Goal: Task Accomplishment & Management: Manage account settings

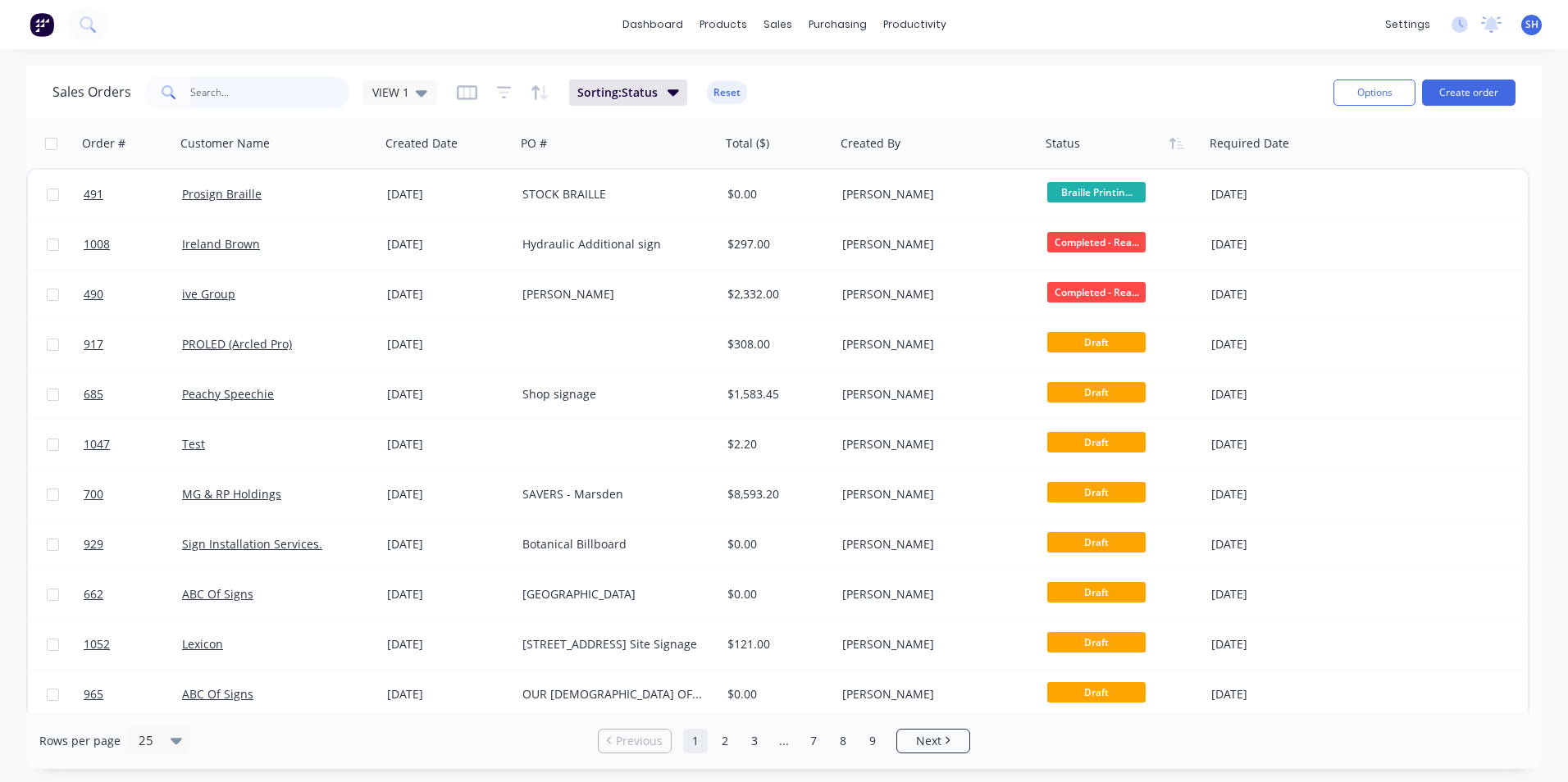
click at [247, 85] on input "text" at bounding box center [269, 92] width 160 height 33
type input "307"
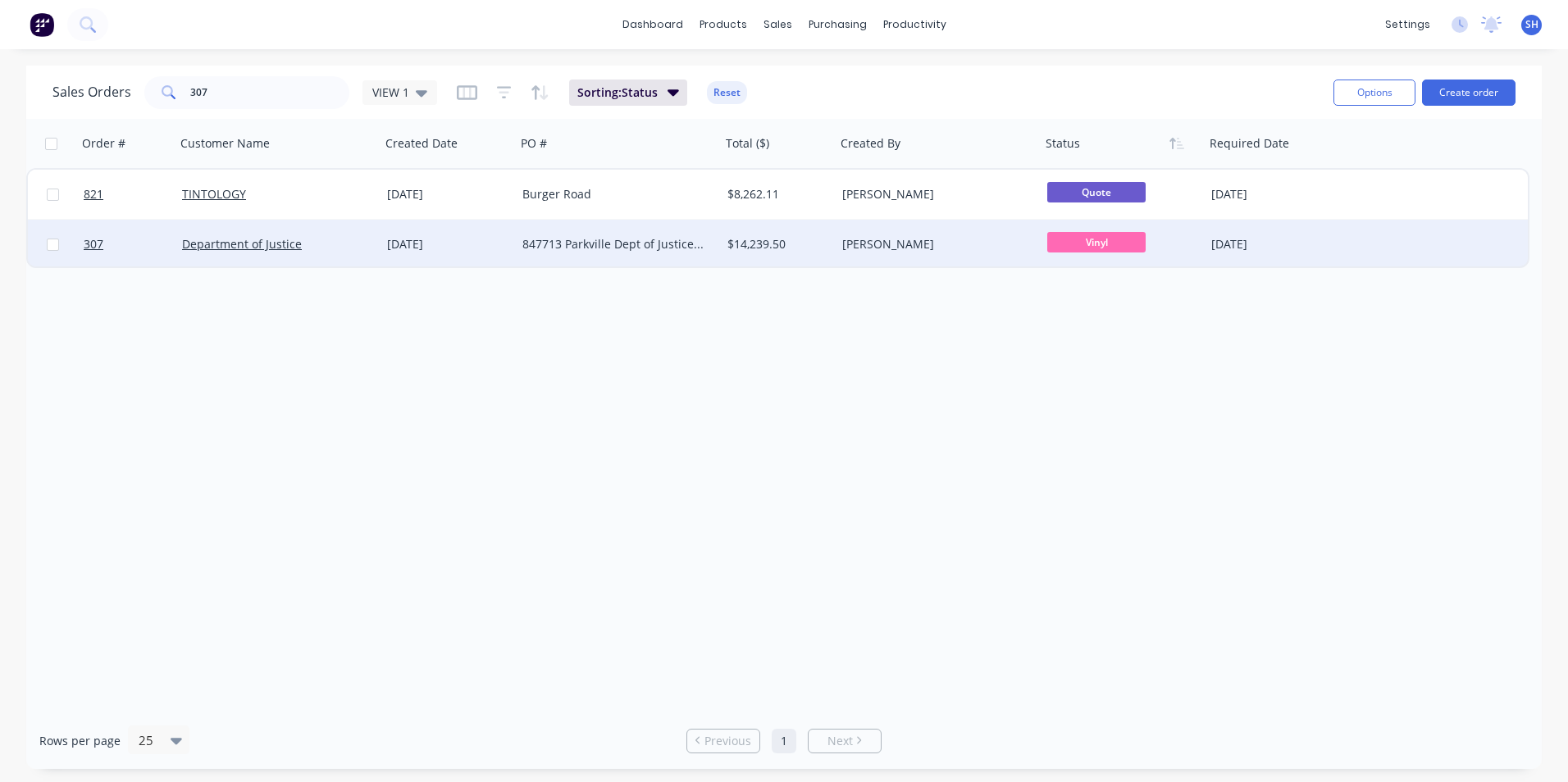
click at [478, 243] on div "[DATE]" at bounding box center [448, 244] width 122 height 17
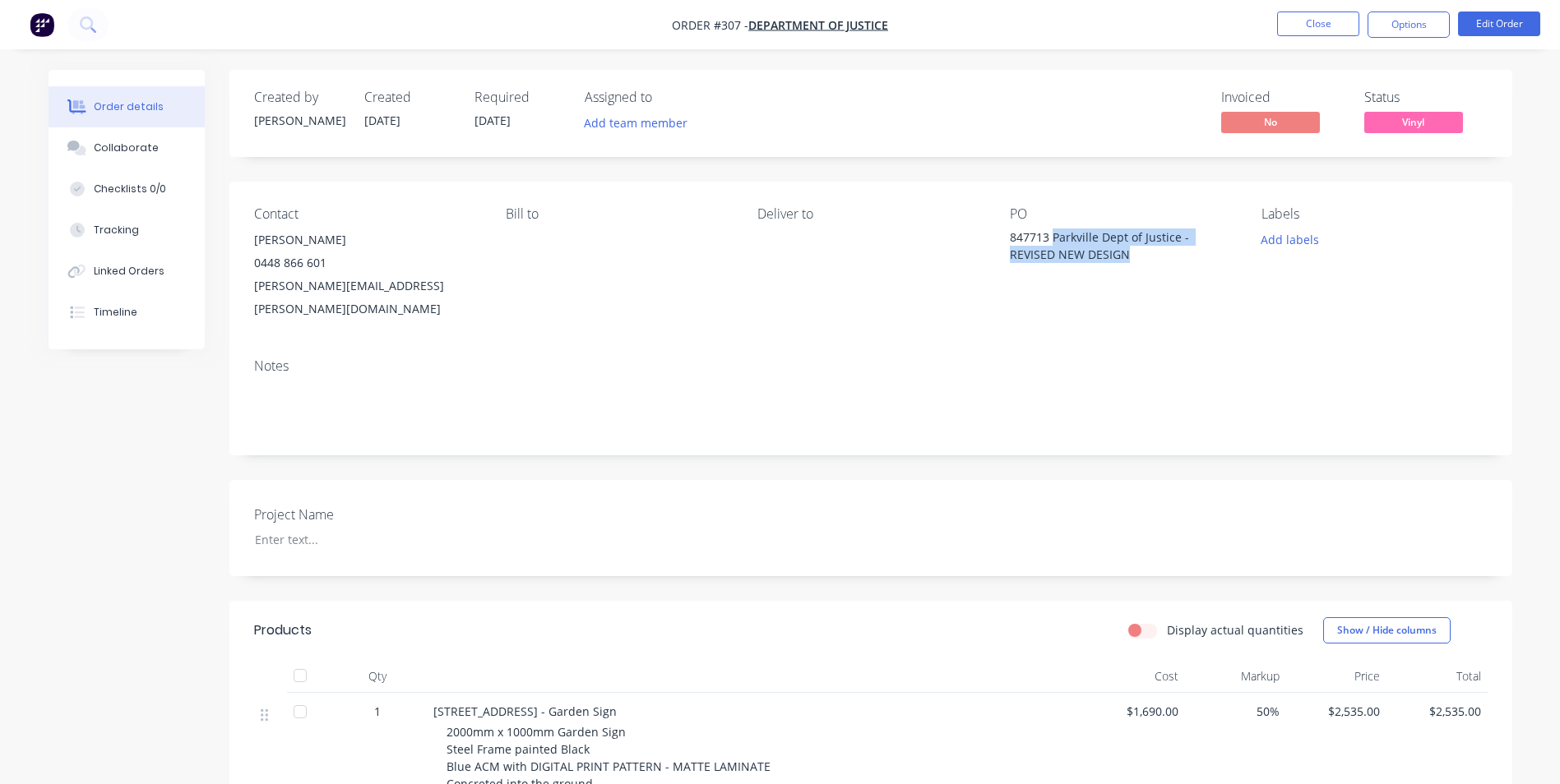
drag, startPoint x: 1139, startPoint y: 255, endPoint x: 1054, endPoint y: 238, distance: 86.7
click at [1054, 238] on div "847713 Parkville Dept of Justice - REVISED NEW DESIGN" at bounding box center [1112, 245] width 205 height 35
drag, startPoint x: 1054, startPoint y: 238, endPoint x: 1063, endPoint y: 236, distance: 9.2
copy div "Parkville Dept of Justice - REVISED NEW DESIGN"
click at [270, 527] on div at bounding box center [344, 539] width 205 height 24
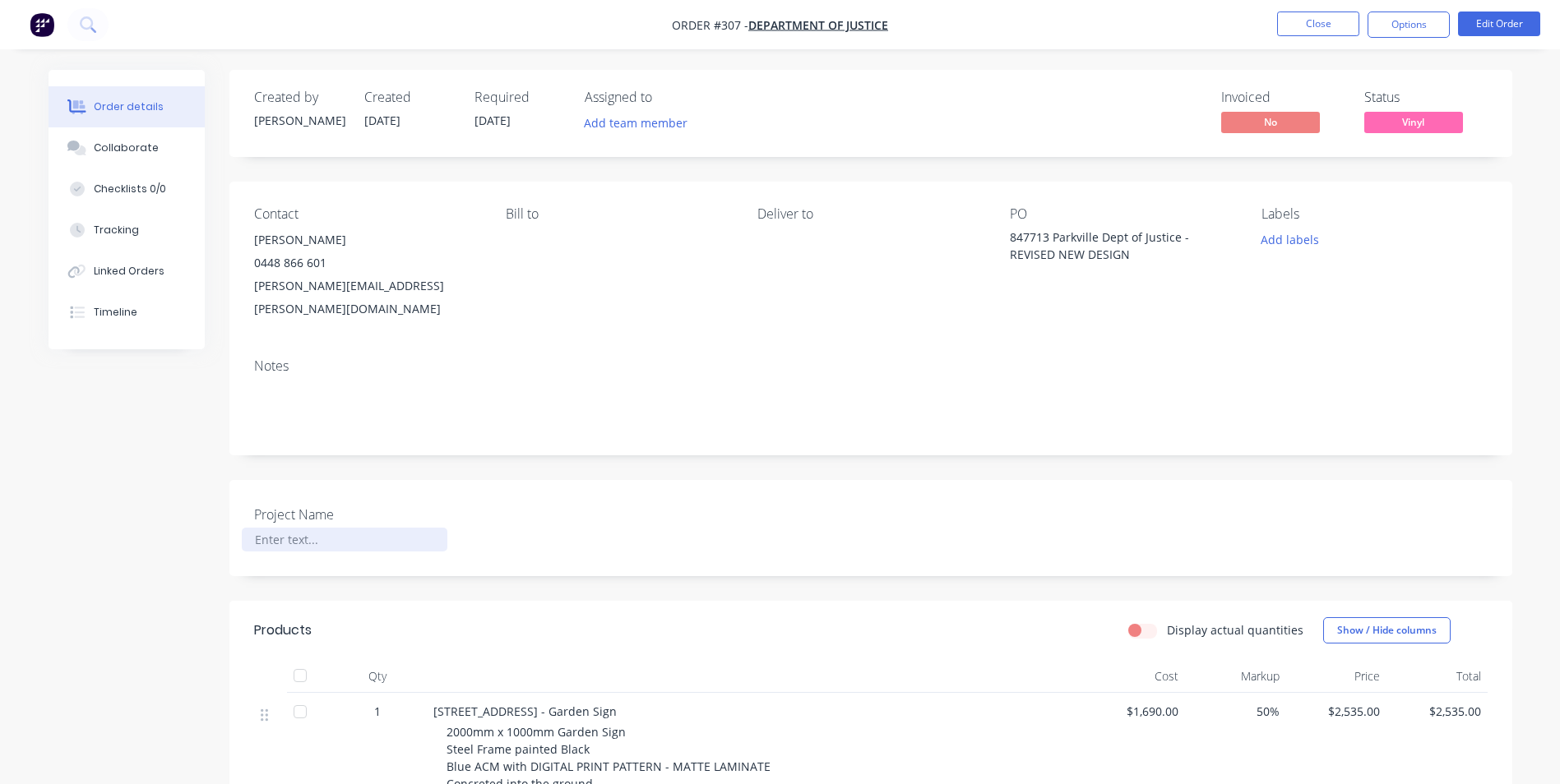
paste div
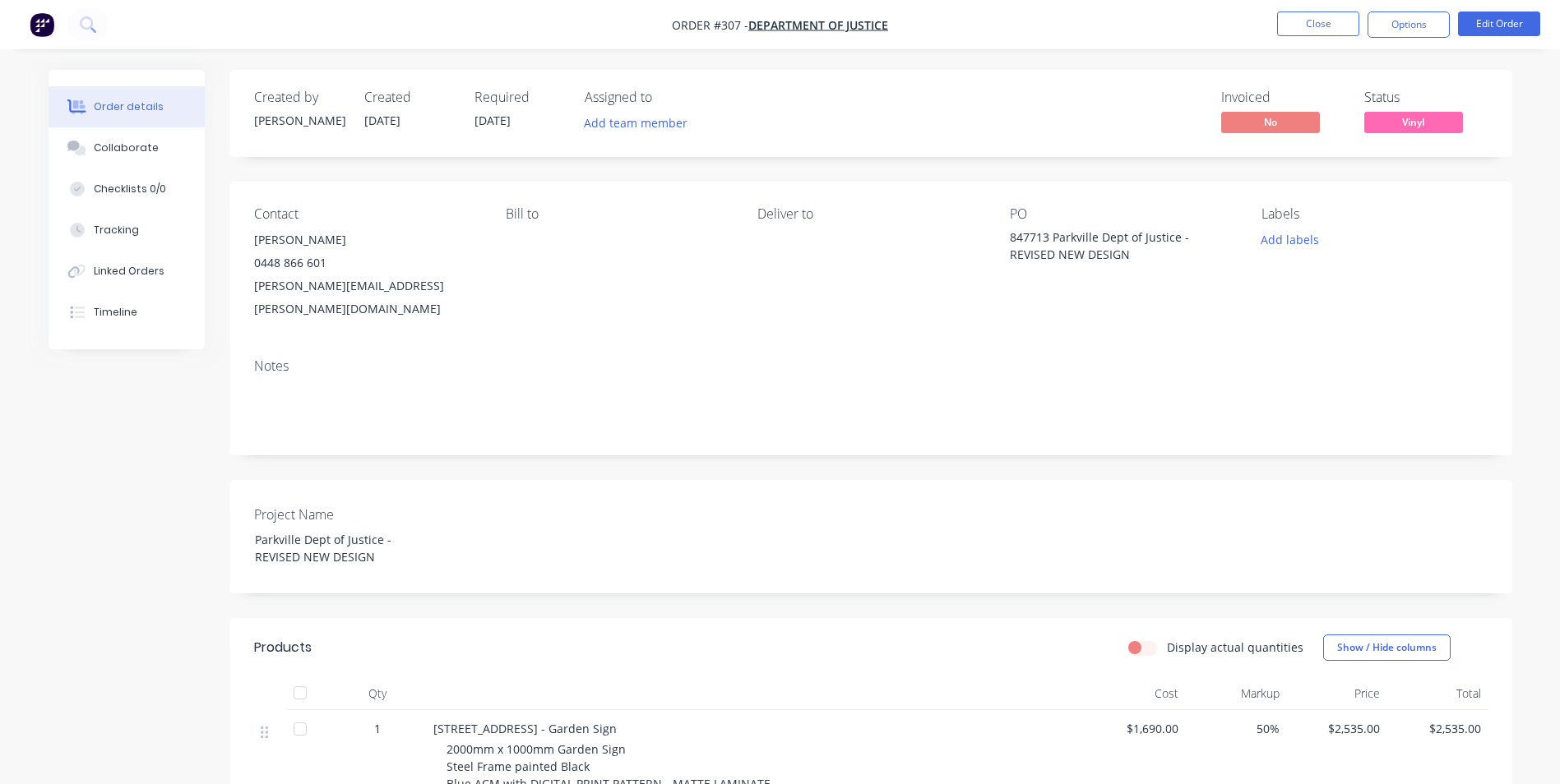
click at [1093, 236] on div "847713 Parkville Dept of Justice - REVISED NEW DESIGN" at bounding box center [1112, 245] width 205 height 35
click at [1135, 257] on div "847713 Parkville Dept of Justice - REVISED NEW DESIGN" at bounding box center [1112, 245] width 205 height 35
click at [1506, 24] on button "Edit Order" at bounding box center [1498, 24] width 82 height 25
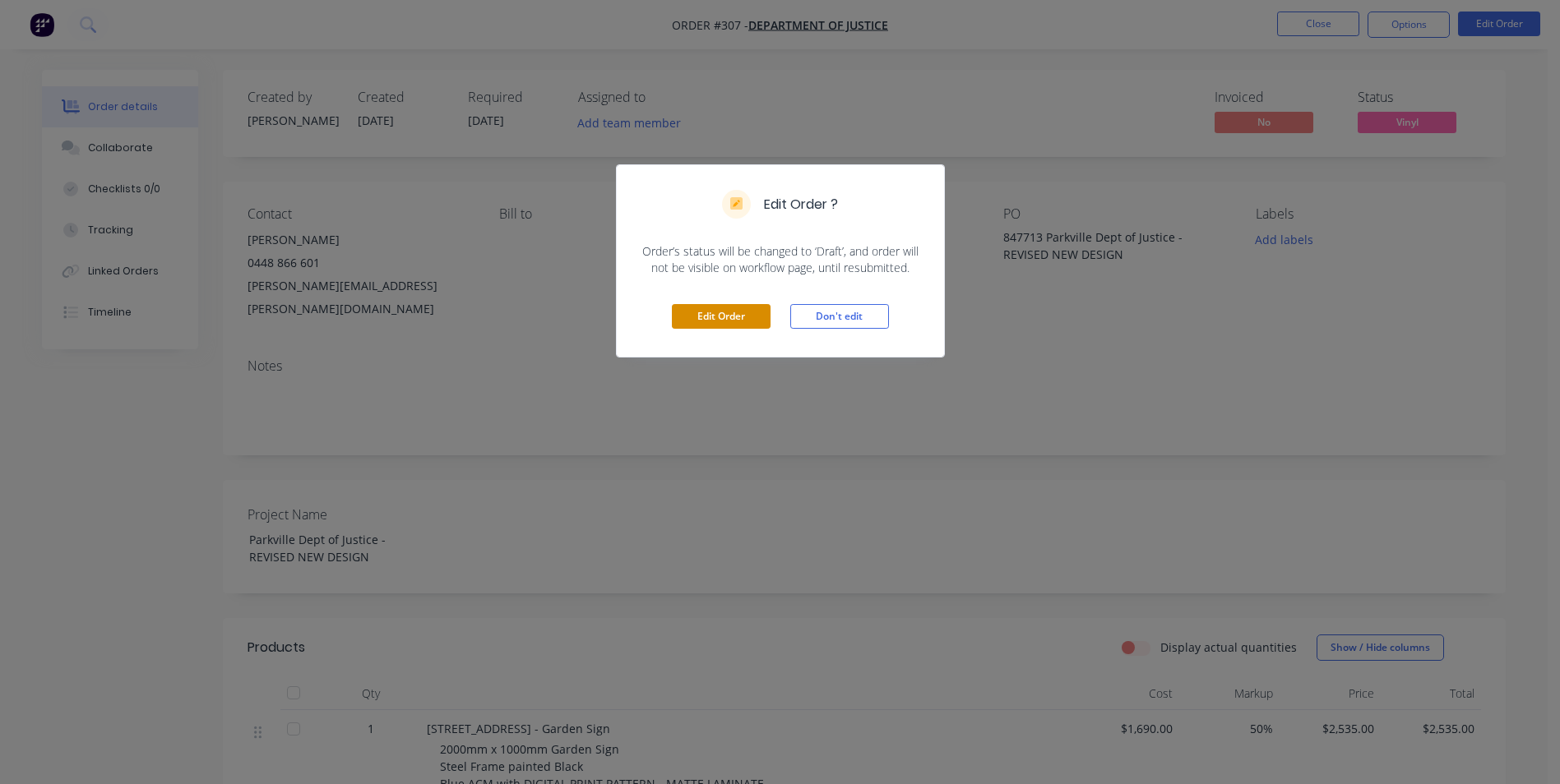
click at [747, 316] on button "Edit Order" at bounding box center [721, 317] width 98 height 25
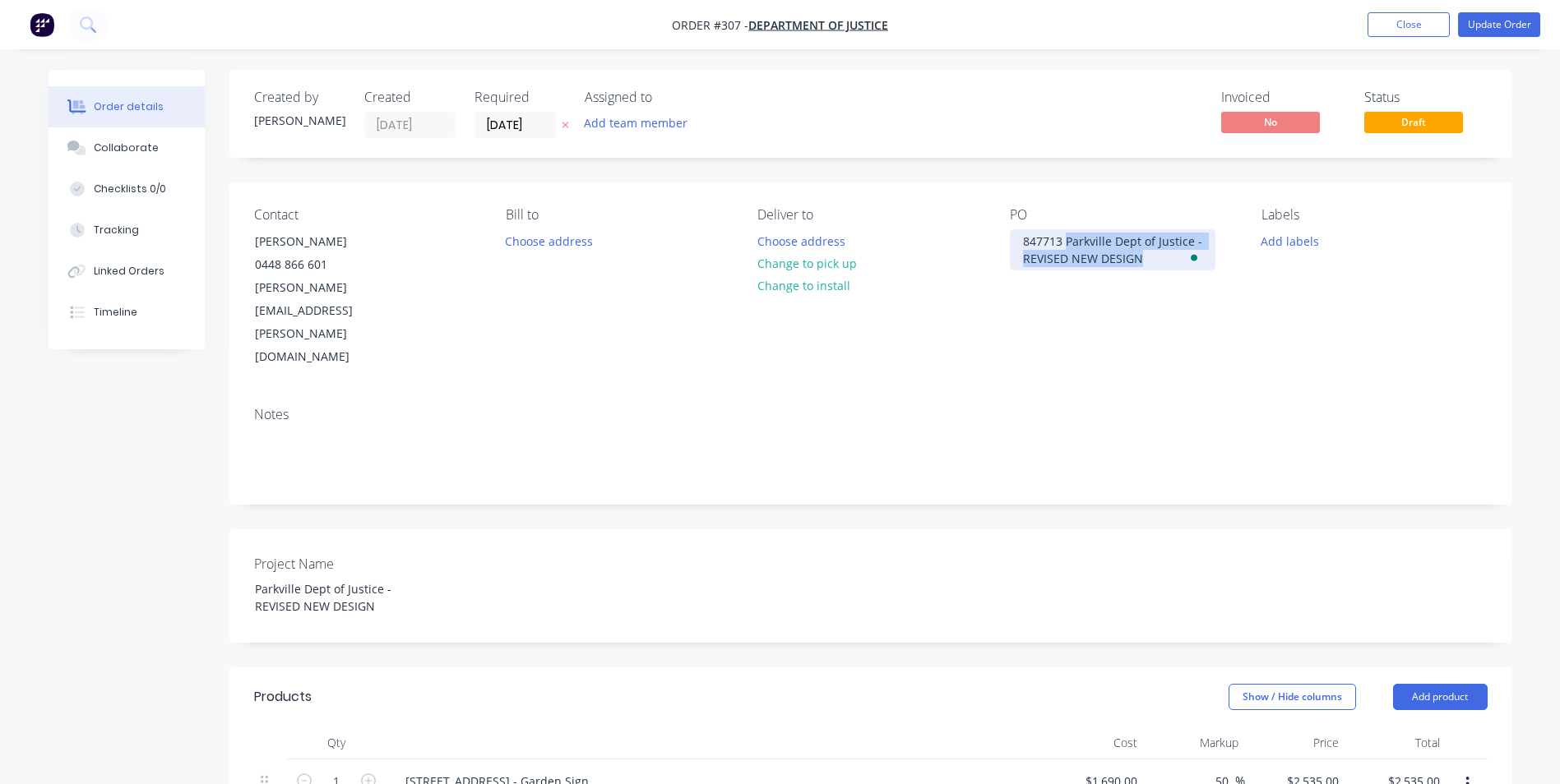
drag, startPoint x: 1144, startPoint y: 258, endPoint x: 1067, endPoint y: 236, distance: 80.1
click at [1067, 236] on div "847713 Parkville Dept of Justice - REVISED NEW DESIGN" at bounding box center [1112, 250] width 205 height 41
click at [1019, 240] on div "847713" at bounding box center [1042, 241] width 66 height 24
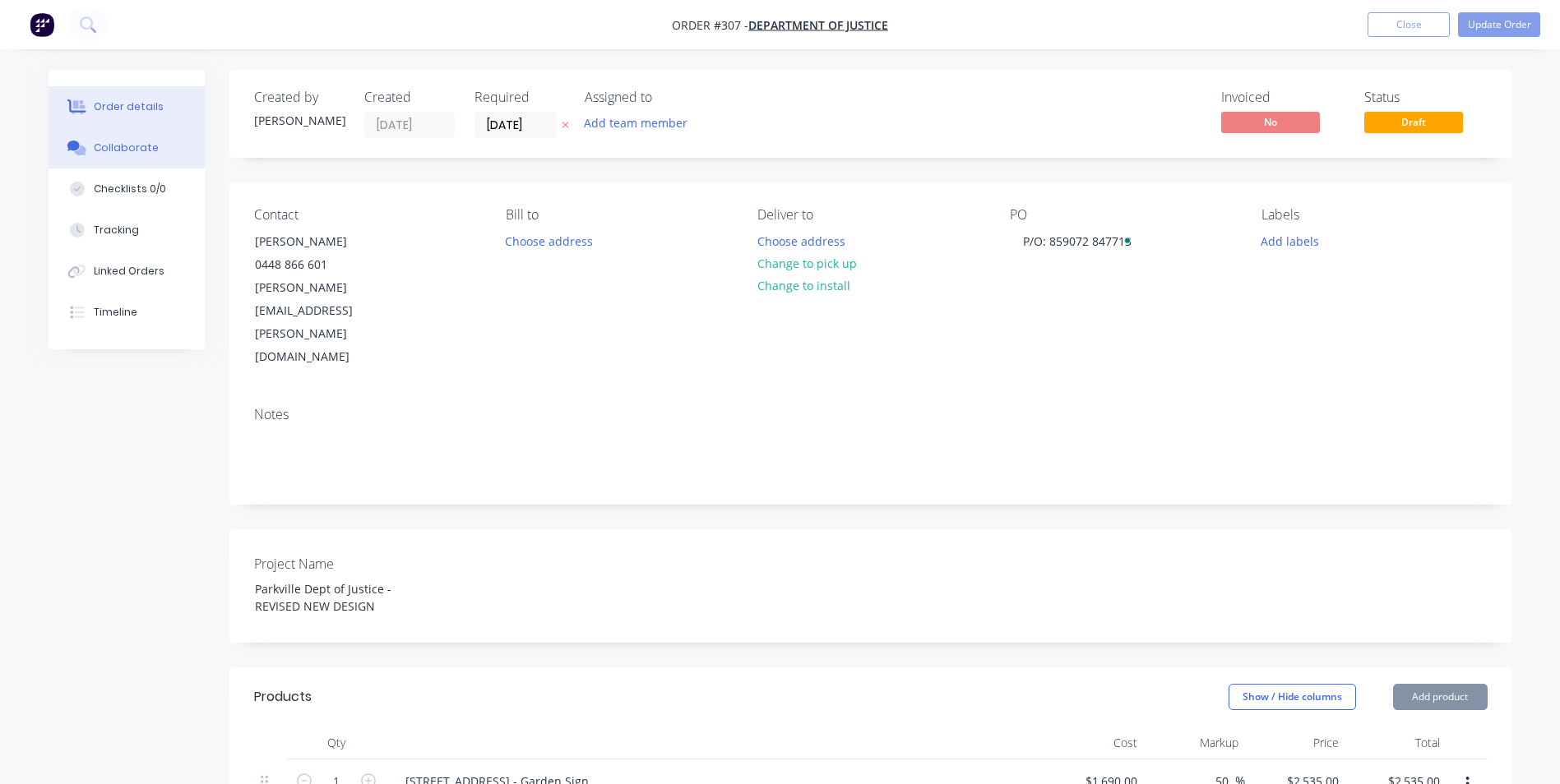
click at [122, 156] on button "Collaborate" at bounding box center [127, 148] width 156 height 41
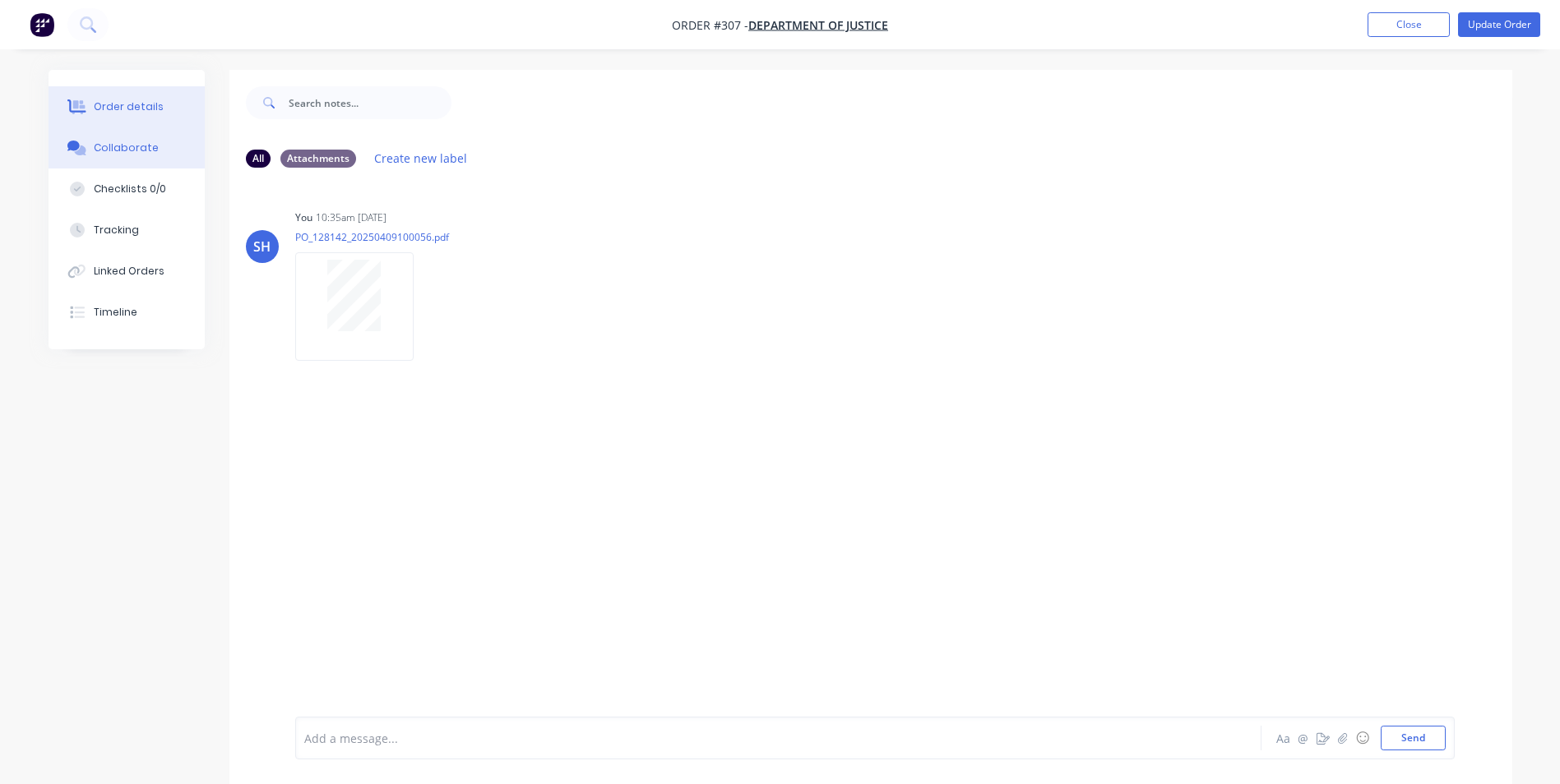
click at [163, 109] on button "Order details" at bounding box center [127, 107] width 156 height 41
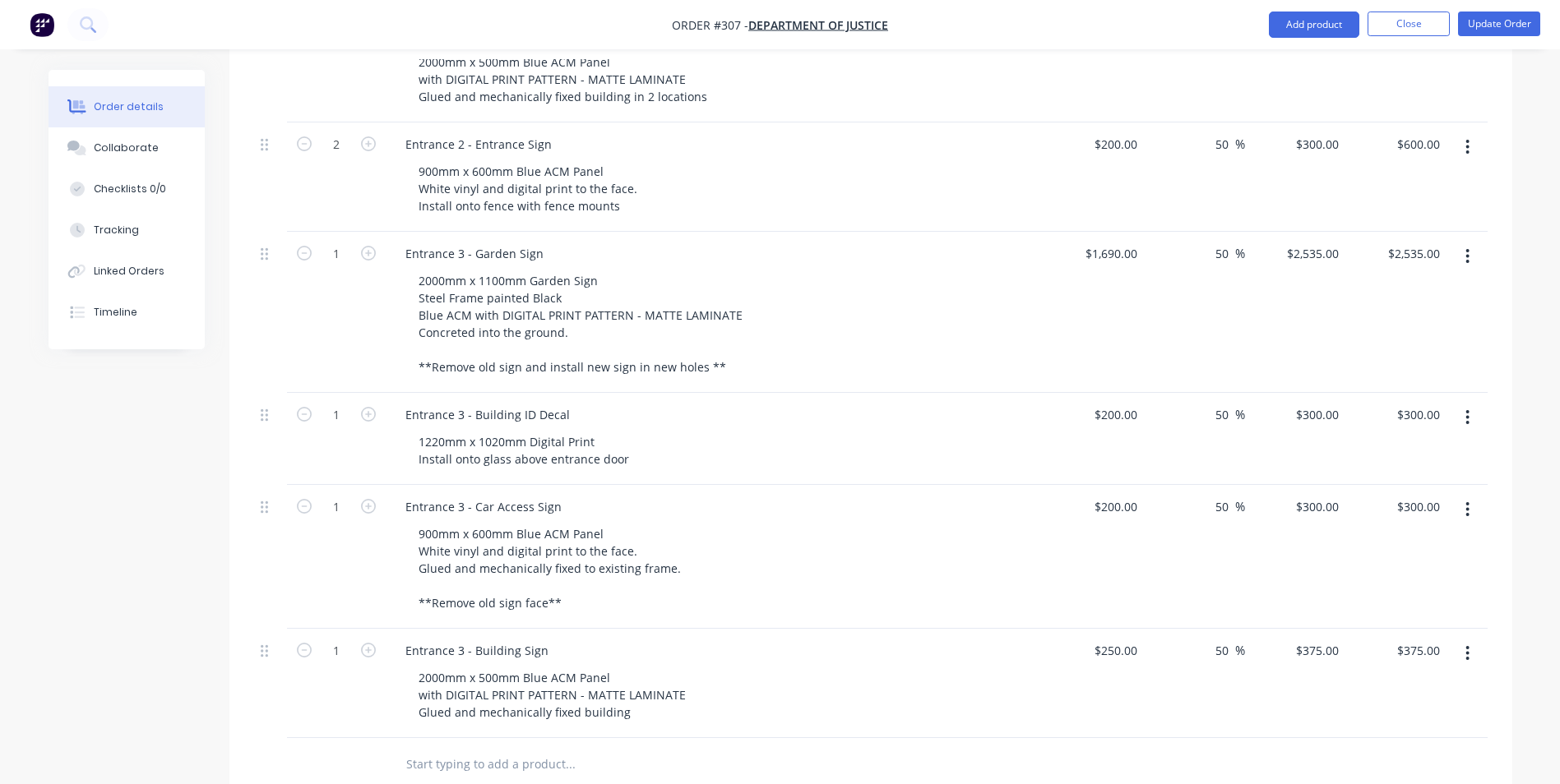
scroll to position [2093, 0]
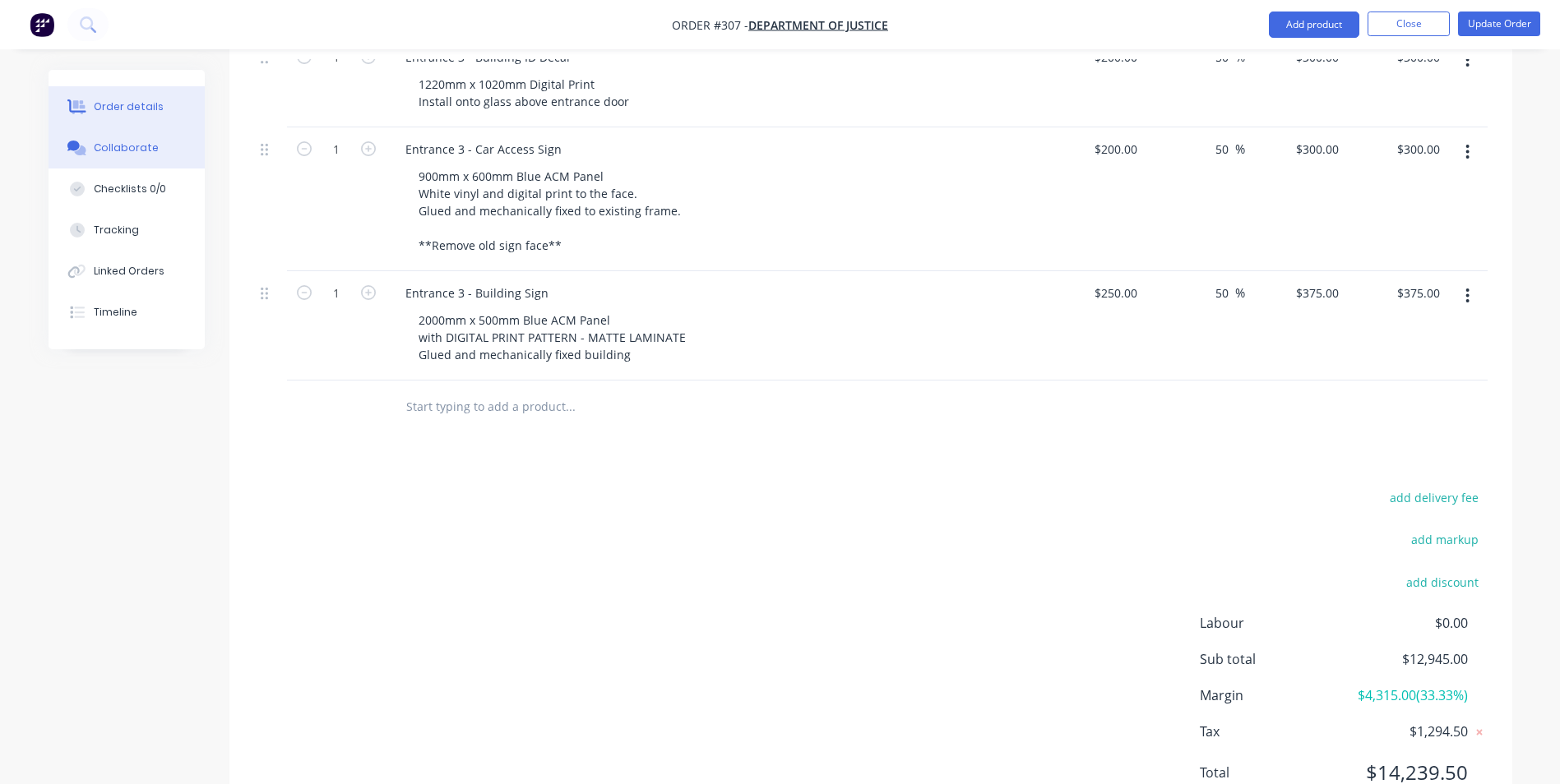
click at [146, 144] on div "Collaborate" at bounding box center [126, 148] width 65 height 15
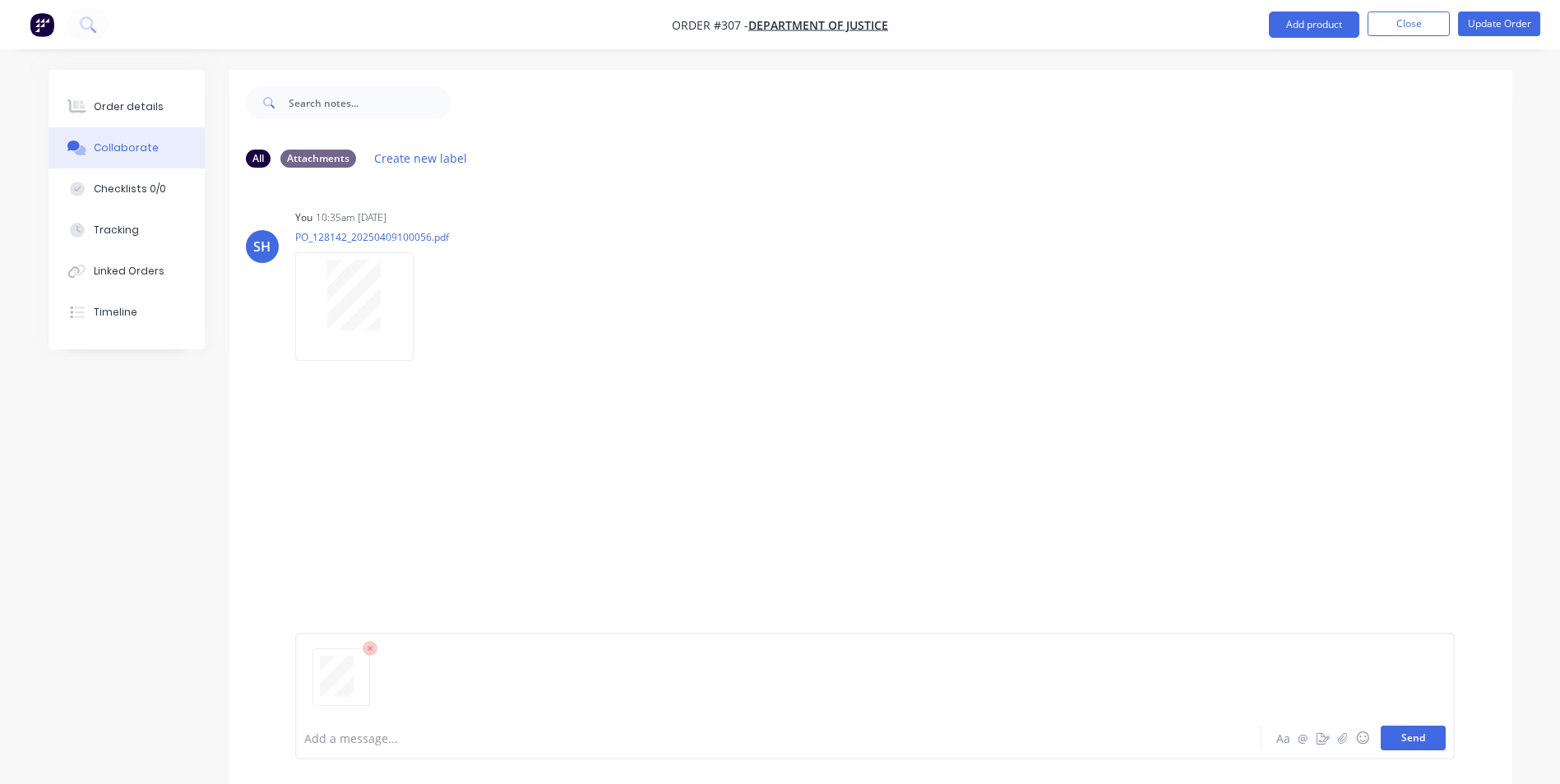
click at [1425, 740] on button "Send" at bounding box center [1412, 738] width 65 height 25
click at [504, 561] on div "SH You 10:35am [DATE] PO_128142_20250409100056.pdf Labels Download Delete SH Yo…" at bounding box center [870, 448] width 1283 height 535
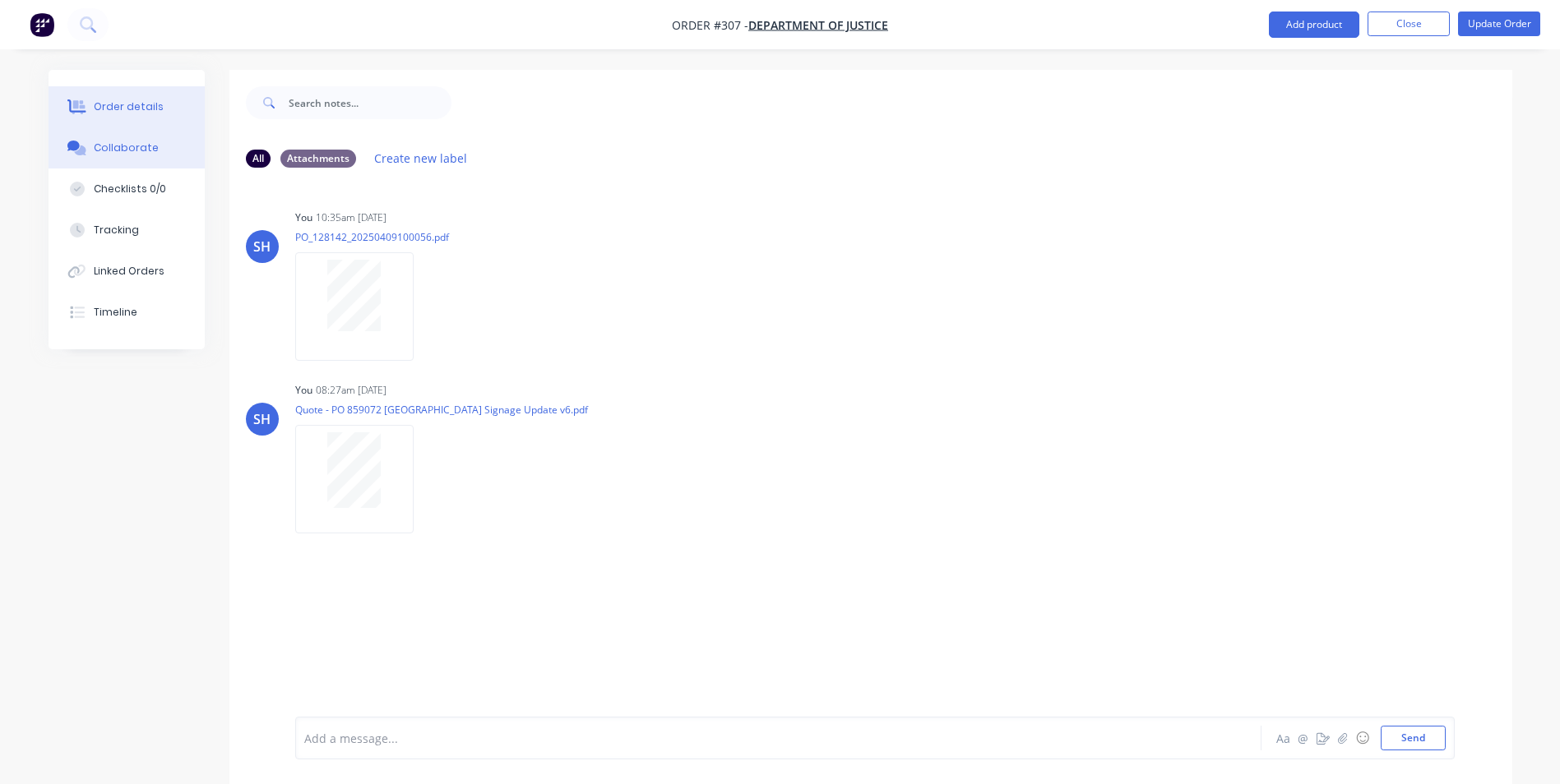
click at [136, 108] on div "Order details" at bounding box center [128, 106] width 70 height 15
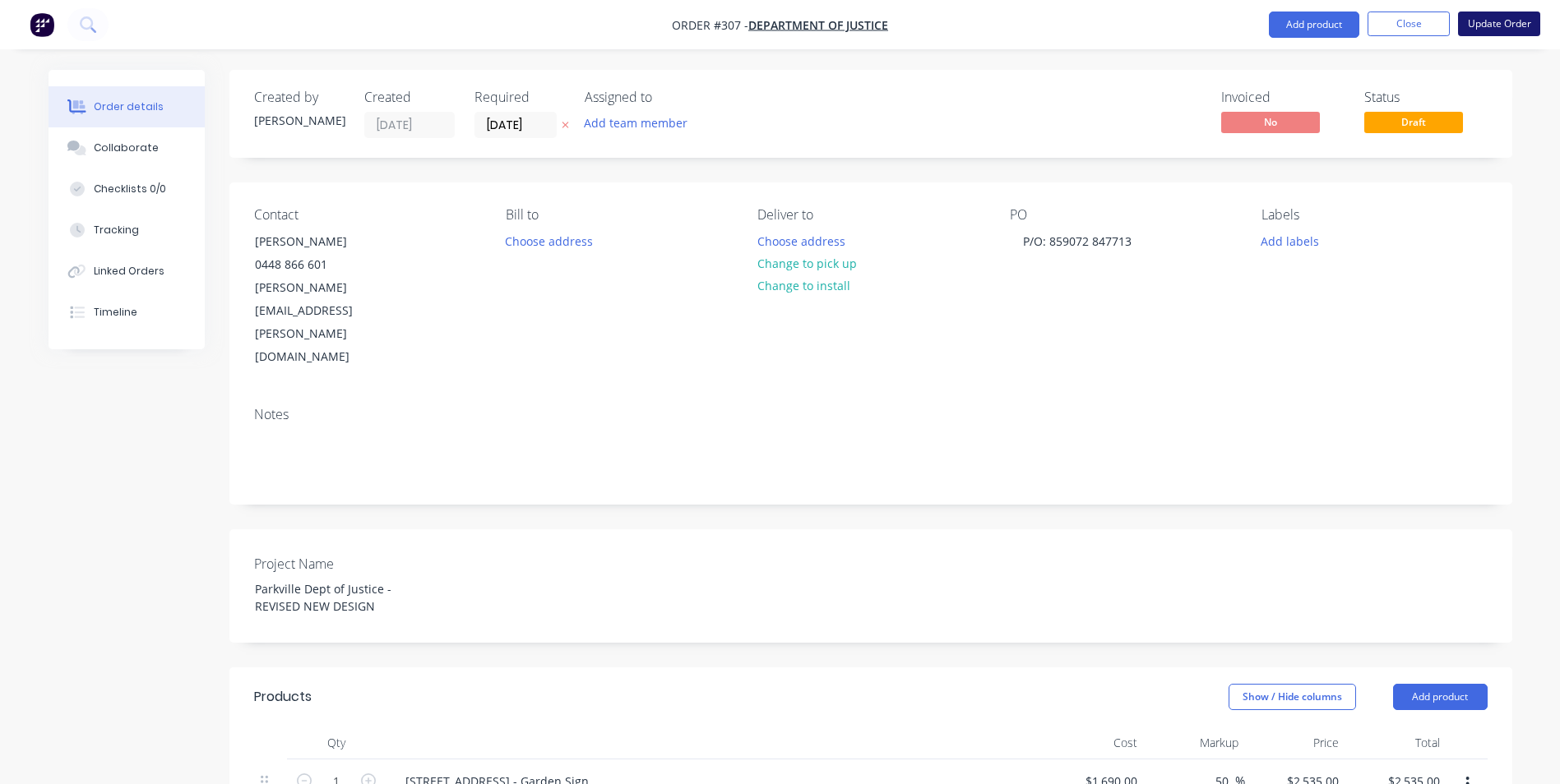
click at [1502, 22] on button "Update Order" at bounding box center [1498, 24] width 82 height 25
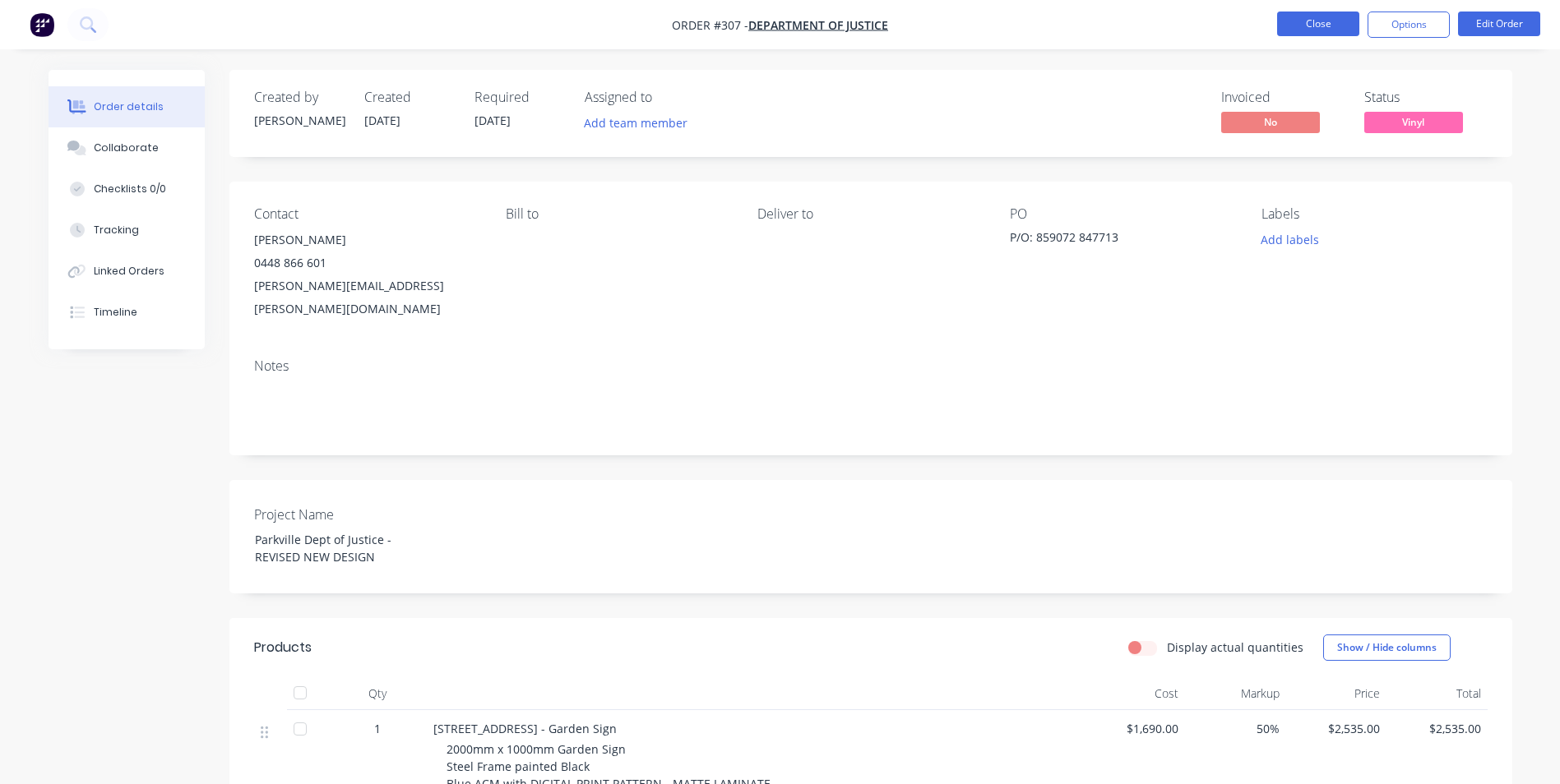
click at [1349, 20] on button "Close" at bounding box center [1317, 24] width 82 height 25
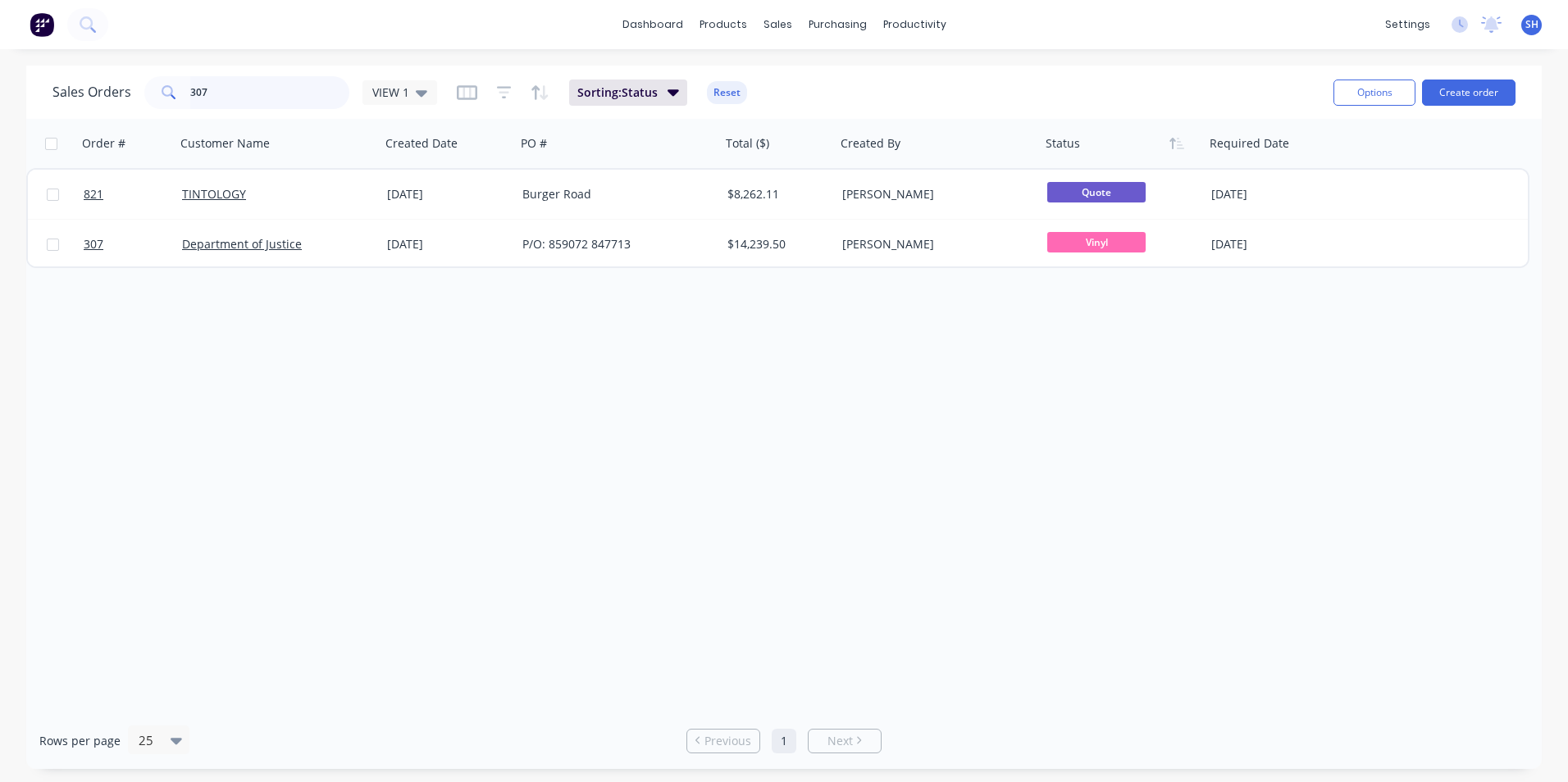
click at [265, 106] on input "307" at bounding box center [269, 92] width 160 height 33
drag, startPoint x: 245, startPoint y: 87, endPoint x: 7, endPoint y: 79, distance: 238.1
click at [0, 65] on html "dashboard products sales purchasing productivity dashboard products Product Cat…" at bounding box center [784, 391] width 1568 height 782
type input "994"
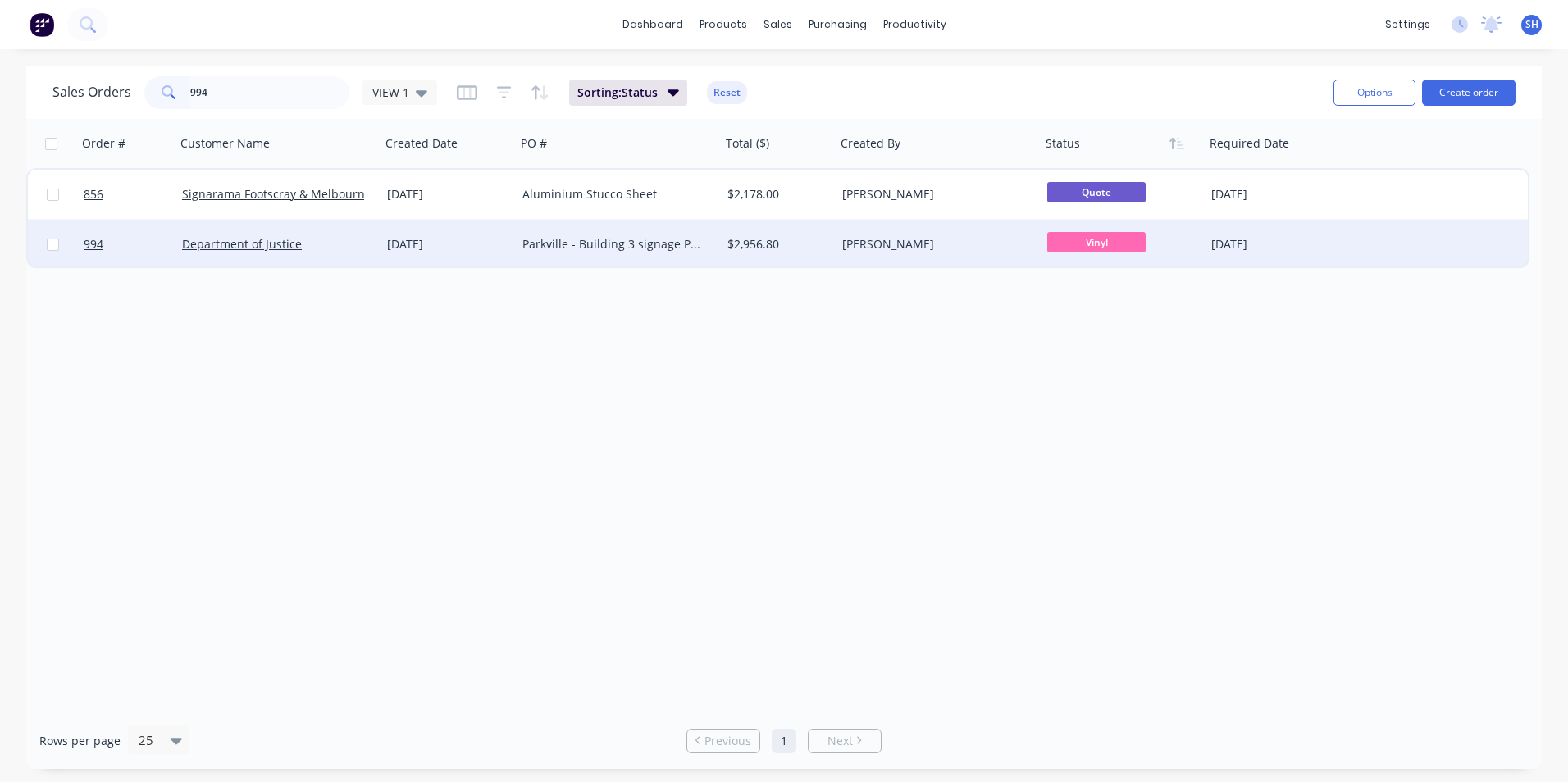
click at [498, 239] on div "[DATE]" at bounding box center [448, 244] width 122 height 17
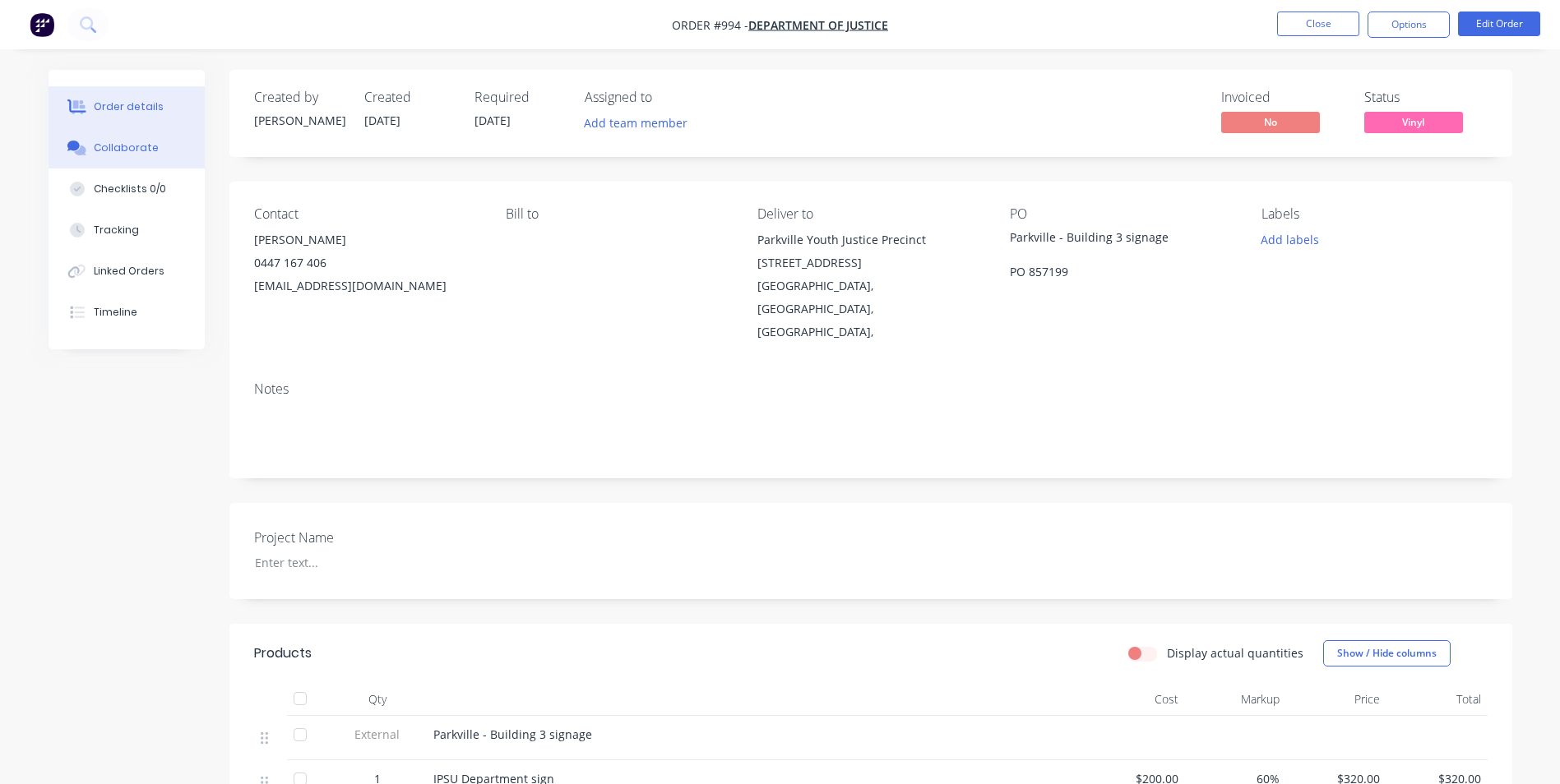
click at [143, 150] on div "Collaborate" at bounding box center [126, 148] width 65 height 15
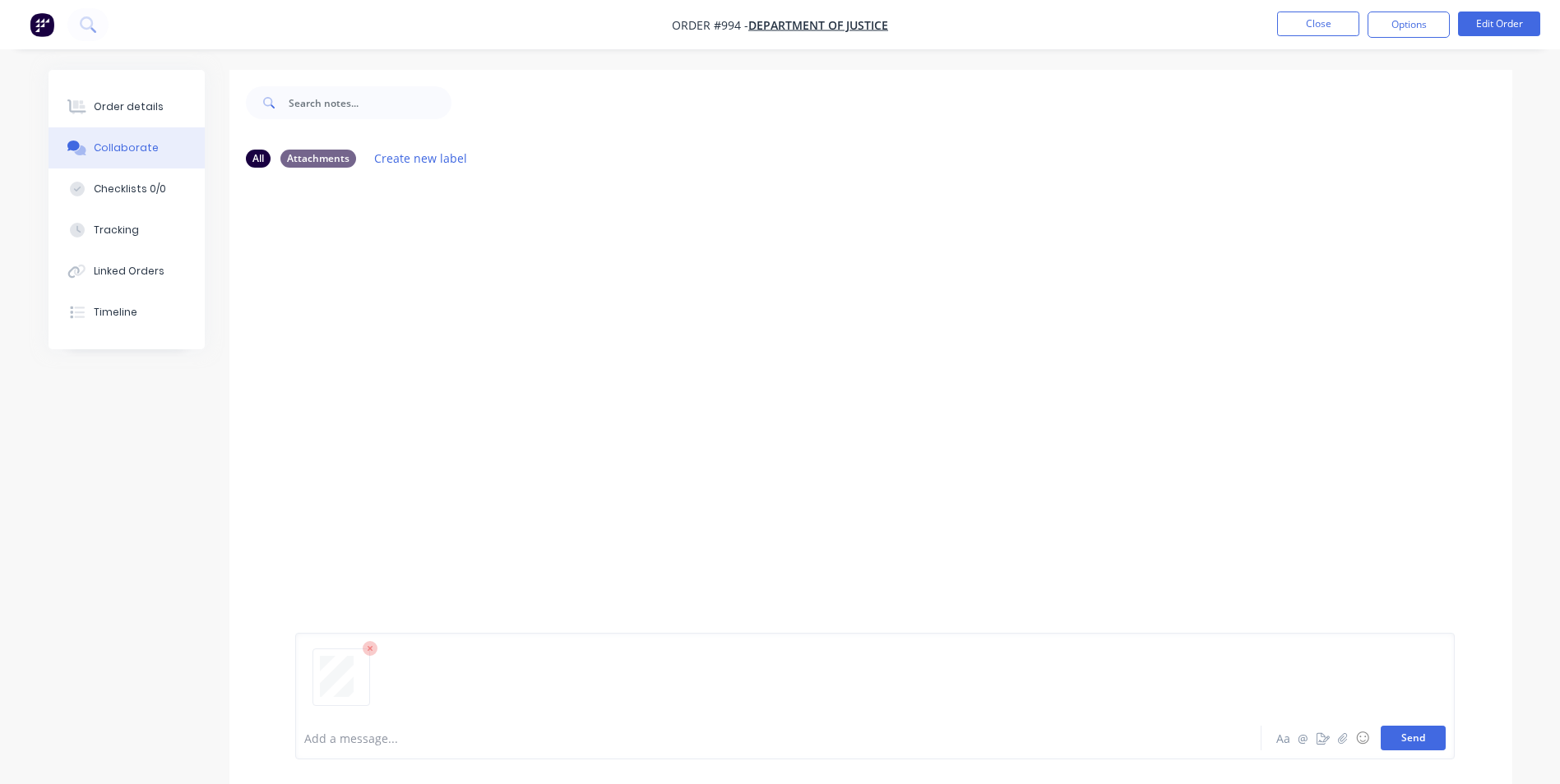
click at [1400, 740] on button "Send" at bounding box center [1412, 738] width 65 height 25
drag, startPoint x: 156, startPoint y: 110, endPoint x: 227, endPoint y: 119, distance: 71.6
click at [156, 111] on div "Order details" at bounding box center [128, 106] width 70 height 15
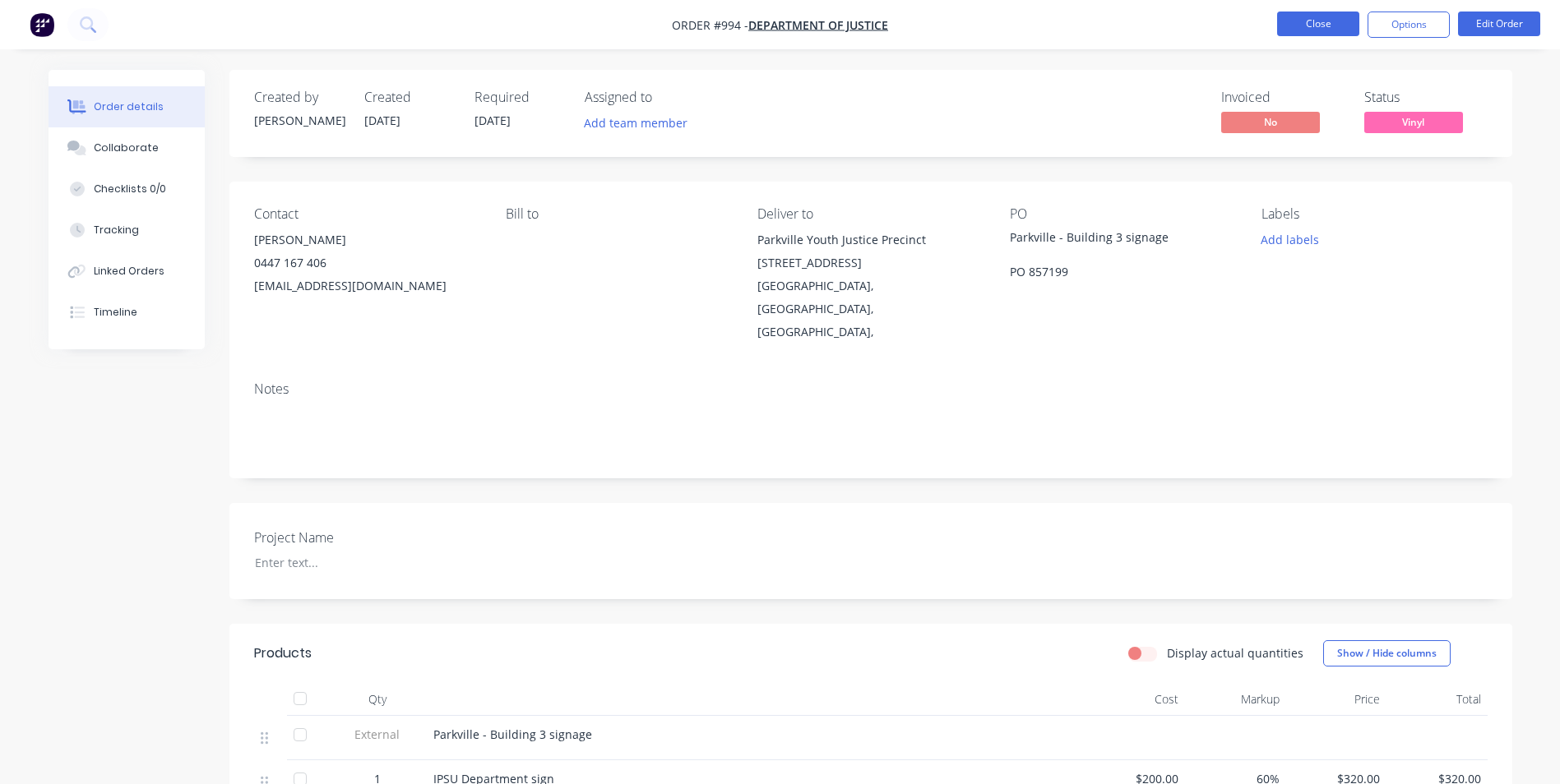
click at [1307, 29] on button "Close" at bounding box center [1317, 24] width 82 height 25
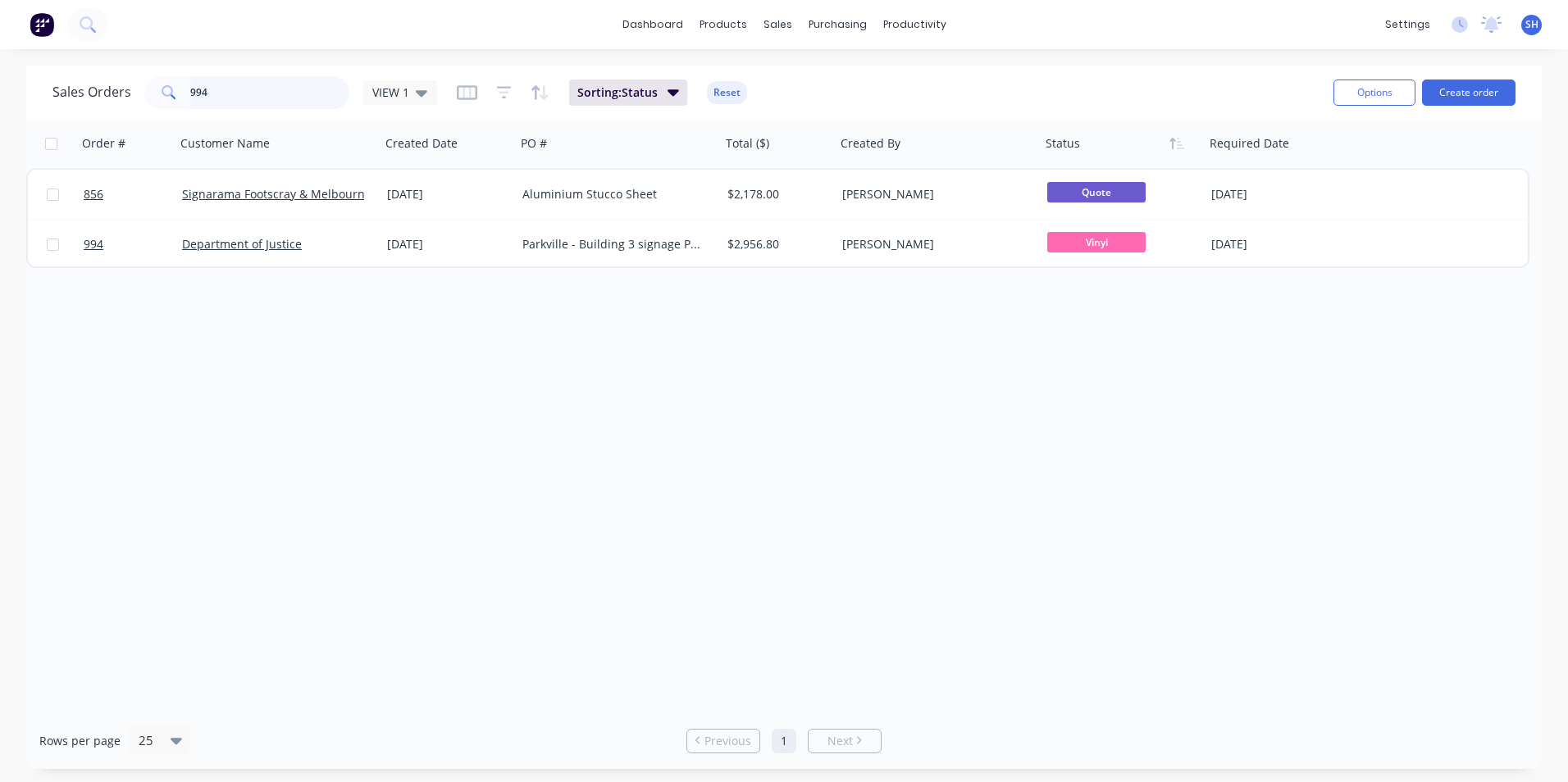
click at [225, 91] on input "994" at bounding box center [269, 92] width 160 height 33
drag, startPoint x: 228, startPoint y: 92, endPoint x: 134, endPoint y: 90, distance: 94.0
click at [134, 90] on div "Sales Orders 994 VIEW 1" at bounding box center [245, 92] width 385 height 33
type input "993"
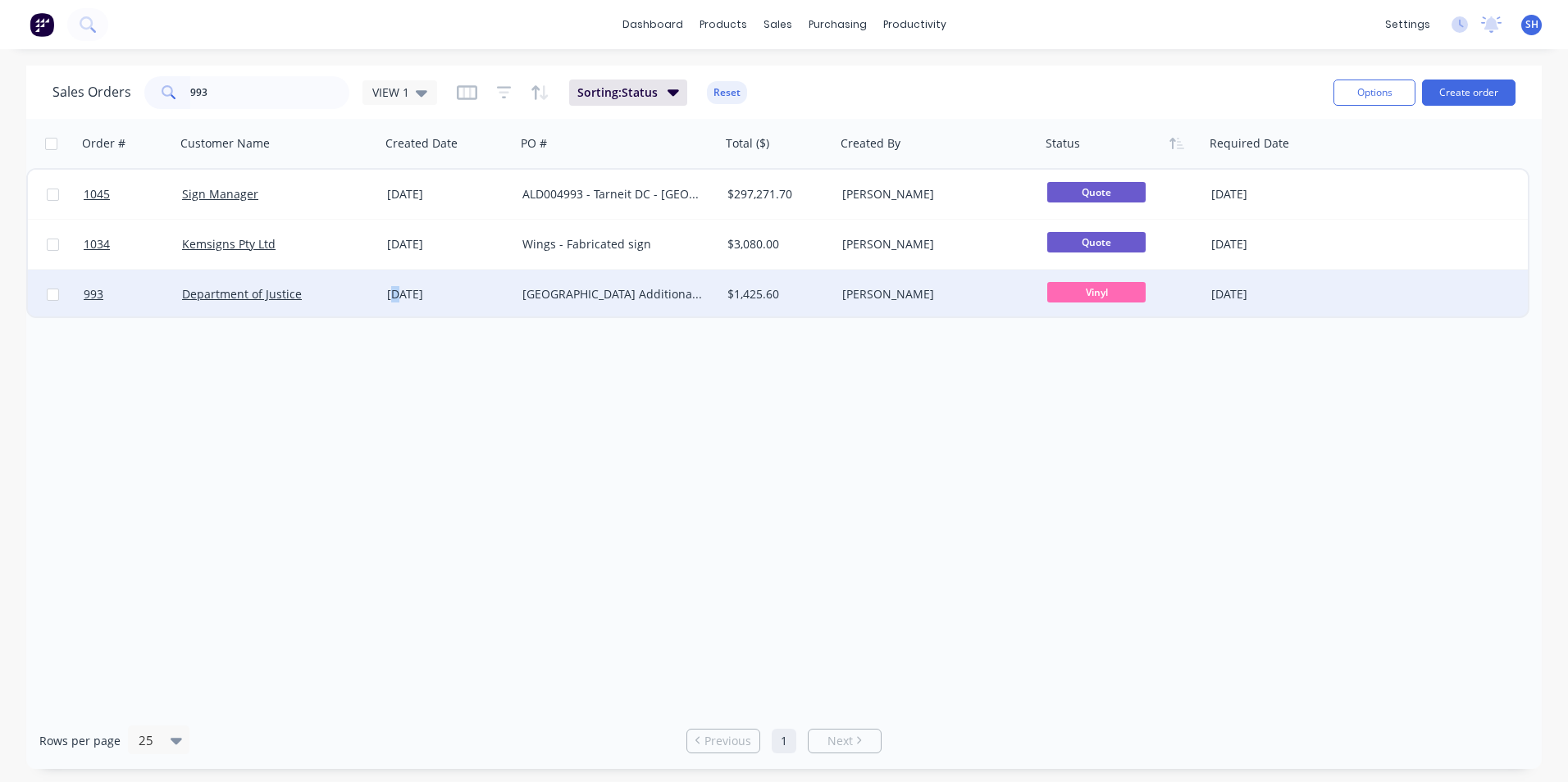
click at [398, 296] on div "[DATE]" at bounding box center [448, 294] width 122 height 17
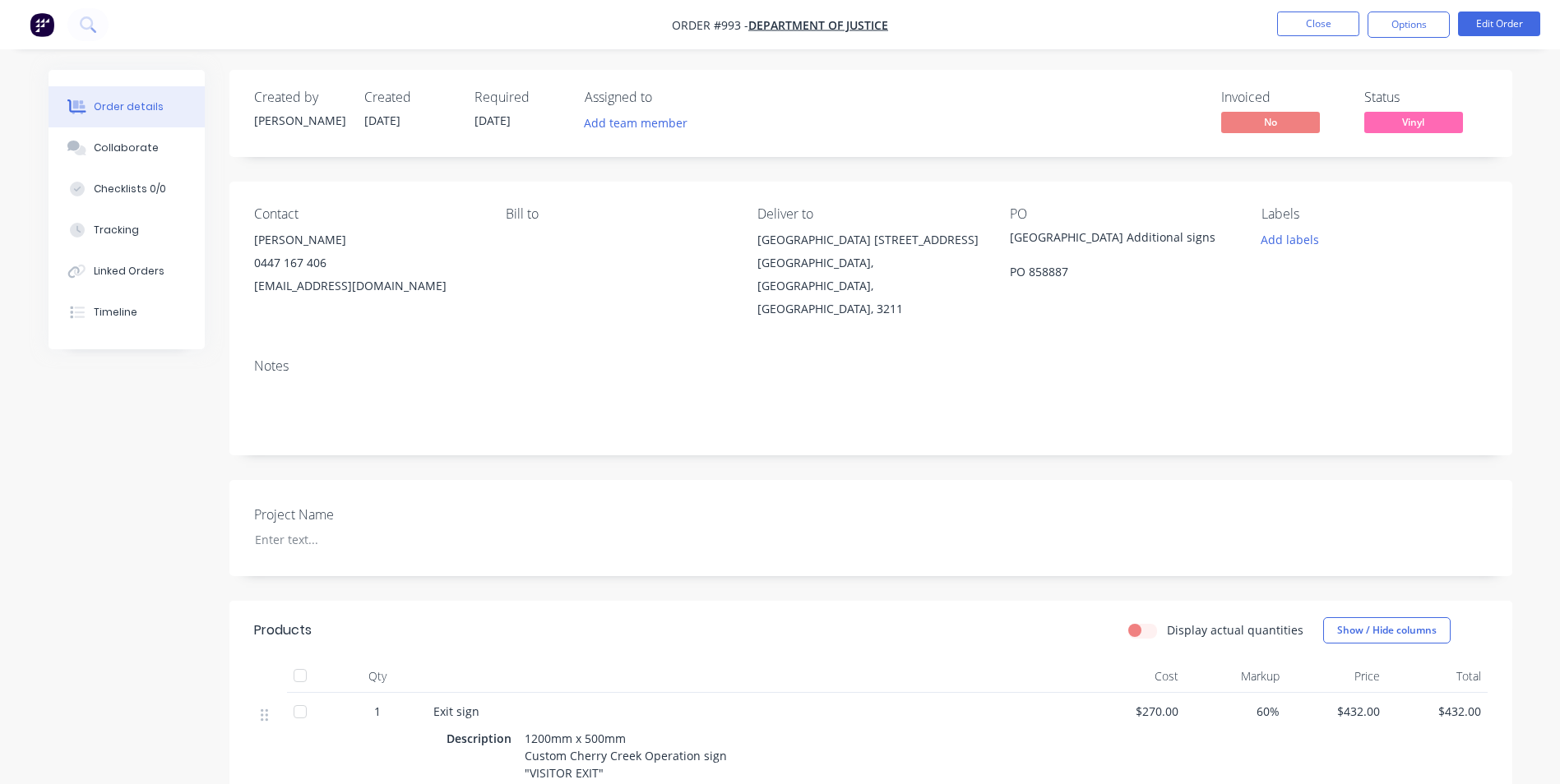
drag, startPoint x: 179, startPoint y: 144, endPoint x: 1, endPoint y: 100, distance: 183.4
click at [178, 144] on button "Collaborate" at bounding box center [127, 148] width 156 height 41
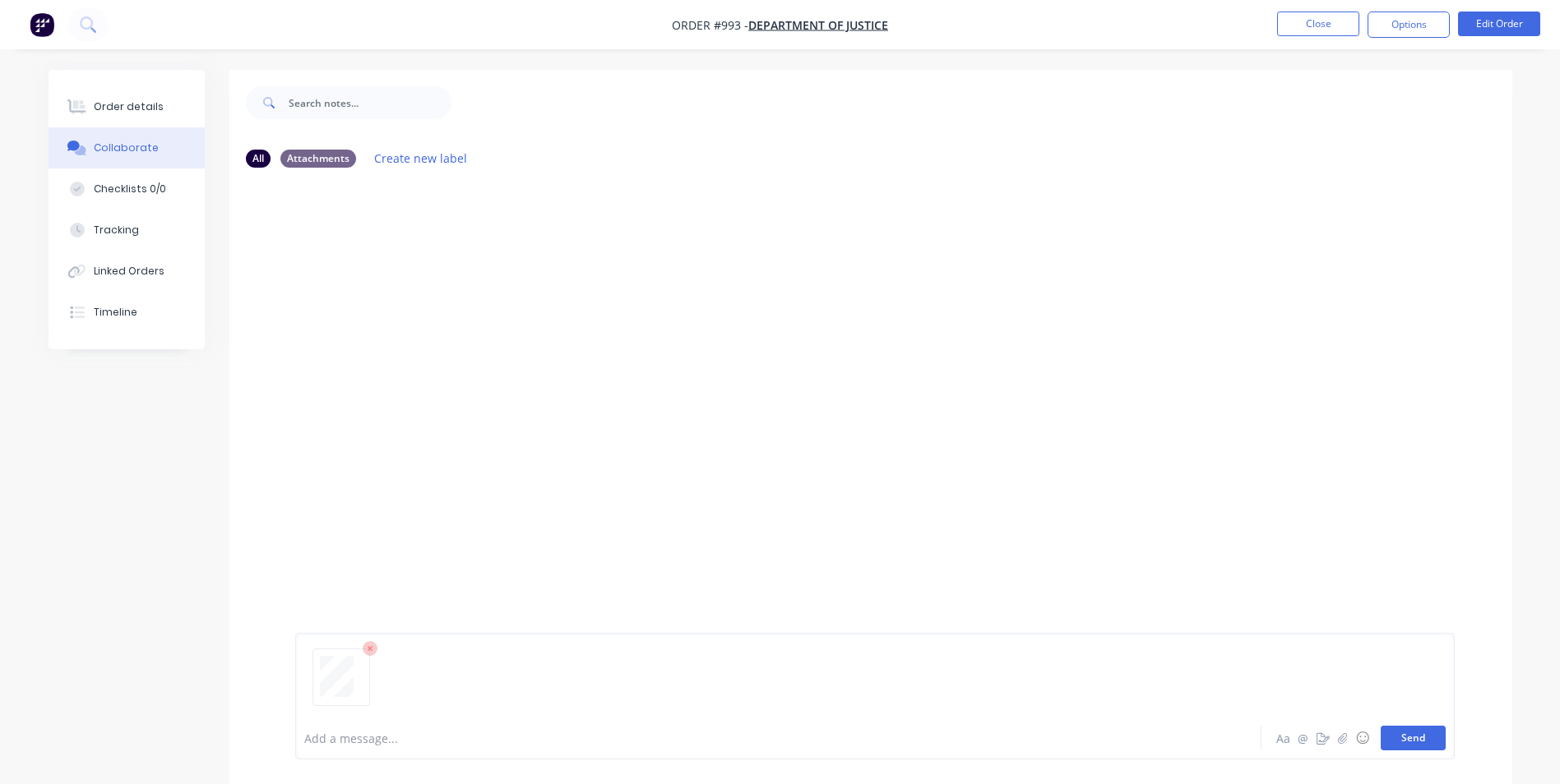
click at [1428, 749] on button "Send" at bounding box center [1412, 738] width 65 height 25
click at [515, 447] on div "SH You 08:30am [DATE] Quote - PO 858887 - [GEOGRAPHIC_DATA] Additional signs.pd…" at bounding box center [870, 448] width 1283 height 535
click at [1348, 17] on button "Close" at bounding box center [1317, 24] width 82 height 25
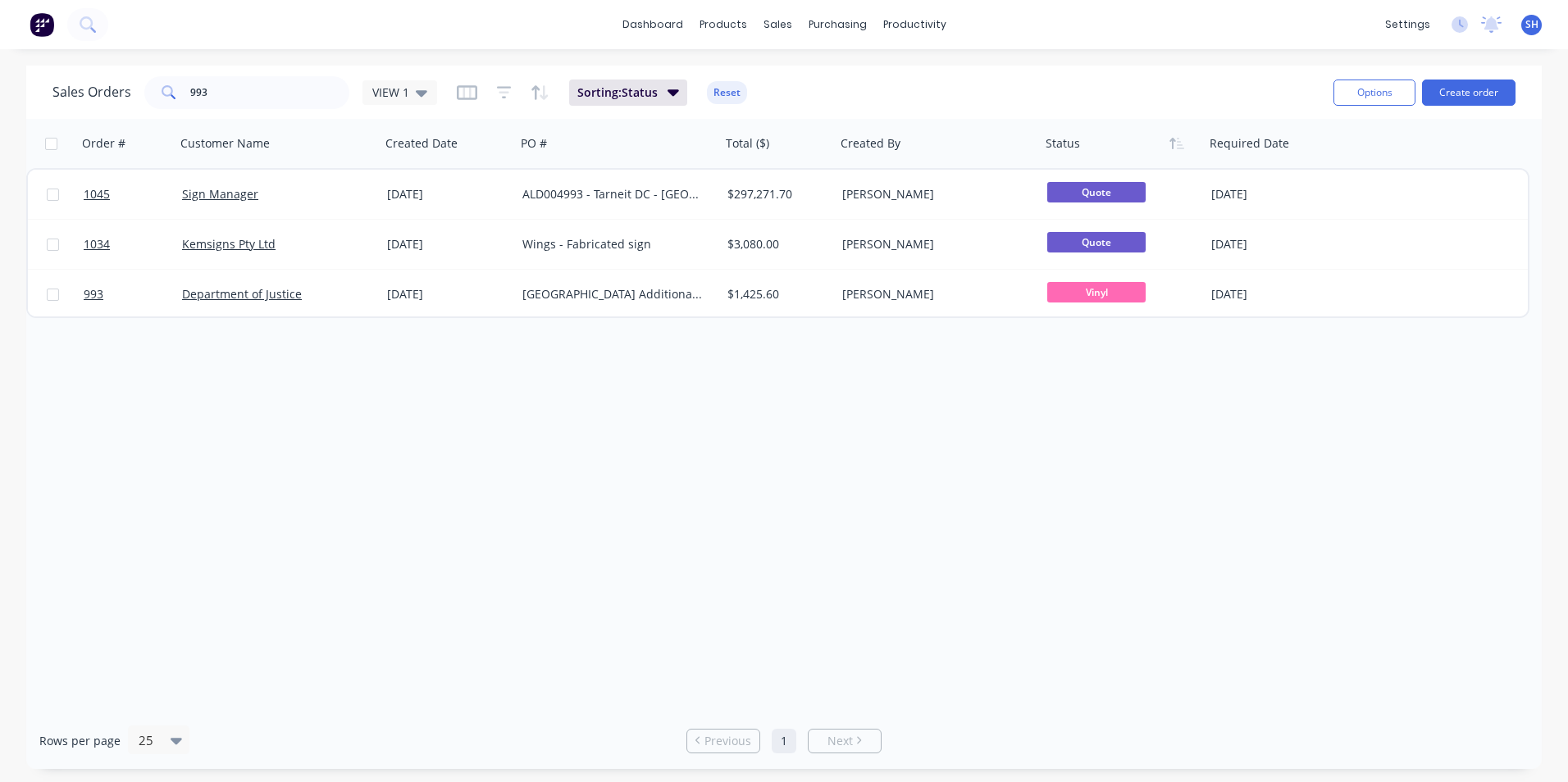
drag, startPoint x: 368, startPoint y: 454, endPoint x: 72, endPoint y: 440, distance: 296.3
click at [356, 453] on div "Order # Customer Name Created Date PO # Total ($) Created By Status Required Da…" at bounding box center [784, 416] width 1515 height 593
click at [598, 473] on div "Order # Customer Name Created Date PO # Total ($) Created By Status Required Da…" at bounding box center [784, 416] width 1515 height 593
click at [257, 82] on input "993" at bounding box center [269, 92] width 160 height 33
drag, startPoint x: 238, startPoint y: 89, endPoint x: 152, endPoint y: 86, distance: 86.1
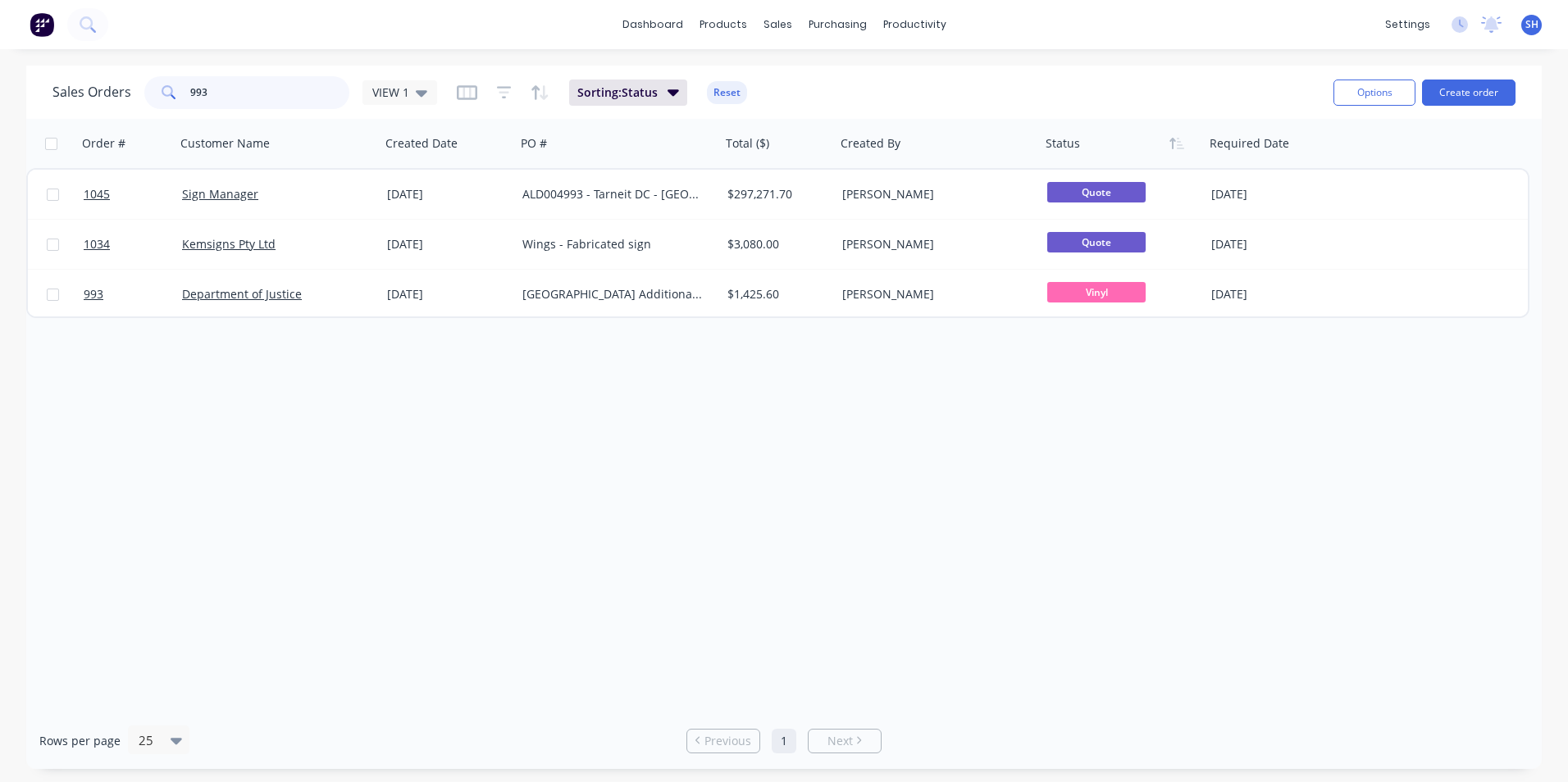
click at [151, 86] on div "993" at bounding box center [246, 92] width 205 height 33
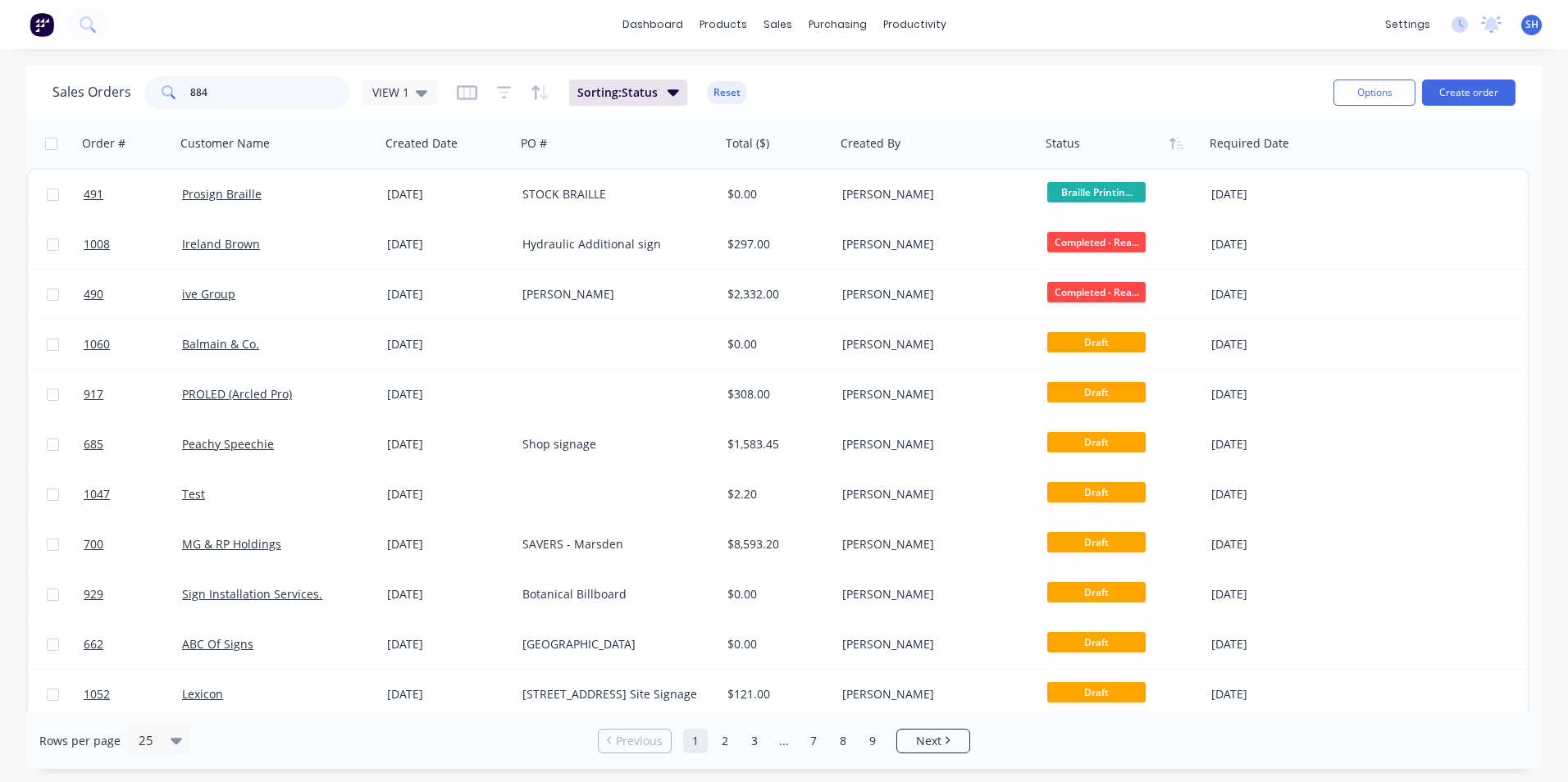
type input "884"
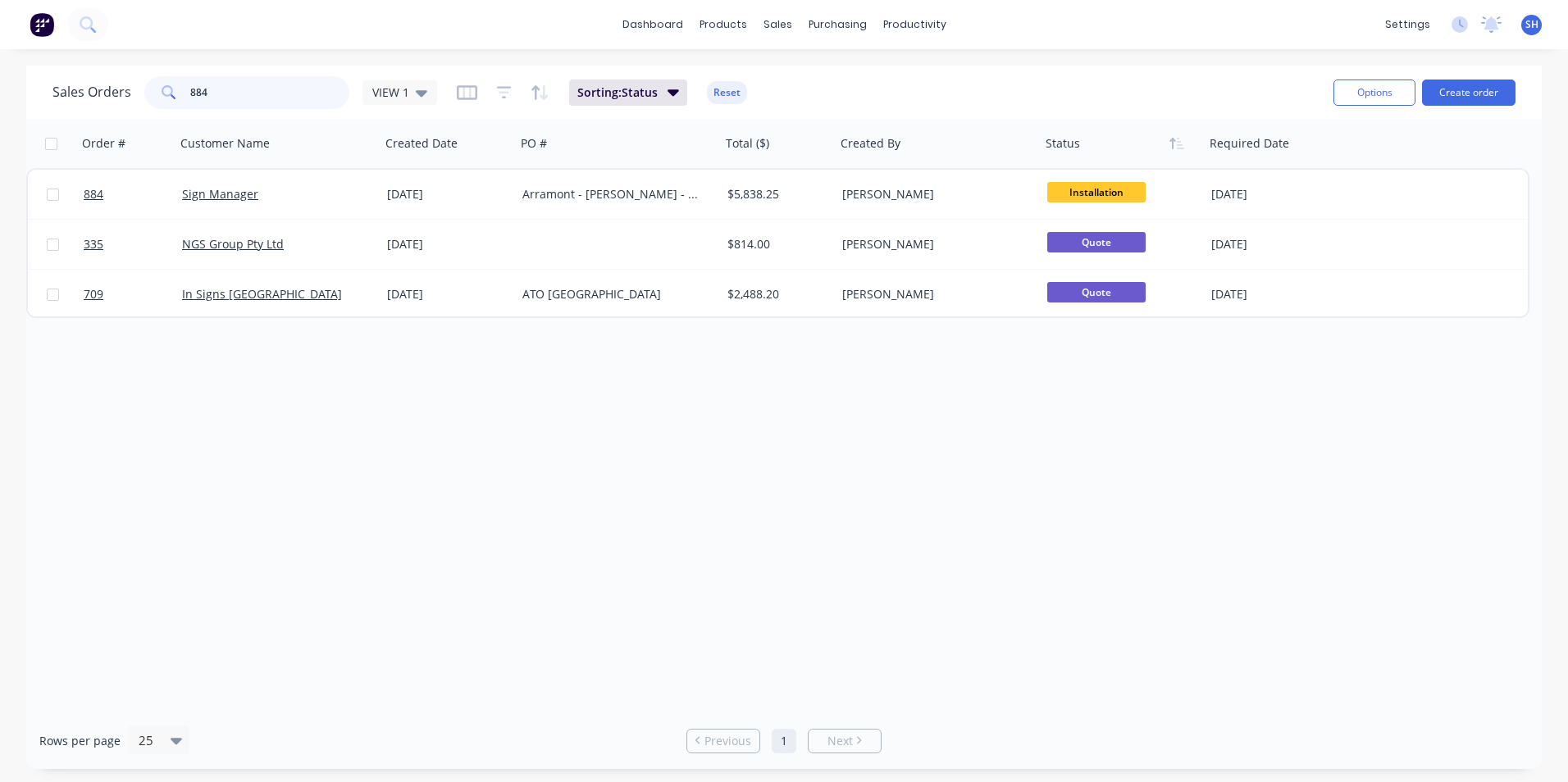
click at [309, 99] on input "884" at bounding box center [269, 92] width 160 height 33
drag, startPoint x: 289, startPoint y: 88, endPoint x: 39, endPoint y: 49, distance: 253.0
click at [39, 49] on div "dashboard products sales purchasing productivity dashboard products Product Cat…" at bounding box center [784, 391] width 1568 height 782
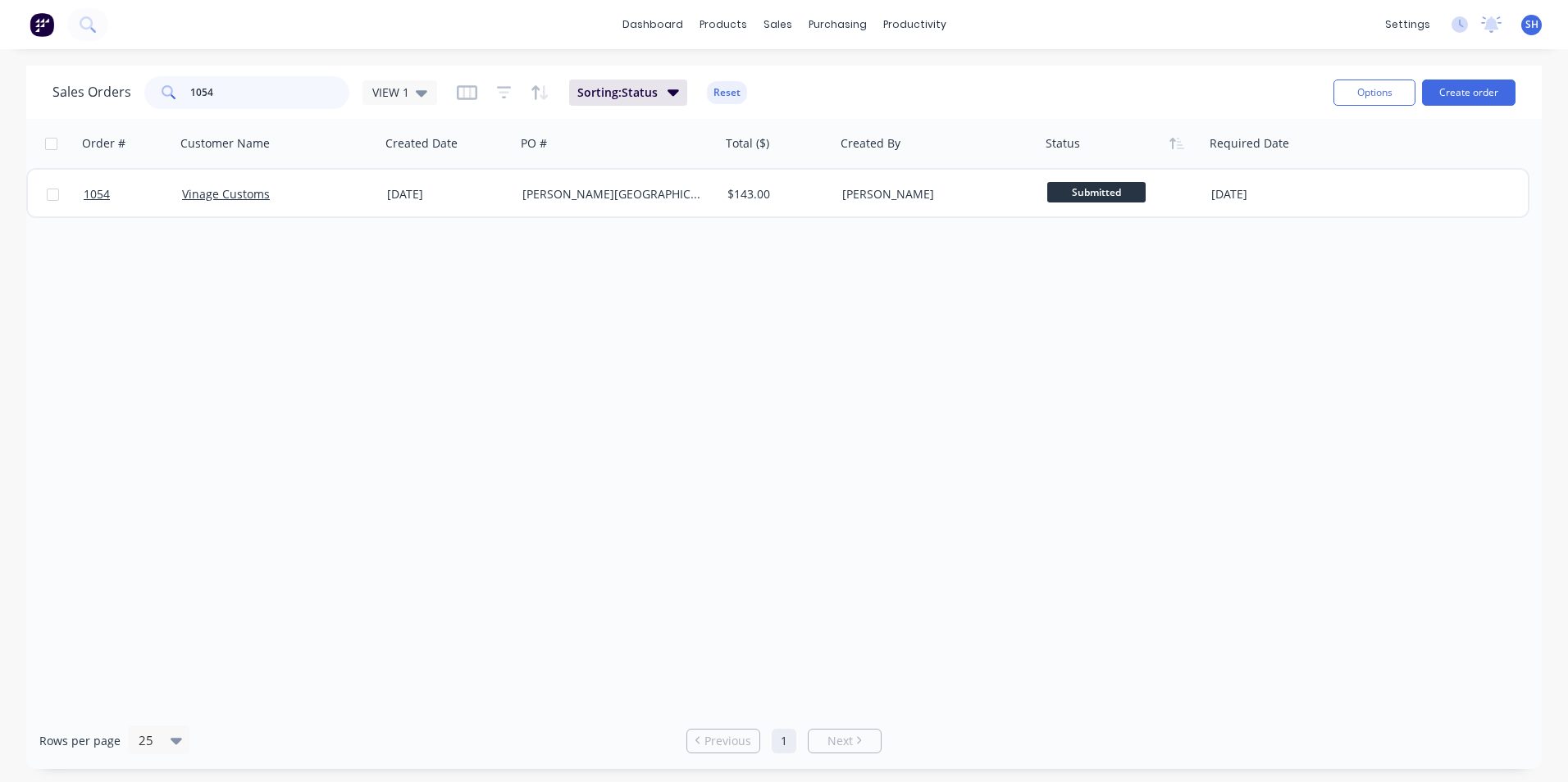
click at [252, 87] on input "1054" at bounding box center [269, 92] width 160 height 33
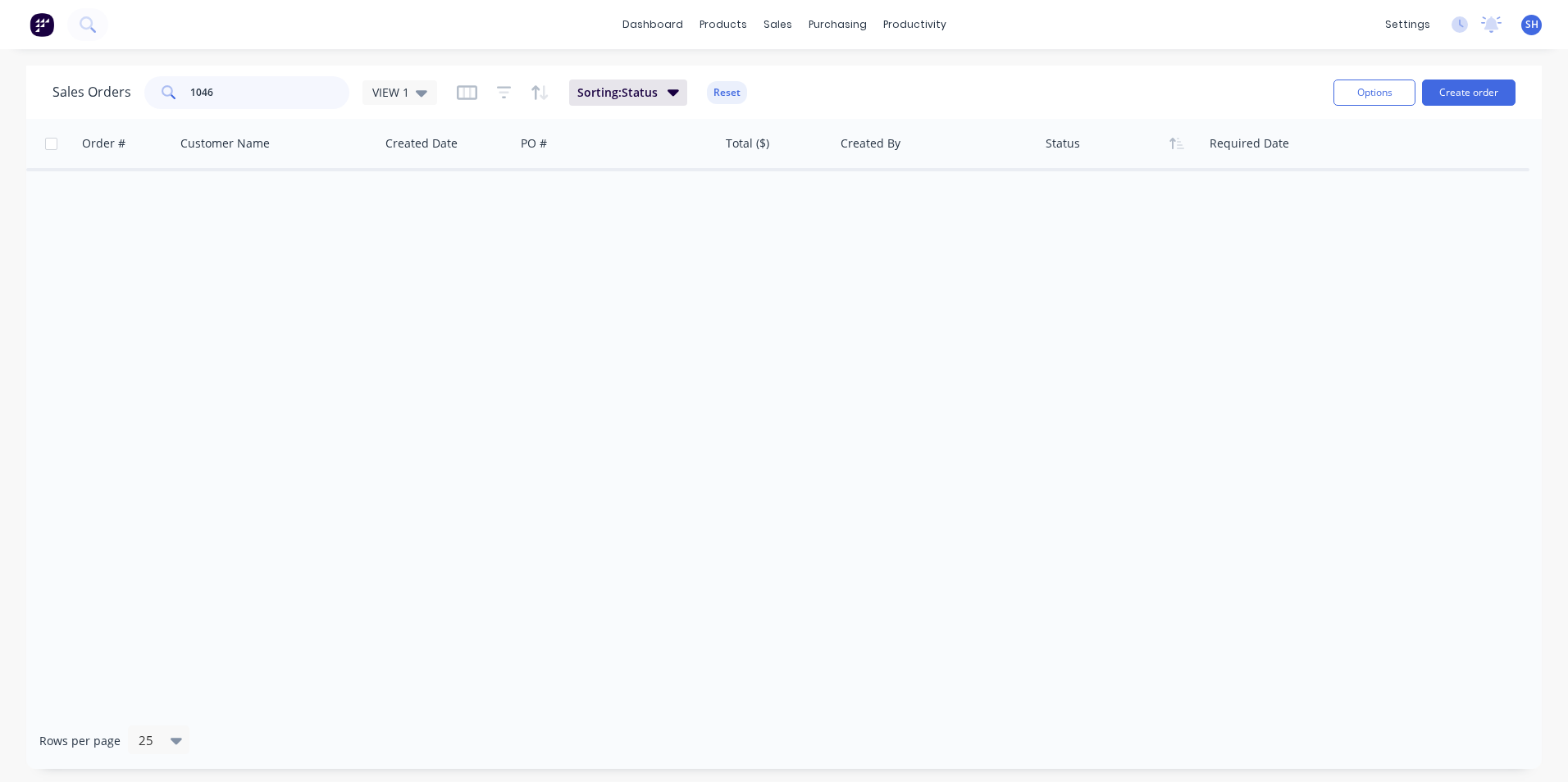
drag, startPoint x: 238, startPoint y: 94, endPoint x: 173, endPoint y: 86, distance: 65.5
click at [173, 86] on div "1046" at bounding box center [246, 92] width 205 height 33
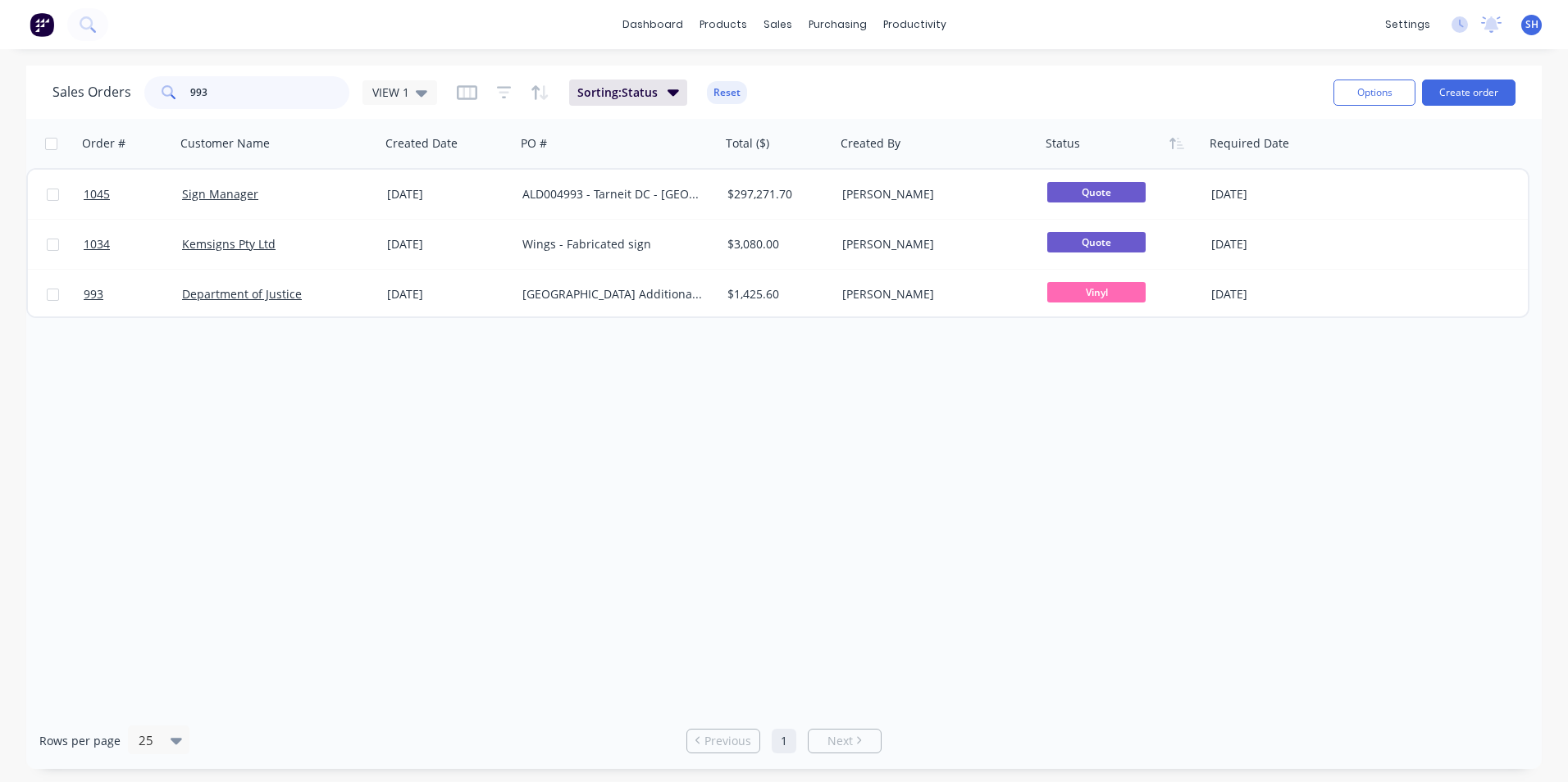
click at [224, 90] on input "993" at bounding box center [269, 92] width 160 height 33
type input "9"
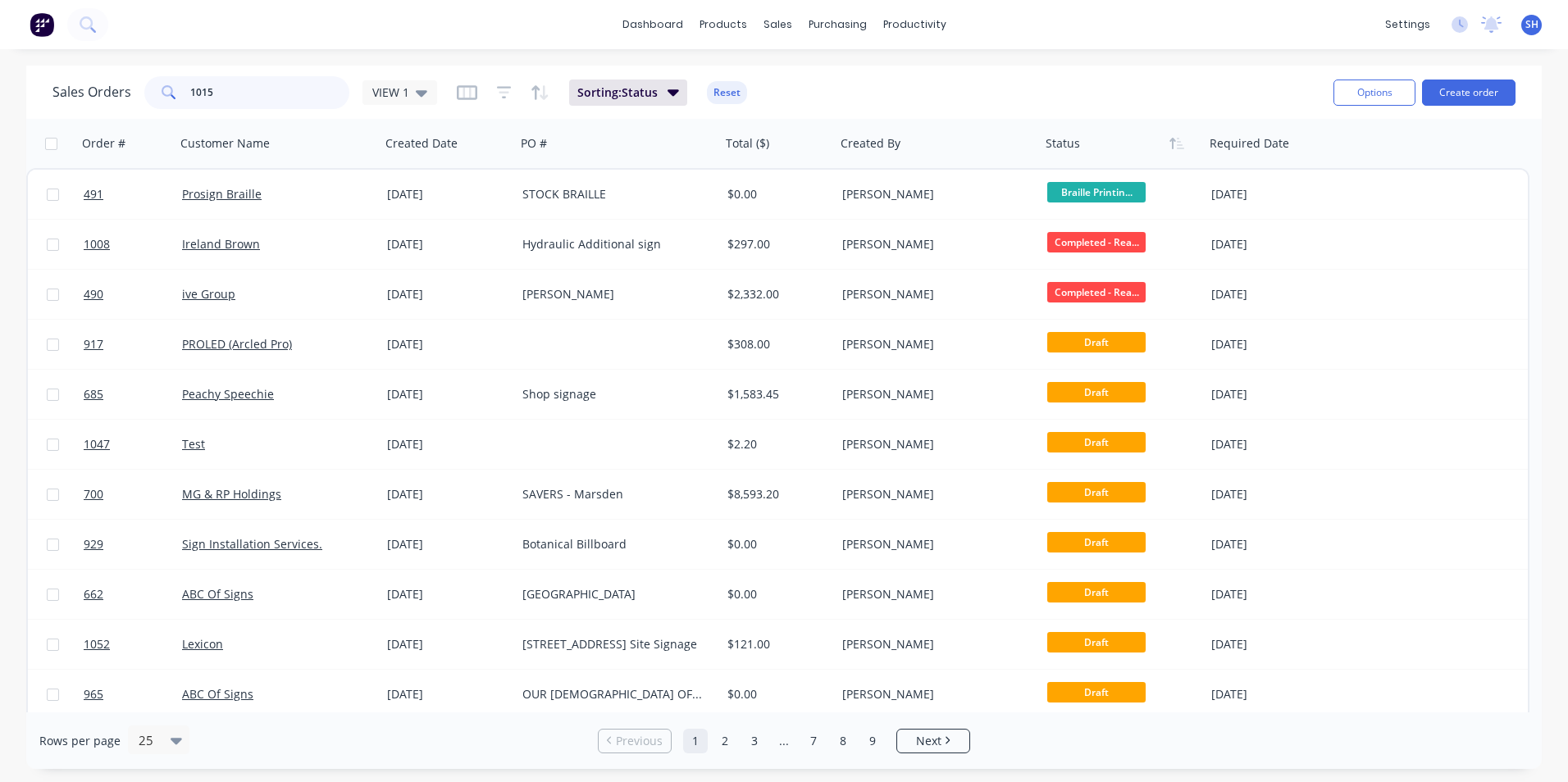
type input "1015"
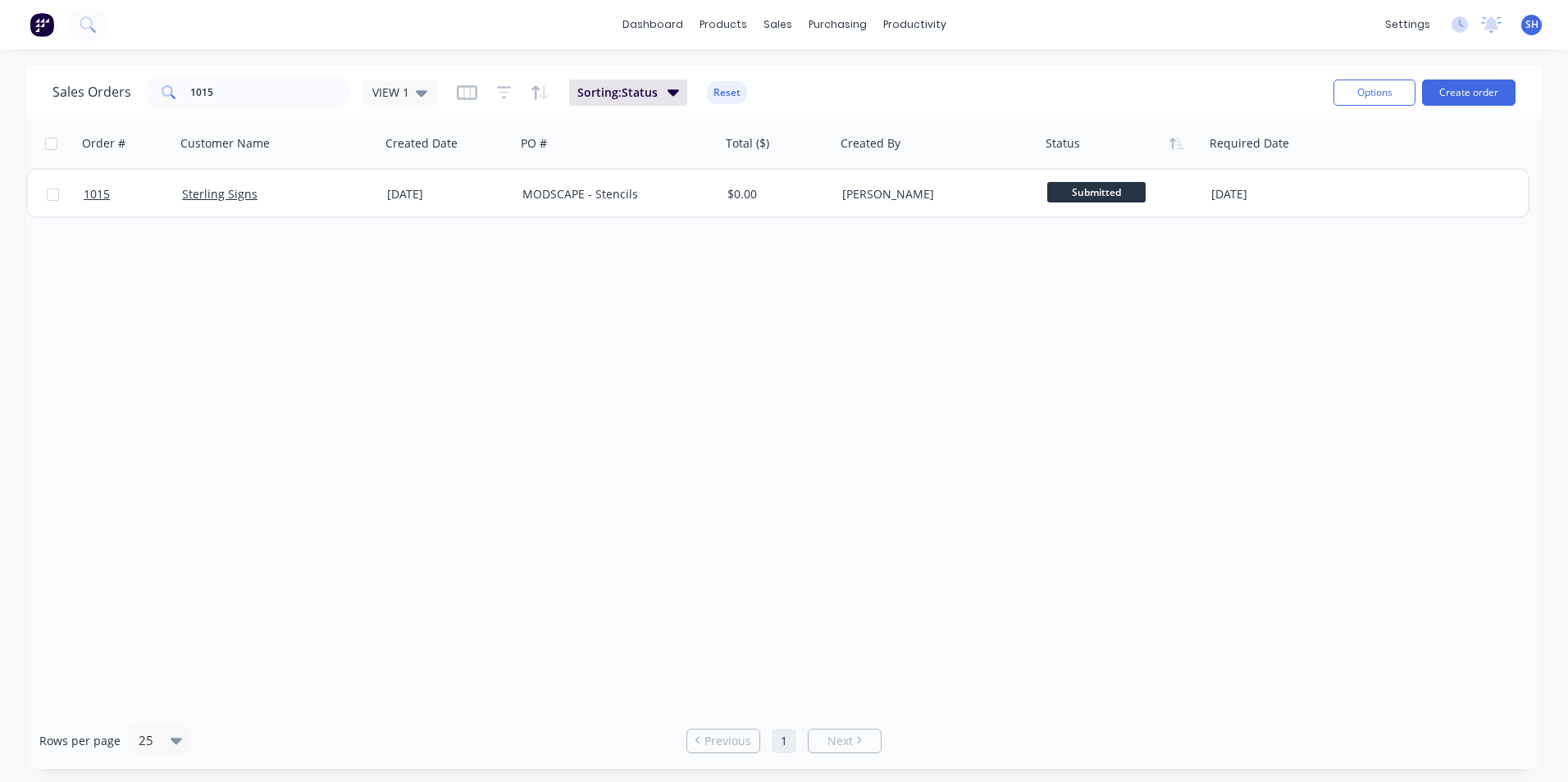
click at [335, 425] on div "Order # Customer Name Created Date PO # Total ($) Created By Status Required Da…" at bounding box center [784, 416] width 1515 height 593
click at [287, 101] on input "1015" at bounding box center [269, 92] width 160 height 33
drag, startPoint x: 273, startPoint y: 92, endPoint x: 124, endPoint y: 79, distance: 149.6
click at [123, 79] on div "Sales Orders 1015 VIEW 1" at bounding box center [245, 92] width 385 height 33
type input "9"
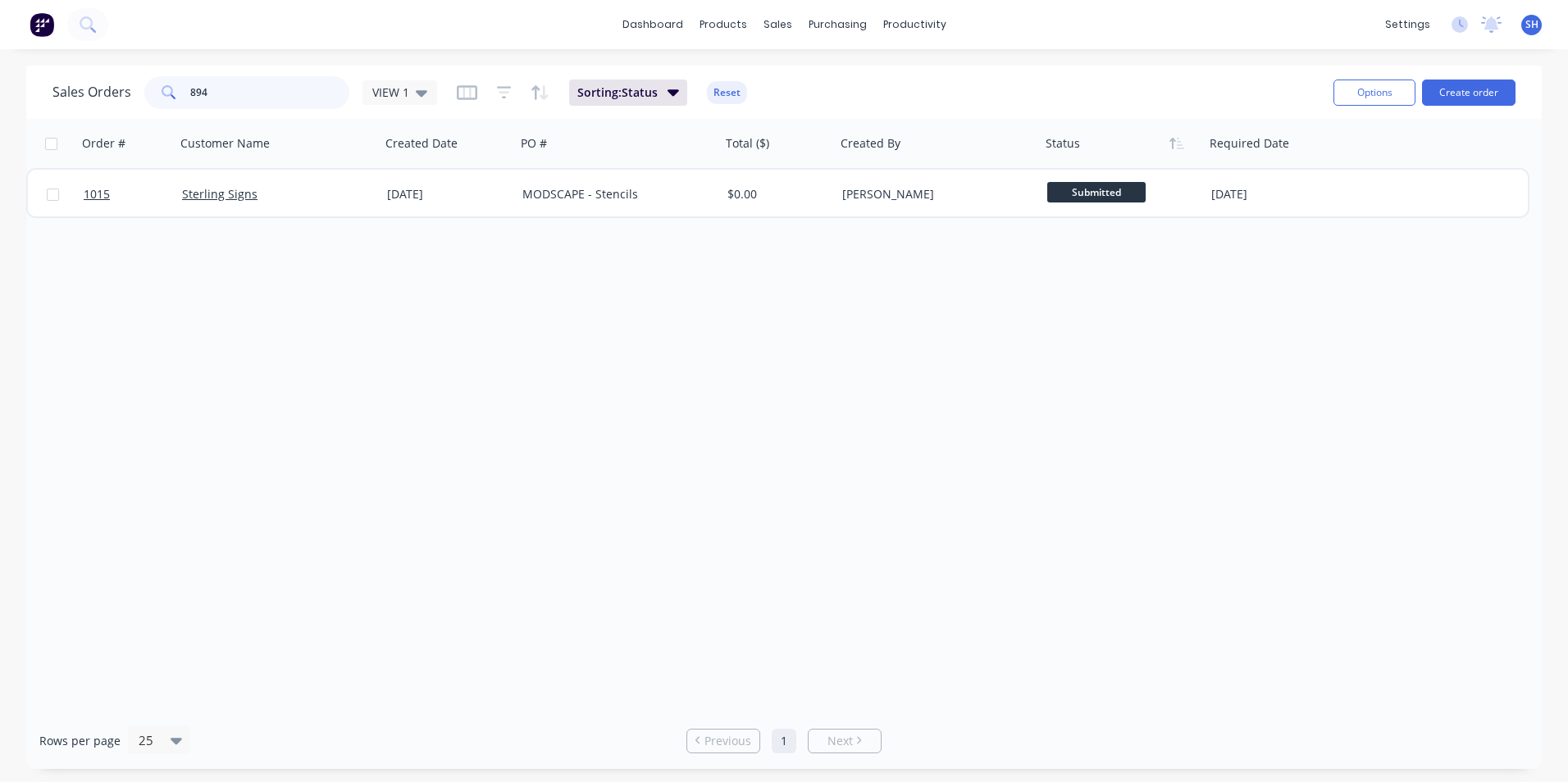
type input "894"
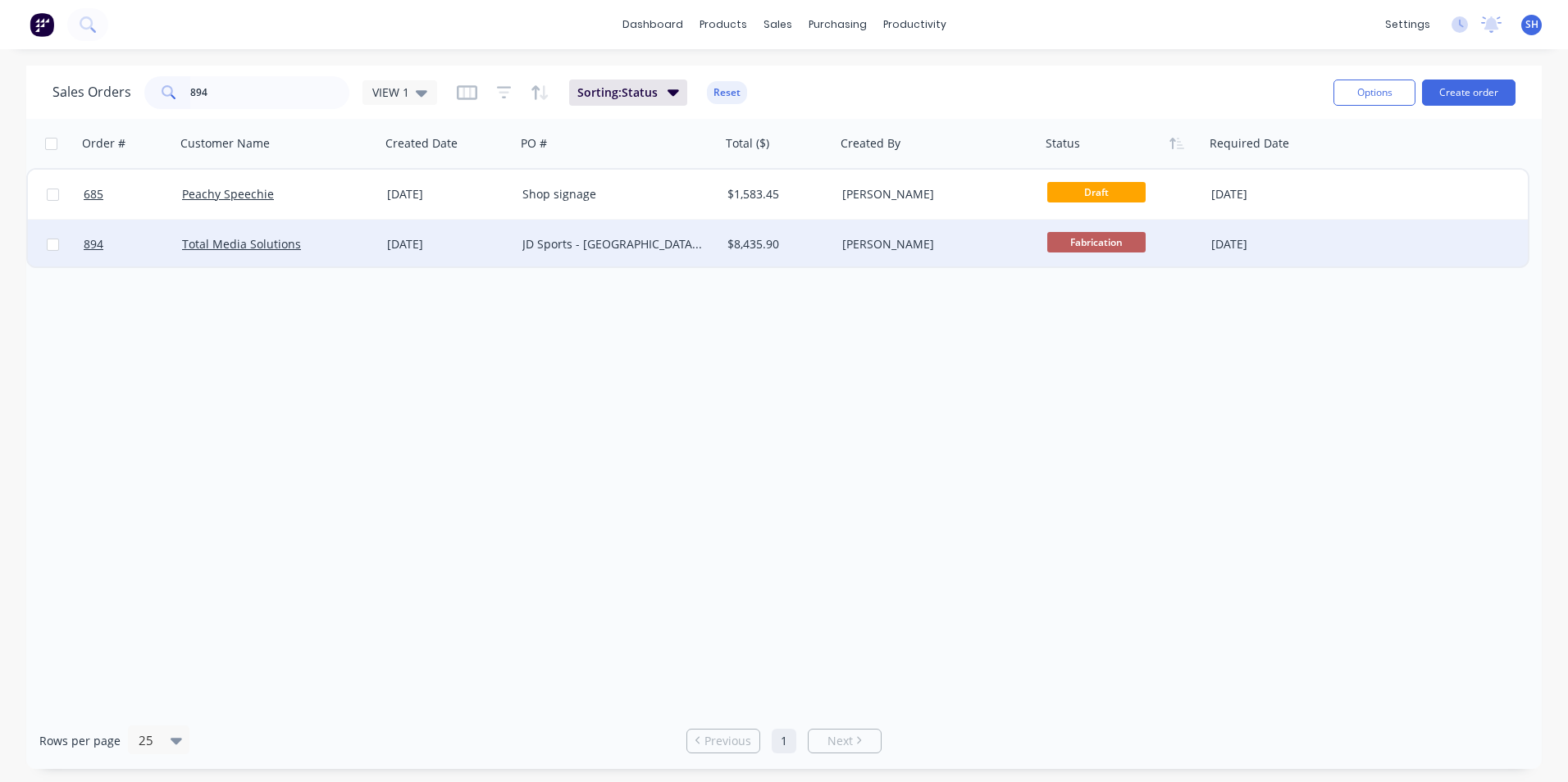
click at [347, 244] on div "Total Media Solutions" at bounding box center [273, 244] width 182 height 17
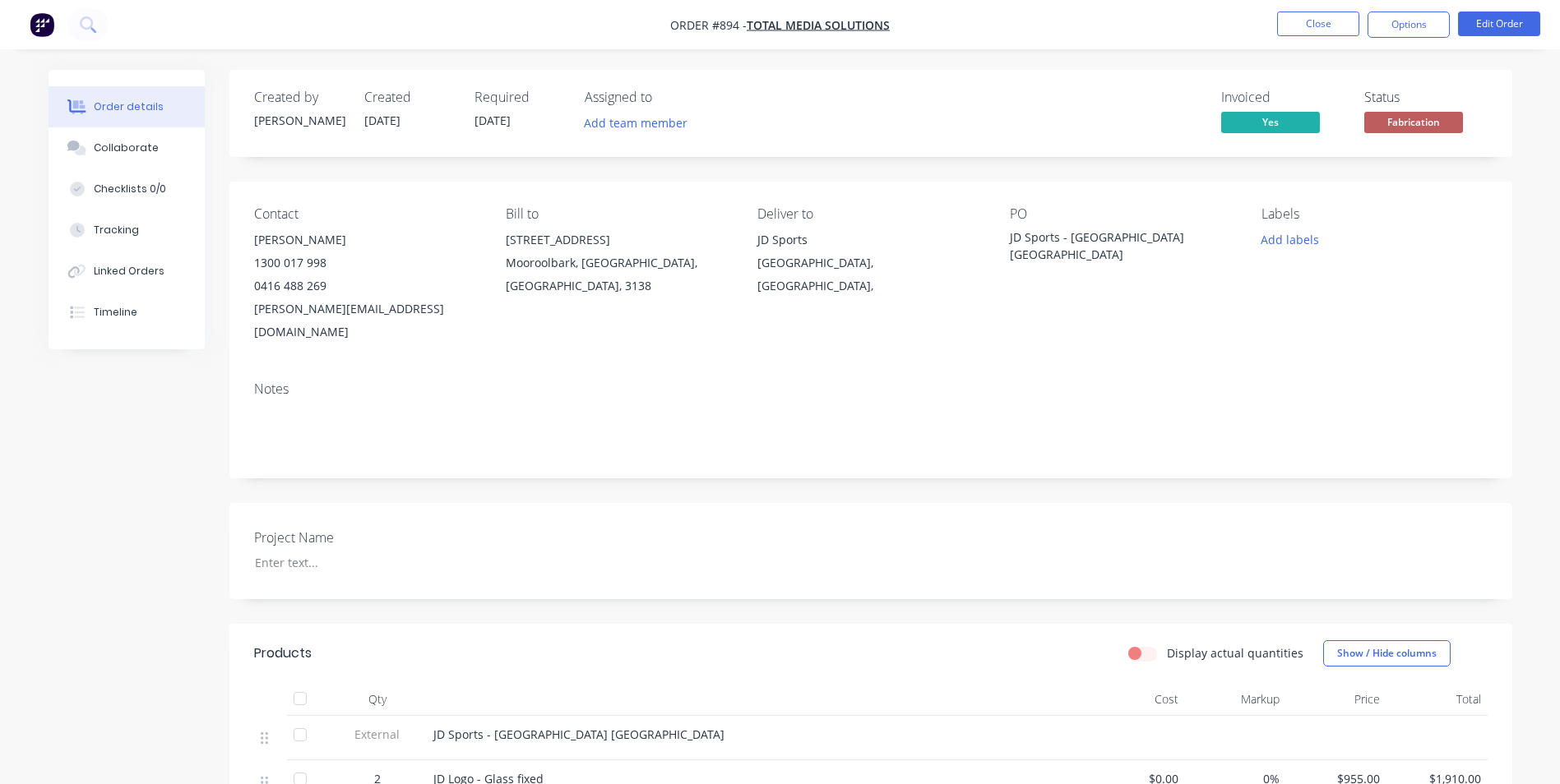
click at [799, 213] on div "Deliver to" at bounding box center [869, 214] width 225 height 16
click at [1501, 23] on button "Edit Order" at bounding box center [1498, 24] width 82 height 25
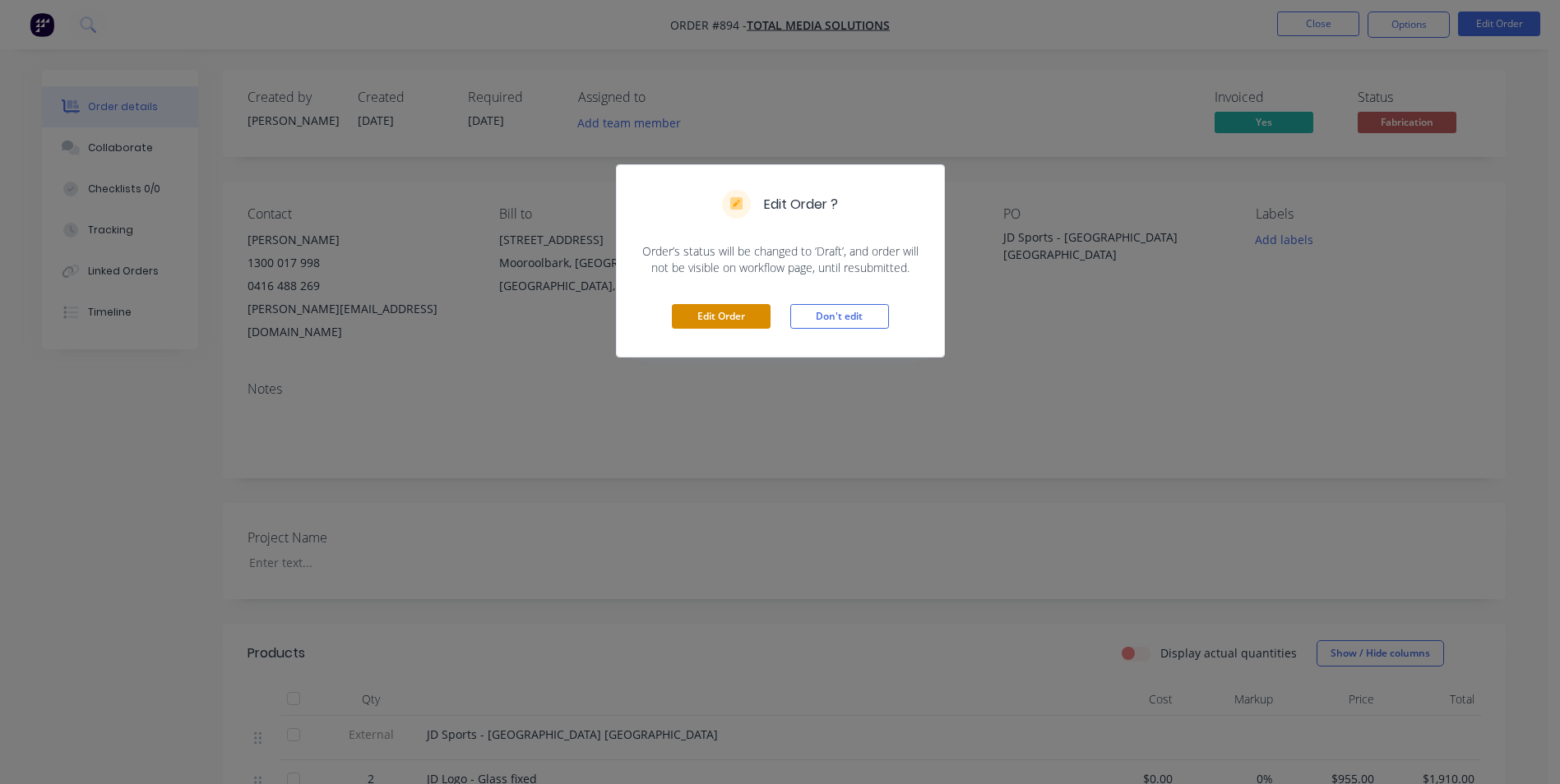
click at [728, 328] on button "Edit Order" at bounding box center [721, 317] width 98 height 25
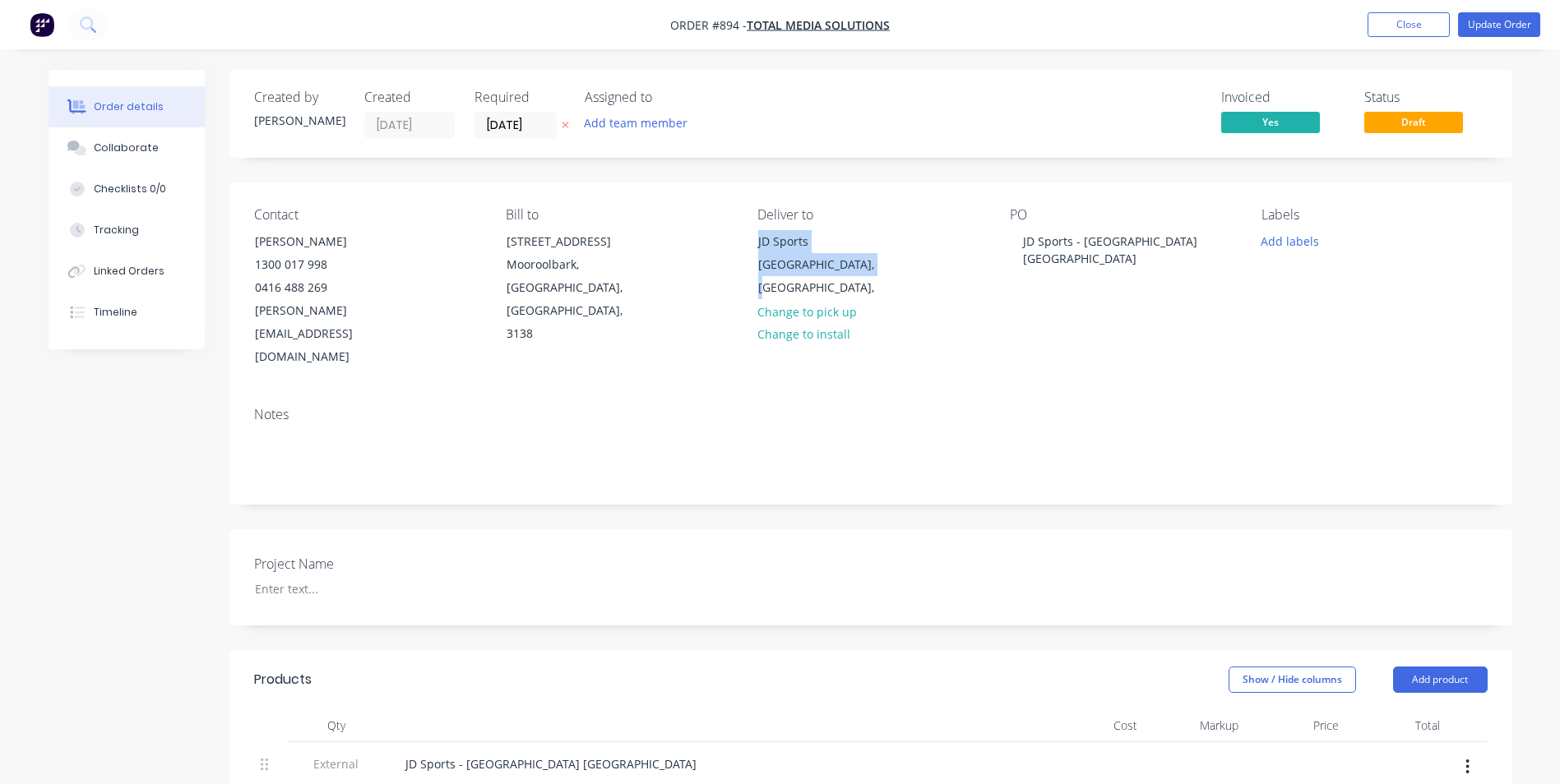
drag, startPoint x: 887, startPoint y: 265, endPoint x: 753, endPoint y: 227, distance: 139.3
click at [753, 227] on div "Contact [PERSON_NAME] [PHONE_NUMBER] [EMAIL_ADDRESS][DOMAIN_NAME] Bill to [STRE…" at bounding box center [870, 288] width 1283 height 211
click at [862, 257] on div "[GEOGRAPHIC_DATA], [GEOGRAPHIC_DATA]," at bounding box center [826, 276] width 136 height 46
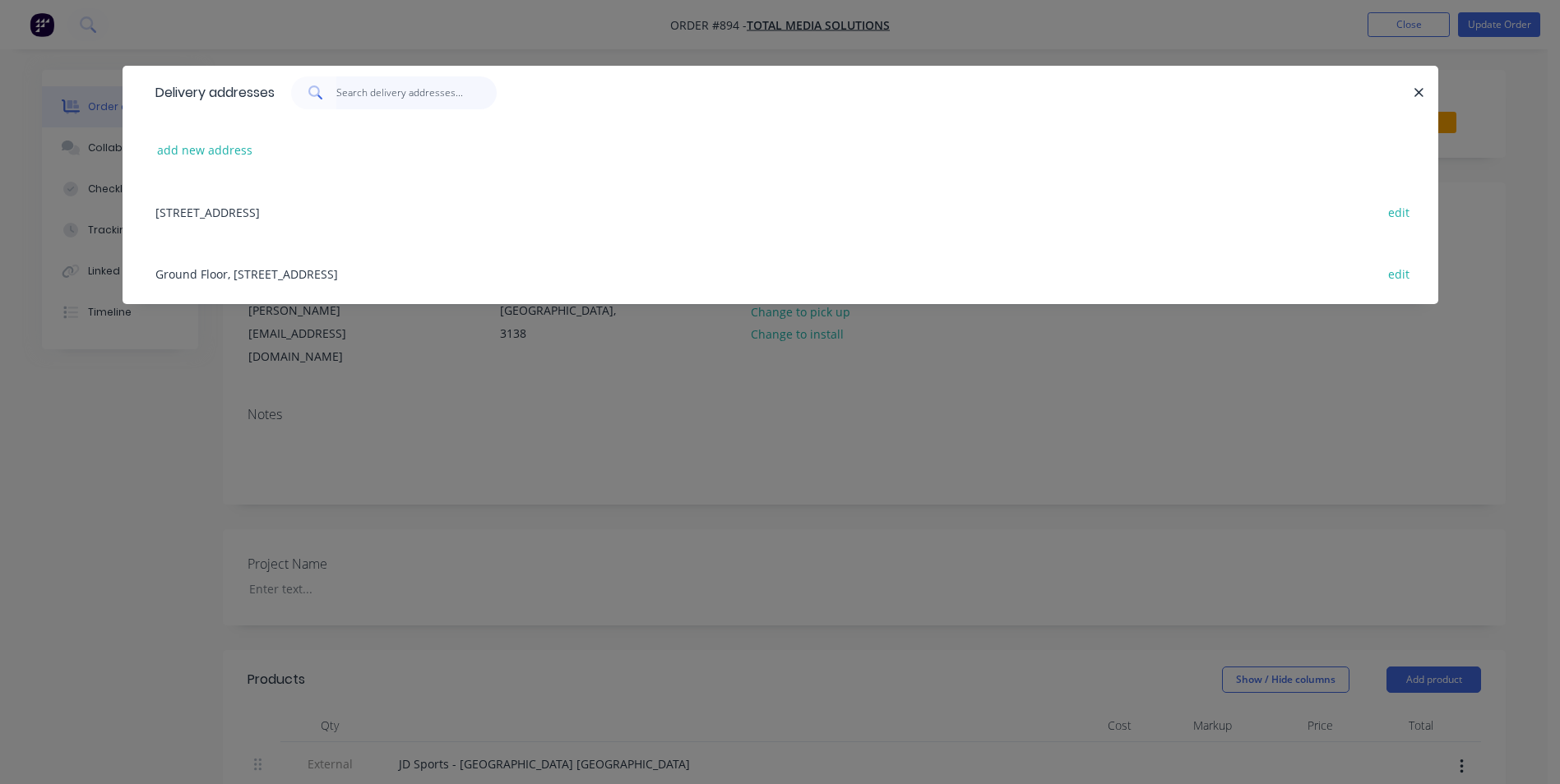
click at [347, 90] on input "text" at bounding box center [416, 92] width 160 height 33
click at [1411, 93] on button "button" at bounding box center [1419, 92] width 20 height 20
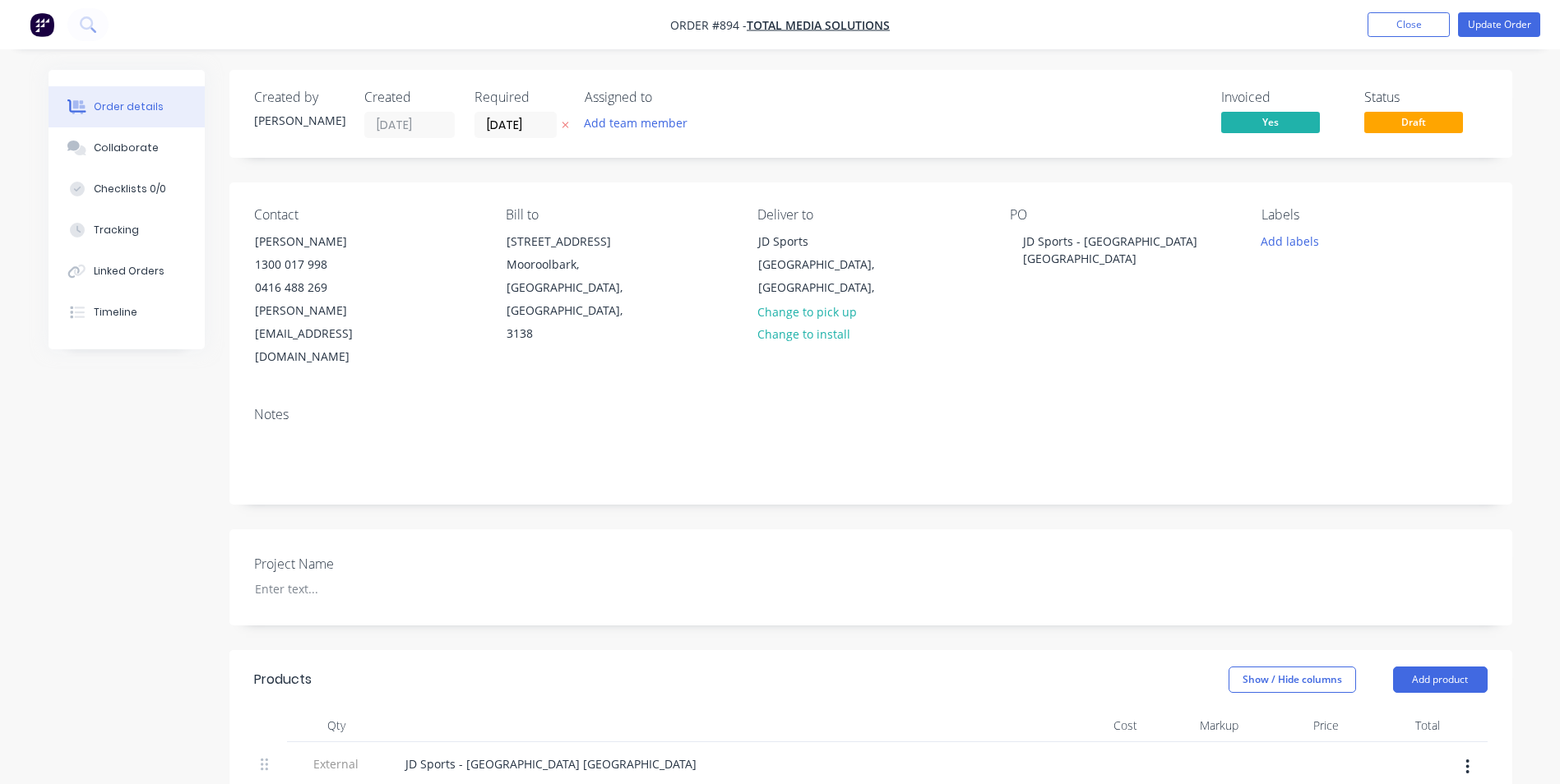
drag, startPoint x: 880, startPoint y: 264, endPoint x: 731, endPoint y: 233, distance: 152.2
click at [731, 233] on div "Contact [PERSON_NAME] [PHONE_NUMBER] [EMAIL_ADDRESS][DOMAIN_NAME] Bill to [STRE…" at bounding box center [870, 288] width 1283 height 211
drag, startPoint x: 731, startPoint y: 233, endPoint x: 858, endPoint y: 258, distance: 129.4
click at [858, 258] on div "[GEOGRAPHIC_DATA], [GEOGRAPHIC_DATA]," at bounding box center [826, 276] width 136 height 46
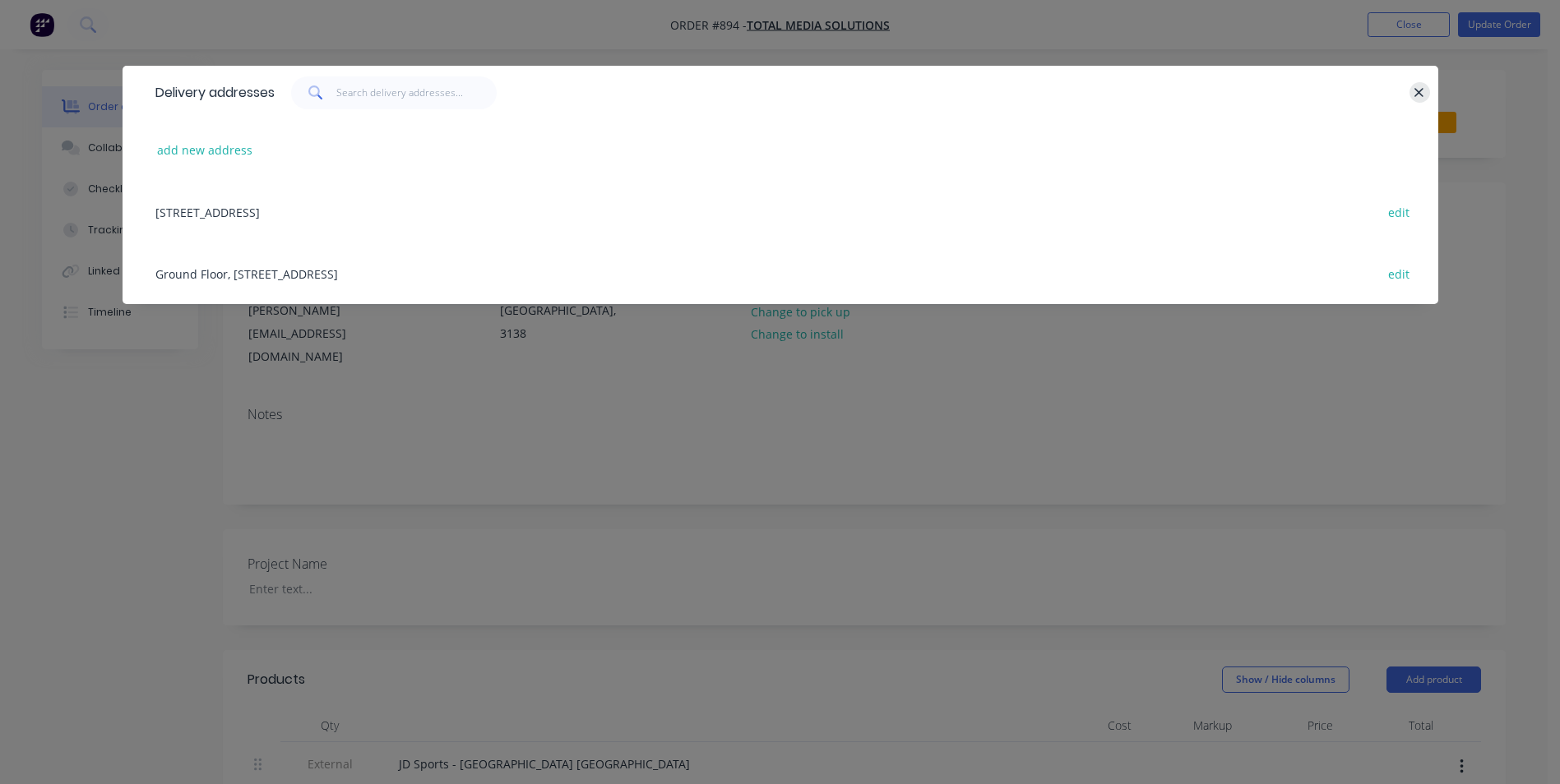
click at [1418, 88] on icon "button" at bounding box center [1418, 93] width 11 height 15
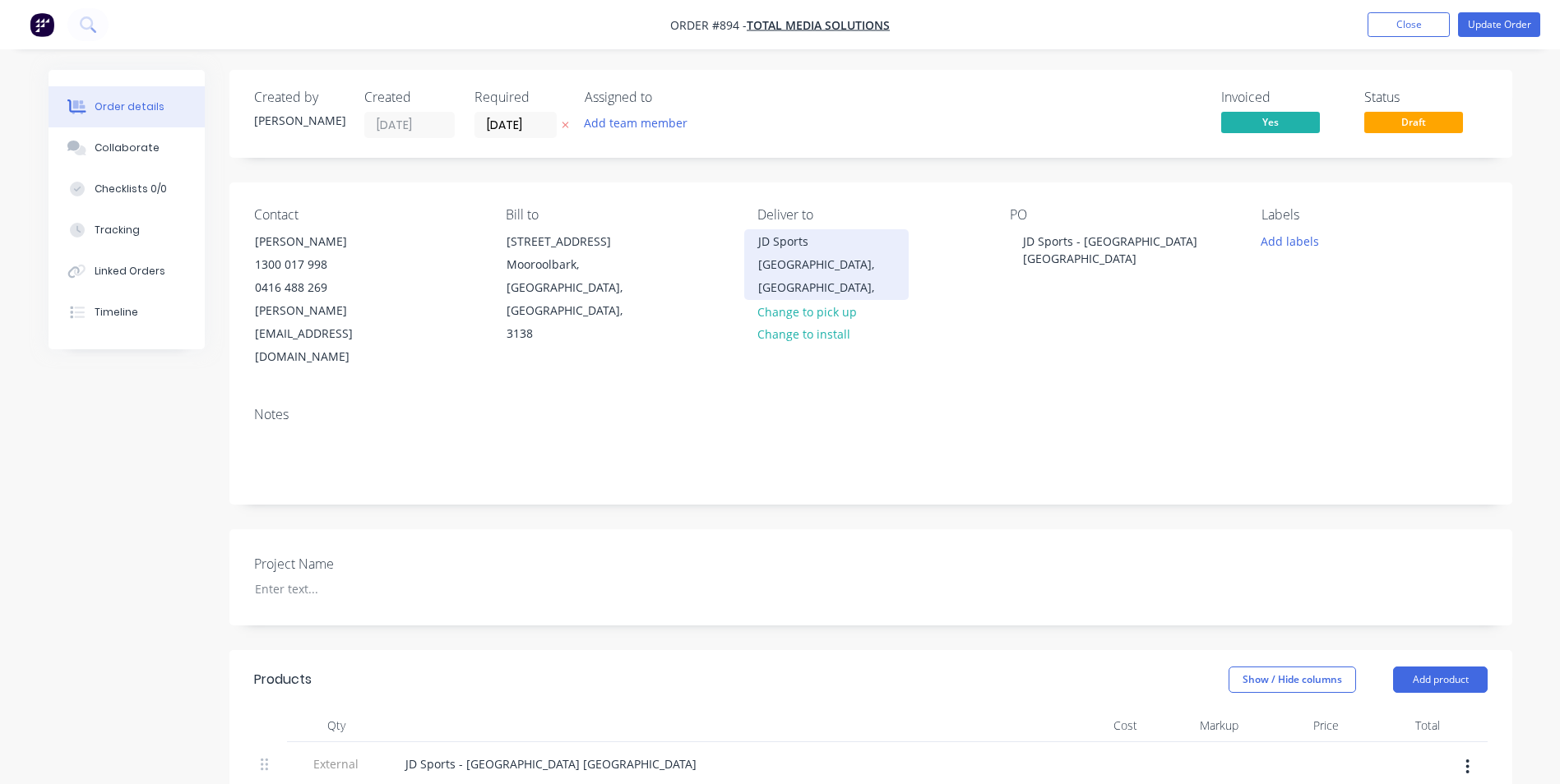
click at [865, 247] on div "JD Sports" at bounding box center [826, 242] width 136 height 23
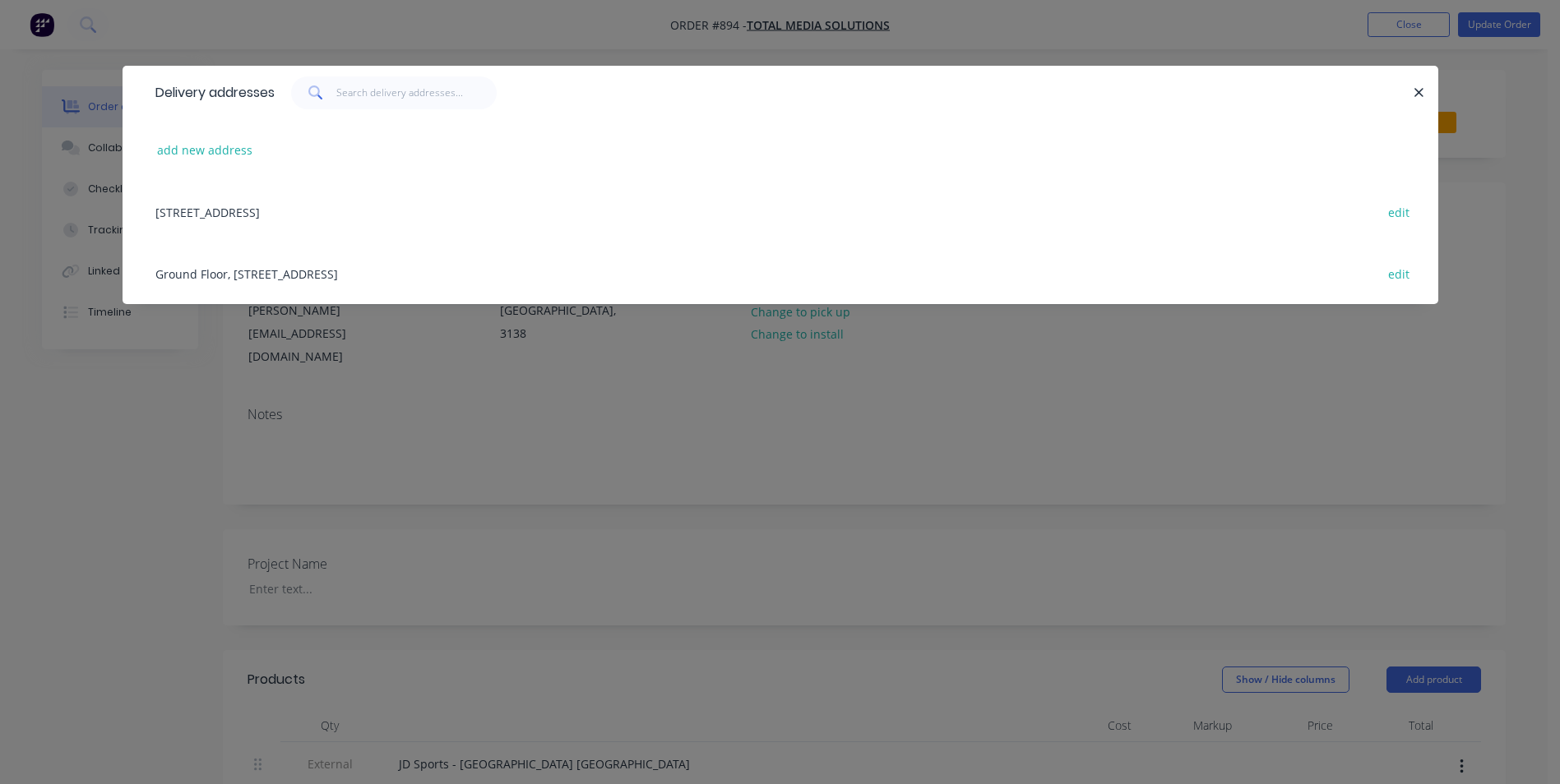
drag, startPoint x: 1419, startPoint y: 97, endPoint x: 1215, endPoint y: 311, distance: 295.7
click at [1417, 98] on icon "button" at bounding box center [1418, 93] width 11 height 15
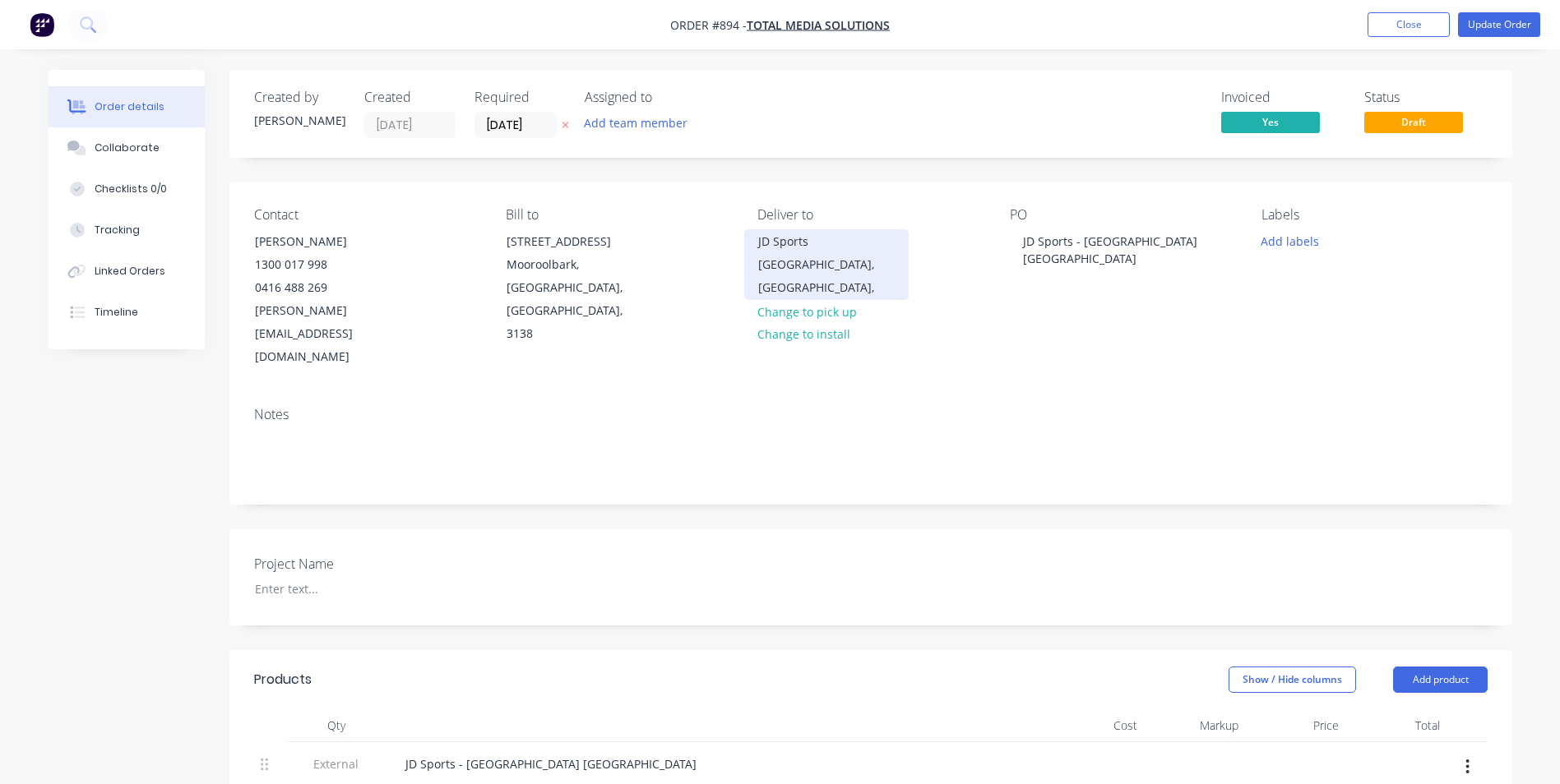
drag, startPoint x: 1186, startPoint y: 331, endPoint x: 869, endPoint y: 275, distance: 321.9
click at [1185, 331] on div "Contact [PERSON_NAME] [PHONE_NUMBER] [EMAIL_ADDRESS][DOMAIN_NAME] Bill to [STRE…" at bounding box center [870, 288] width 1283 height 211
drag, startPoint x: 761, startPoint y: 241, endPoint x: 878, endPoint y: 265, distance: 119.4
click at [878, 265] on div "JD Sports [GEOGRAPHIC_DATA], [GEOGRAPHIC_DATA]," at bounding box center [826, 265] width 165 height 71
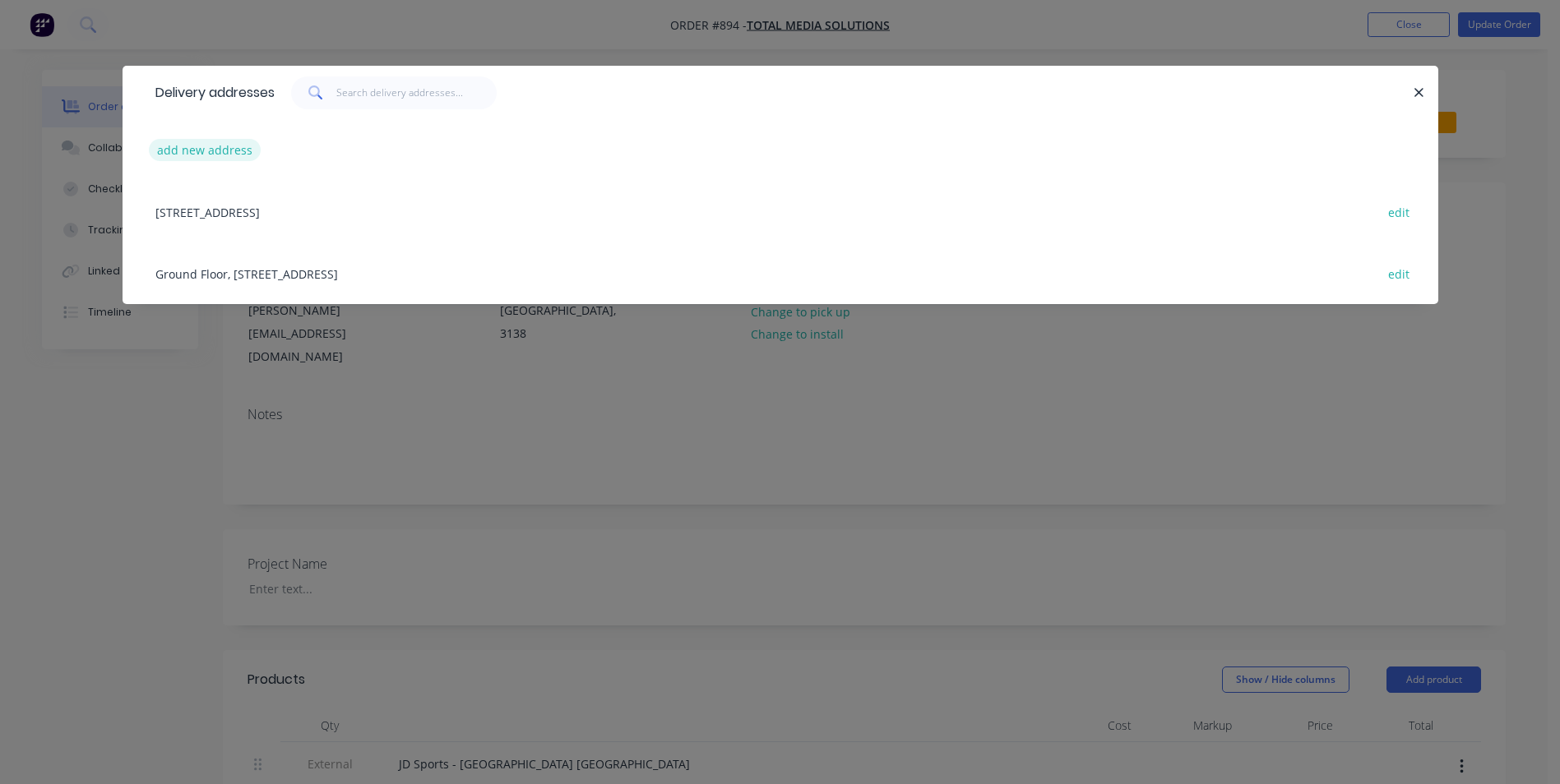
click at [220, 150] on button "add new address" at bounding box center [205, 150] width 112 height 22
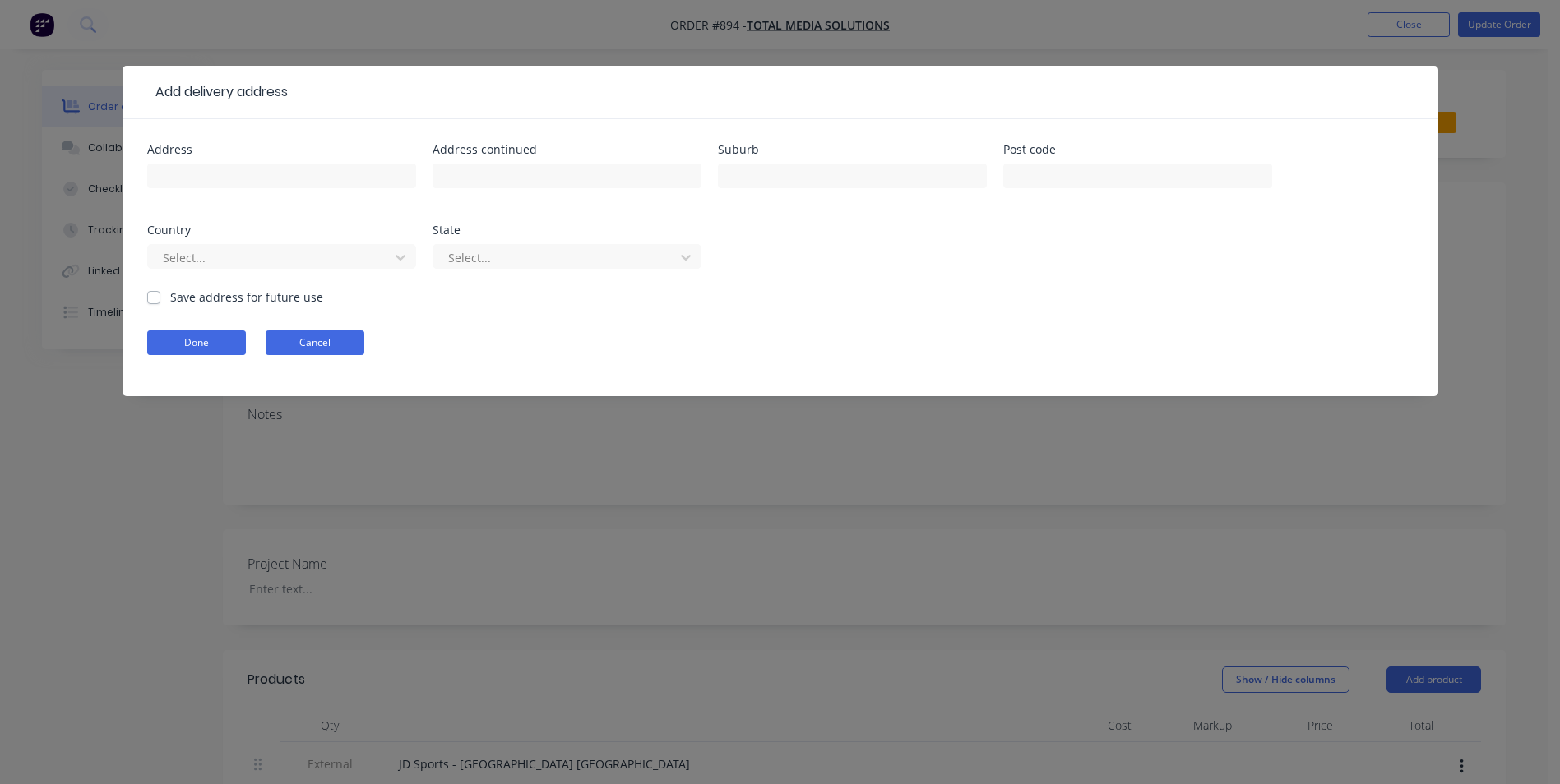
click at [294, 350] on button "Cancel" at bounding box center [314, 342] width 98 height 25
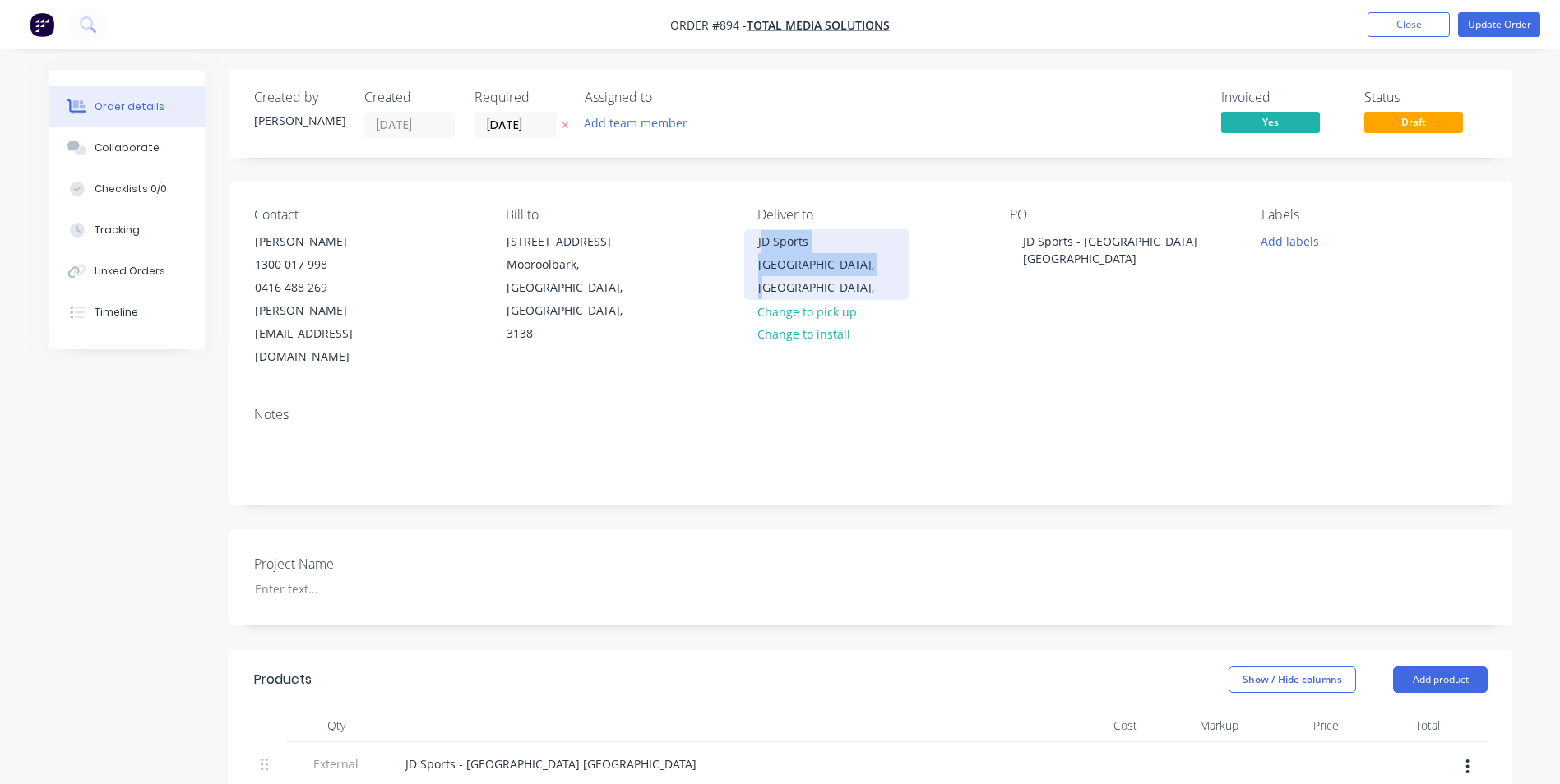
click at [822, 254] on div "[GEOGRAPHIC_DATA], [GEOGRAPHIC_DATA]," at bounding box center [826, 276] width 136 height 46
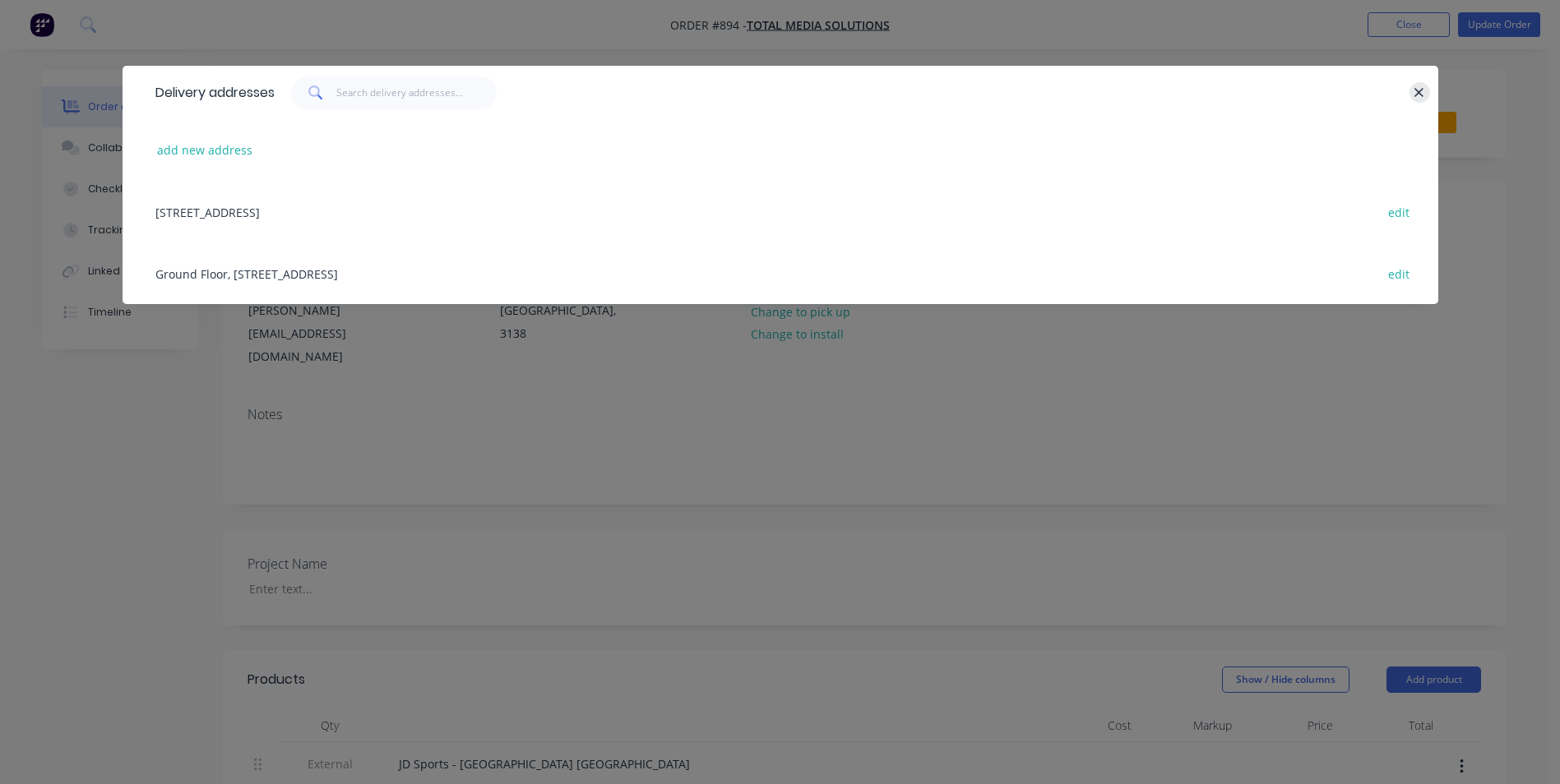
drag, startPoint x: 1422, startPoint y: 88, endPoint x: 1407, endPoint y: 115, distance: 30.9
click at [1422, 89] on icon "button" at bounding box center [1418, 93] width 11 height 15
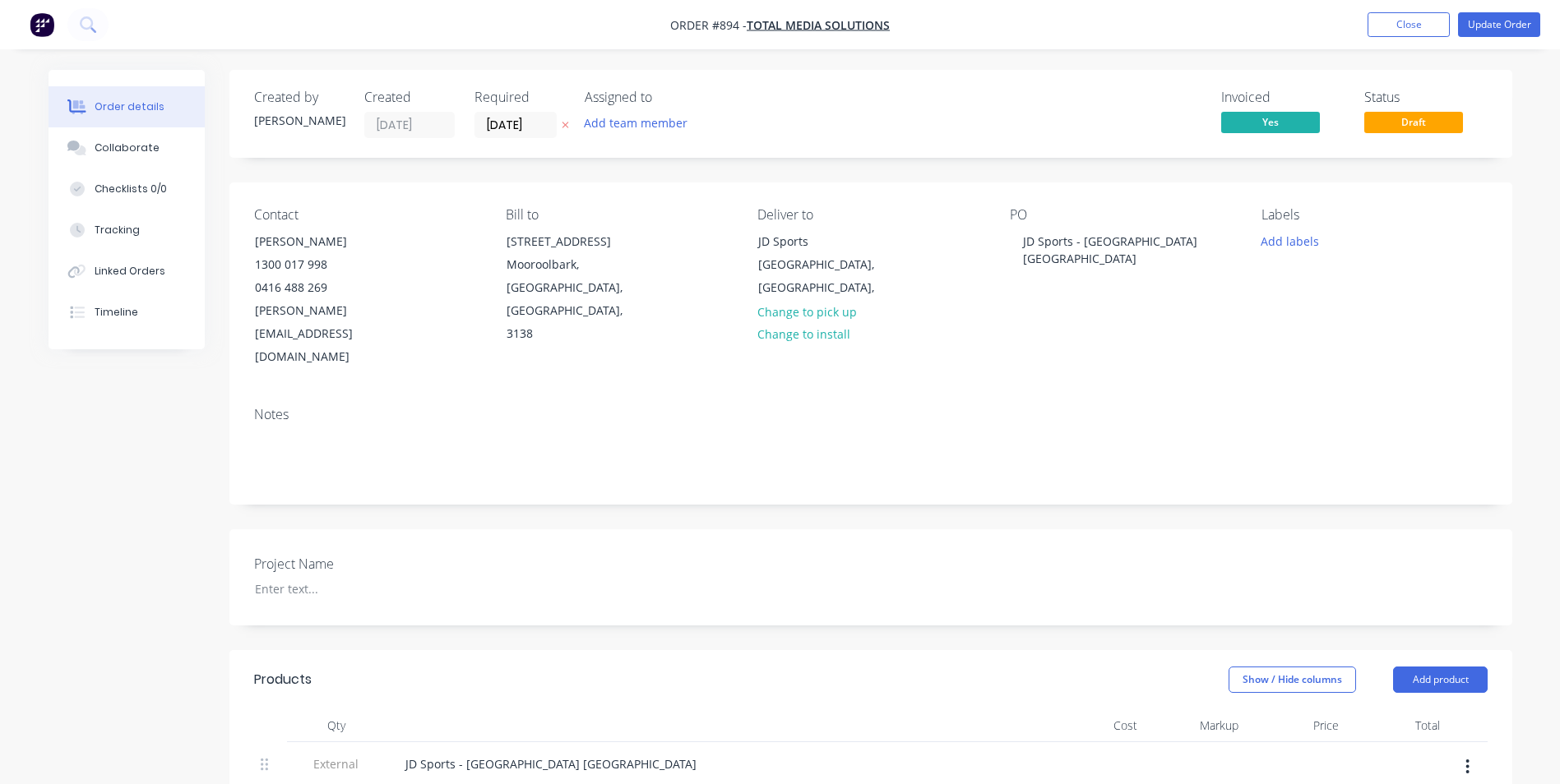
click at [987, 394] on div "Notes" at bounding box center [870, 449] width 1283 height 110
drag, startPoint x: 757, startPoint y: 237, endPoint x: 872, endPoint y: 273, distance: 120.5
click at [872, 273] on div "JD Sports [GEOGRAPHIC_DATA], [GEOGRAPHIC_DATA]," at bounding box center [826, 265] width 165 height 71
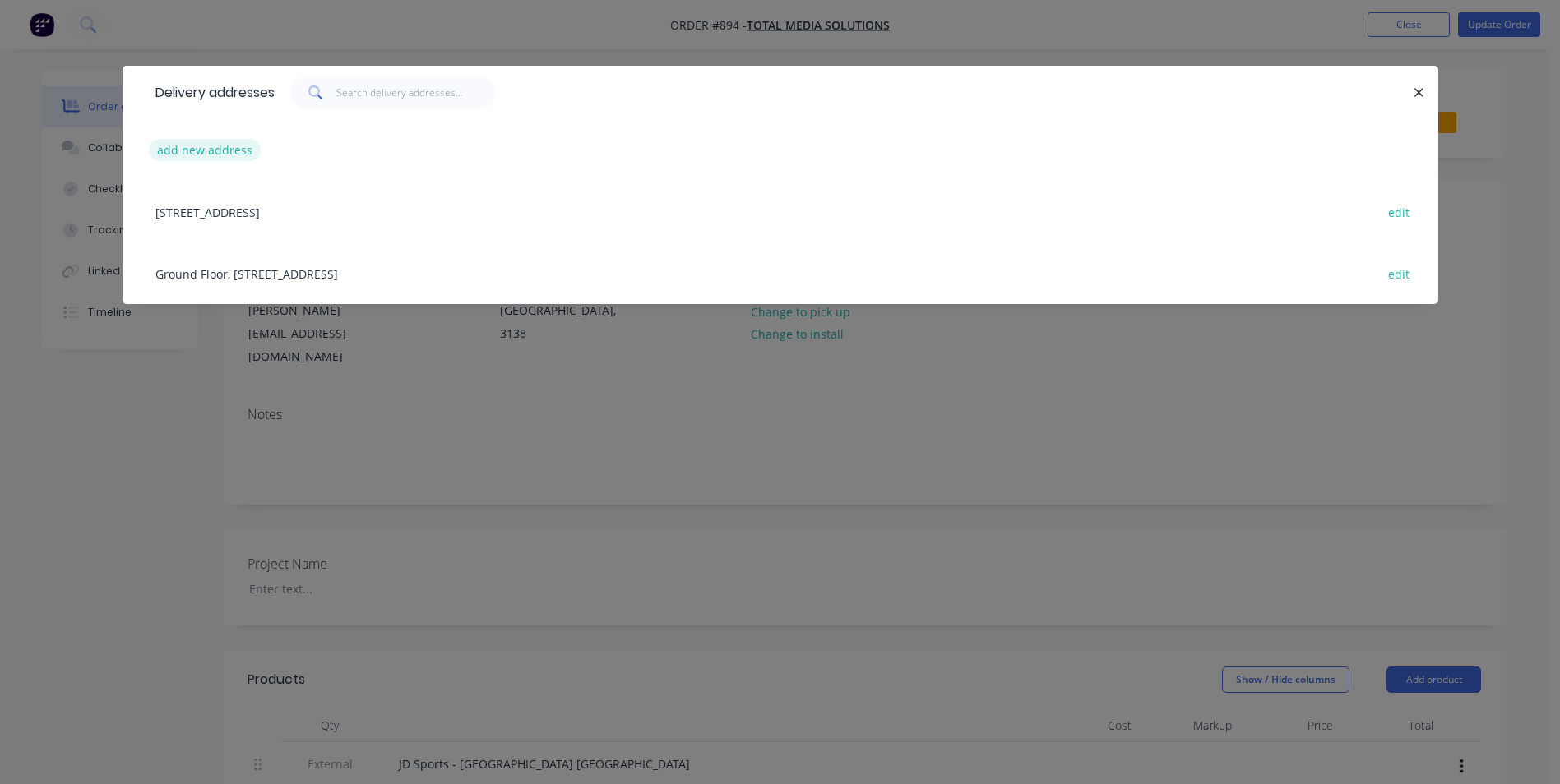
click at [226, 142] on button "add new address" at bounding box center [205, 150] width 112 height 22
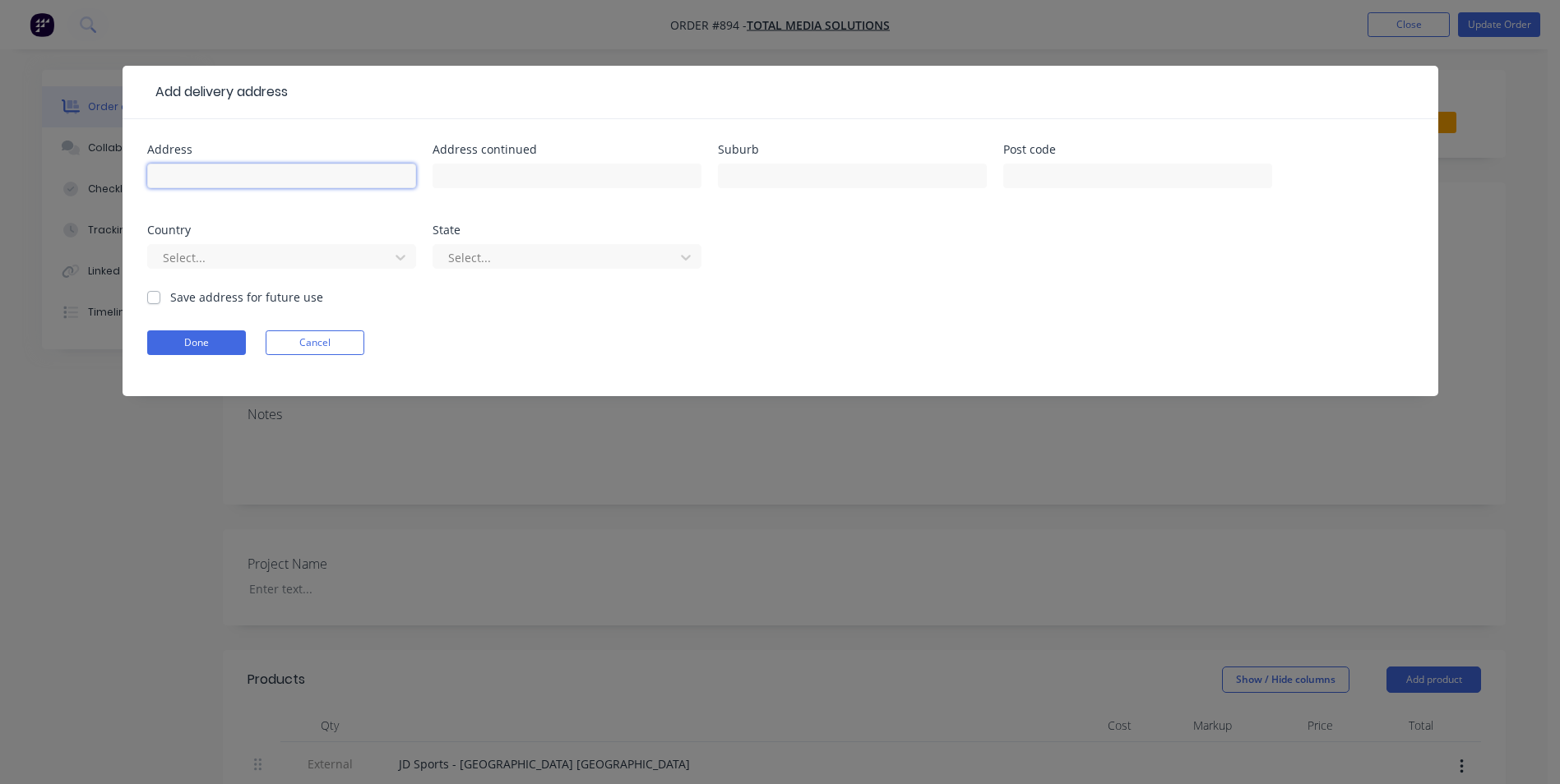
click at [247, 172] on input "text" at bounding box center [282, 176] width 269 height 25
paste input "JD Sports Fashion NZ c/- JD Sports Albany SHOP T04B, [GEOGRAPHIC_DATA] [STREET_…"
type input "JD Sports Fashion NZ c/- JD Sports Albany SHOP T04B, [GEOGRAPHIC_DATA] [STREET_…"
click at [204, 342] on button "Done" at bounding box center [196, 342] width 98 height 25
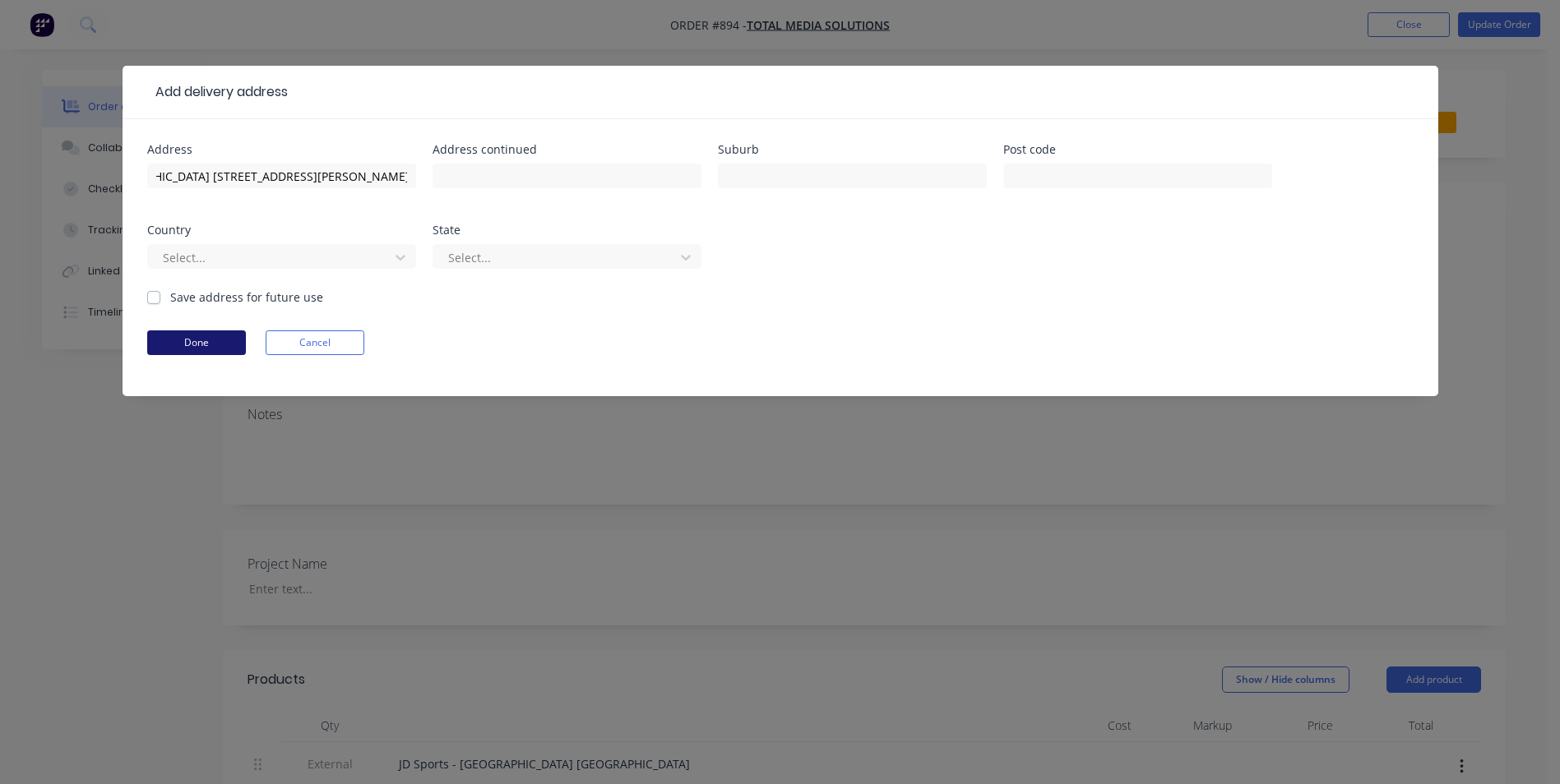
scroll to position [0, 0]
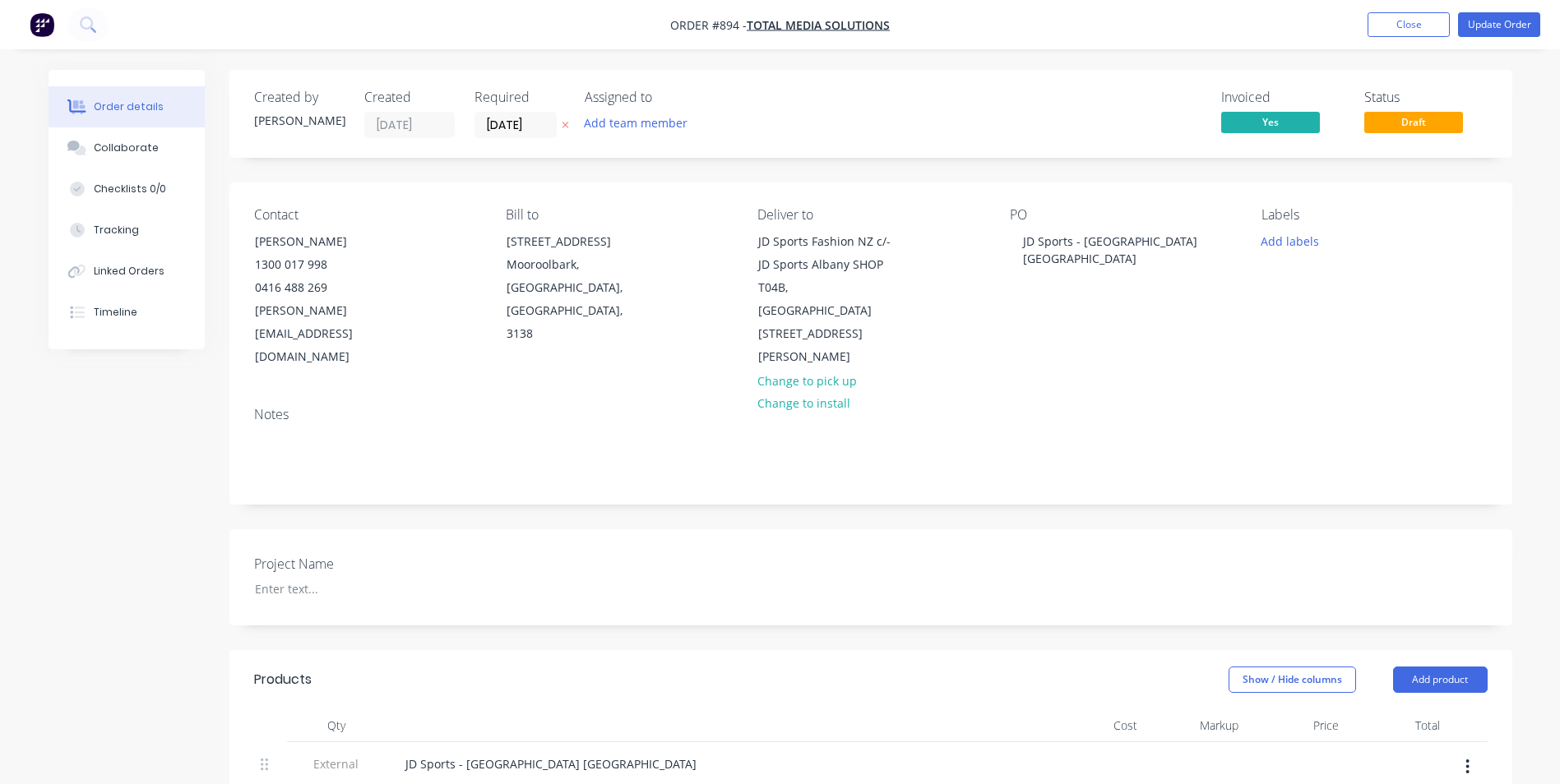
click at [1050, 335] on div "PO JD Sports - [GEOGRAPHIC_DATA] [GEOGRAPHIC_DATA]" at bounding box center [1122, 288] width 225 height 162
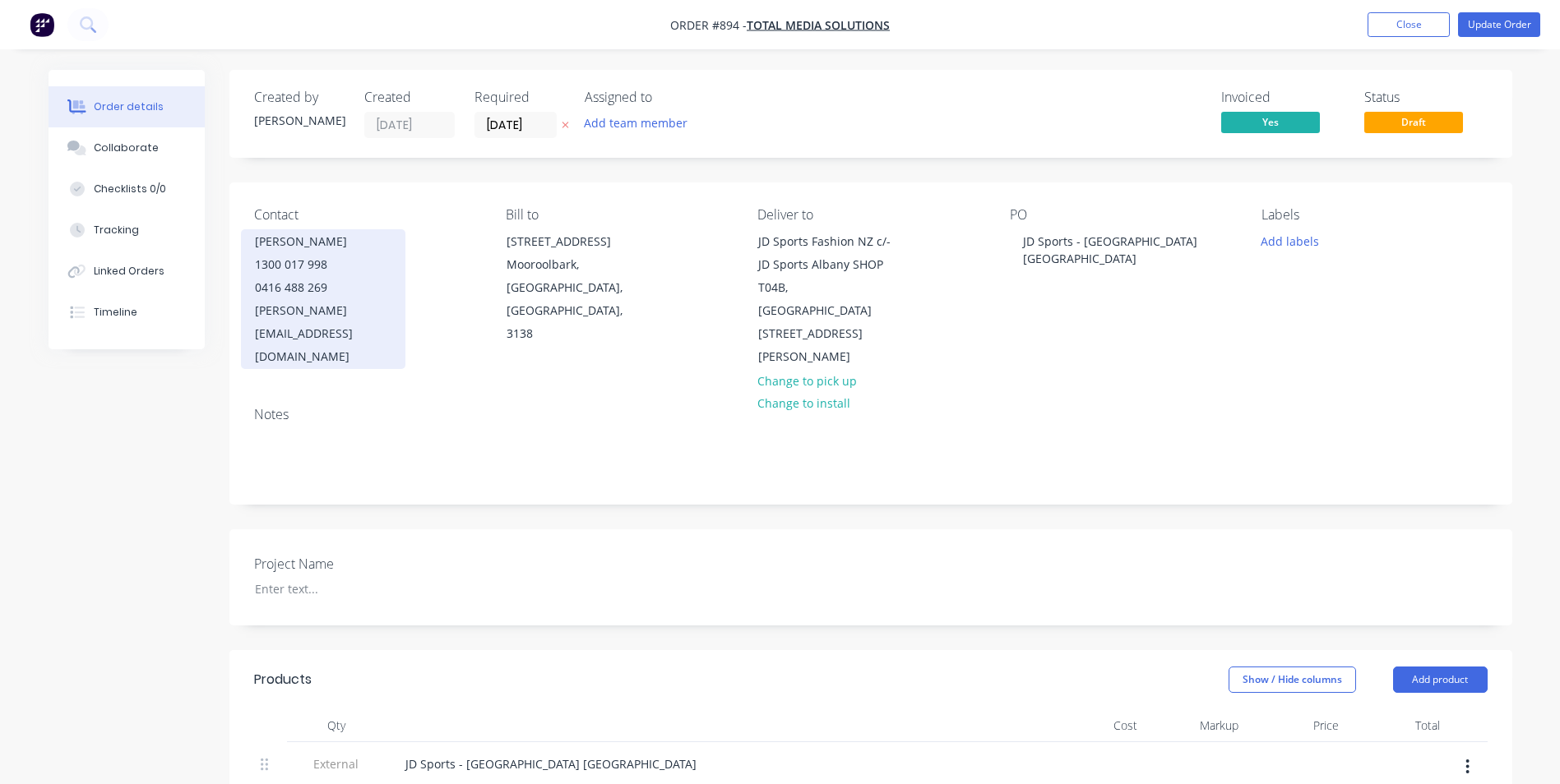
click at [339, 243] on div "[PERSON_NAME]" at bounding box center [323, 242] width 136 height 23
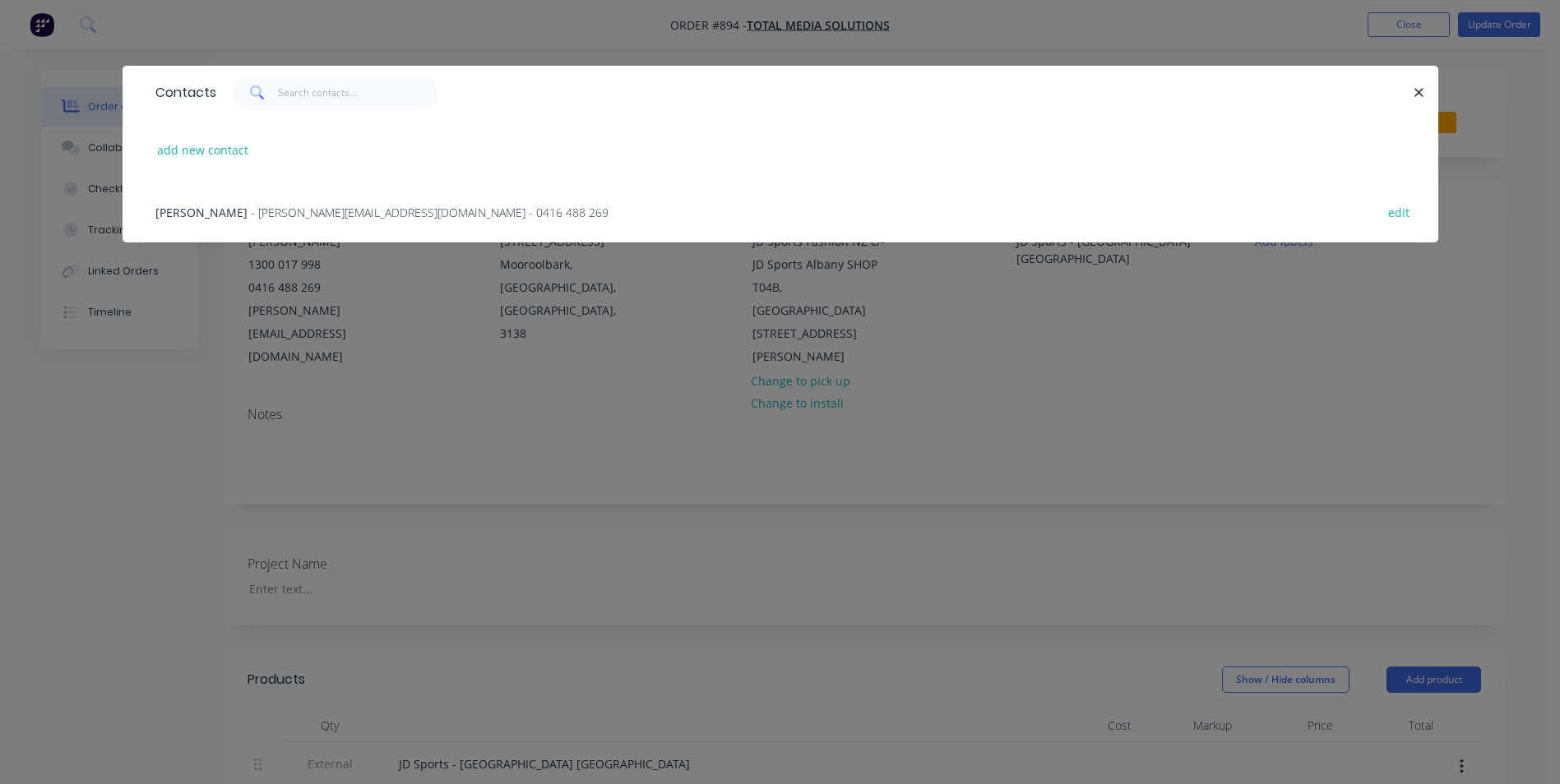
click at [135, 437] on div "Contacts add new contact [PERSON_NAME] - [PERSON_NAME][EMAIL_ADDRESS][DOMAIN_NA…" at bounding box center [780, 392] width 1560 height 784
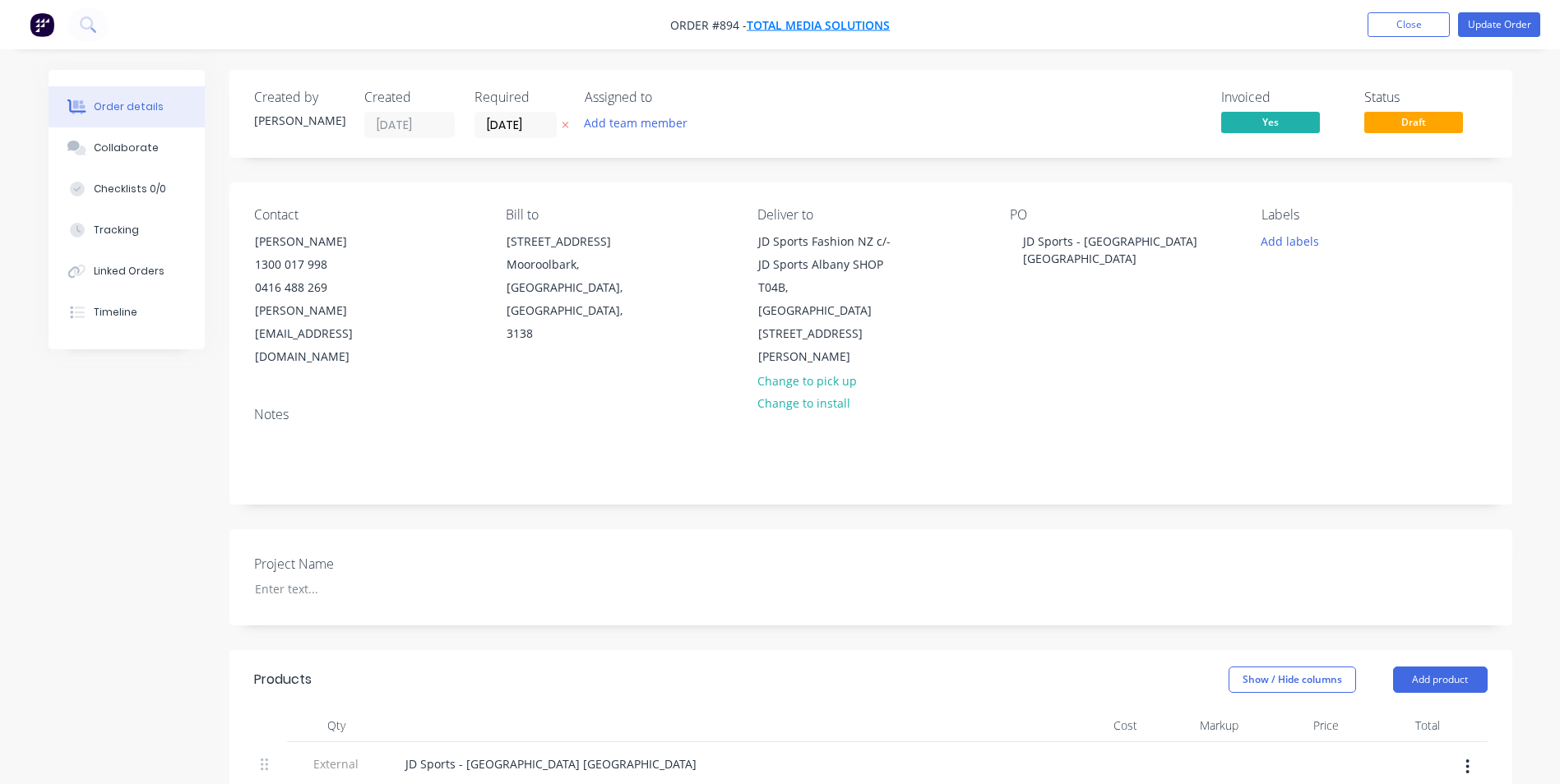
click at [843, 22] on span "Total Media Solutions" at bounding box center [818, 26] width 143 height 16
drag, startPoint x: 108, startPoint y: 425, endPoint x: 158, endPoint y: 433, distance: 50.6
click at [849, 24] on span "Total Media Solutions" at bounding box center [818, 26] width 143 height 16
click at [1484, 23] on button "Update Order" at bounding box center [1498, 25] width 82 height 25
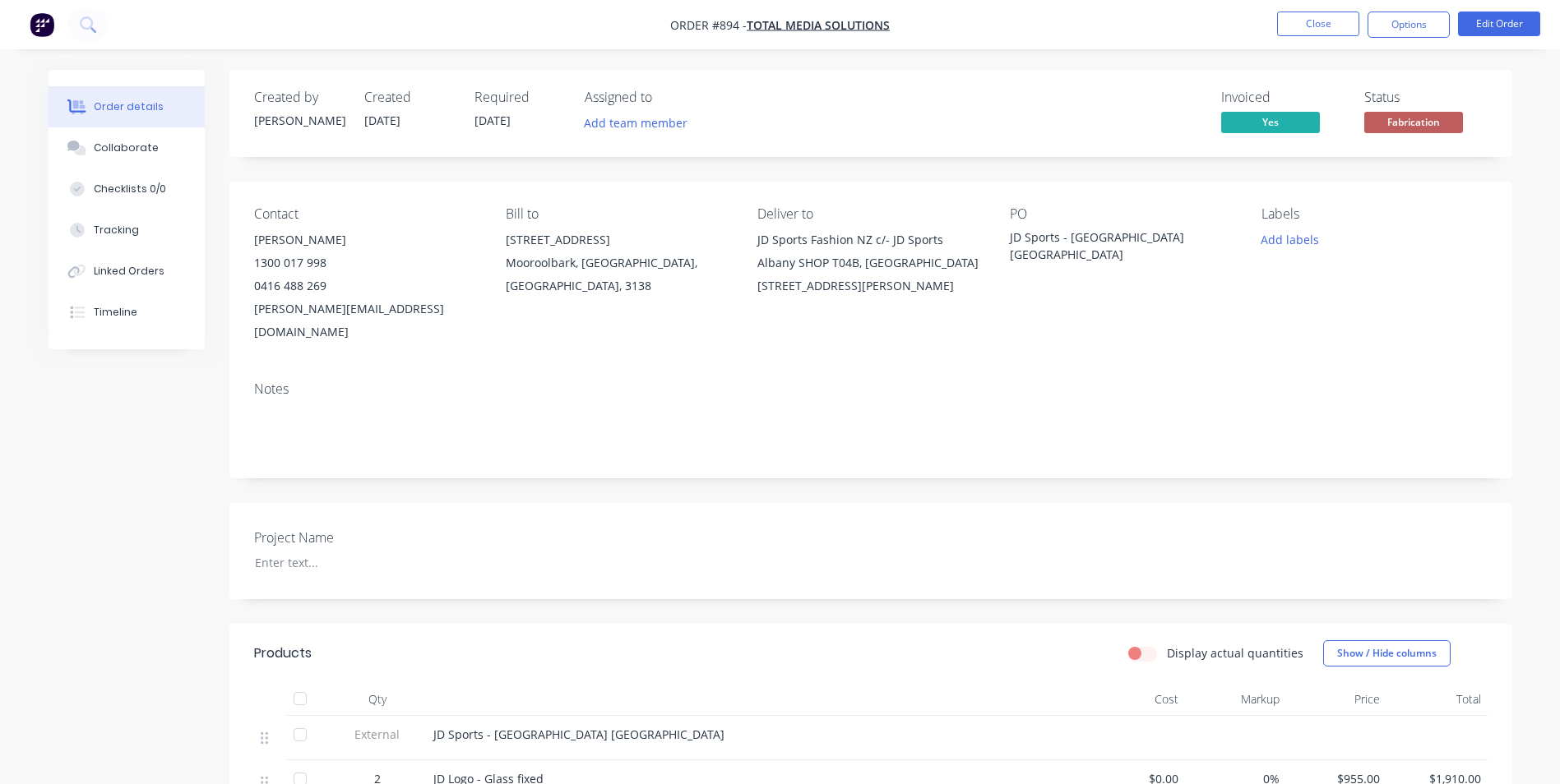
click at [1383, 29] on button "Options" at bounding box center [1408, 25] width 82 height 27
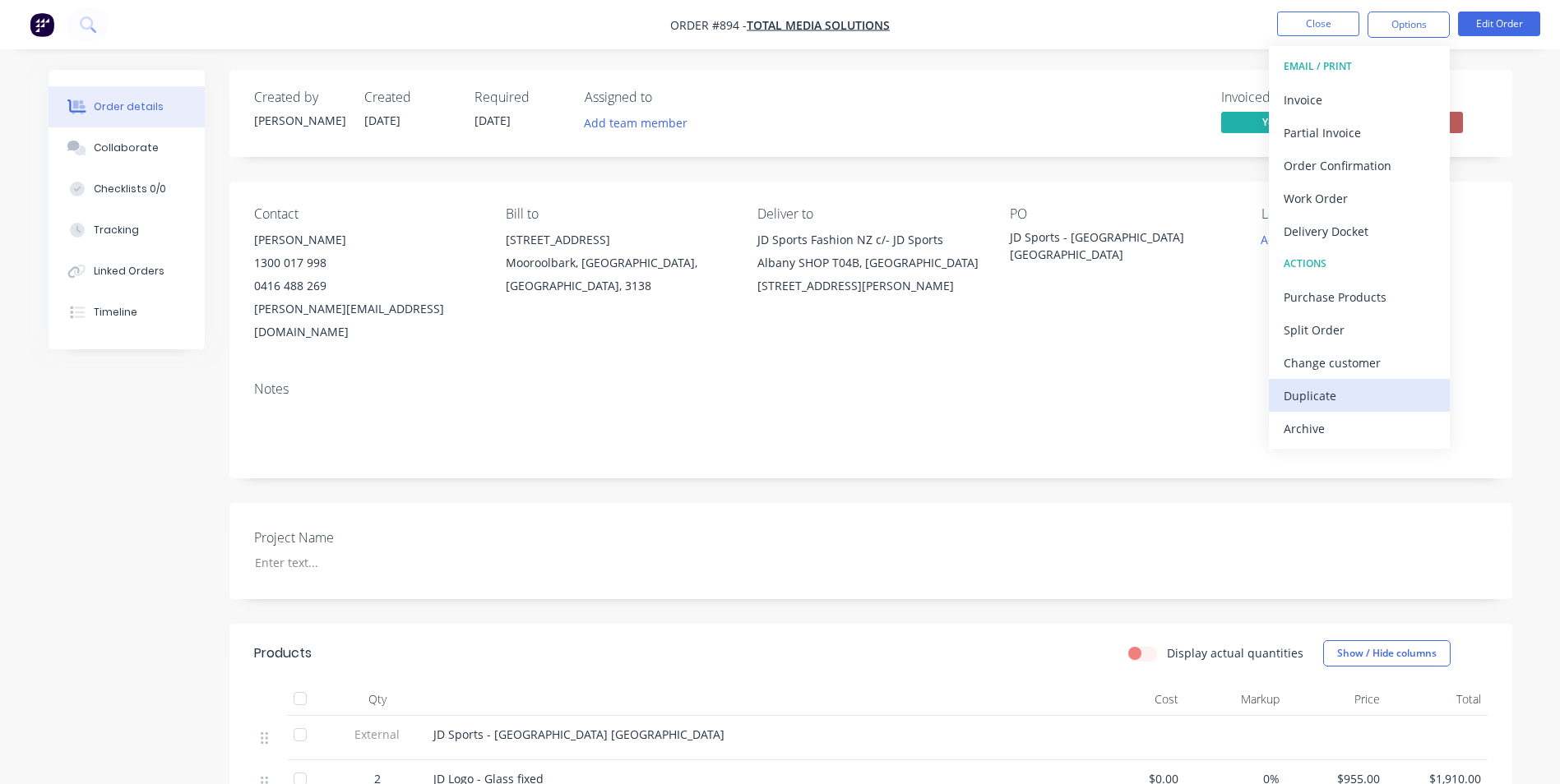
click at [1324, 391] on div "Duplicate" at bounding box center [1359, 396] width 151 height 24
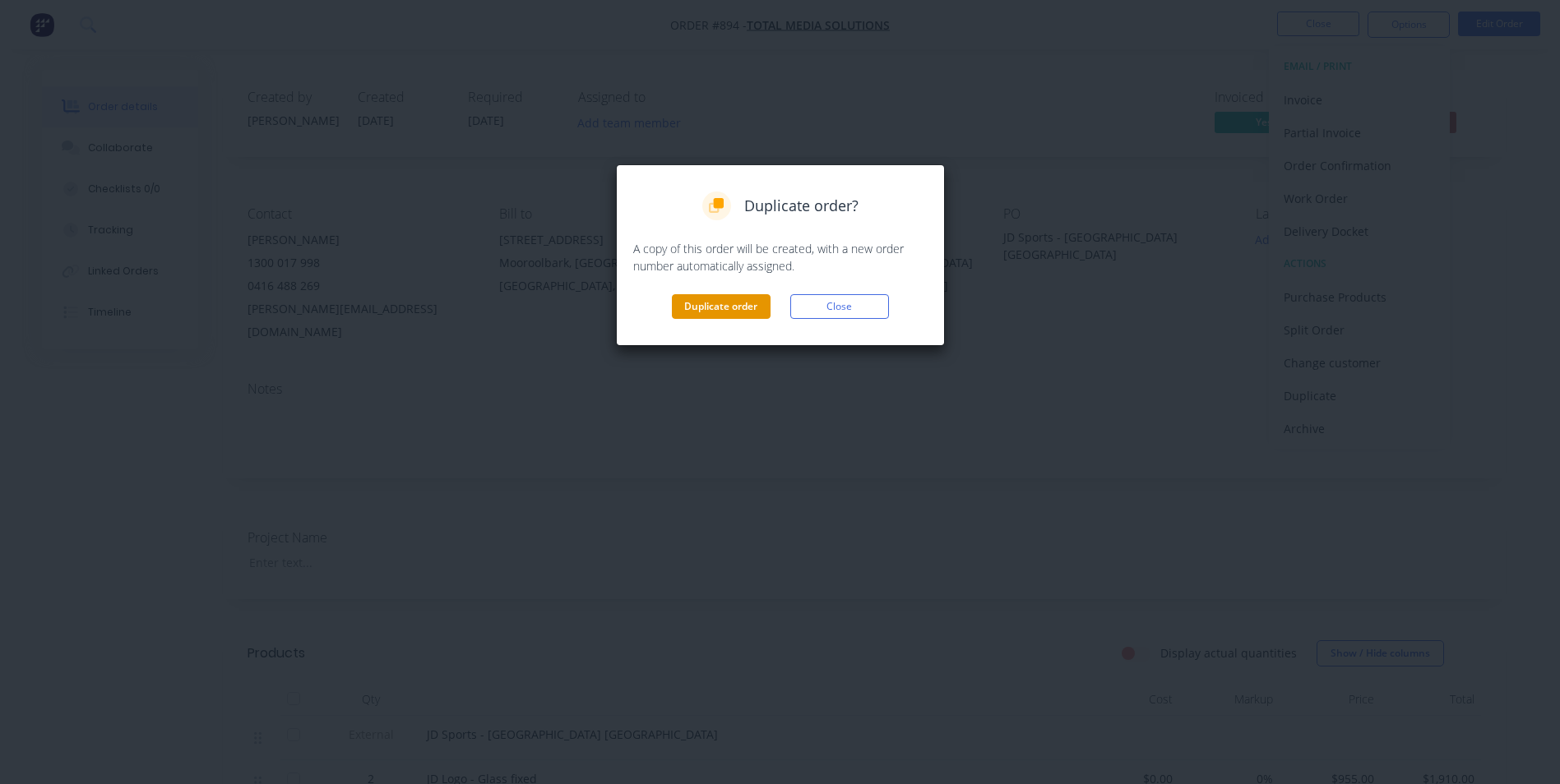
click at [747, 300] on button "Duplicate order" at bounding box center [721, 306] width 98 height 25
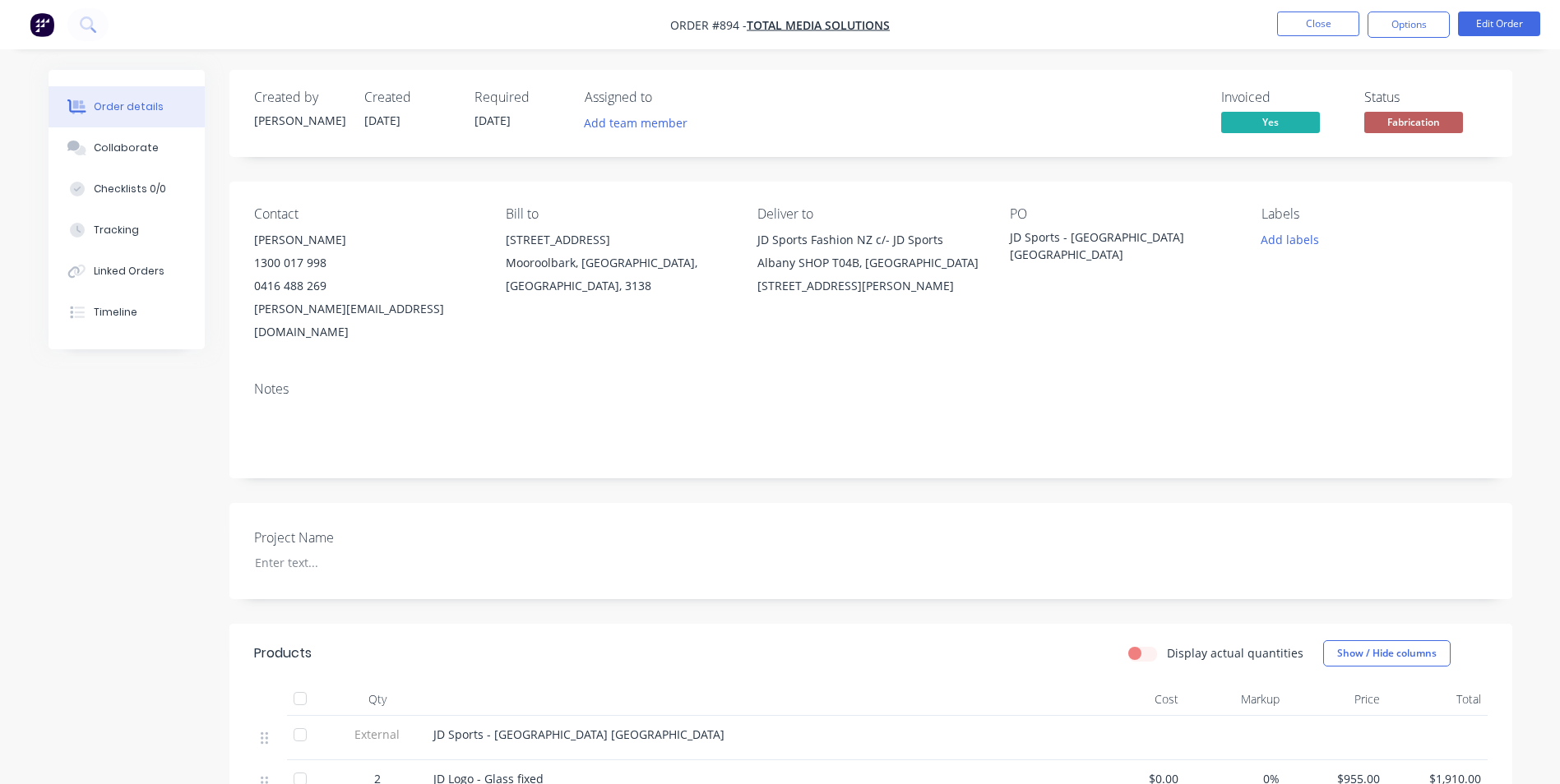
click at [50, 22] on img "button" at bounding box center [42, 25] width 25 height 25
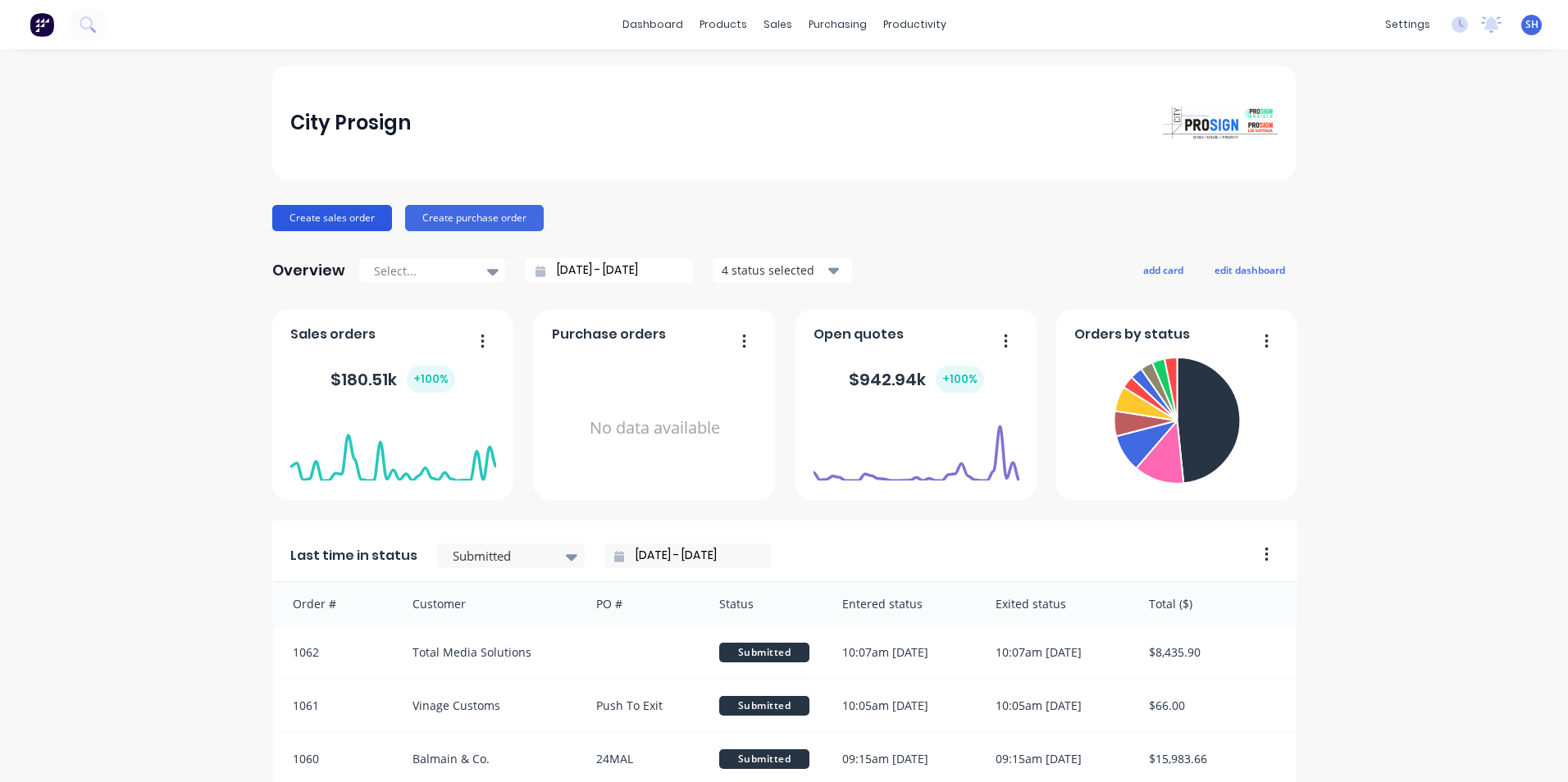
click at [316, 214] on button "Create sales order" at bounding box center [332, 218] width 120 height 26
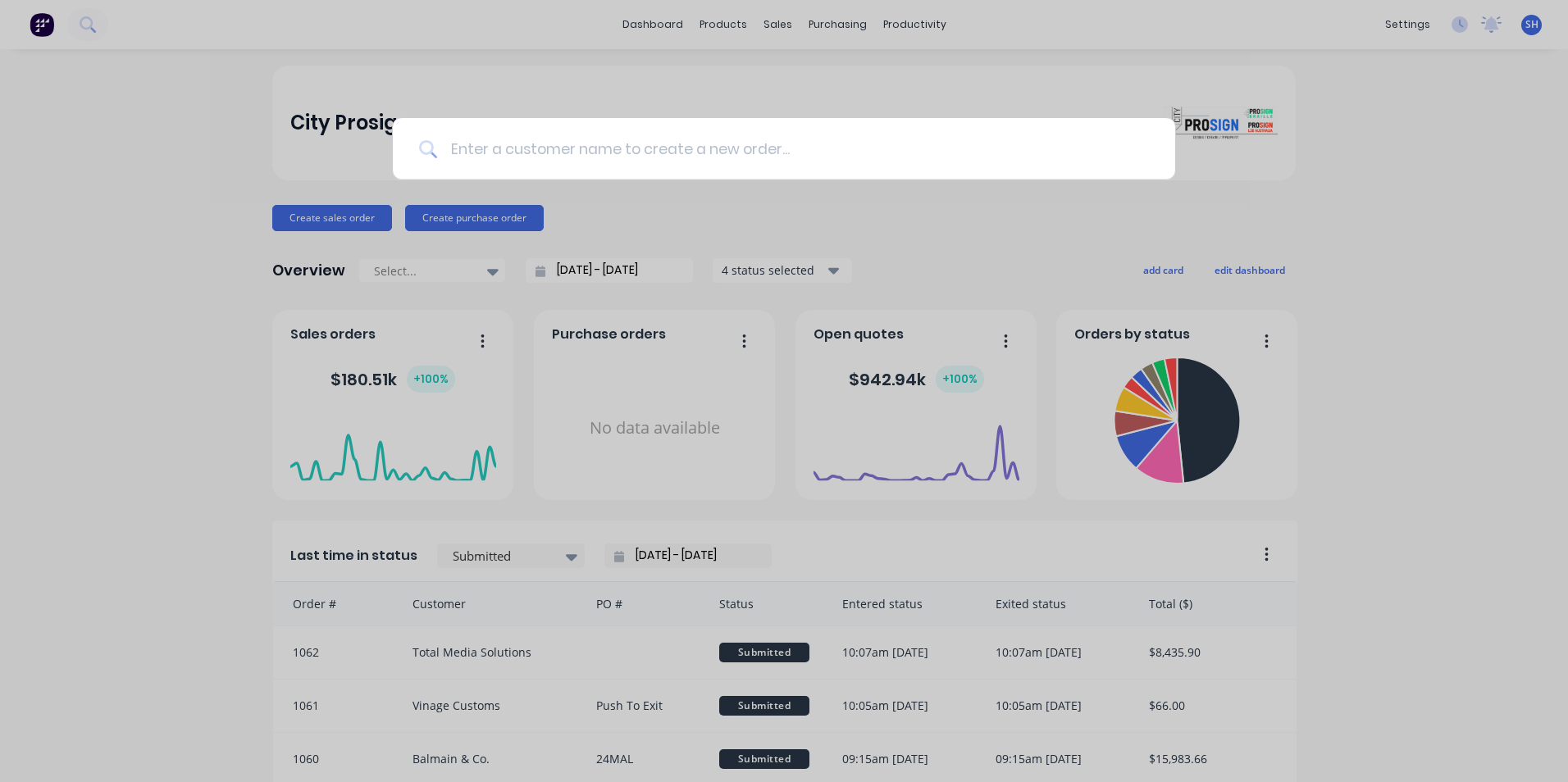
click at [510, 151] on input at bounding box center [793, 149] width 712 height 62
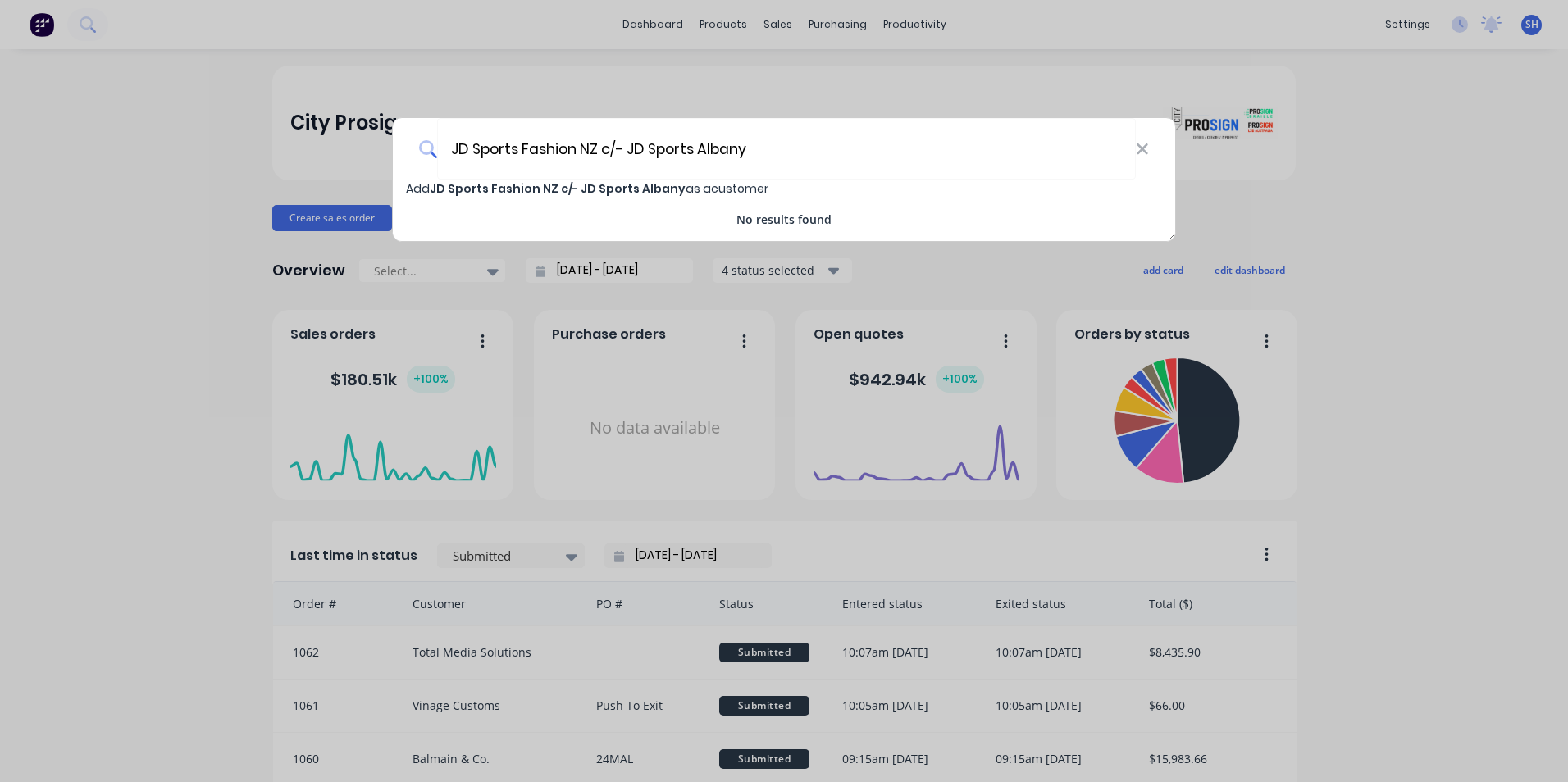
type input "JD Sports Fashion NZ c/- JD Sports Albany"
click at [718, 187] on span "Add JD Sports Fashion NZ c/- JD Sports Albany as a customer" at bounding box center [587, 188] width 362 height 17
select select "AU"
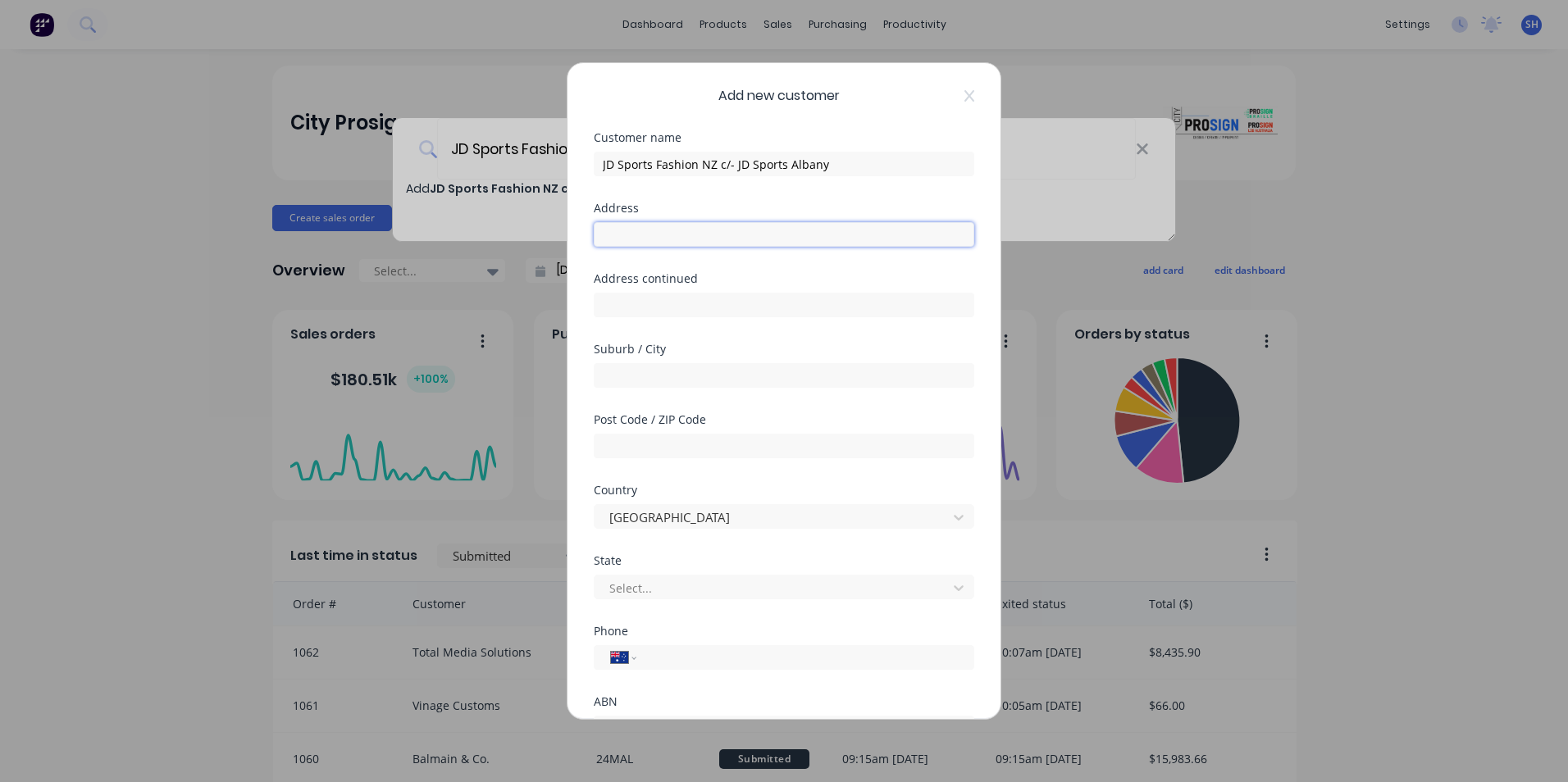
click at [640, 236] on input "text" at bounding box center [783, 235] width 381 height 25
paste input "SHOP T04B, [GEOGRAPHIC_DATA] [STREET_ADDRESS][PERSON_NAME]"
type input "SHOP T04B, [GEOGRAPHIC_DATA] [STREET_ADDRESS][PERSON_NAME]"
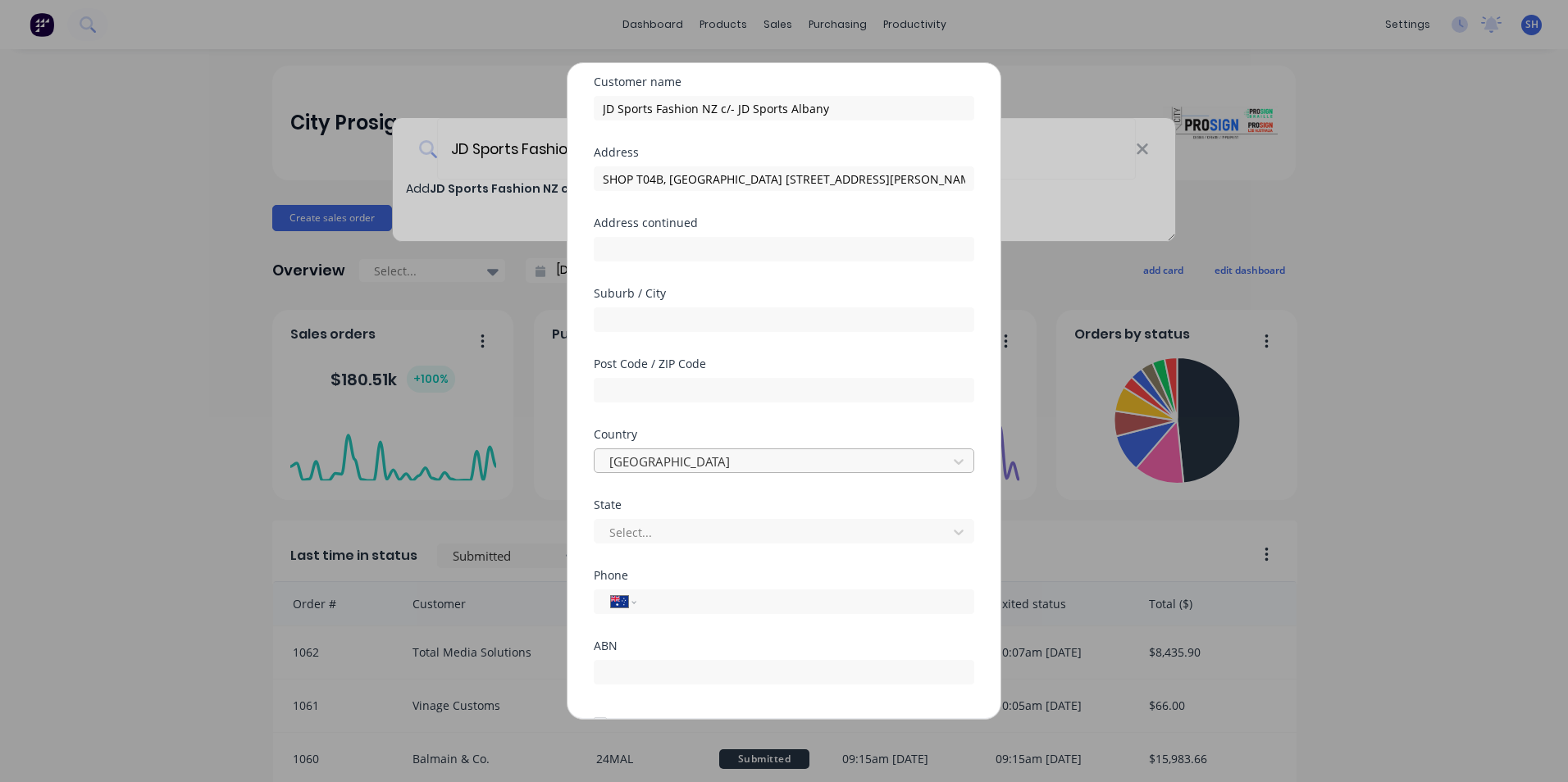
scroll to position [144, 0]
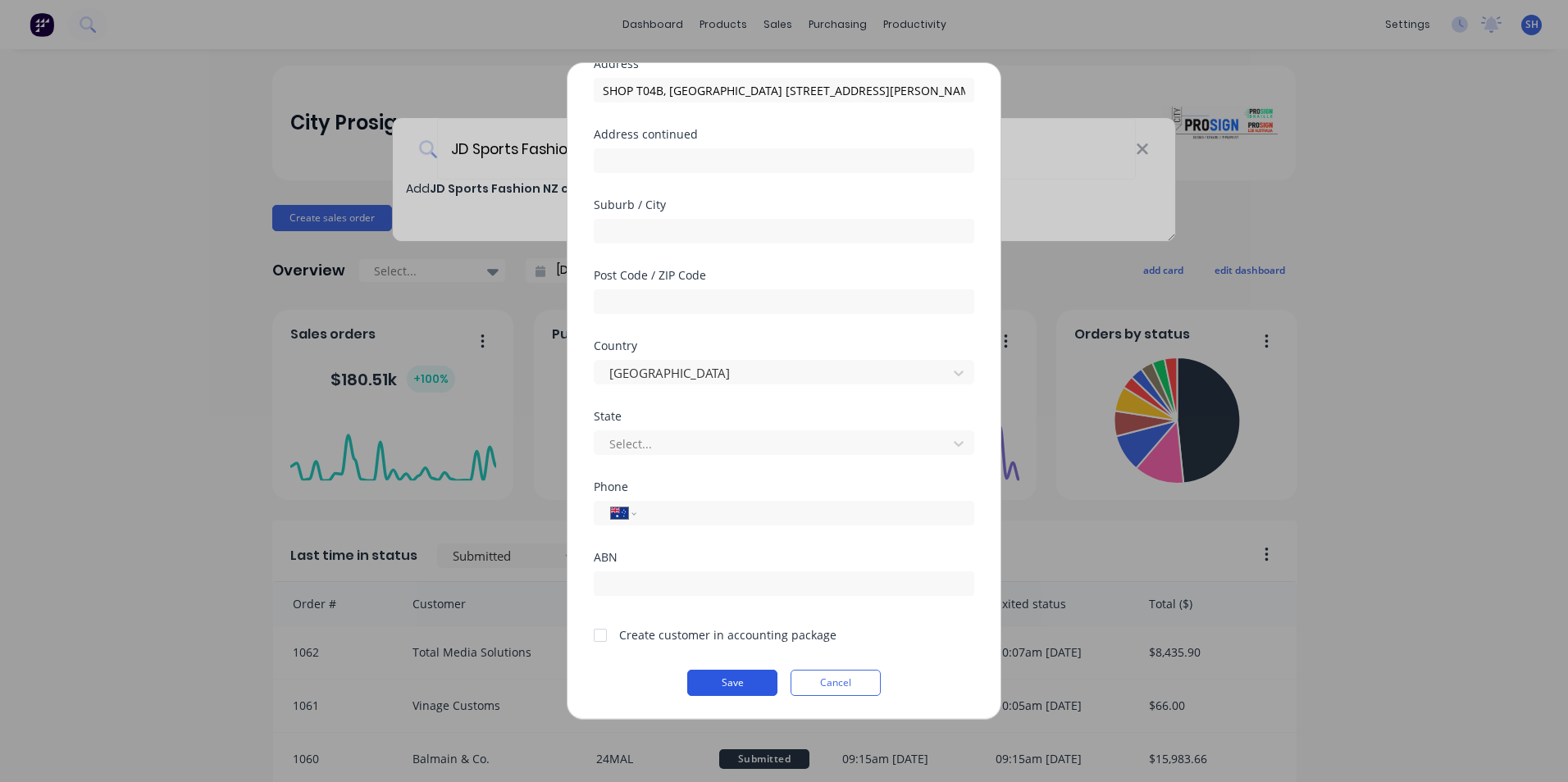
click at [735, 683] on button "Save" at bounding box center [732, 683] width 90 height 26
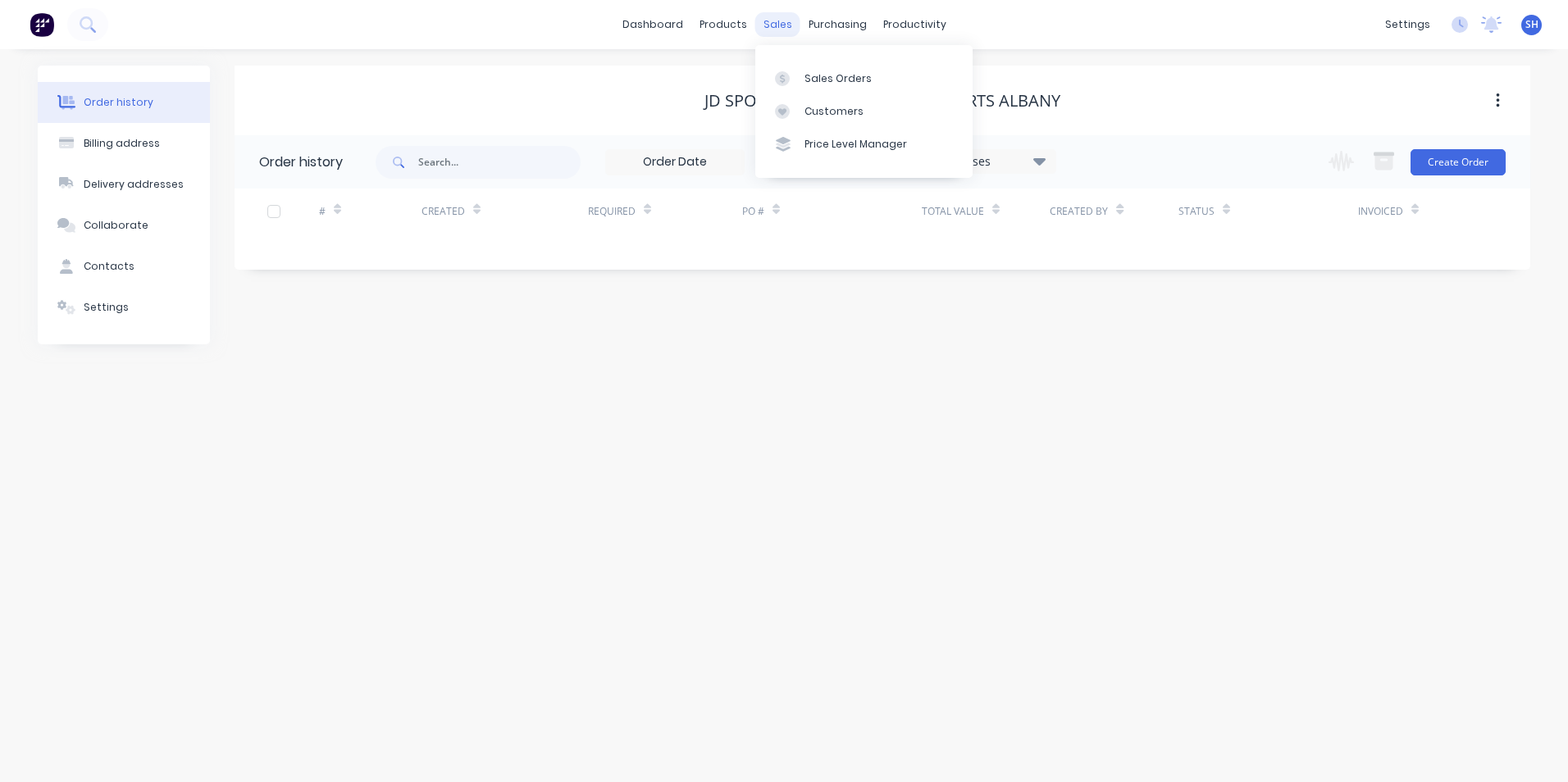
click at [782, 26] on div "sales" at bounding box center [777, 25] width 45 height 25
click at [810, 75] on div "Sales Orders" at bounding box center [838, 79] width 67 height 15
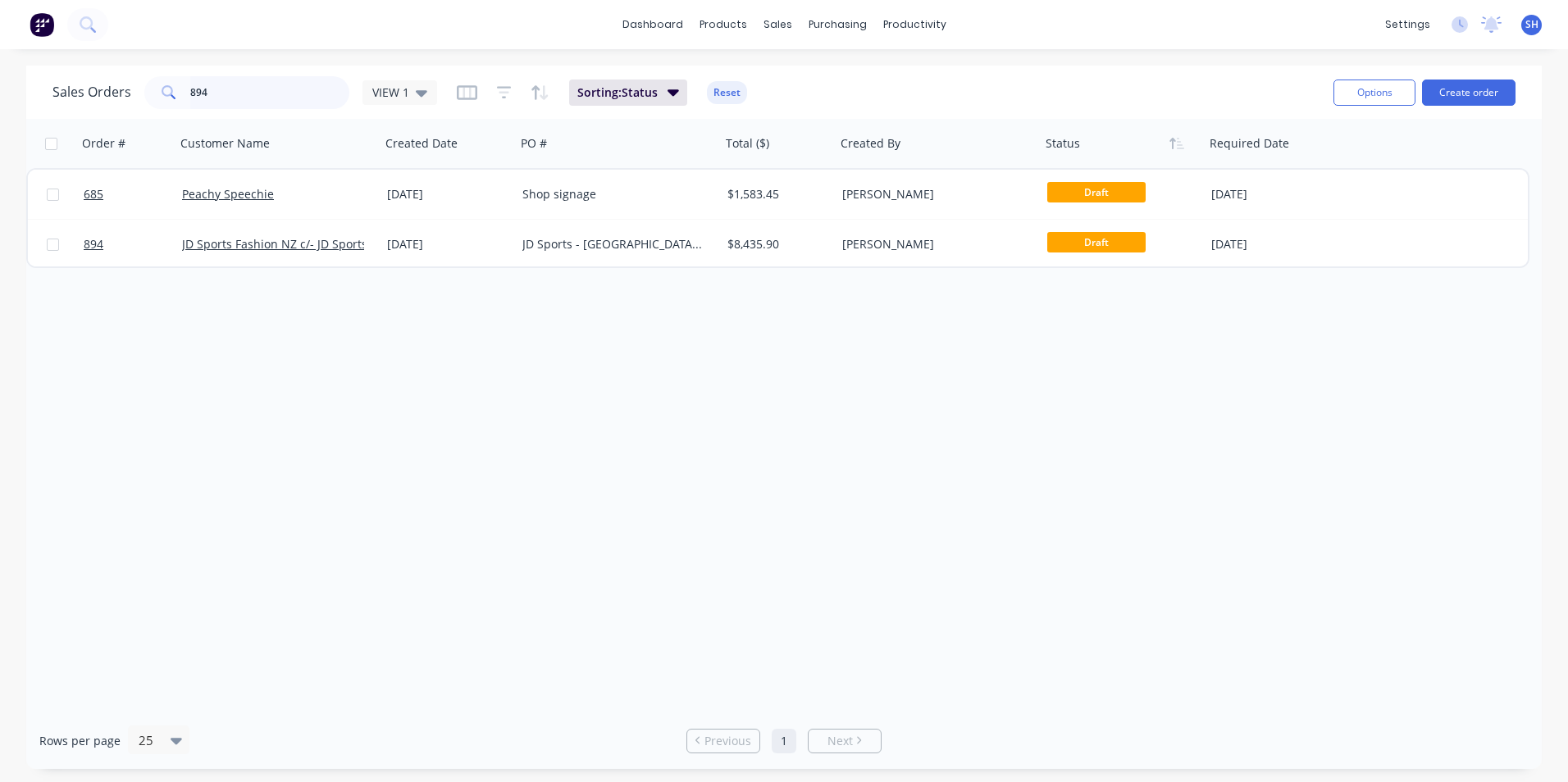
click at [238, 86] on input "894" at bounding box center [269, 92] width 160 height 33
drag, startPoint x: 290, startPoint y: 101, endPoint x: 33, endPoint y: 71, distance: 258.7
click at [33, 71] on div "Sales Orders 894 VIEW 1 Sorting: Status Reset Options Create order" at bounding box center [784, 92] width 1515 height 53
type input "TOTAL MEDIA"
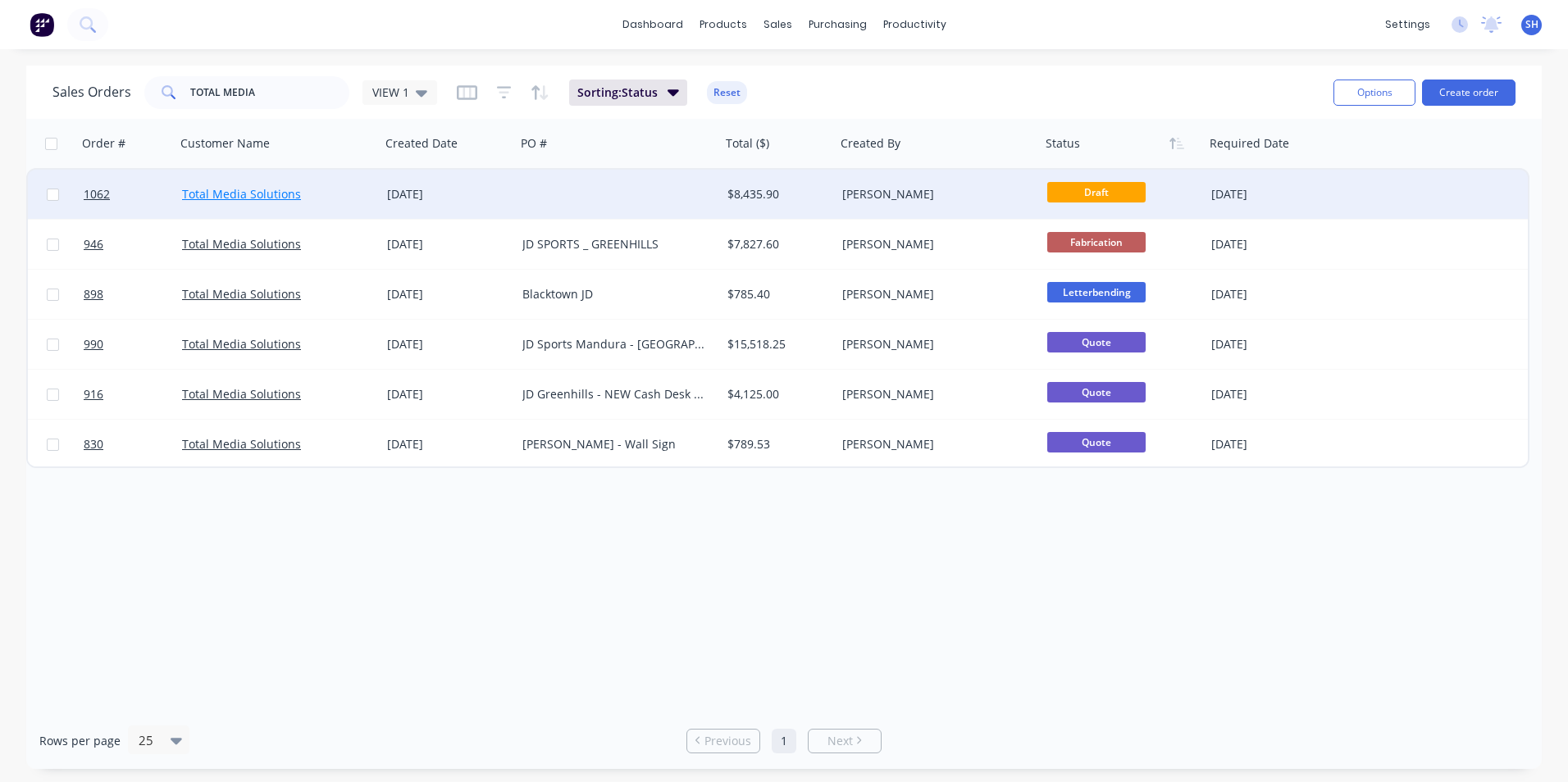
click at [251, 187] on link "Total Media Solutions" at bounding box center [241, 194] width 119 height 16
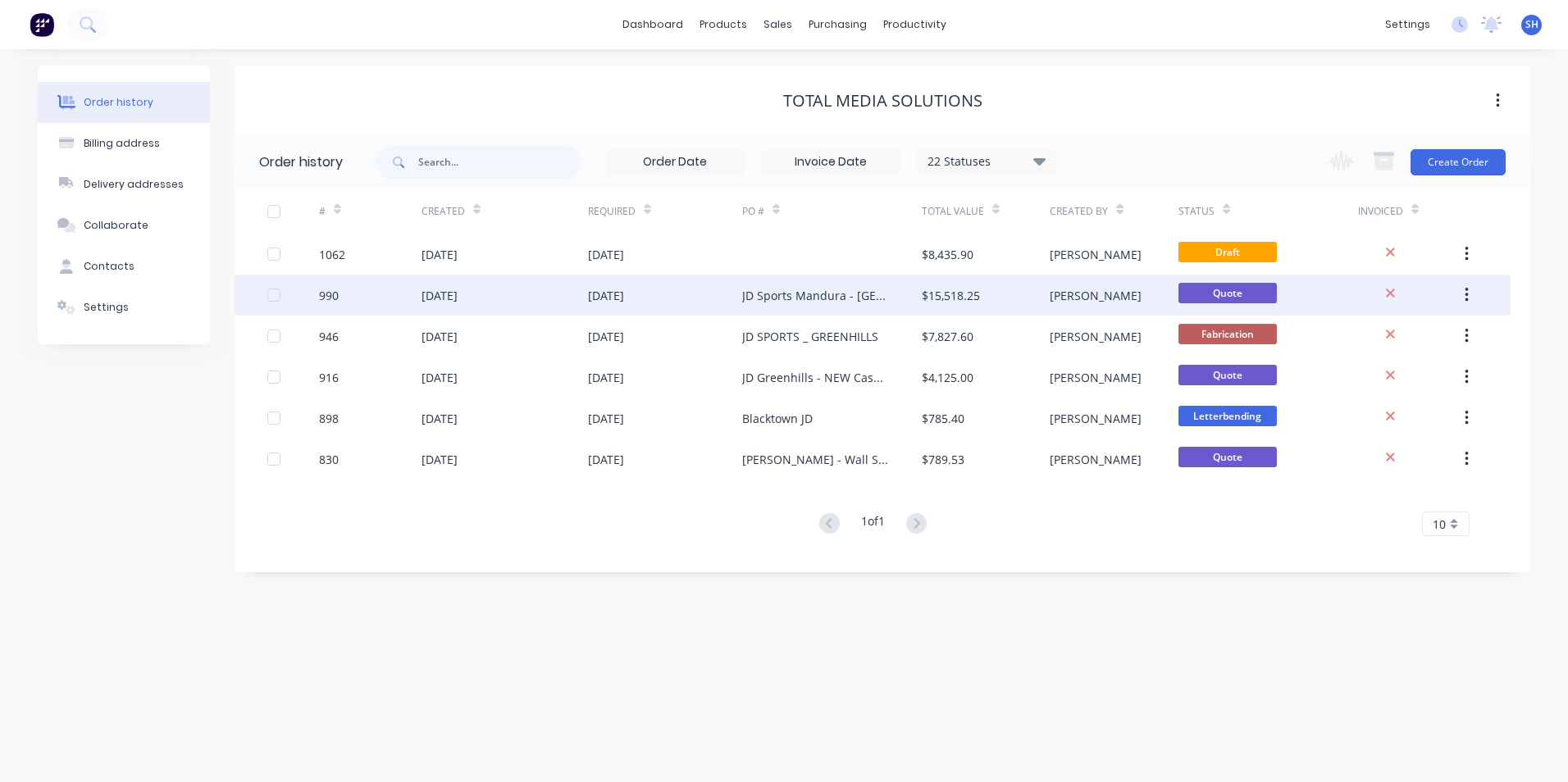
click at [457, 301] on div "[DATE]" at bounding box center [439, 296] width 36 height 18
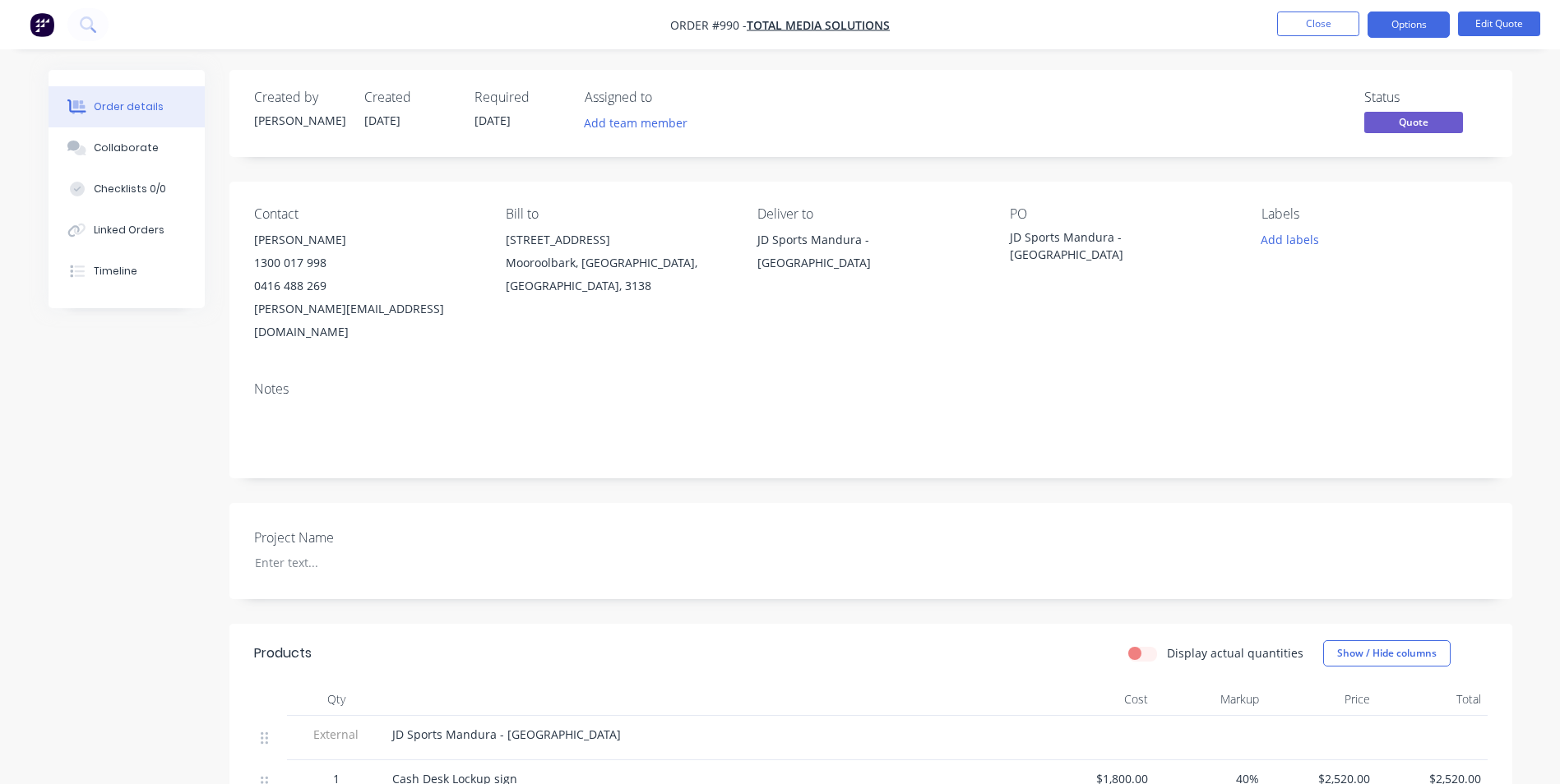
drag, startPoint x: 329, startPoint y: 237, endPoint x: 249, endPoint y: 236, distance: 80.0
click at [249, 236] on div "Contact [PERSON_NAME] [PHONE_NUMBER] [EMAIL_ADDRESS][DOMAIN_NAME] Bill to [STRE…" at bounding box center [870, 274] width 1283 height 187
copy div "[PERSON_NAME]"
drag, startPoint x: 437, startPoint y: 313, endPoint x: 247, endPoint y: 317, distance: 190.0
click at [247, 317] on div "Contact [PERSON_NAME] [PHONE_NUMBER] [EMAIL_ADDRESS][DOMAIN_NAME] Bill to [STRE…" at bounding box center [870, 274] width 1283 height 187
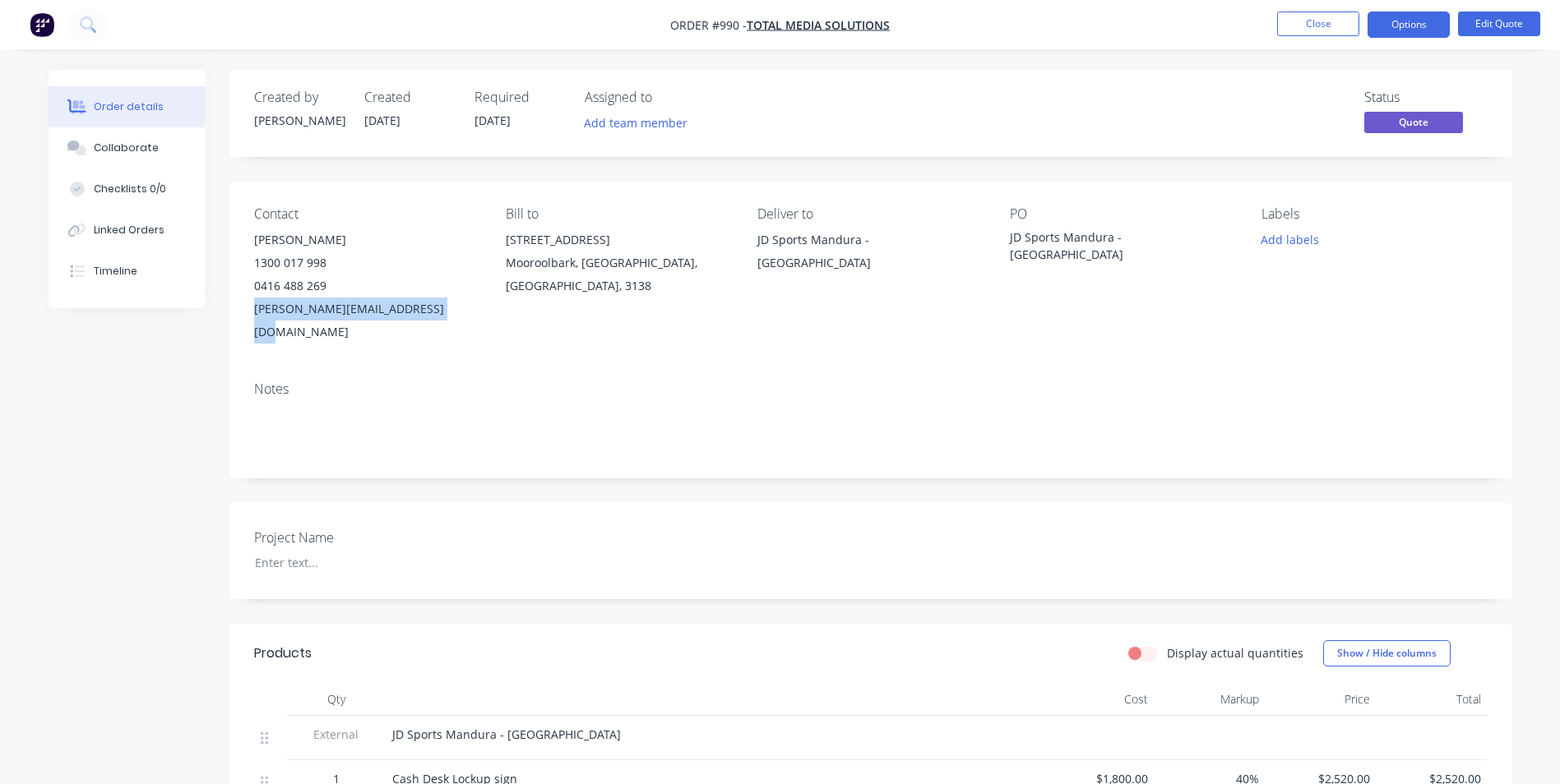
copy div "[PERSON_NAME][EMAIL_ADDRESS][DOMAIN_NAME]"
drag, startPoint x: 328, startPoint y: 281, endPoint x: 251, endPoint y: 285, distance: 77.1
click at [251, 285] on div "Contact [PERSON_NAME] [PHONE_NUMBER] [EMAIL_ADDRESS][DOMAIN_NAME] Bill to [STRE…" at bounding box center [870, 274] width 1283 height 187
copy div "0416 488 269"
drag, startPoint x: 332, startPoint y: 263, endPoint x: 251, endPoint y: 269, distance: 81.2
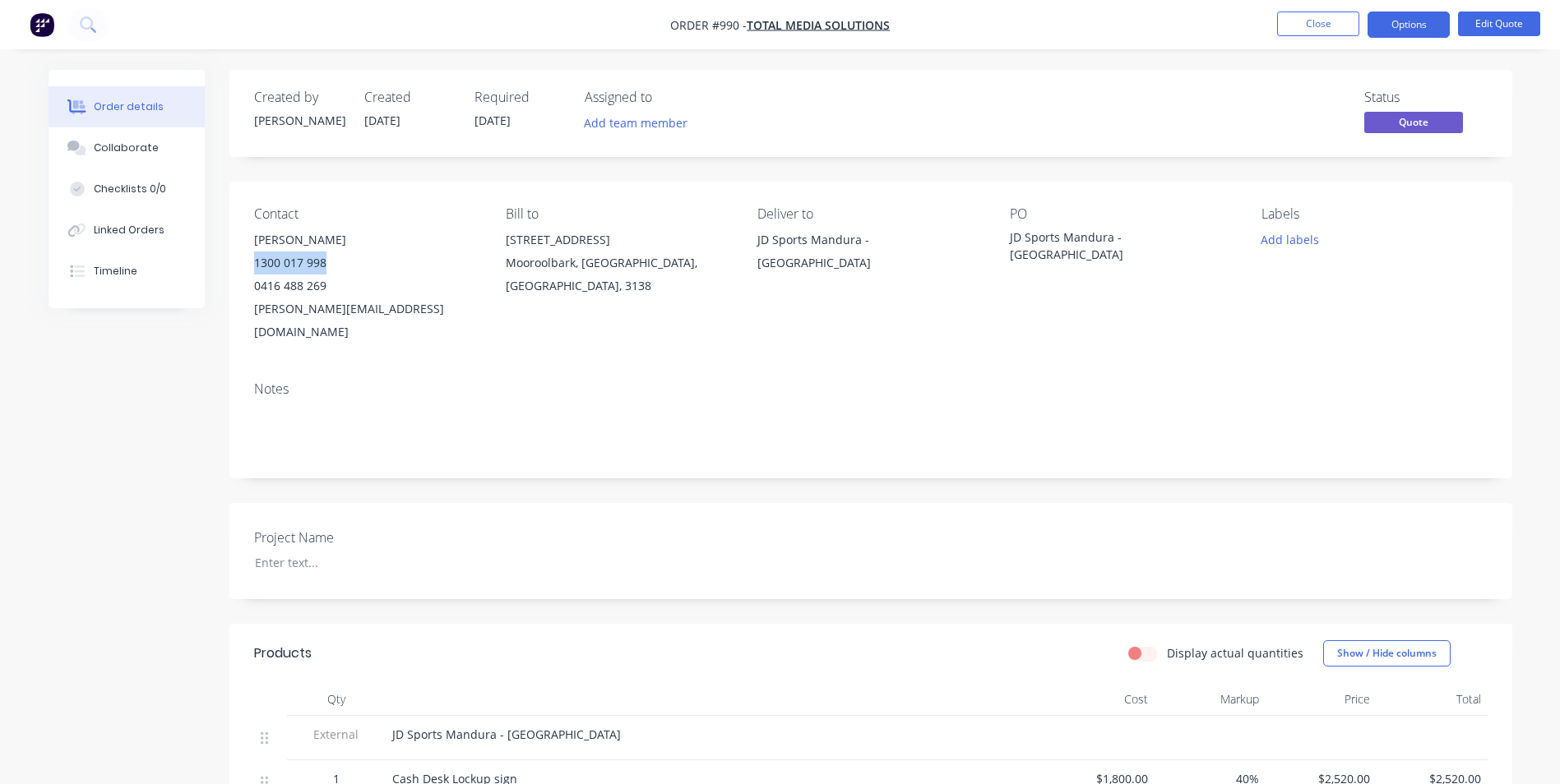
click at [251, 269] on div "Contact [PERSON_NAME] [PHONE_NUMBER] [EMAIL_ADDRESS][DOMAIN_NAME] Bill to [STRE…" at bounding box center [870, 274] width 1283 height 187
copy div "1300 017 998"
drag, startPoint x: 325, startPoint y: 284, endPoint x: 253, endPoint y: 281, distance: 72.1
click at [254, 281] on div "0416 488 269" at bounding box center [367, 286] width 225 height 23
copy div "0416 488 269"
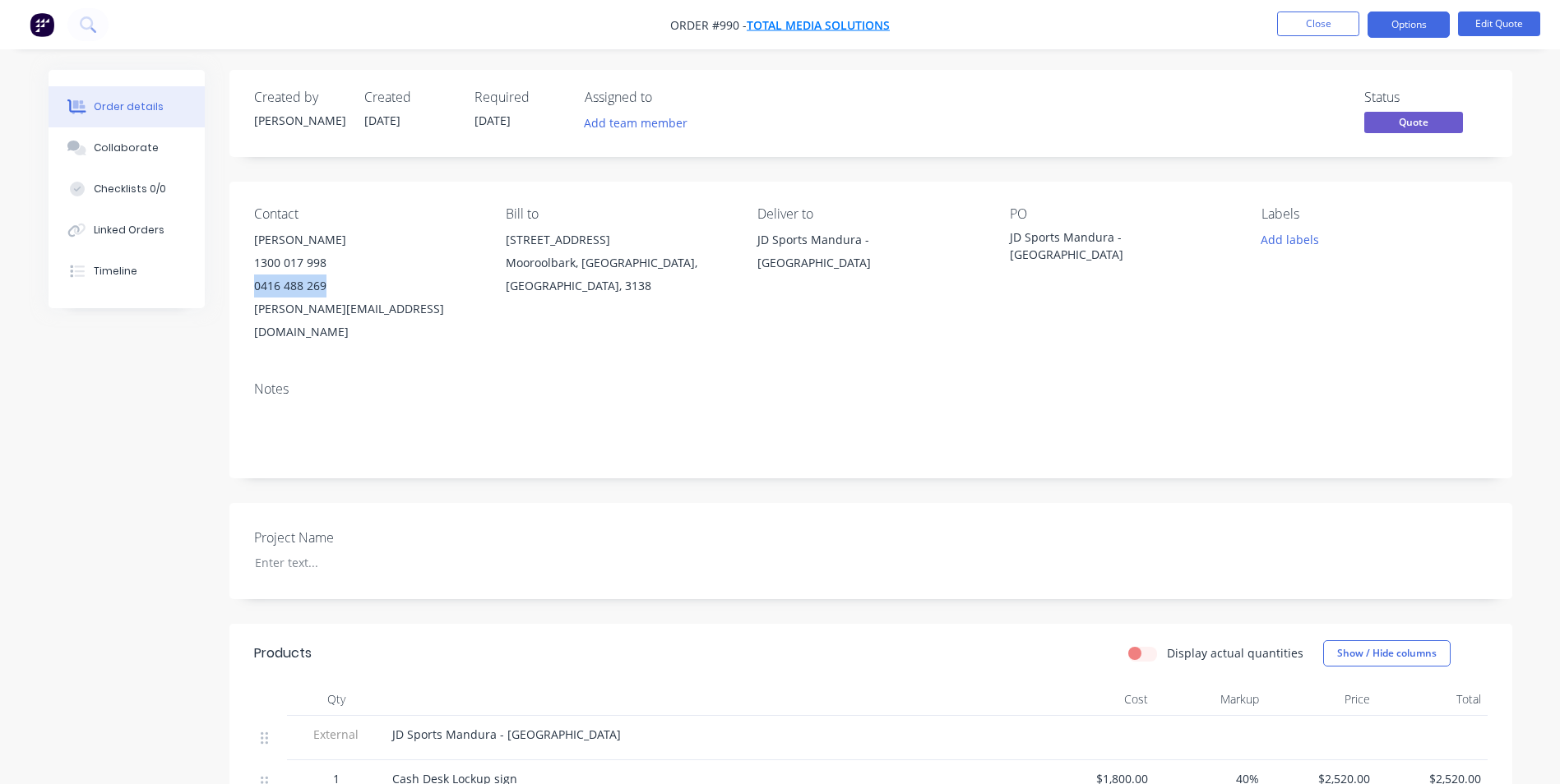
click at [777, 27] on span "Total Media Solutions" at bounding box center [818, 26] width 143 height 16
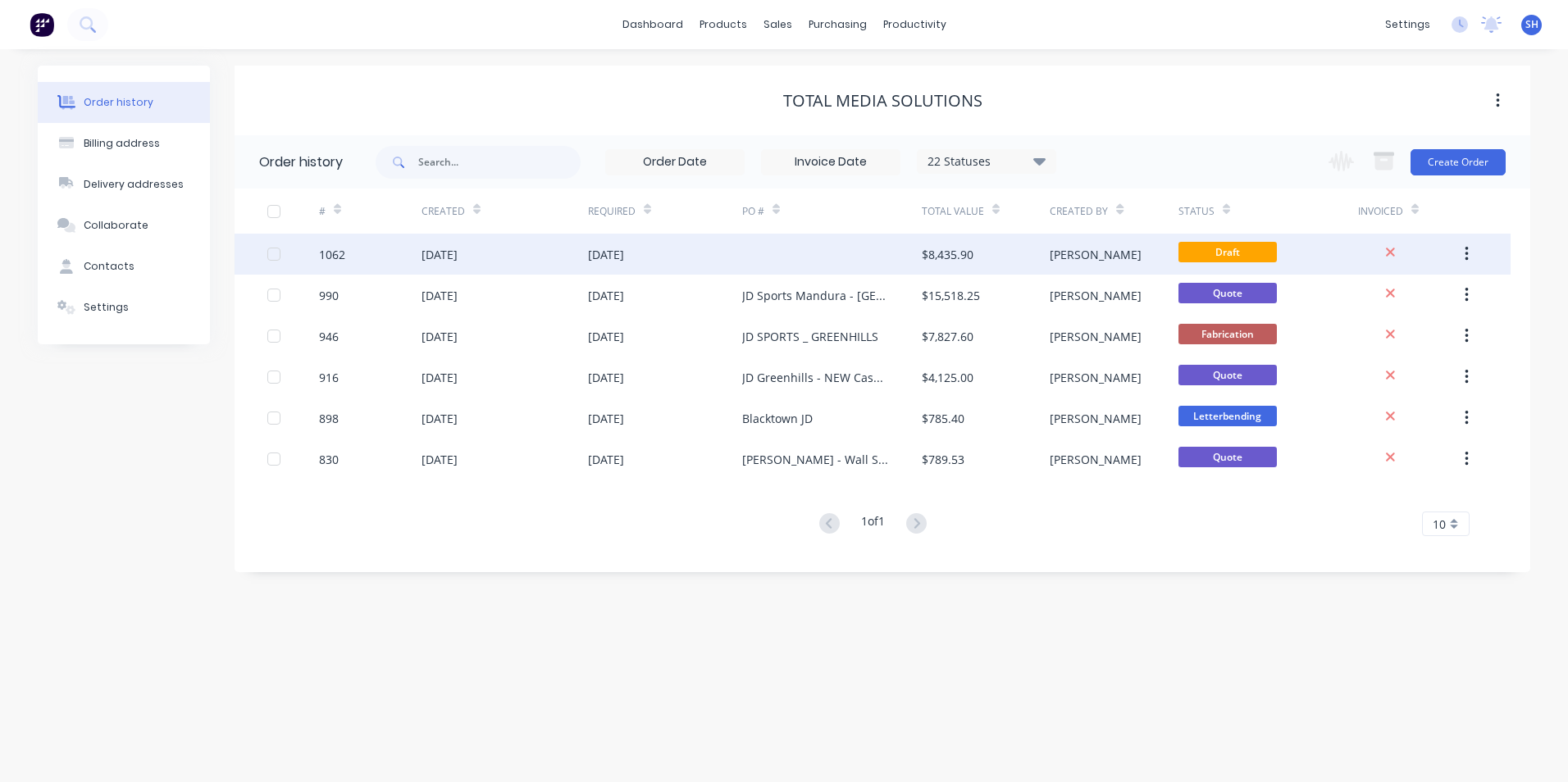
click at [1466, 255] on icon "button" at bounding box center [1466, 254] width 4 height 15
click at [1370, 297] on div "Archive" at bounding box center [1407, 297] width 126 height 24
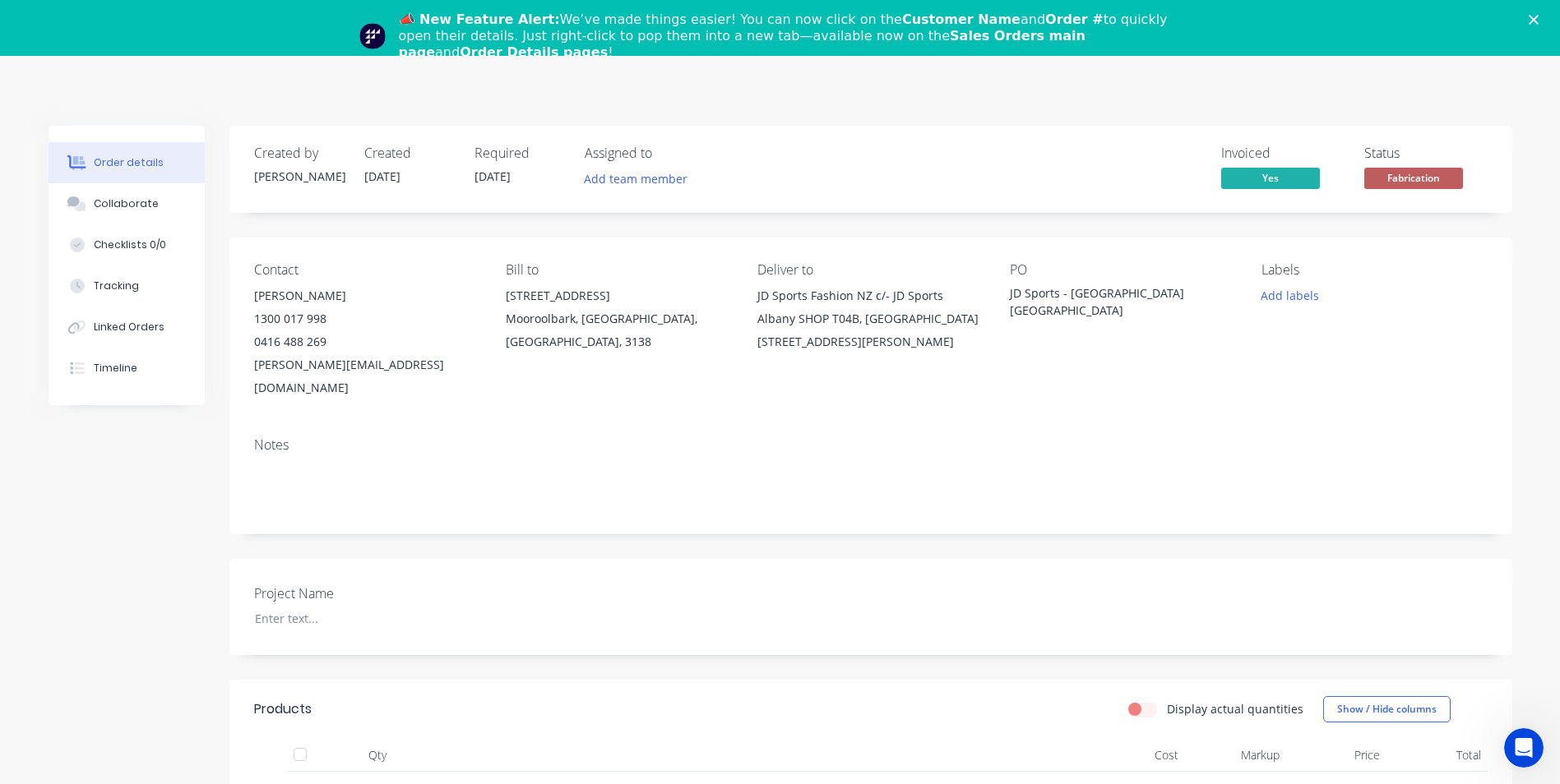
click at [1538, 19] on icon "Close" at bounding box center [1533, 19] width 10 height 10
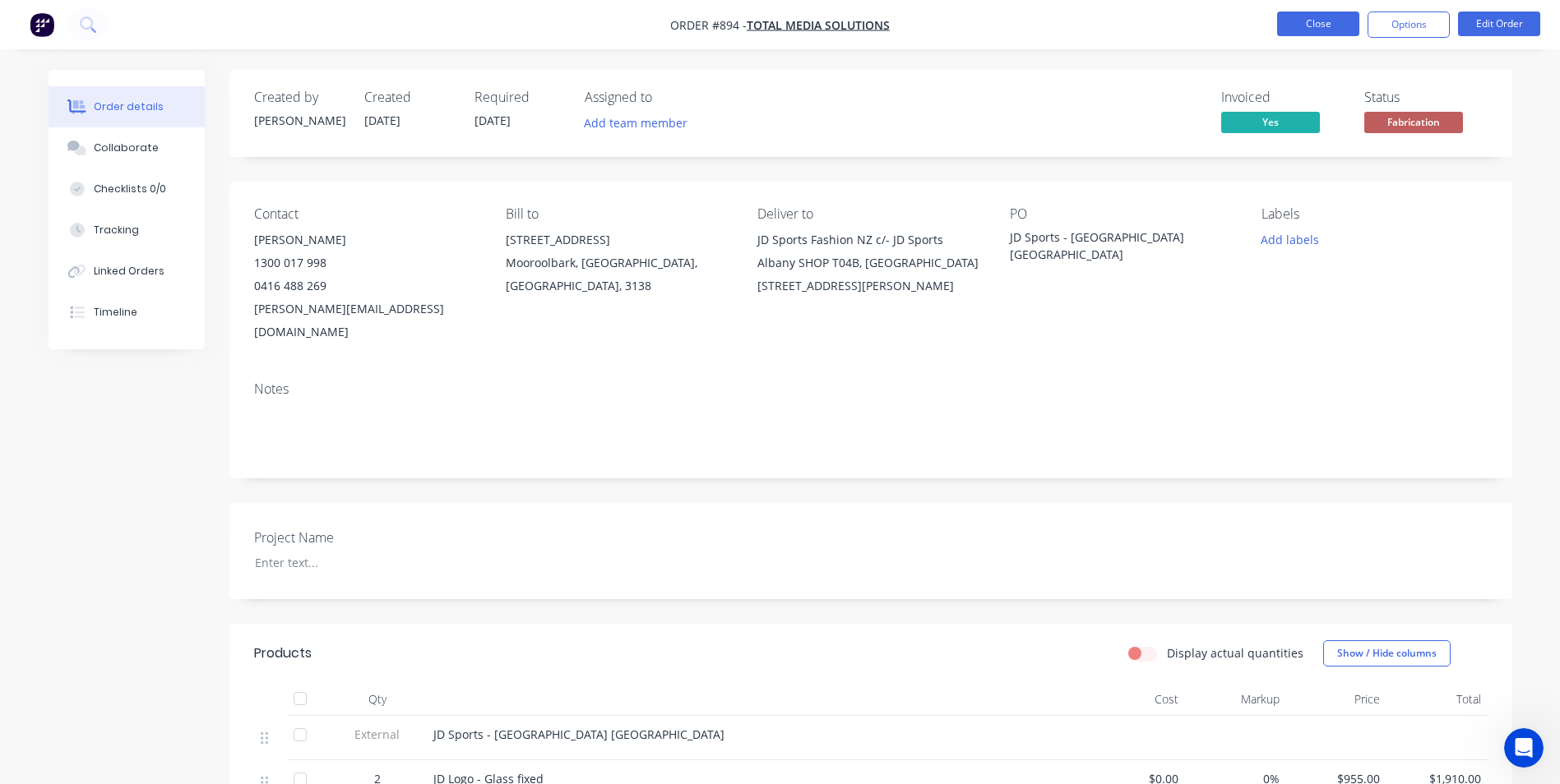
click at [1342, 29] on button "Close" at bounding box center [1317, 24] width 82 height 25
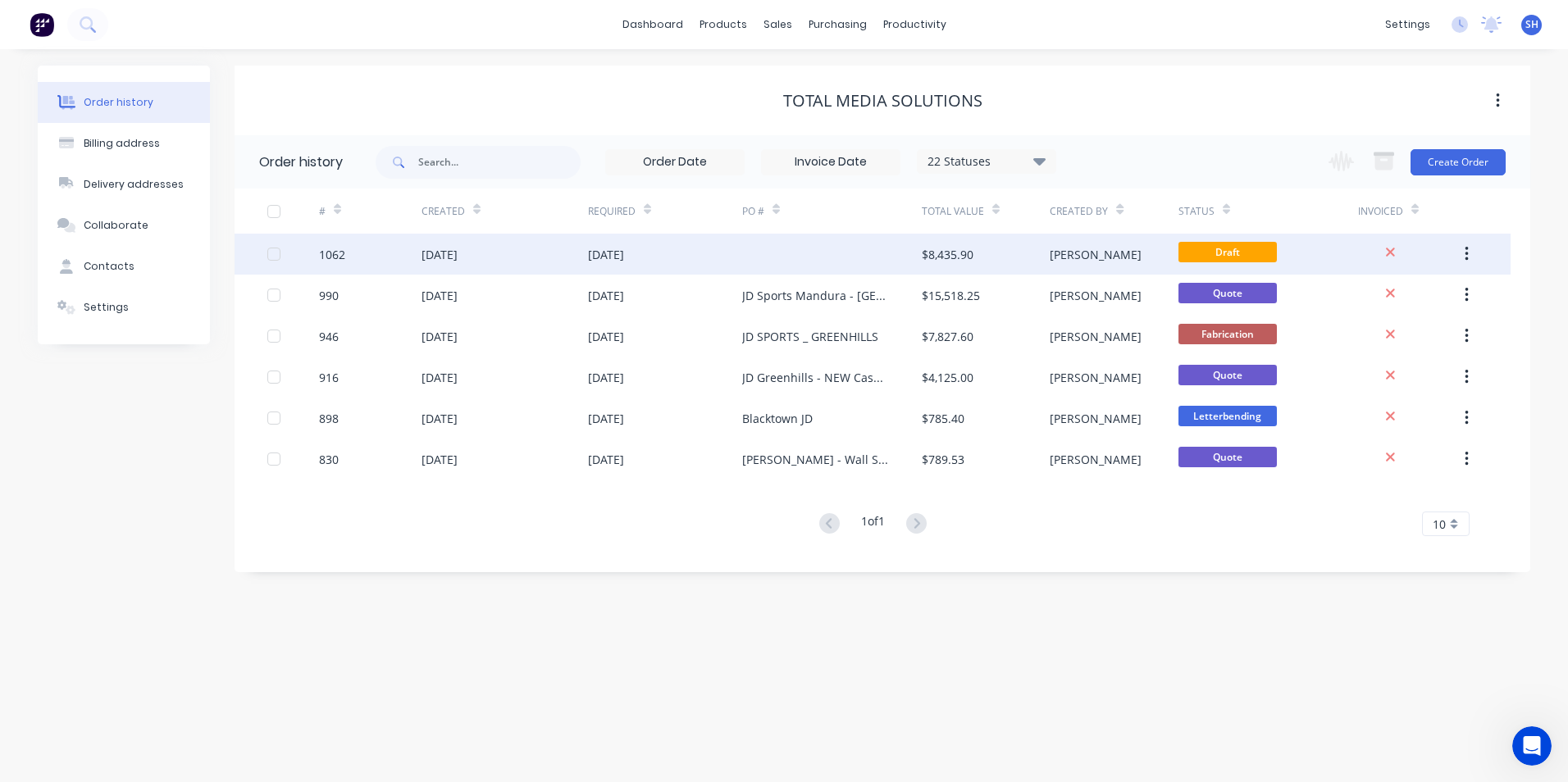
click at [774, 253] on div at bounding box center [831, 254] width 179 height 41
click at [836, 256] on div at bounding box center [831, 254] width 179 height 41
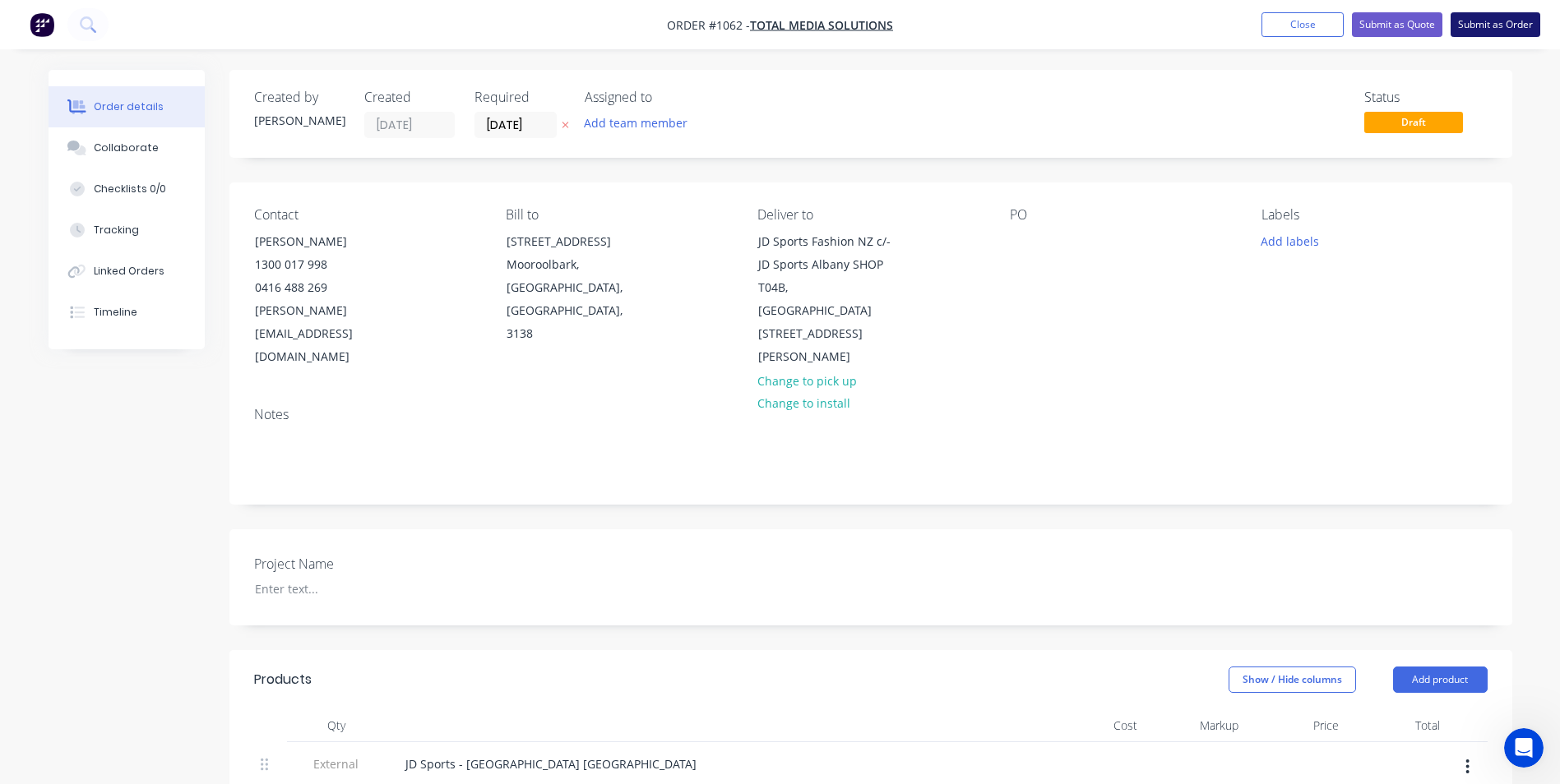
click at [1466, 25] on button "Submit as Order" at bounding box center [1494, 25] width 89 height 25
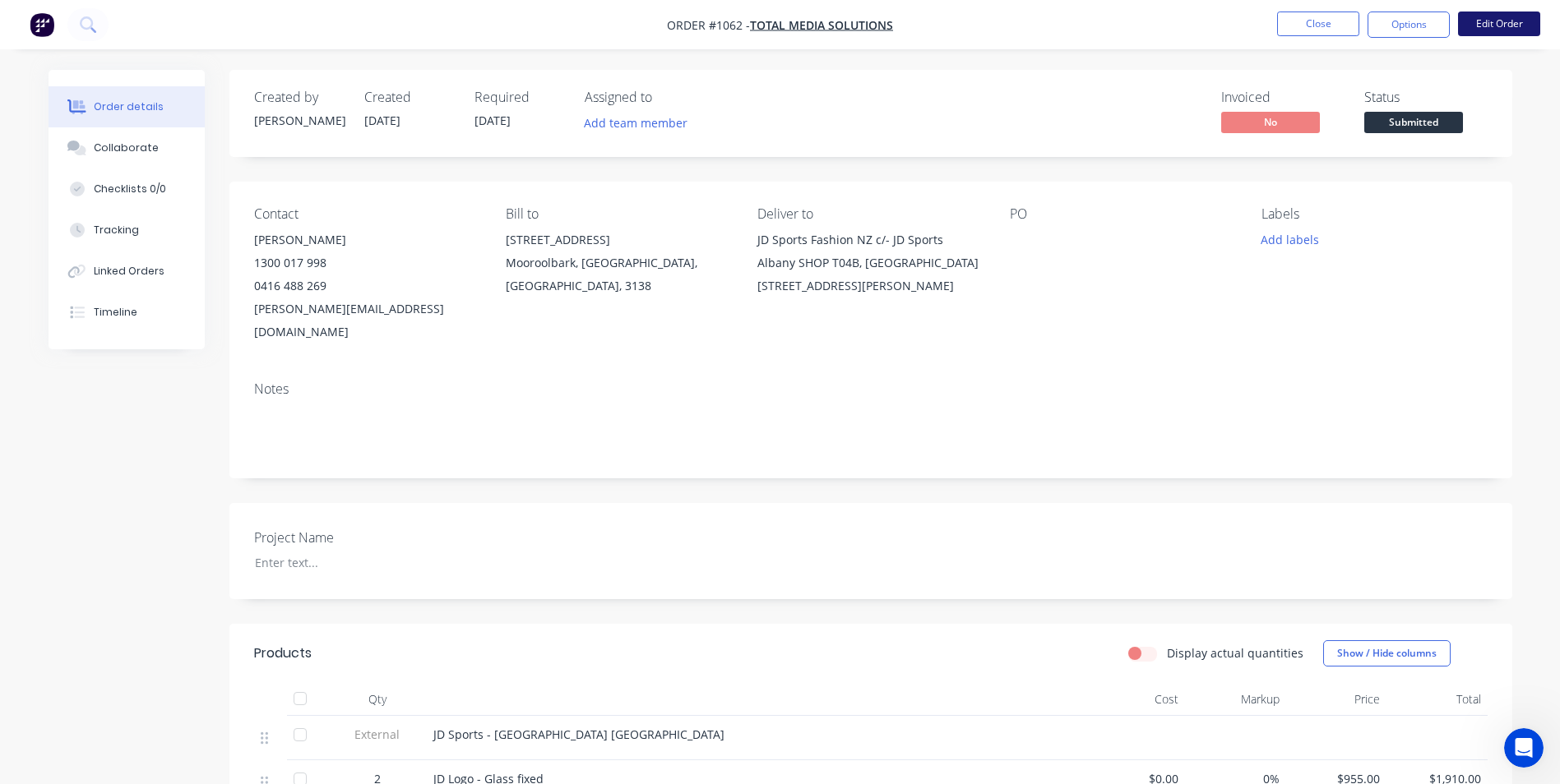
click at [1514, 15] on button "Edit Order" at bounding box center [1498, 24] width 82 height 25
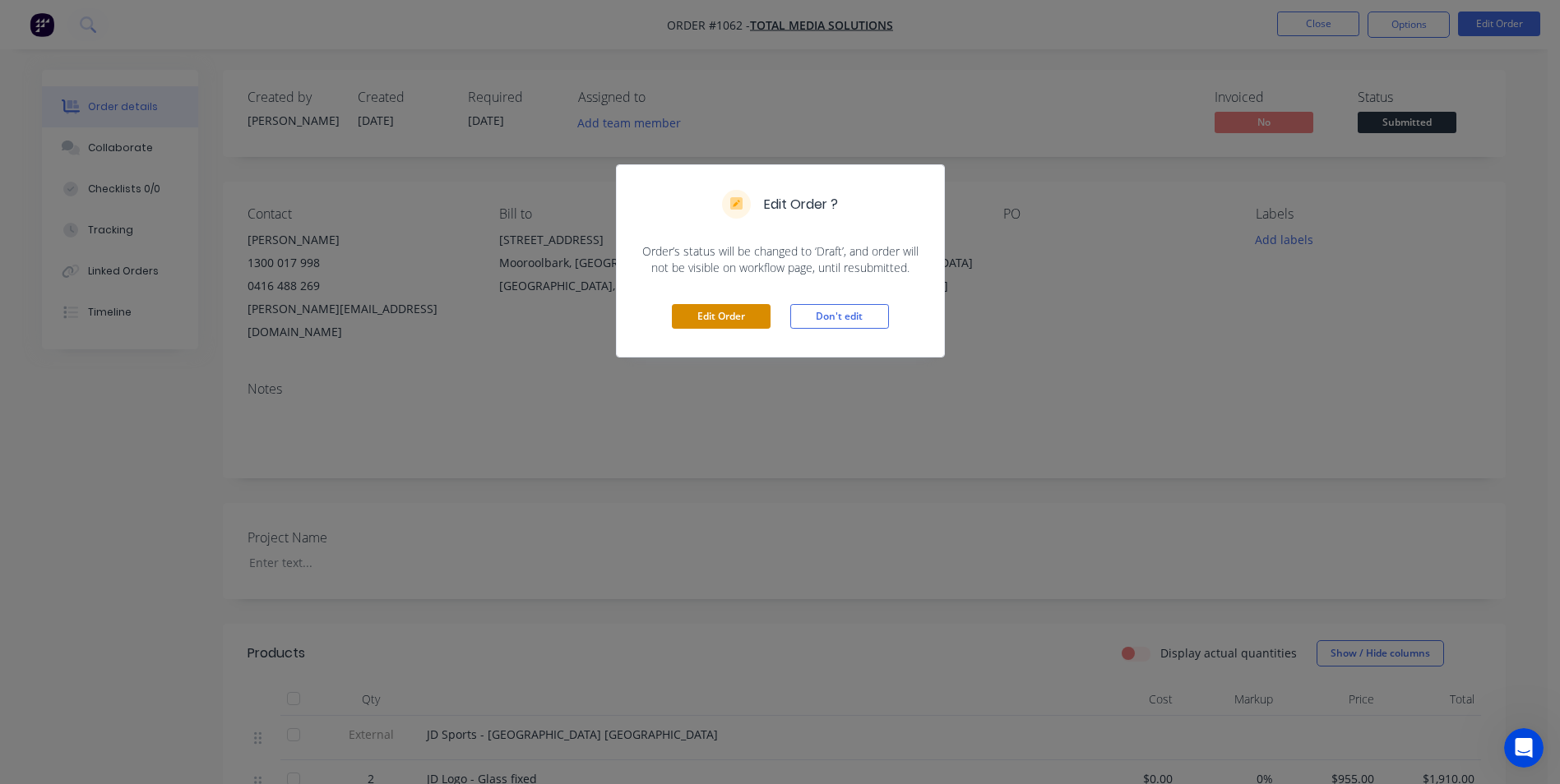
click at [738, 319] on button "Edit Order" at bounding box center [721, 317] width 98 height 25
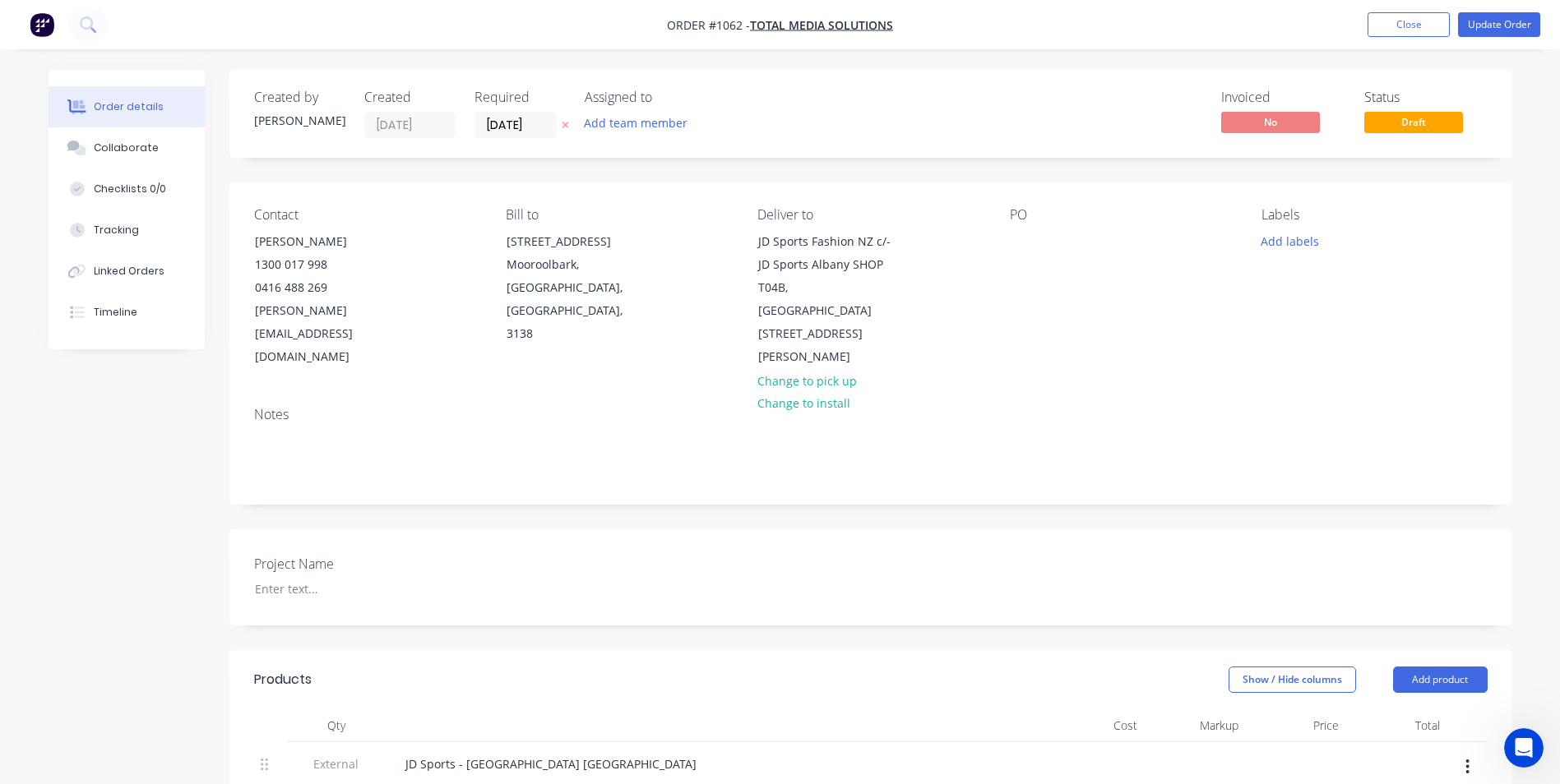
drag, startPoint x: 736, startPoint y: 18, endPoint x: 730, endPoint y: 23, distance: 7.8
click at [735, 19] on span "Order #1062 -" at bounding box center [708, 26] width 83 height 16
click at [731, 24] on span "Order #1062 -" at bounding box center [708, 26] width 83 height 16
click at [820, 11] on nav "Order #1062 - Total Media Solutions Add product Close Update Order" at bounding box center [780, 25] width 1560 height 50
click at [821, 25] on span "Total Media Solutions" at bounding box center [822, 26] width 143 height 16
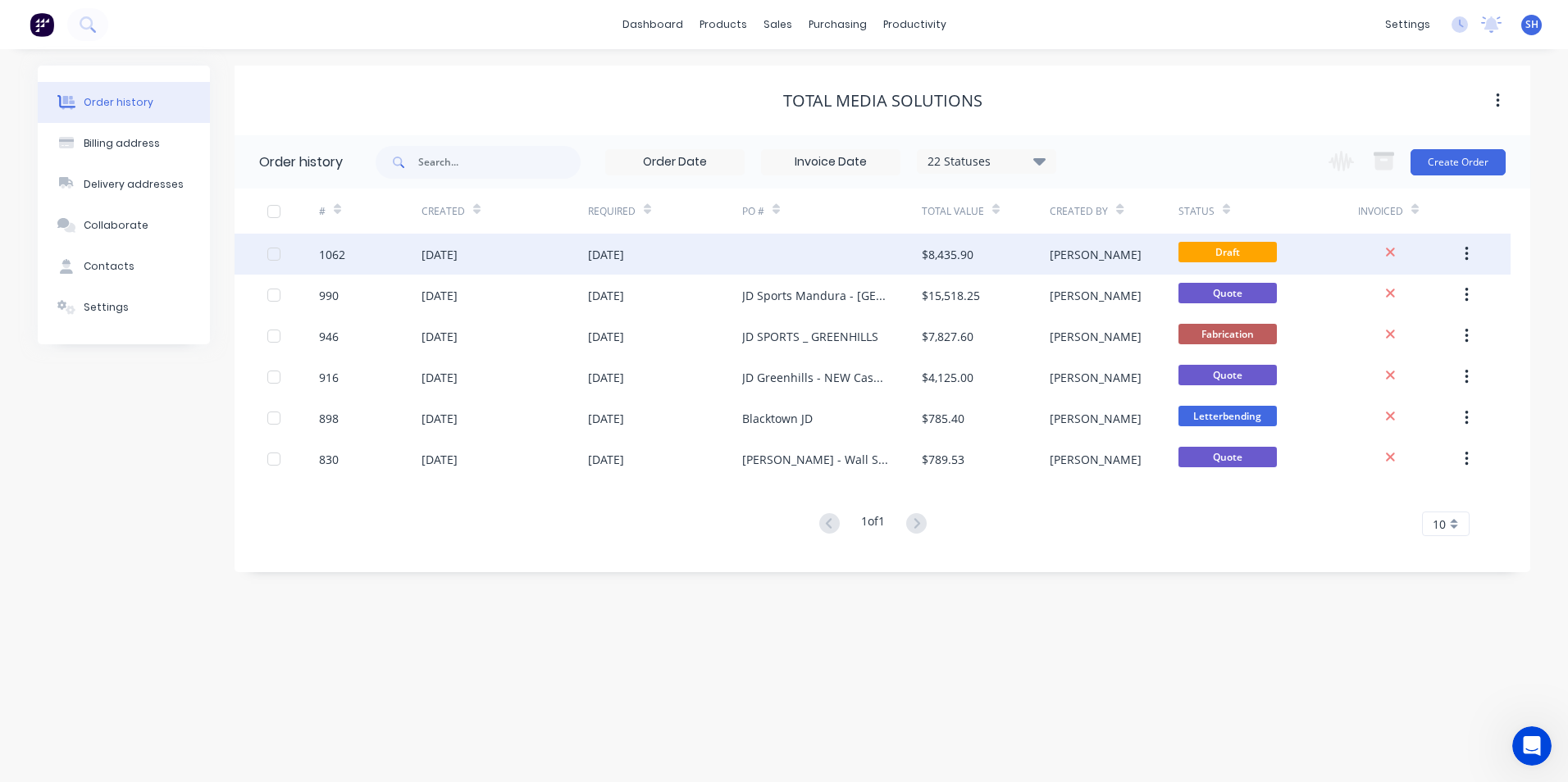
click at [724, 242] on div "[DATE]" at bounding box center [665, 254] width 155 height 41
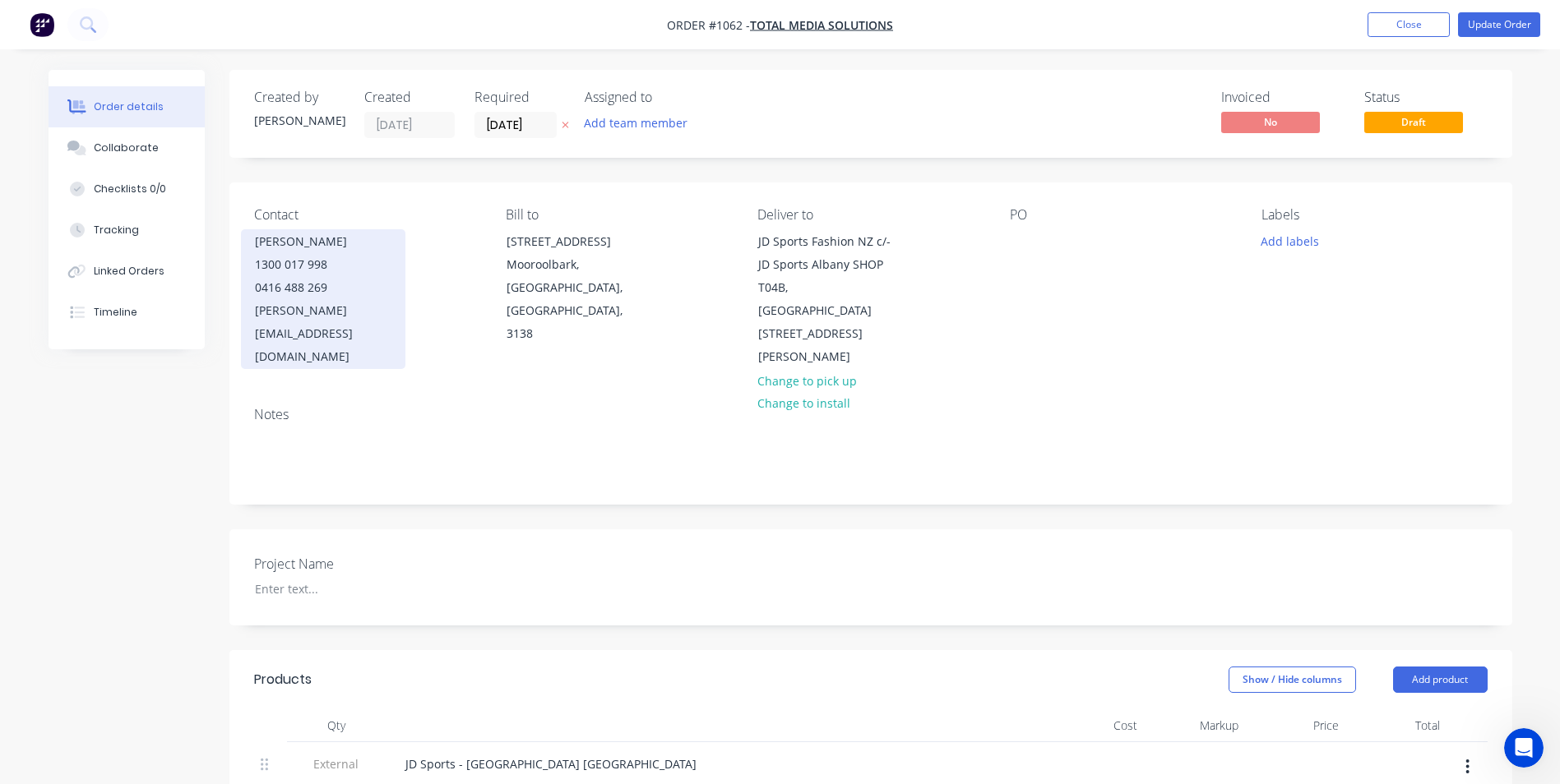
click at [378, 260] on div "1300 017 998" at bounding box center [323, 265] width 136 height 23
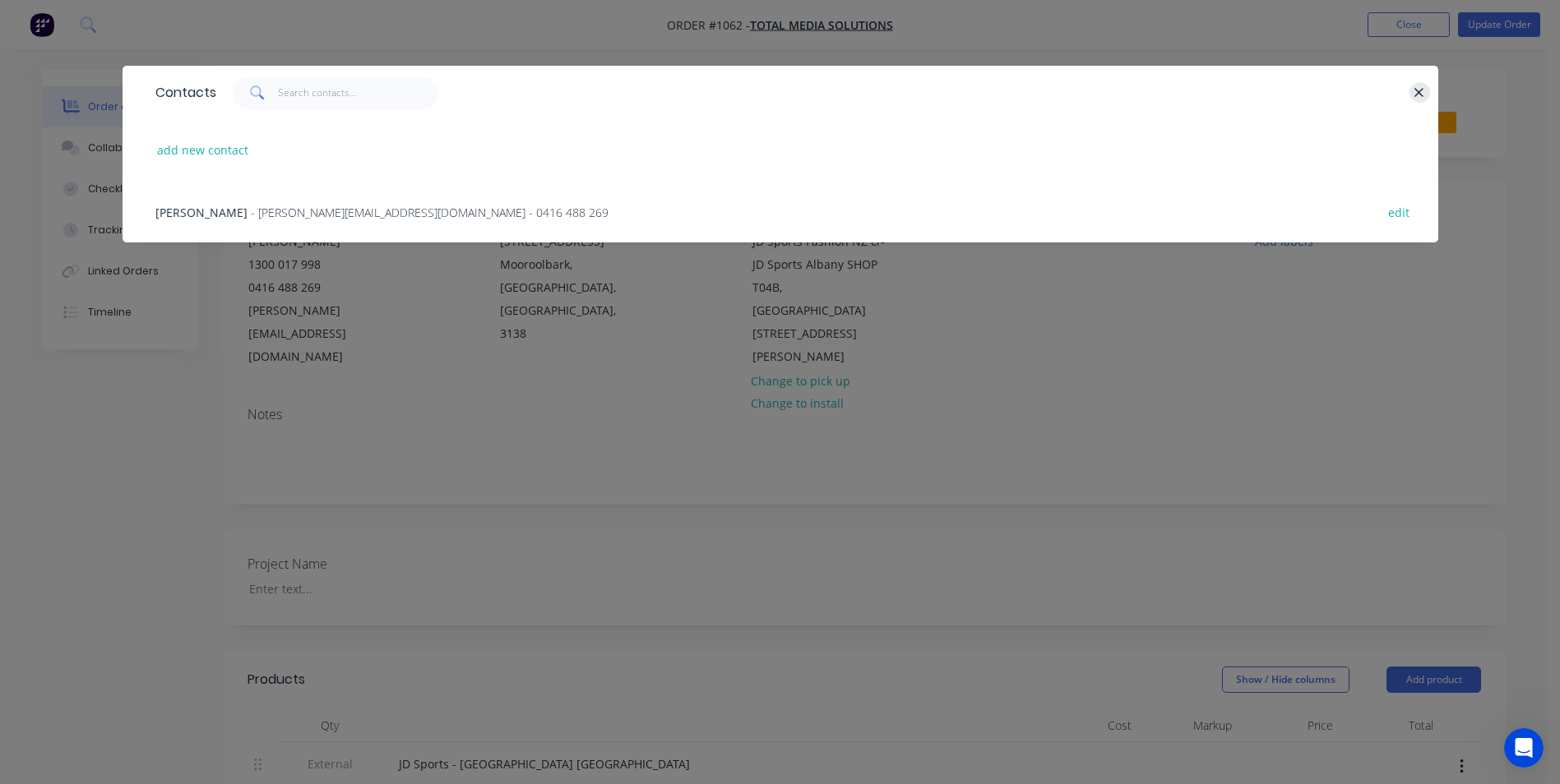
click at [1416, 90] on icon "button" at bounding box center [1418, 93] width 11 height 15
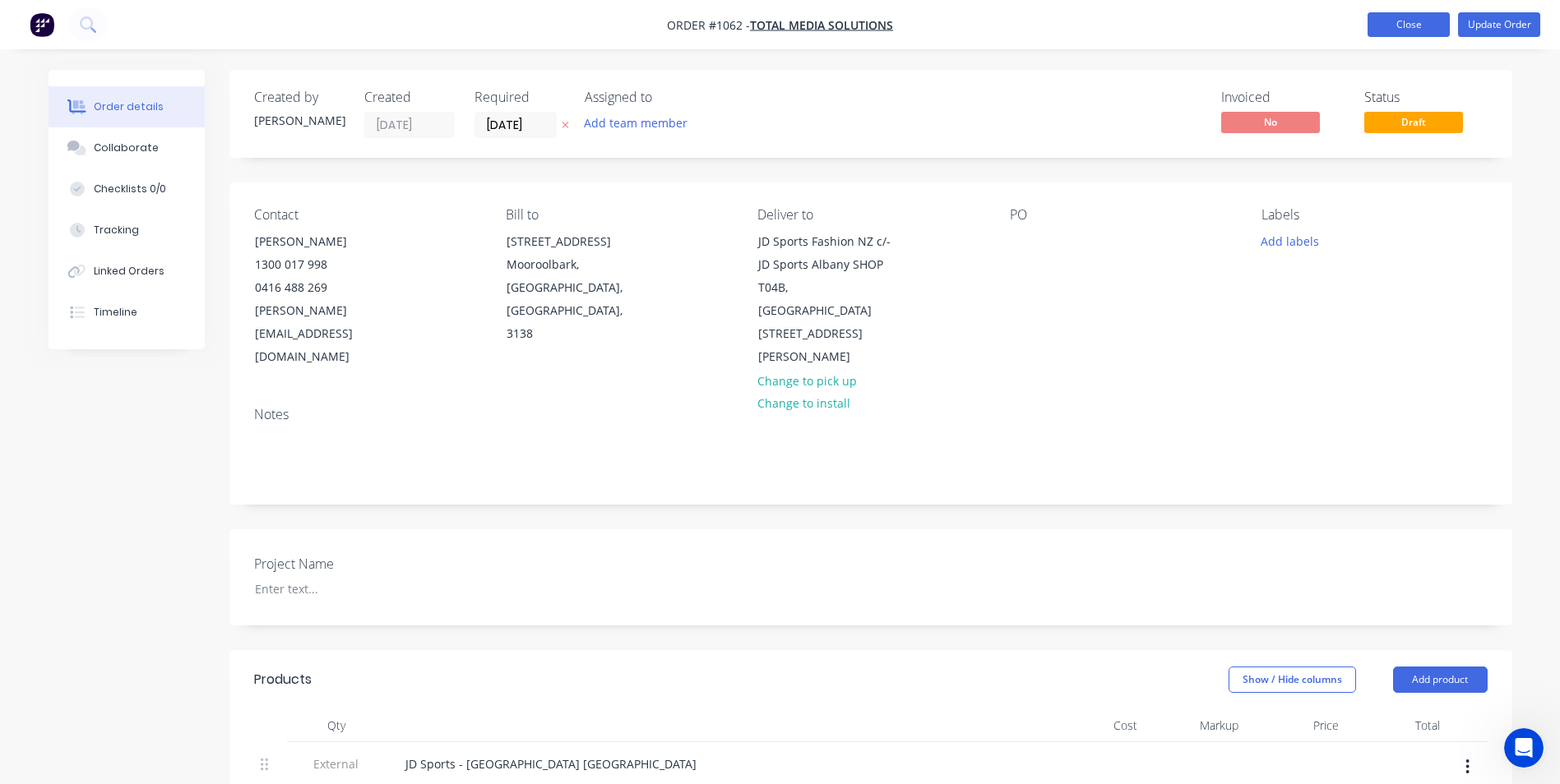
click at [1413, 23] on button "Close" at bounding box center [1408, 25] width 82 height 25
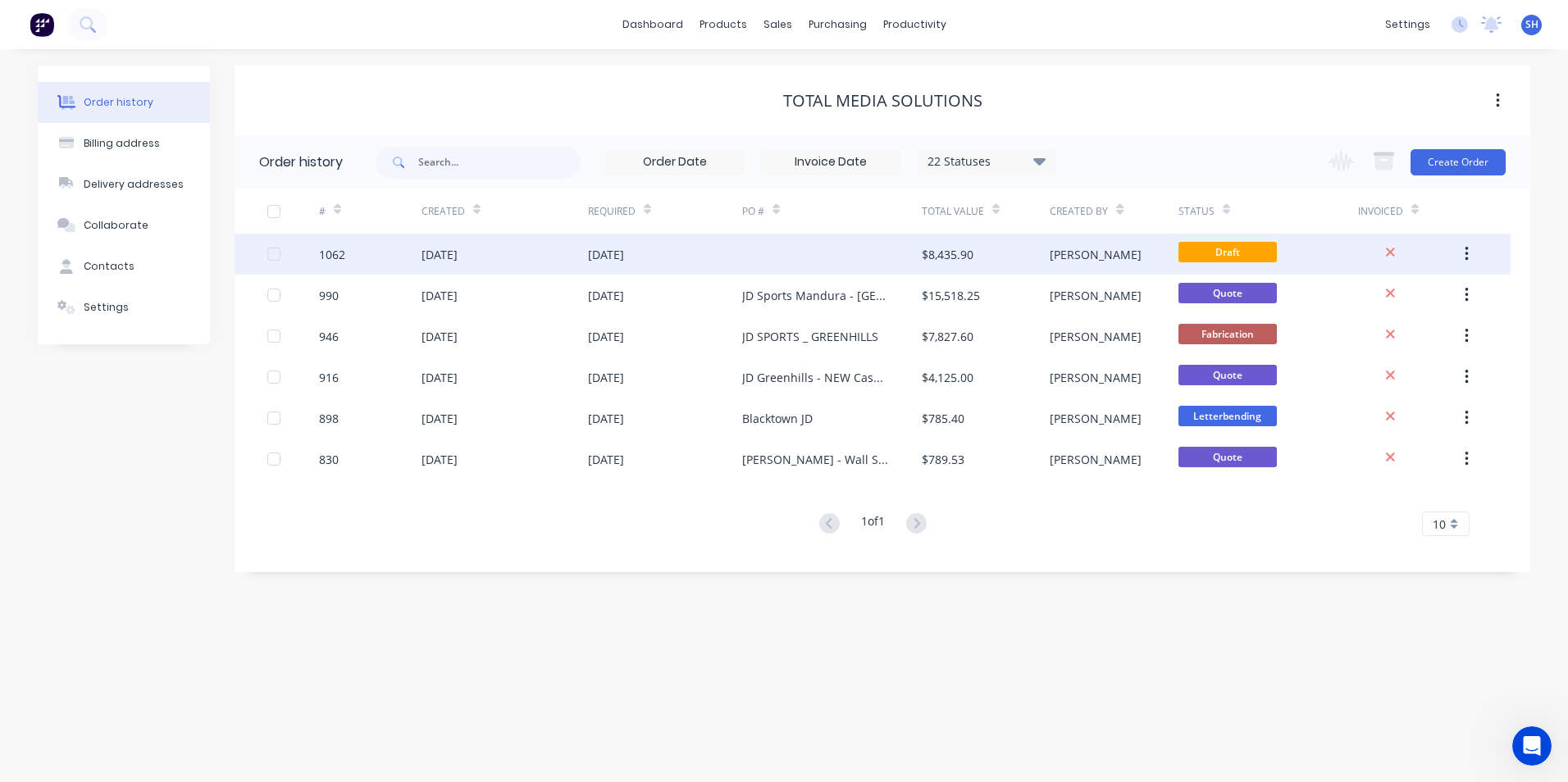
click at [1465, 244] on button "button" at bounding box center [1466, 253] width 39 height 29
click at [798, 265] on div at bounding box center [831, 254] width 179 height 41
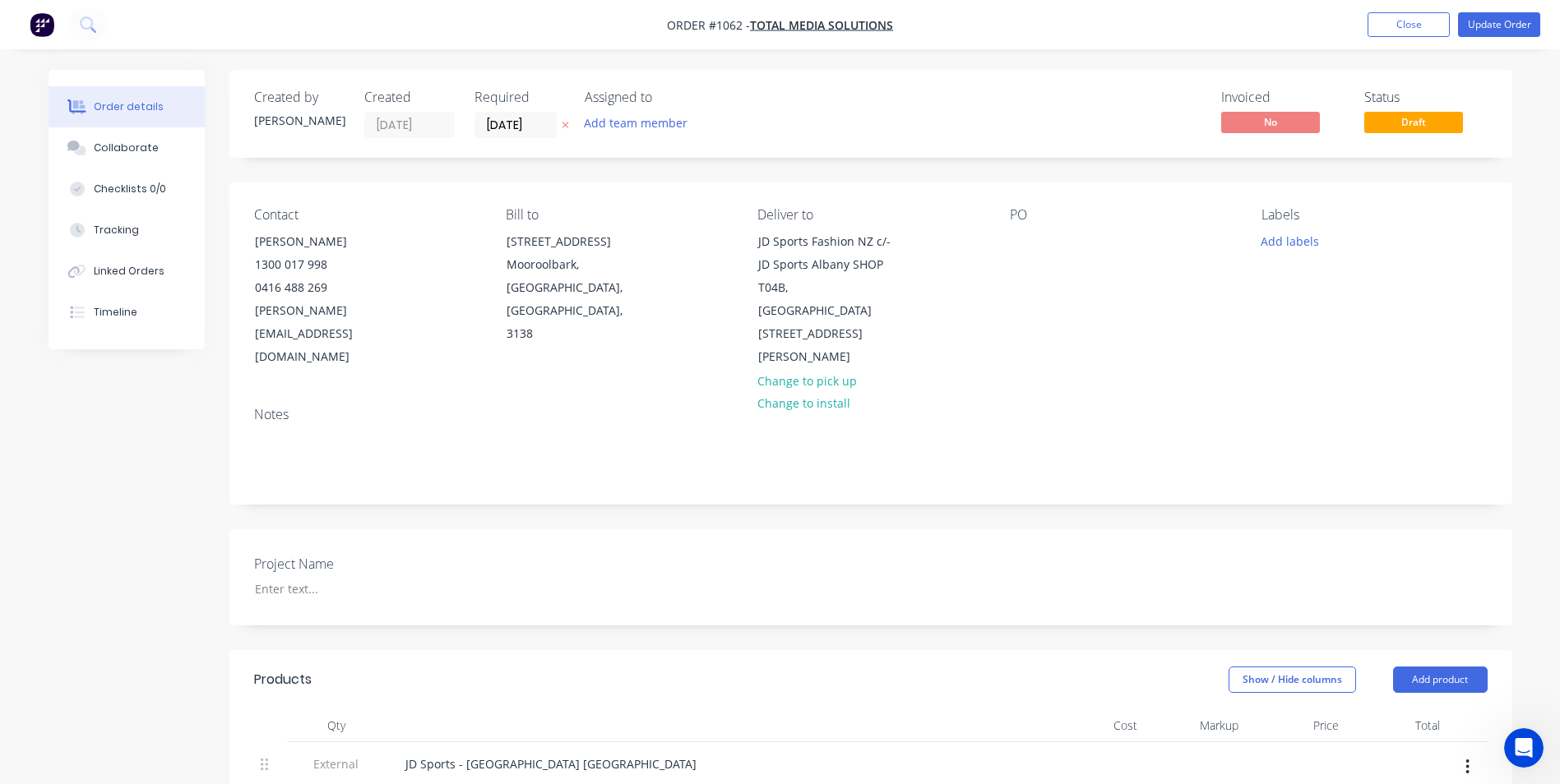
click at [1516, 742] on icon "Open Intercom Messenger" at bounding box center [1524, 748] width 27 height 27
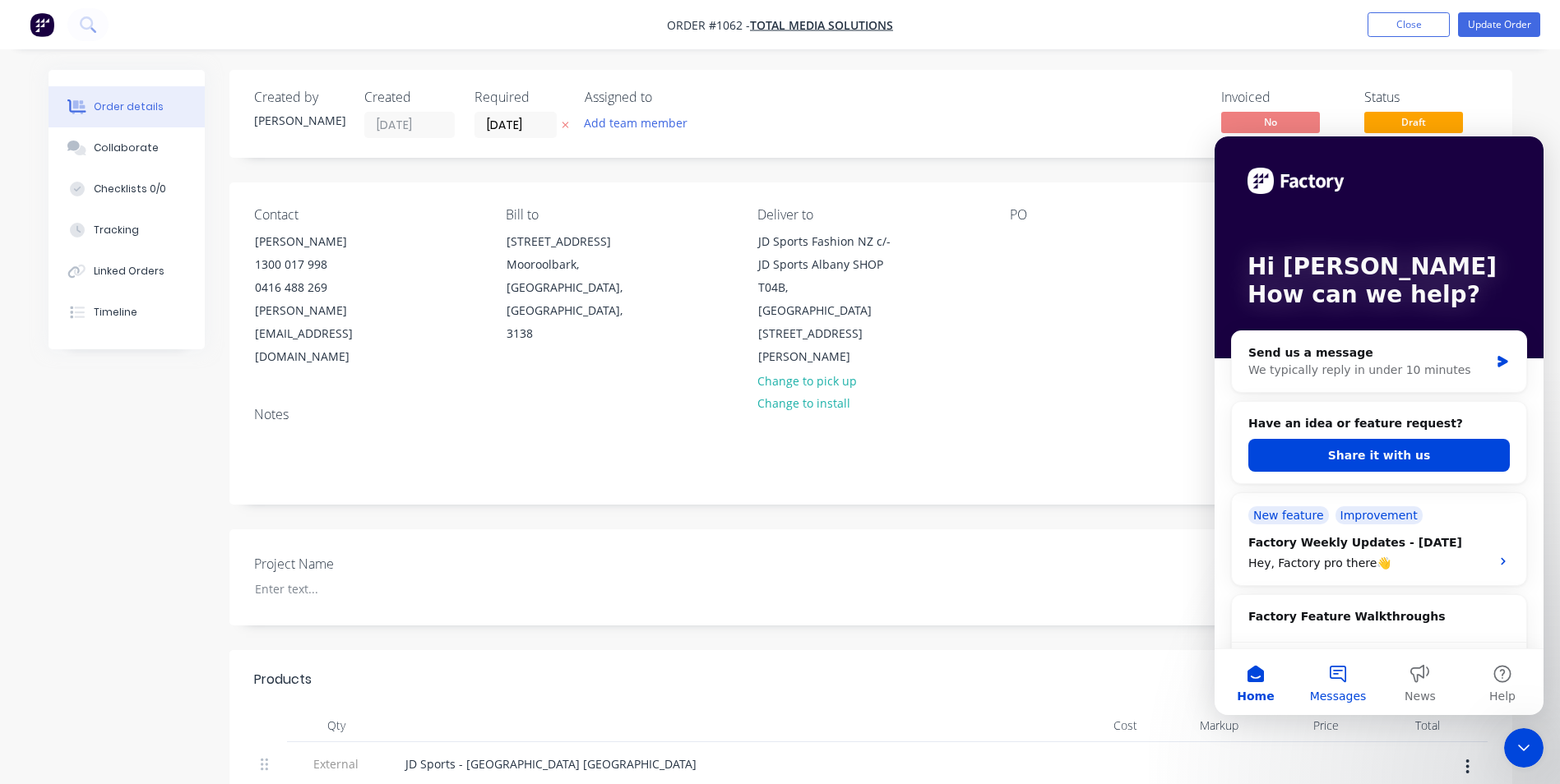
click at [1347, 691] on span "Messages" at bounding box center [1338, 696] width 57 height 12
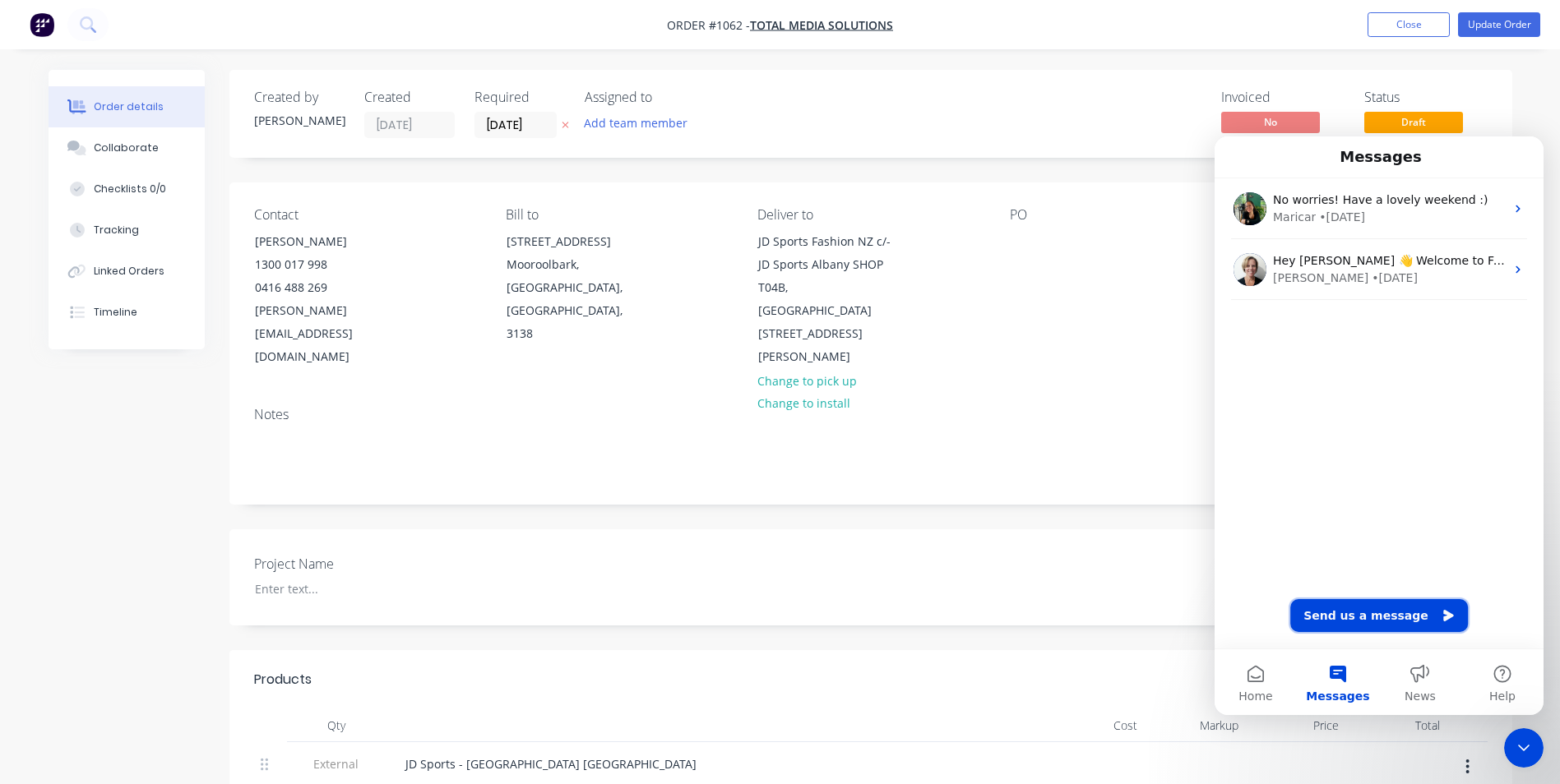
click at [1402, 616] on button "Send us a message" at bounding box center [1379, 615] width 178 height 33
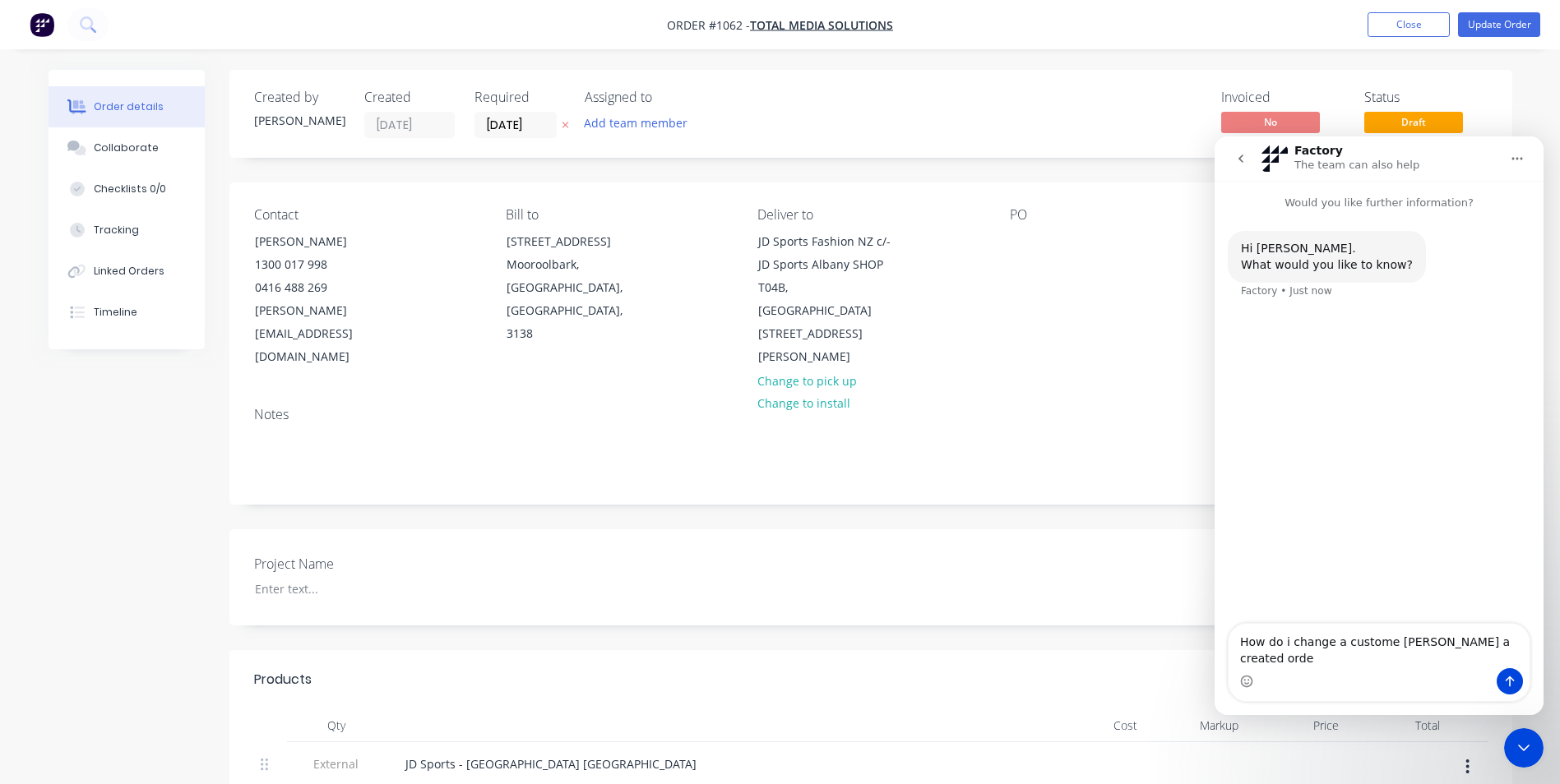
type textarea "How do i change a custome ron a created order"
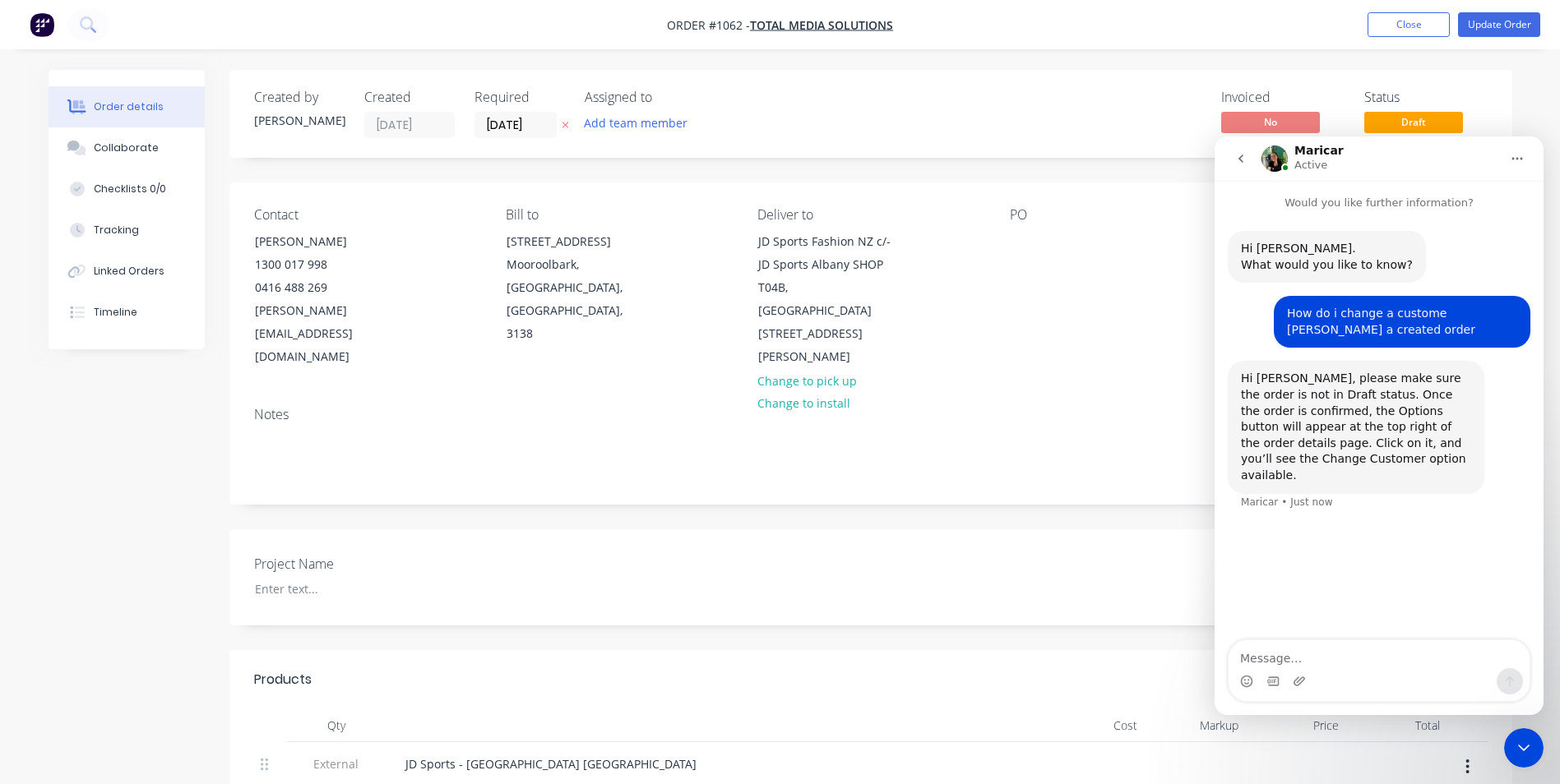
drag, startPoint x: 77, startPoint y: 533, endPoint x: 203, endPoint y: 601, distance: 143.2
click at [1525, 749] on icon "Close Intercom Messenger" at bounding box center [1523, 747] width 12 height 6
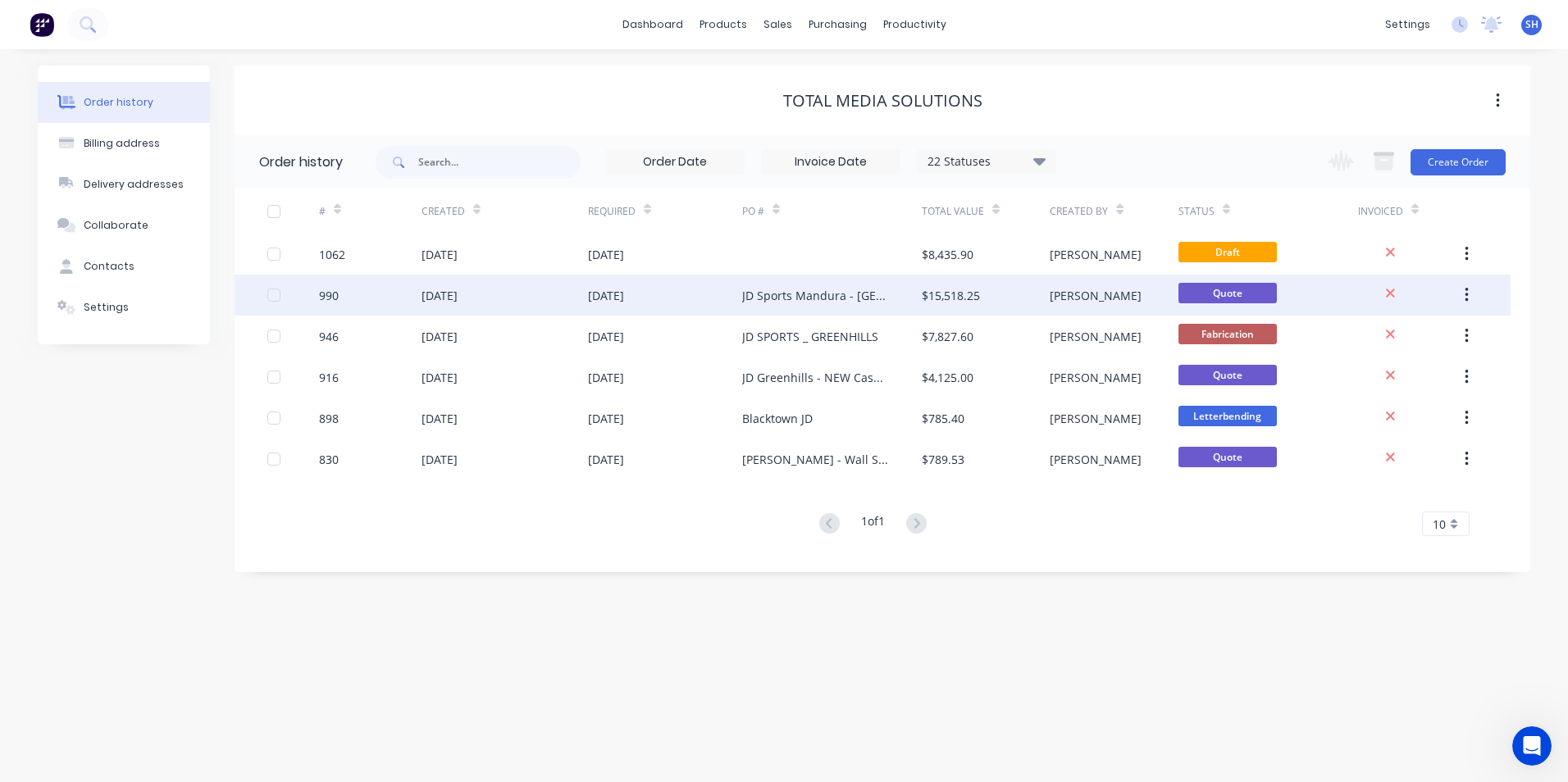
click at [848, 297] on div "JD Sports Mandura - [GEOGRAPHIC_DATA]" at bounding box center [815, 296] width 147 height 18
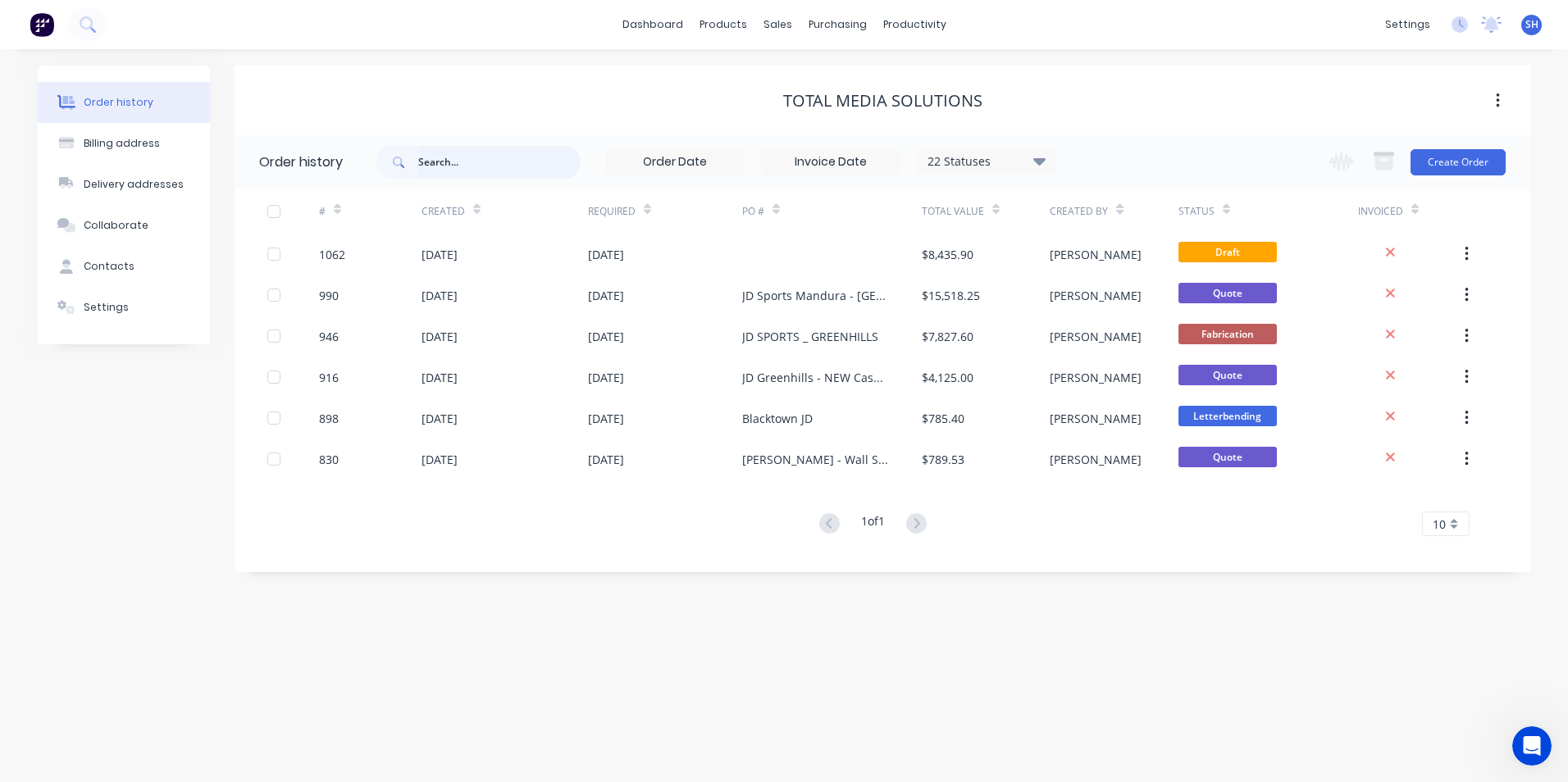
click at [448, 169] on input "text" at bounding box center [500, 162] width 162 height 33
type input "894"
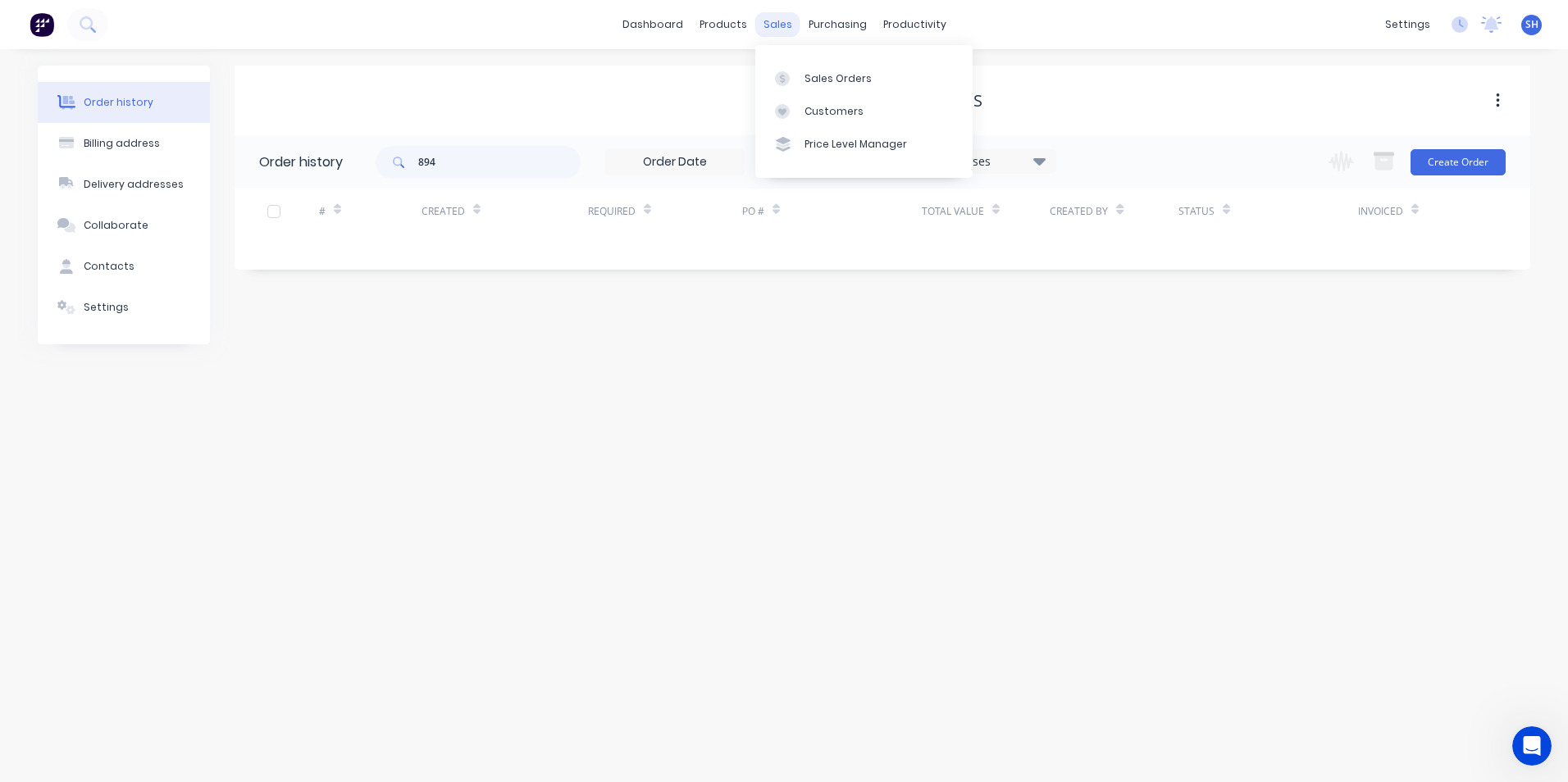
click at [776, 22] on div "sales" at bounding box center [777, 25] width 45 height 25
drag, startPoint x: 806, startPoint y: 73, endPoint x: 794, endPoint y: 72, distance: 12.0
click at [806, 72] on div "Sales Orders" at bounding box center [838, 79] width 67 height 15
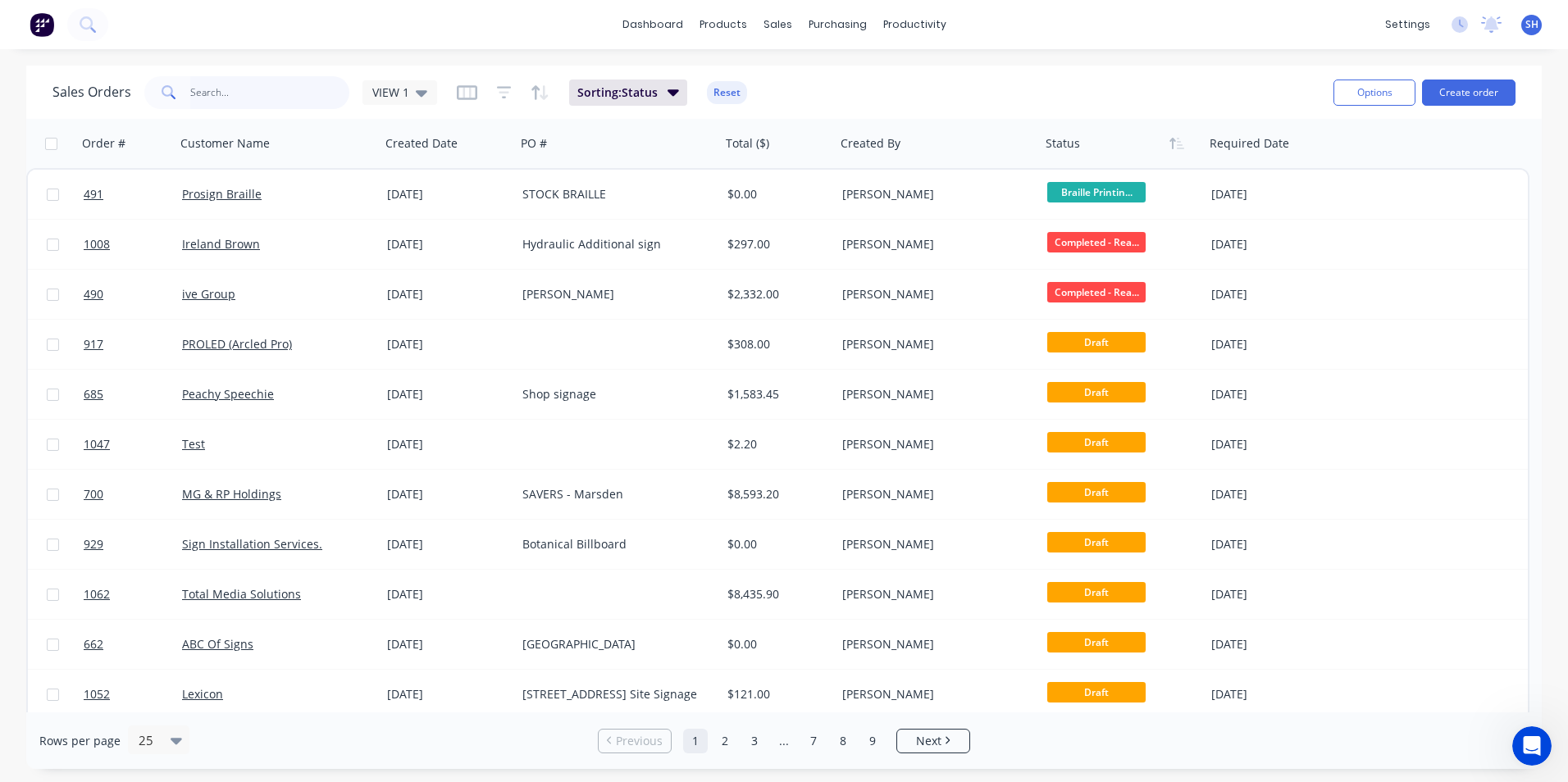
click at [258, 98] on input "text" at bounding box center [269, 92] width 160 height 33
type input "894"
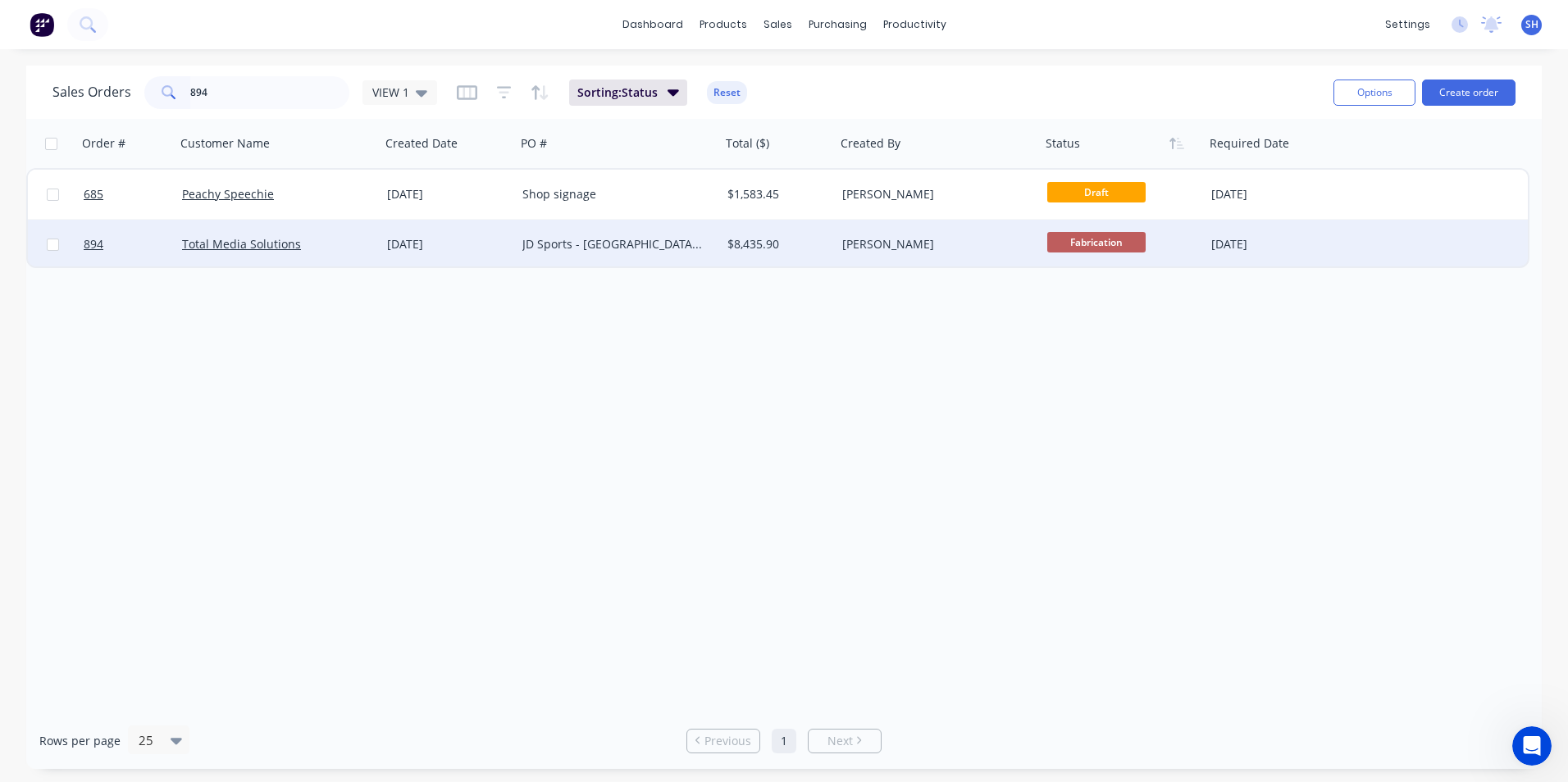
click at [343, 244] on div "Total Media Solutions" at bounding box center [273, 244] width 182 height 17
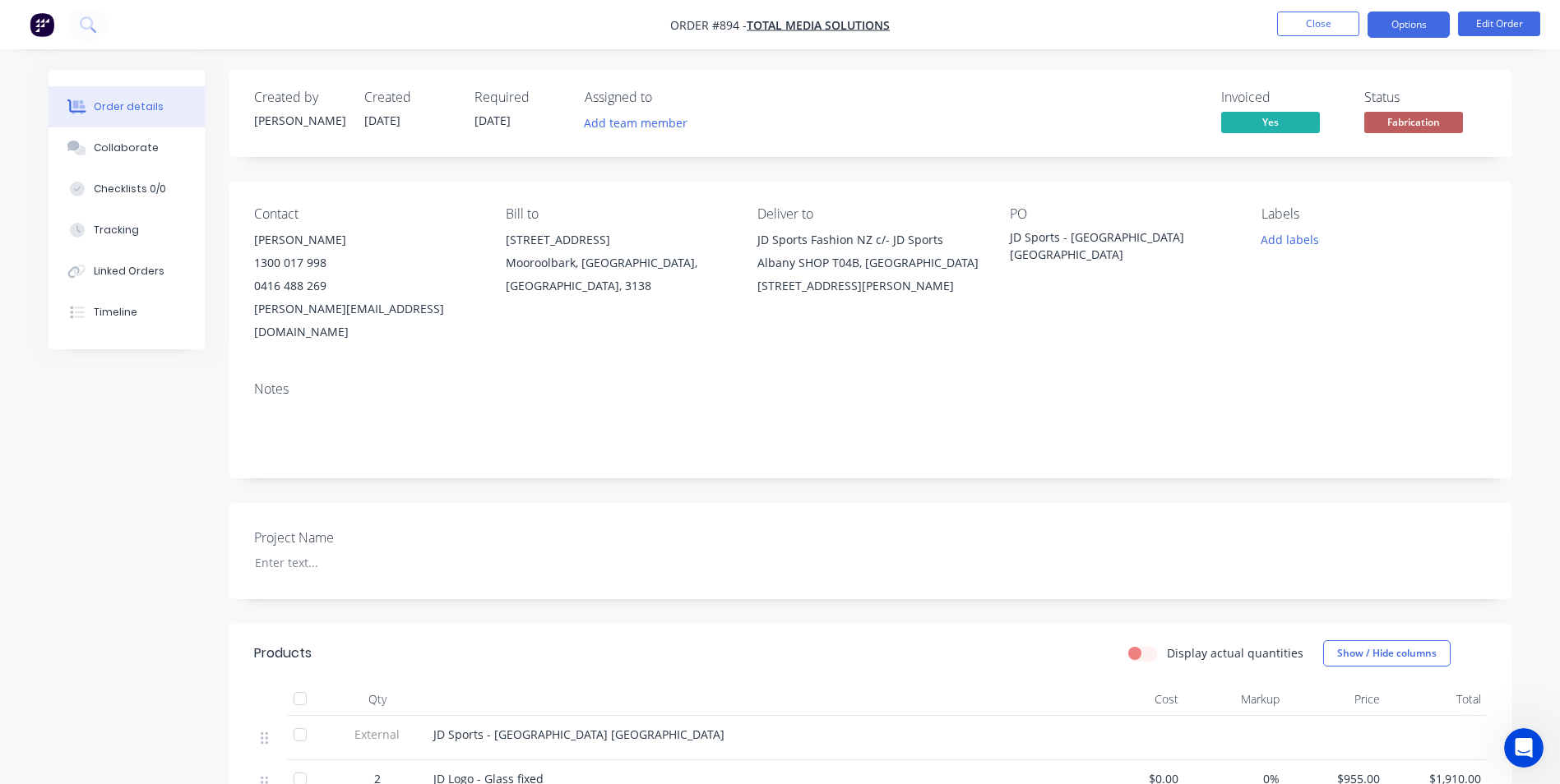
click at [1412, 23] on button "Options" at bounding box center [1408, 25] width 82 height 27
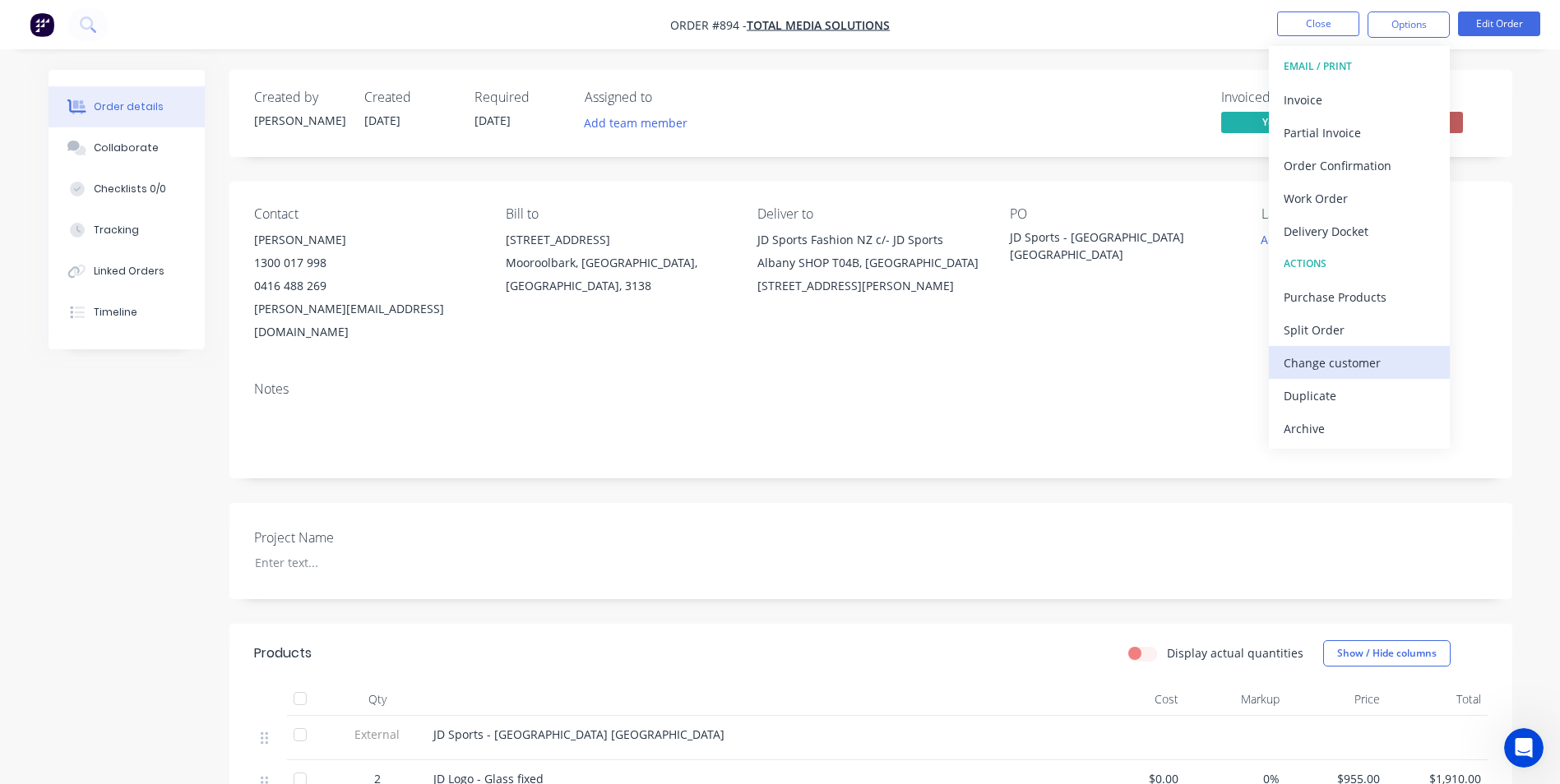
click at [1363, 365] on div "Change customer" at bounding box center [1359, 363] width 151 height 24
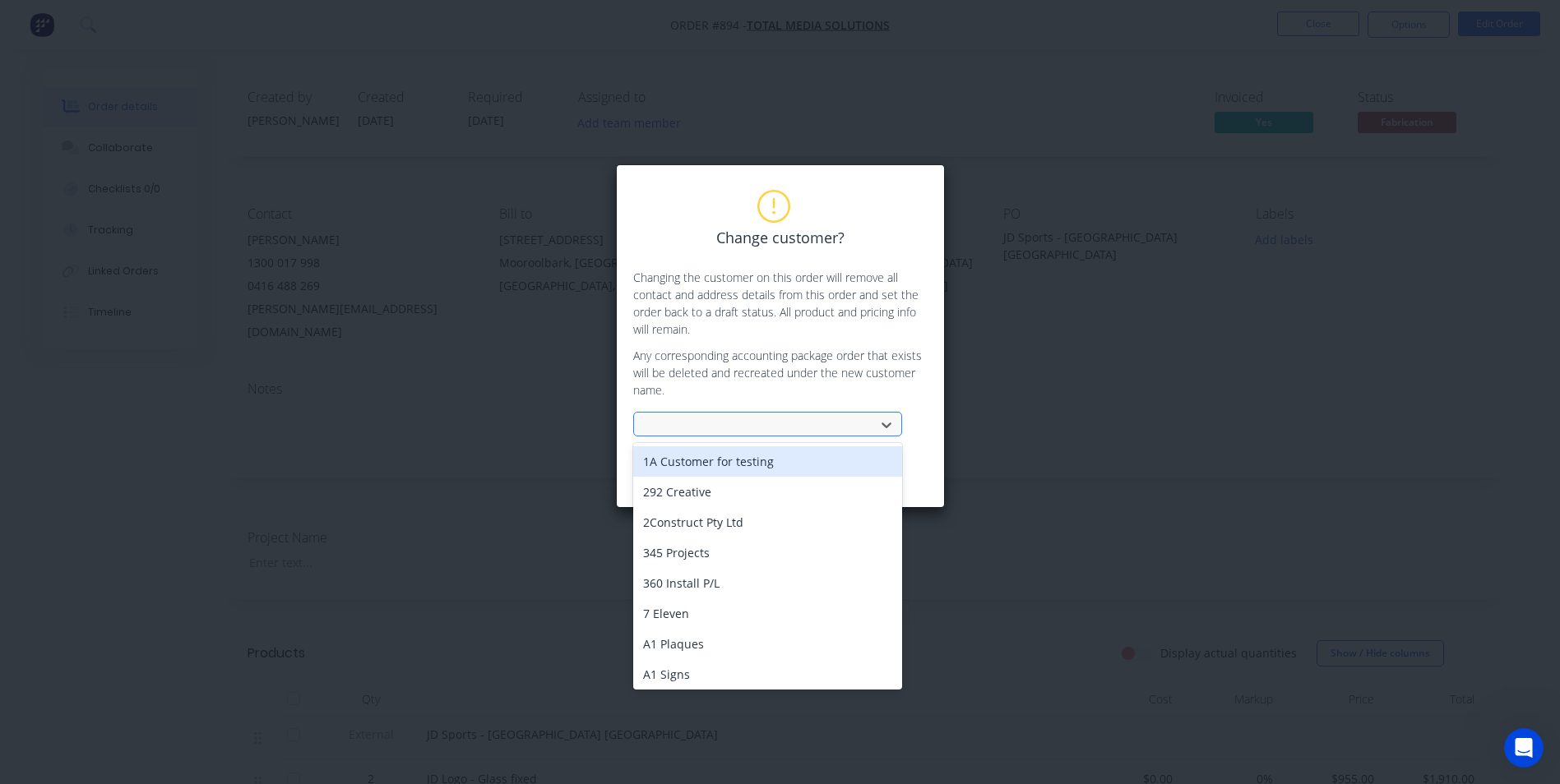
click at [701, 428] on div at bounding box center [757, 425] width 220 height 20
click at [688, 423] on div at bounding box center [757, 425] width 220 height 20
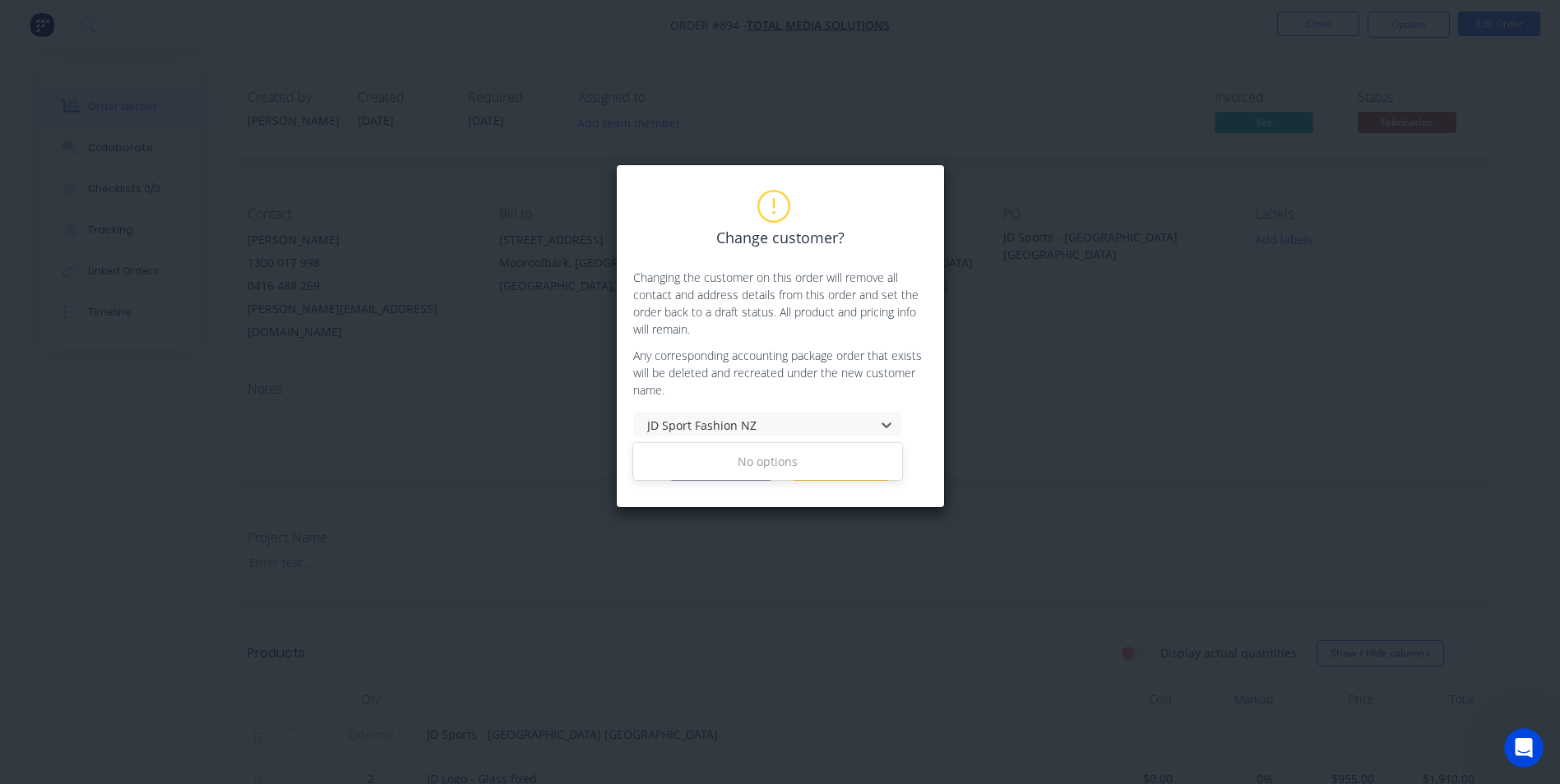
type input "JD Sport Fashion NZ"
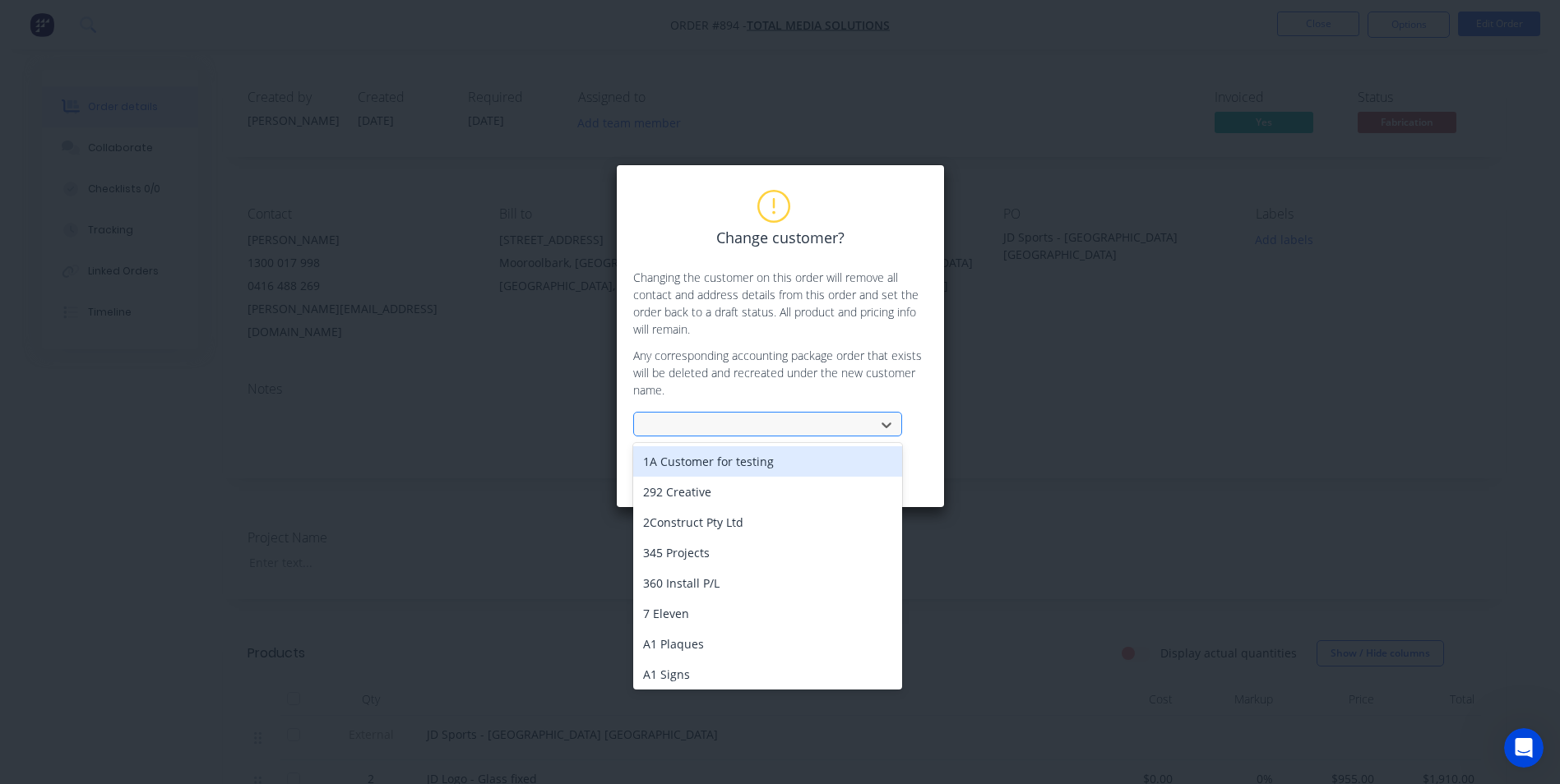
click at [714, 419] on div at bounding box center [757, 425] width 220 height 20
paste input "JD Sports Fashion NZ c/- JD Sports Albany"
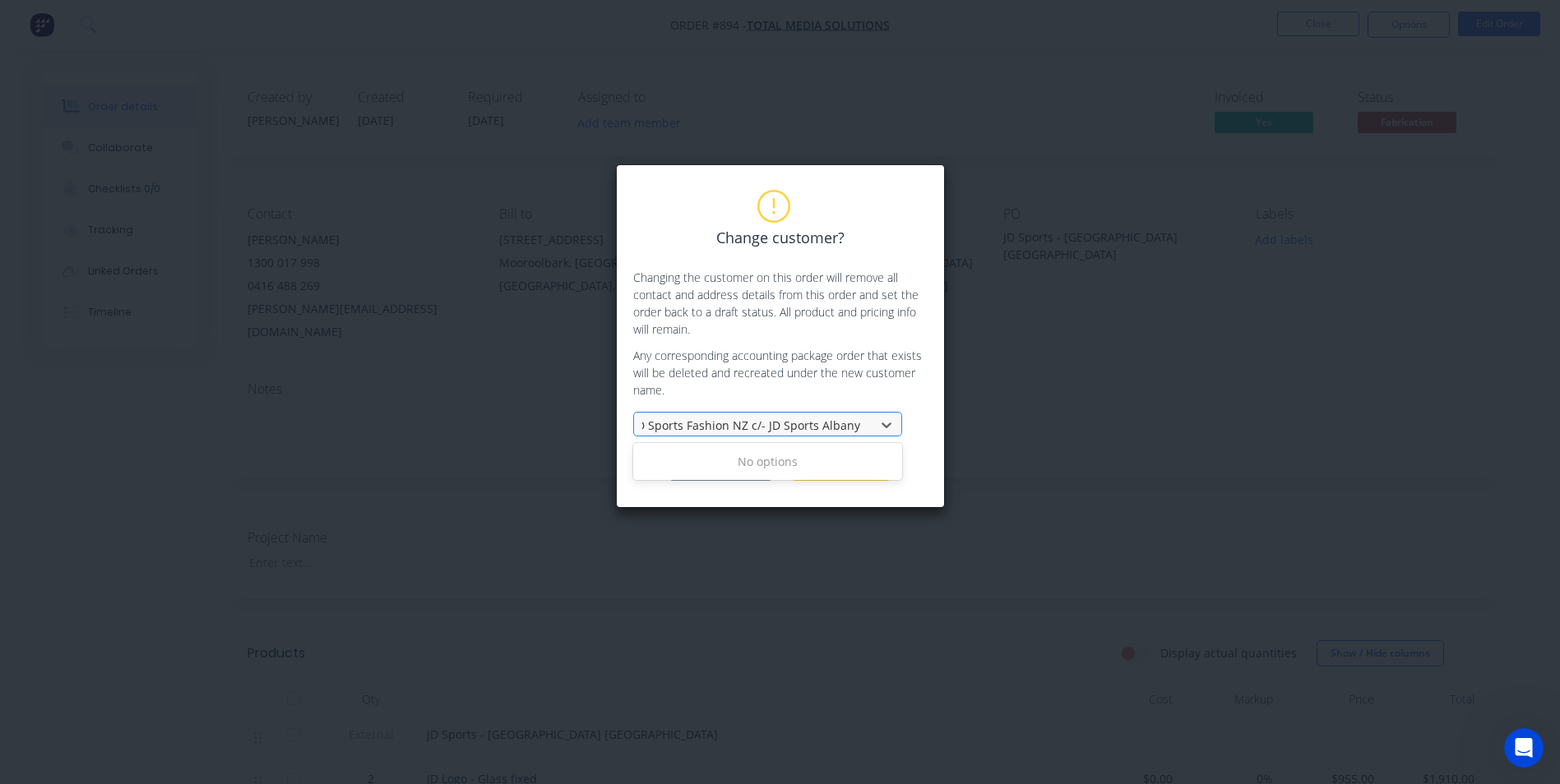
scroll to position [0, 6]
click at [766, 465] on div "No options" at bounding box center [768, 461] width 269 height 30
type input "JD Sports Fashion NZ c/- JD Sports Albany"
click at [927, 459] on div "Change customer Cancel" at bounding box center [780, 468] width 294 height 25
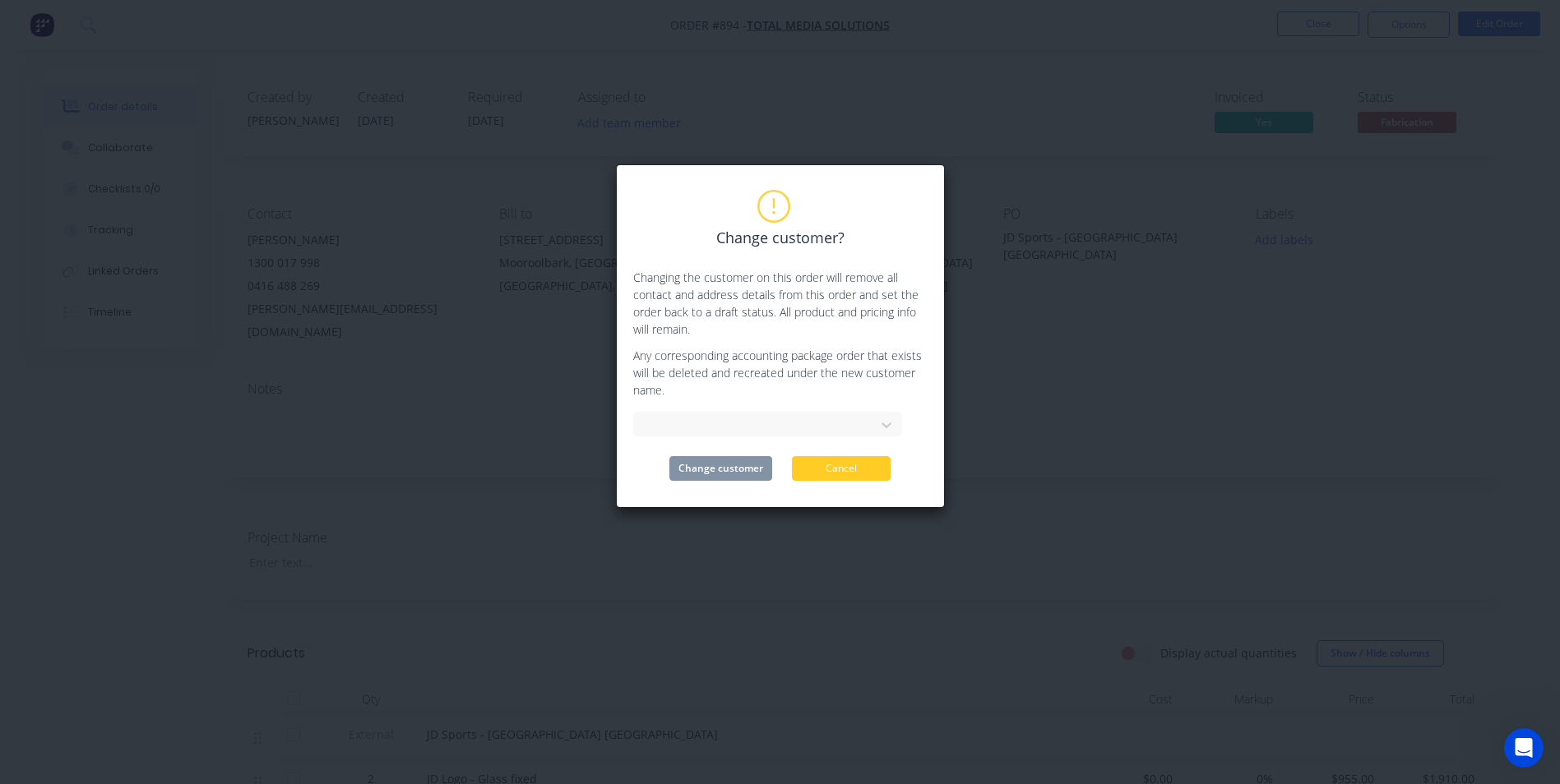
click at [878, 465] on button "Cancel" at bounding box center [840, 468] width 98 height 25
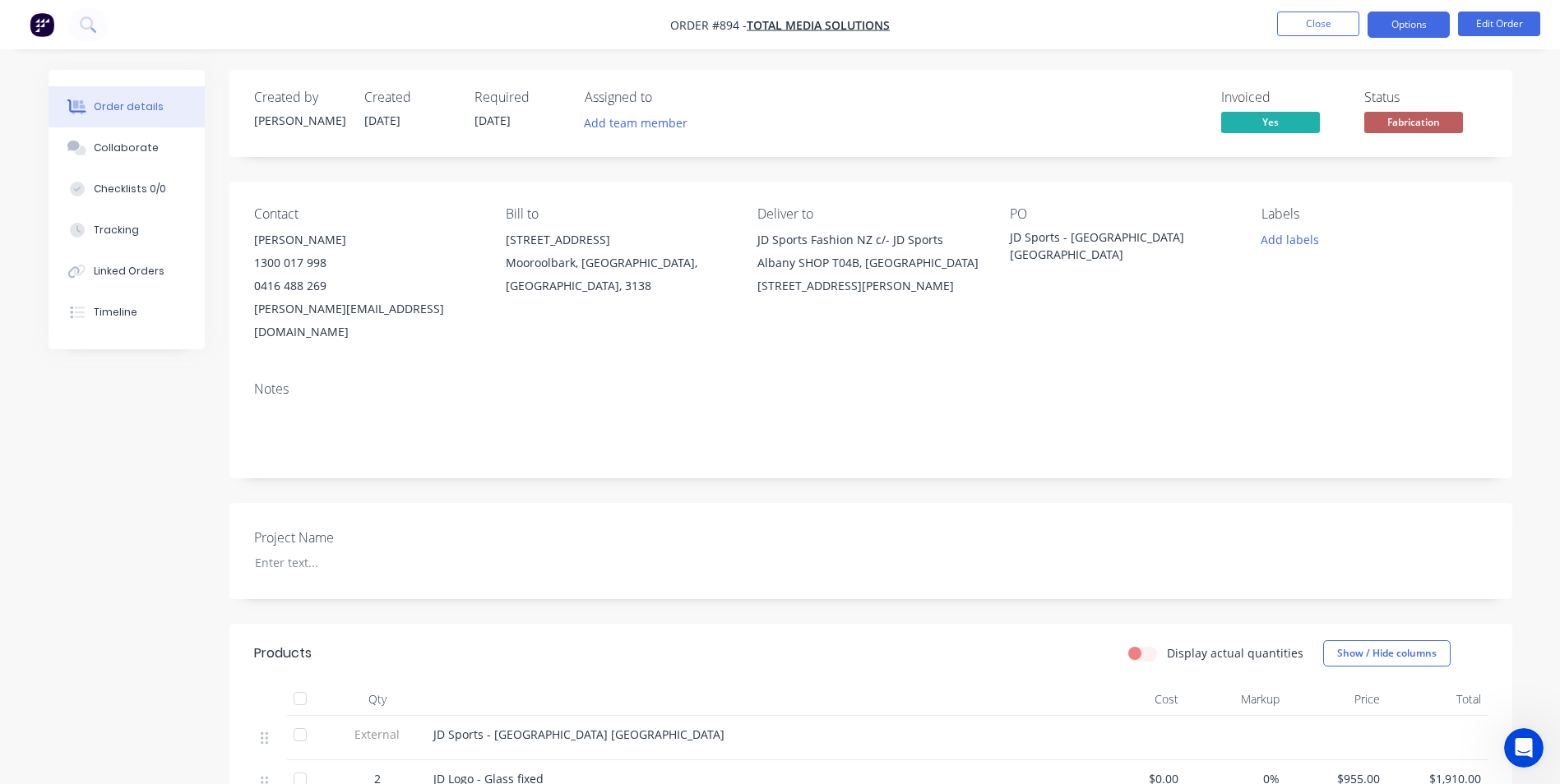
click at [1392, 33] on button "Options" at bounding box center [1408, 25] width 82 height 27
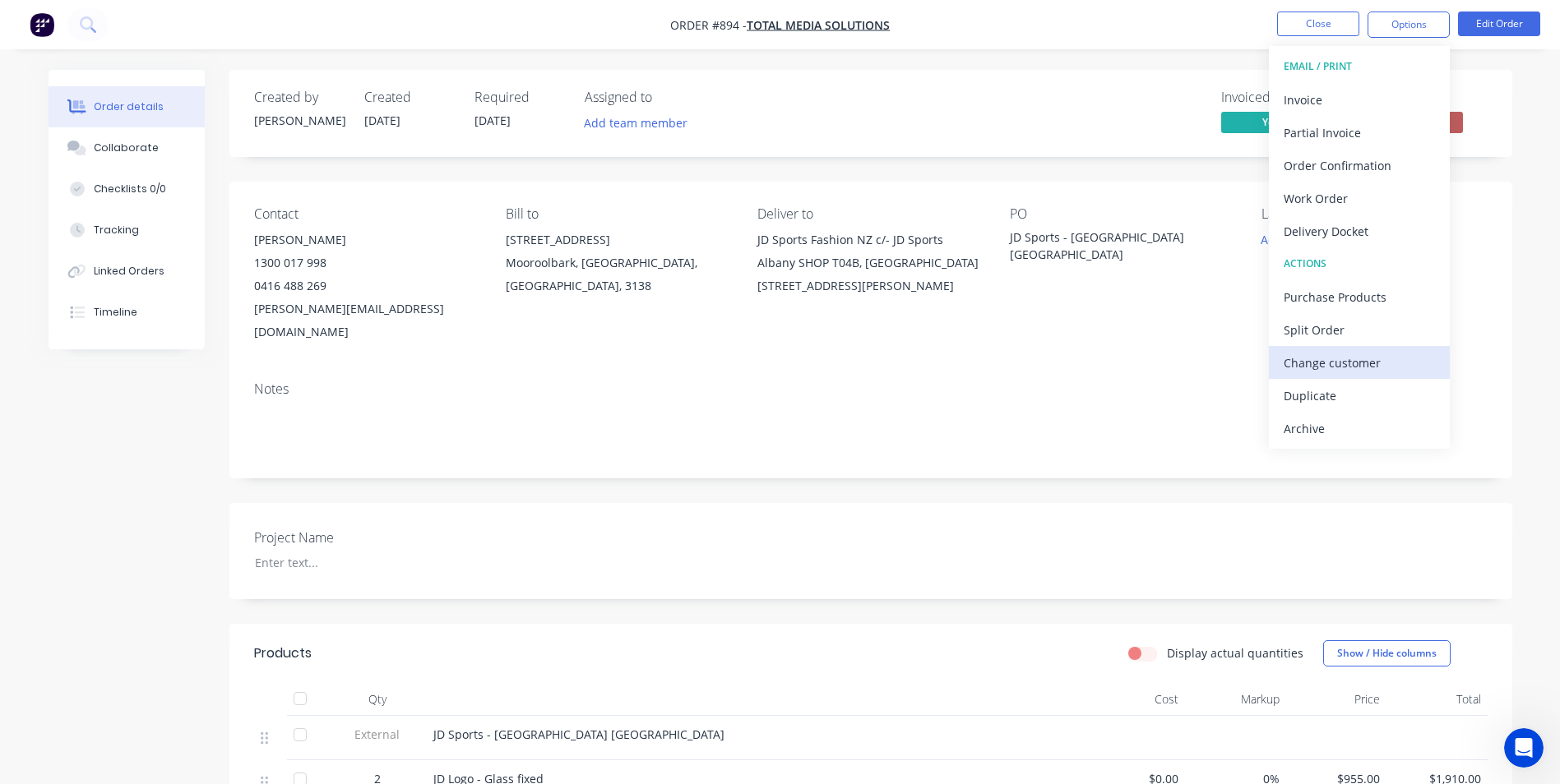
click at [1373, 363] on div "Change customer" at bounding box center [1359, 363] width 151 height 24
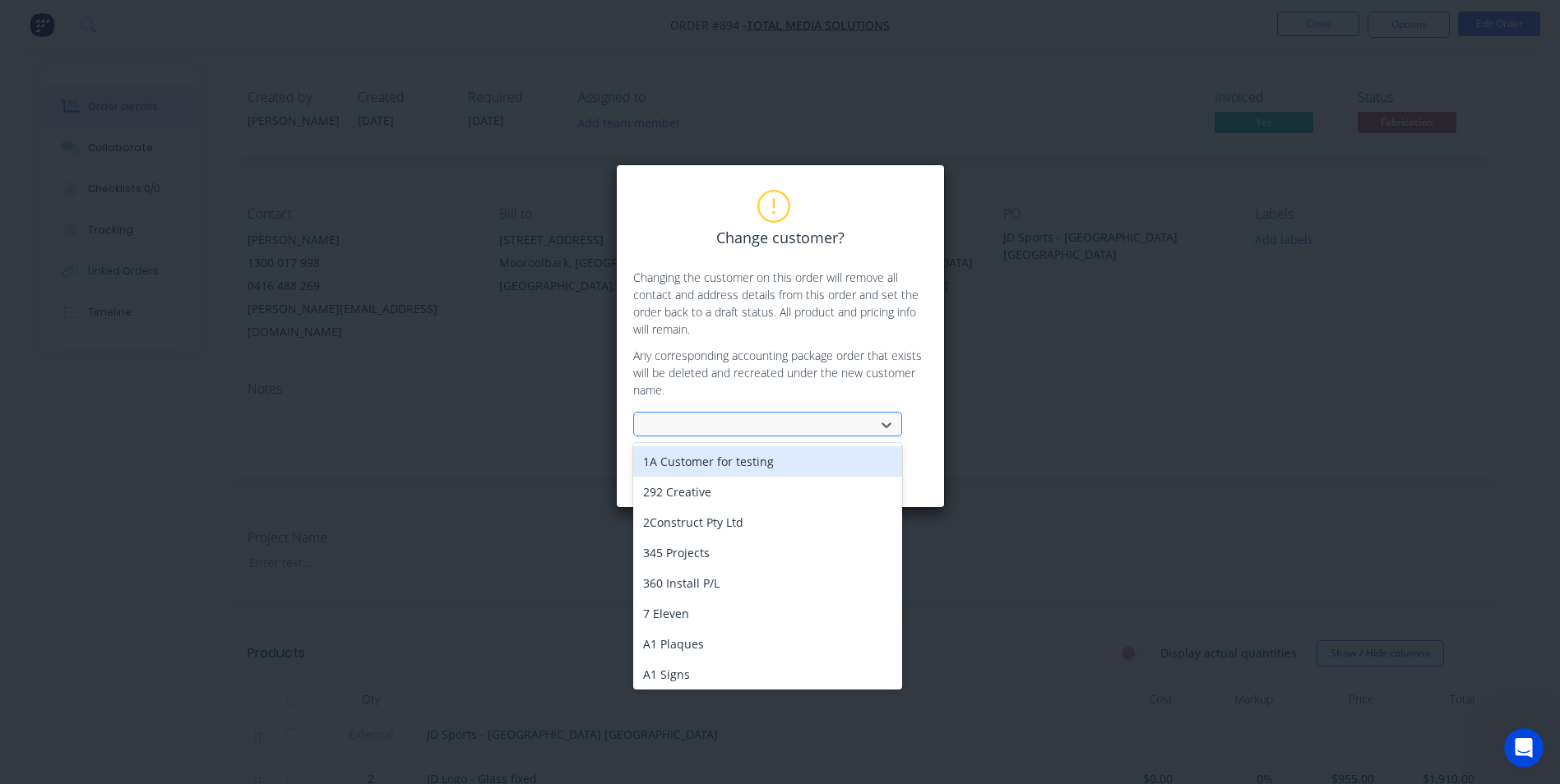
click at [696, 422] on div at bounding box center [757, 425] width 220 height 20
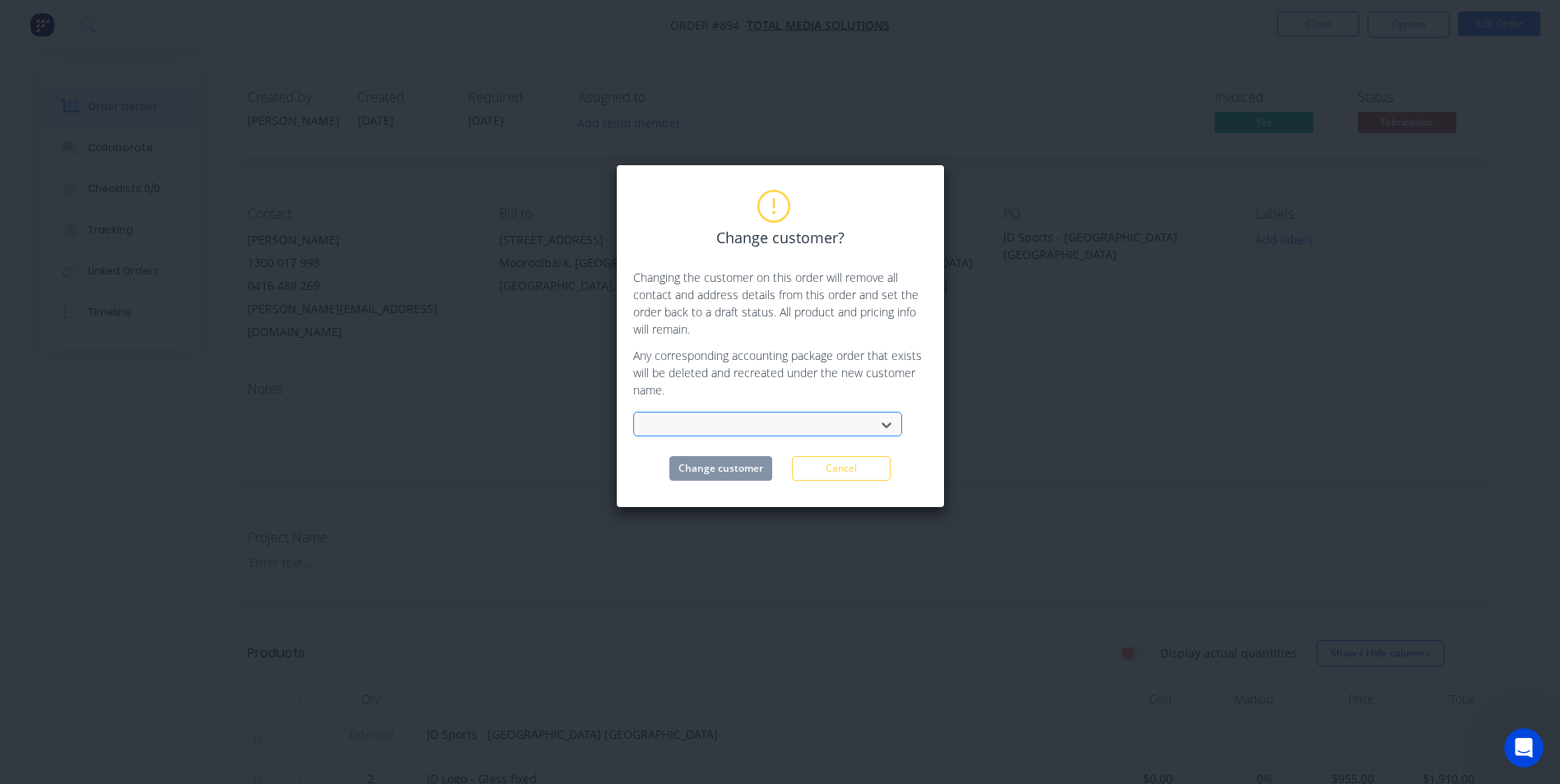
click at [696, 415] on div at bounding box center [757, 425] width 220 height 20
type input "JD"
click at [738, 460] on div "JD Sports Fashion NZ c/- JD Sports Albany" at bounding box center [768, 461] width 269 height 30
click at [730, 465] on button "Change customer" at bounding box center [721, 468] width 103 height 25
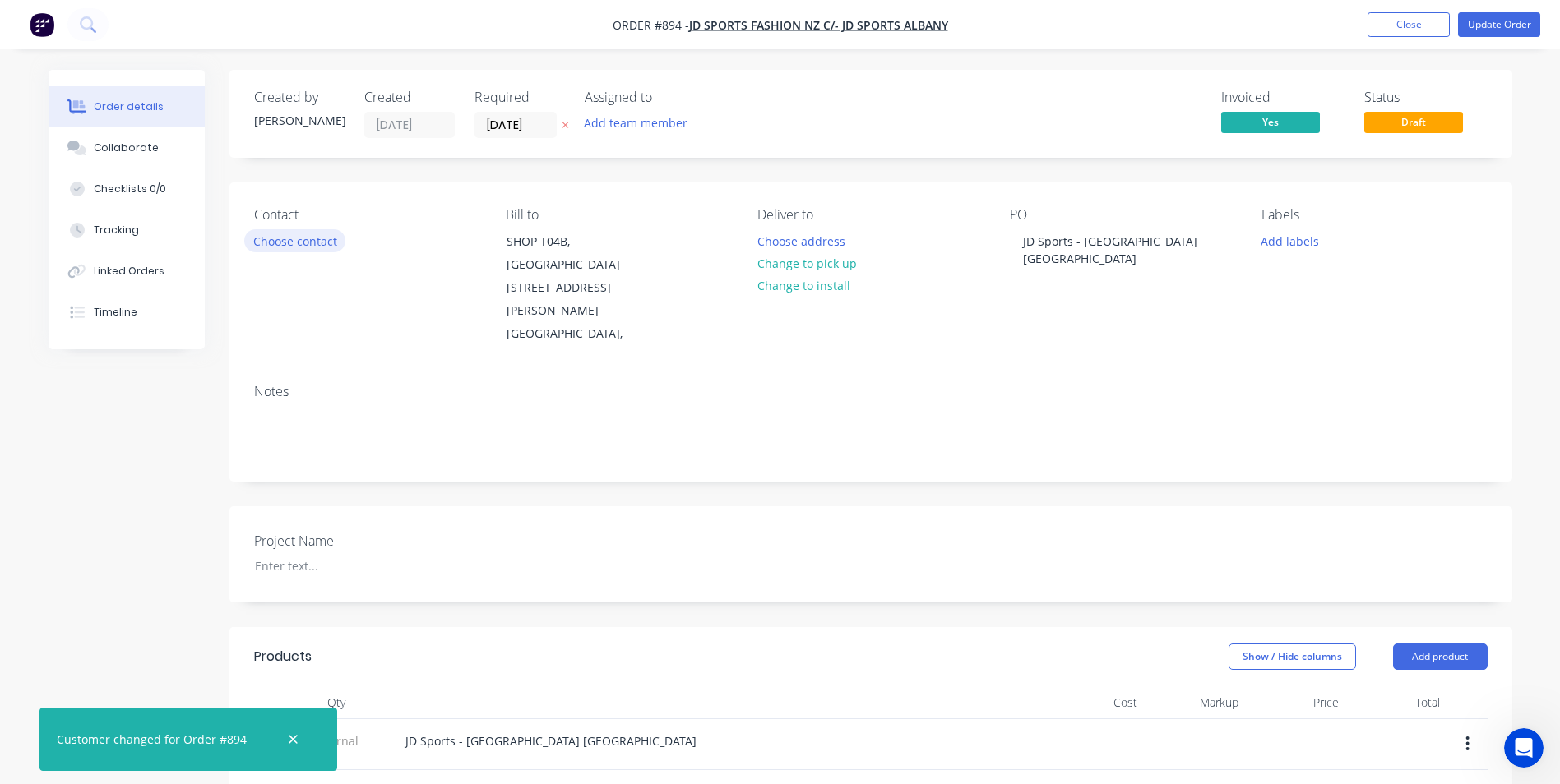
click at [291, 242] on button "Choose contact" at bounding box center [295, 240] width 101 height 22
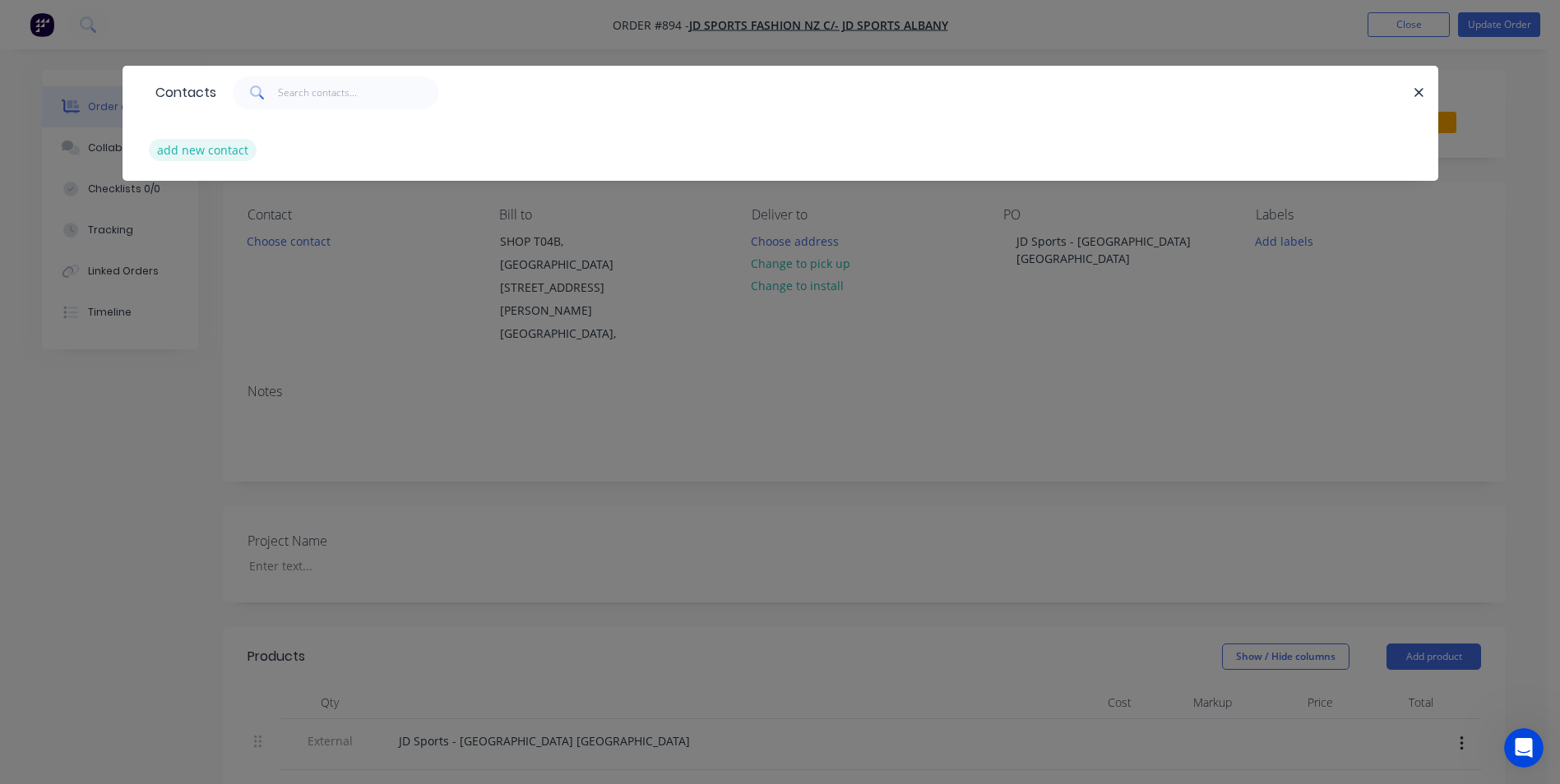
click at [227, 150] on button "add new contact" at bounding box center [203, 150] width 109 height 22
select select "AU"
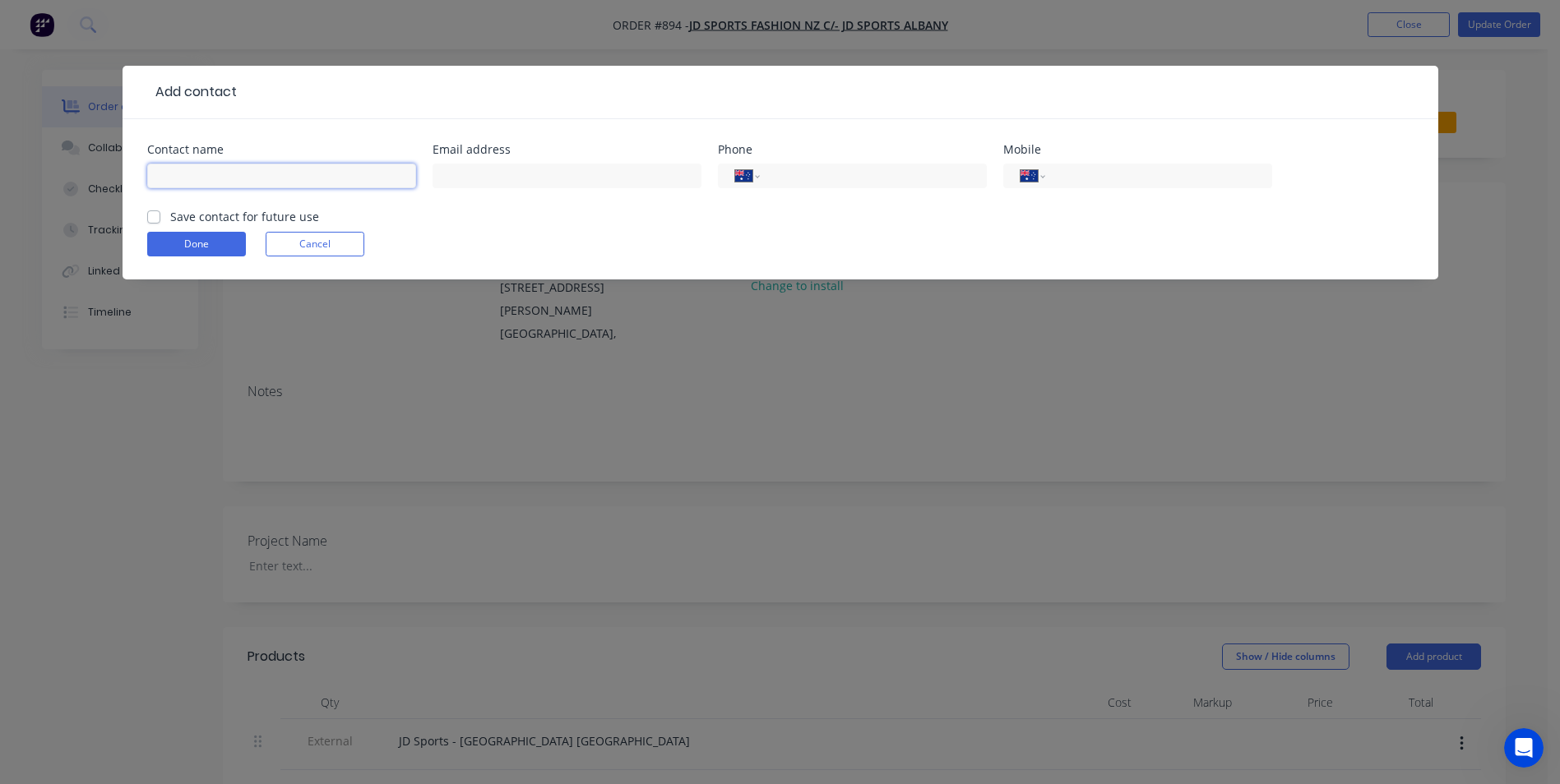
click at [254, 179] on input "text" at bounding box center [282, 176] width 269 height 25
type input "n"
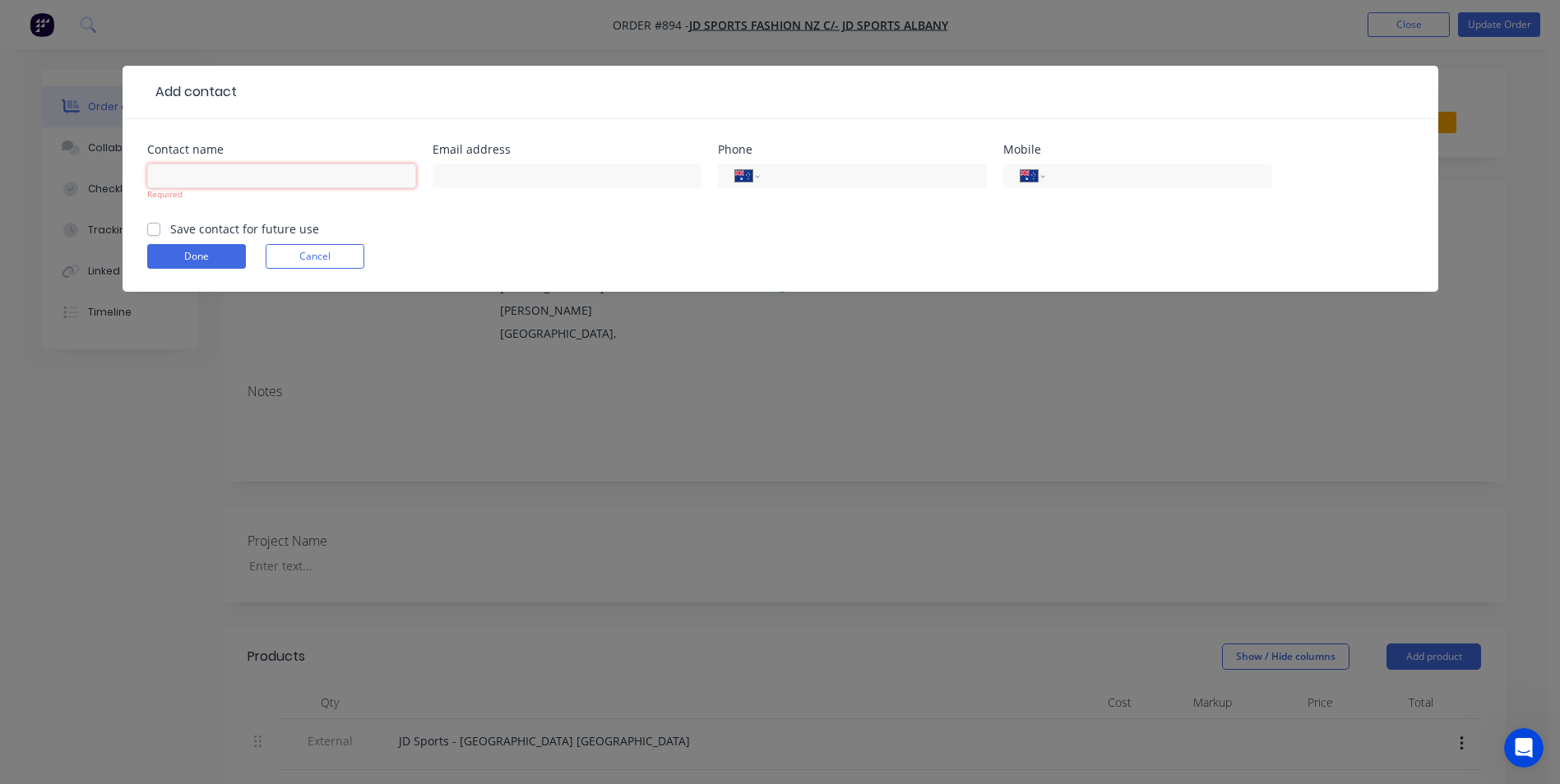
click at [301, 176] on input "text" at bounding box center [282, 176] width 269 height 25
paste input "[PERSON_NAME]"
type input "[PERSON_NAME]"
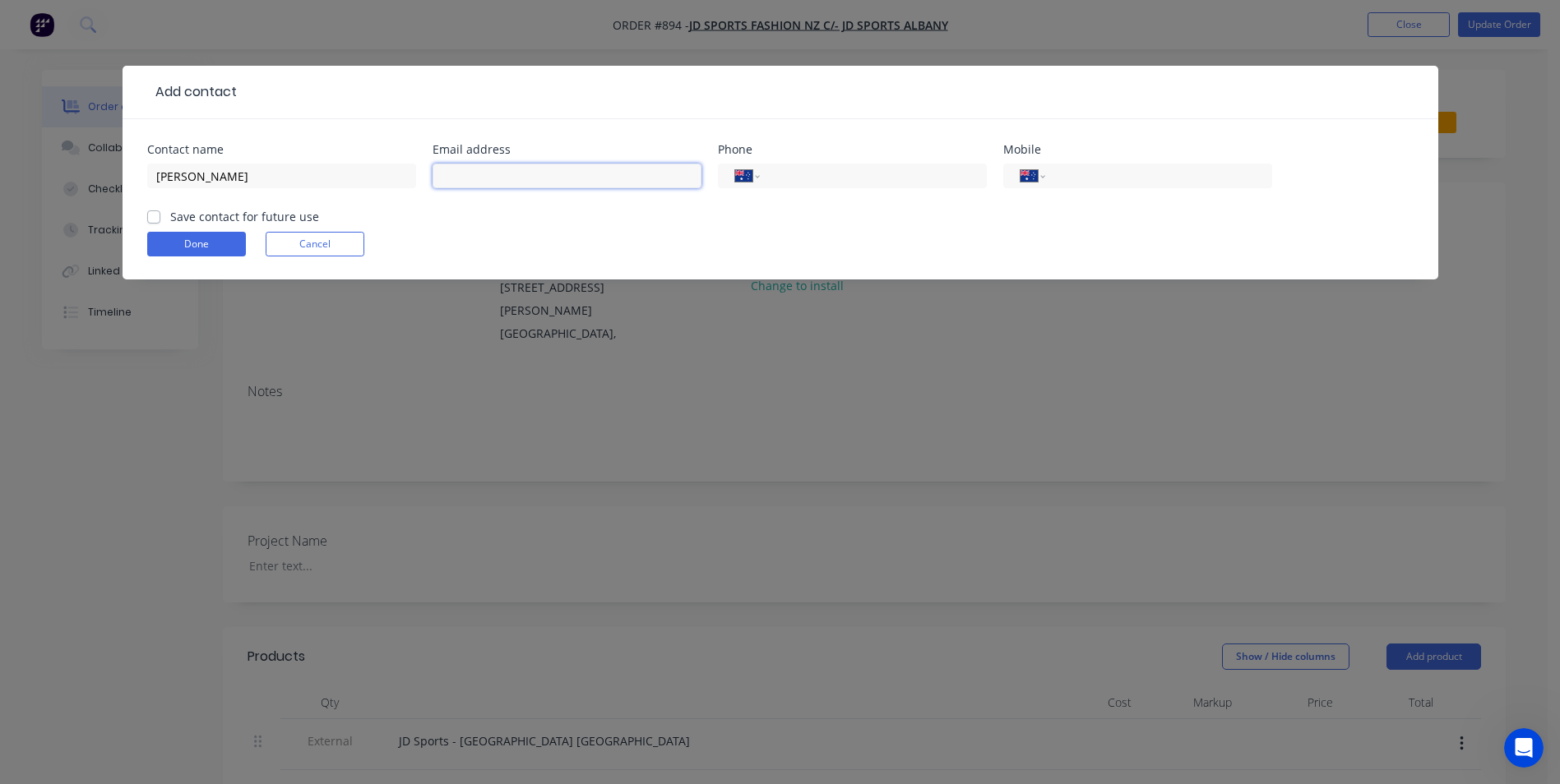
click at [645, 172] on input "text" at bounding box center [567, 176] width 269 height 25
paste input "[PERSON_NAME][EMAIL_ADDRESS][DOMAIN_NAME]"
type input "[PERSON_NAME][EMAIL_ADDRESS][DOMAIN_NAME]"
click at [815, 173] on input "tel" at bounding box center [869, 176] width 197 height 19
paste input "0416 488 269"
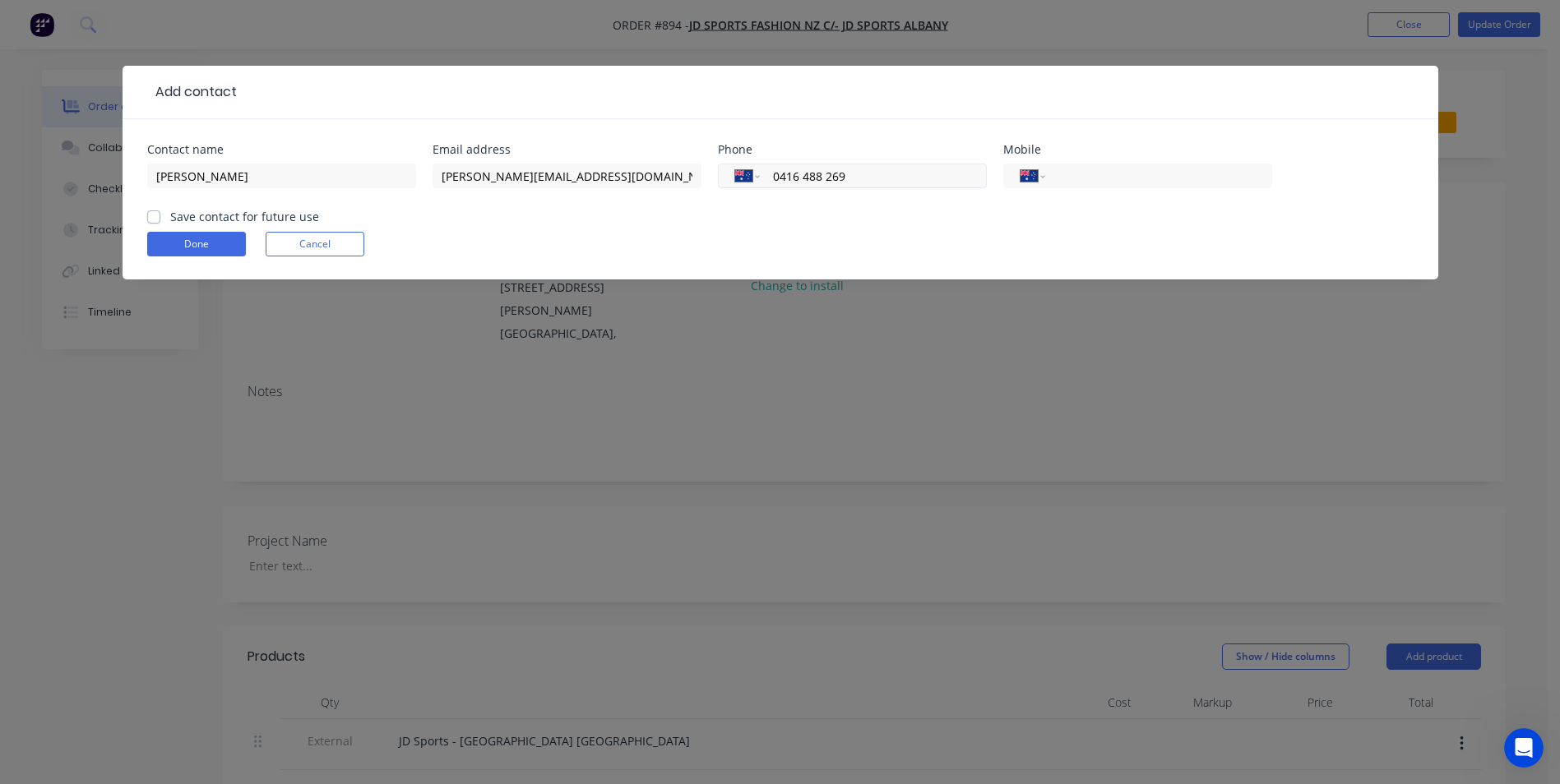
click at [861, 172] on input "0416 488 269" at bounding box center [869, 176] width 197 height 19
drag, startPoint x: 863, startPoint y: 177, endPoint x: 719, endPoint y: 200, distance: 145.8
click at [731, 170] on div "International Afghanistan Åland Islands Albania Algeria American Samoa Andorra …" at bounding box center [853, 176] width 269 height 25
paste input "1300 017 998"
type input "1300 017 998"
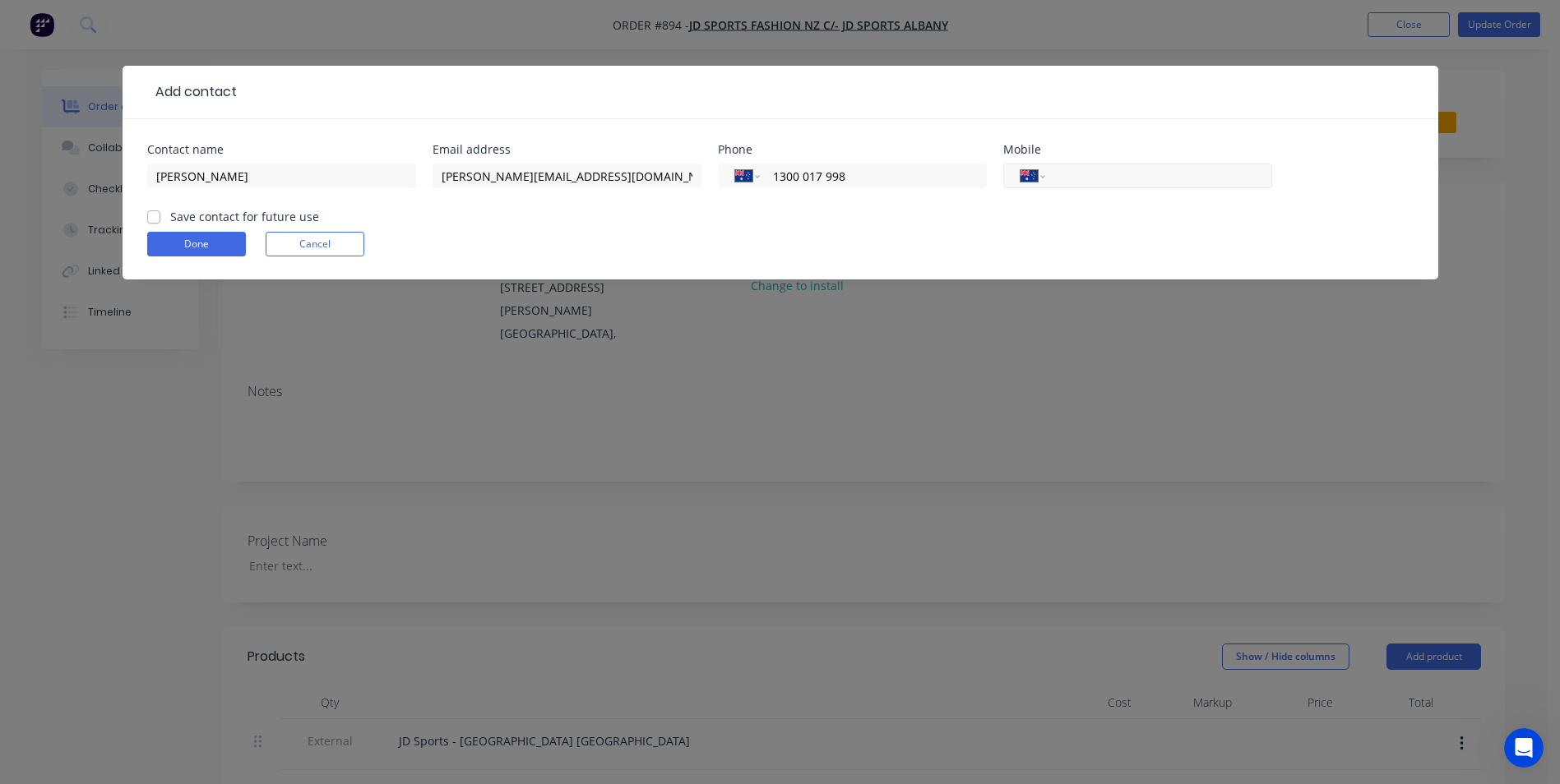
click at [1121, 170] on input "tel" at bounding box center [1155, 176] width 197 height 19
paste input "0416 488 269"
type input "0416 488 269"
click at [144, 212] on div "Contact name Niki Mclatchie Email address niki@totalmediasolutions.com.au Phone…" at bounding box center [780, 199] width 1316 height 160
click at [170, 219] on label "Save contact for future use" at bounding box center [244, 217] width 149 height 18
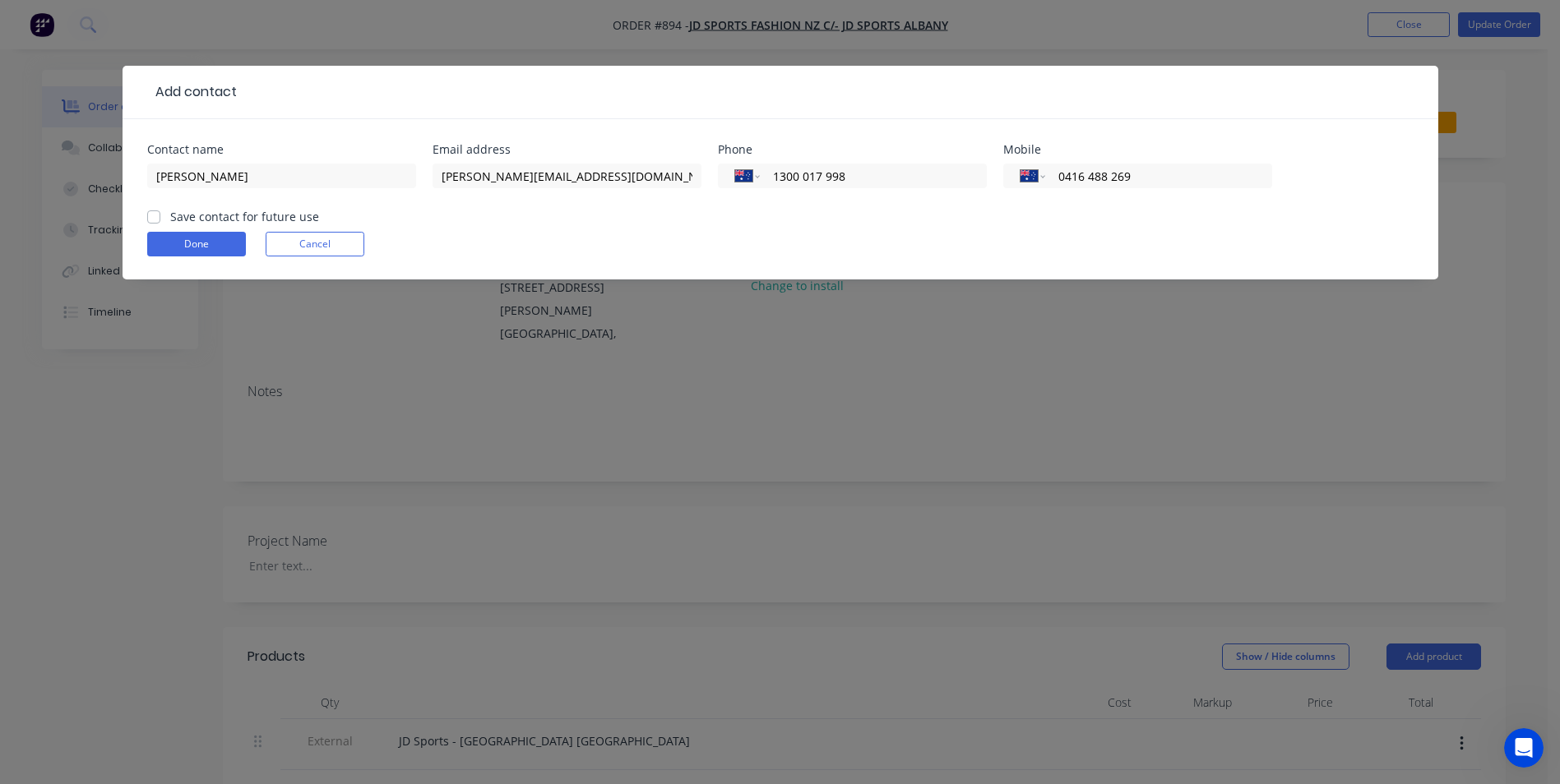
click at [156, 219] on input "Save contact for future use" at bounding box center [153, 216] width 13 height 16
checkbox input "true"
click at [175, 237] on button "Done" at bounding box center [196, 244] width 98 height 25
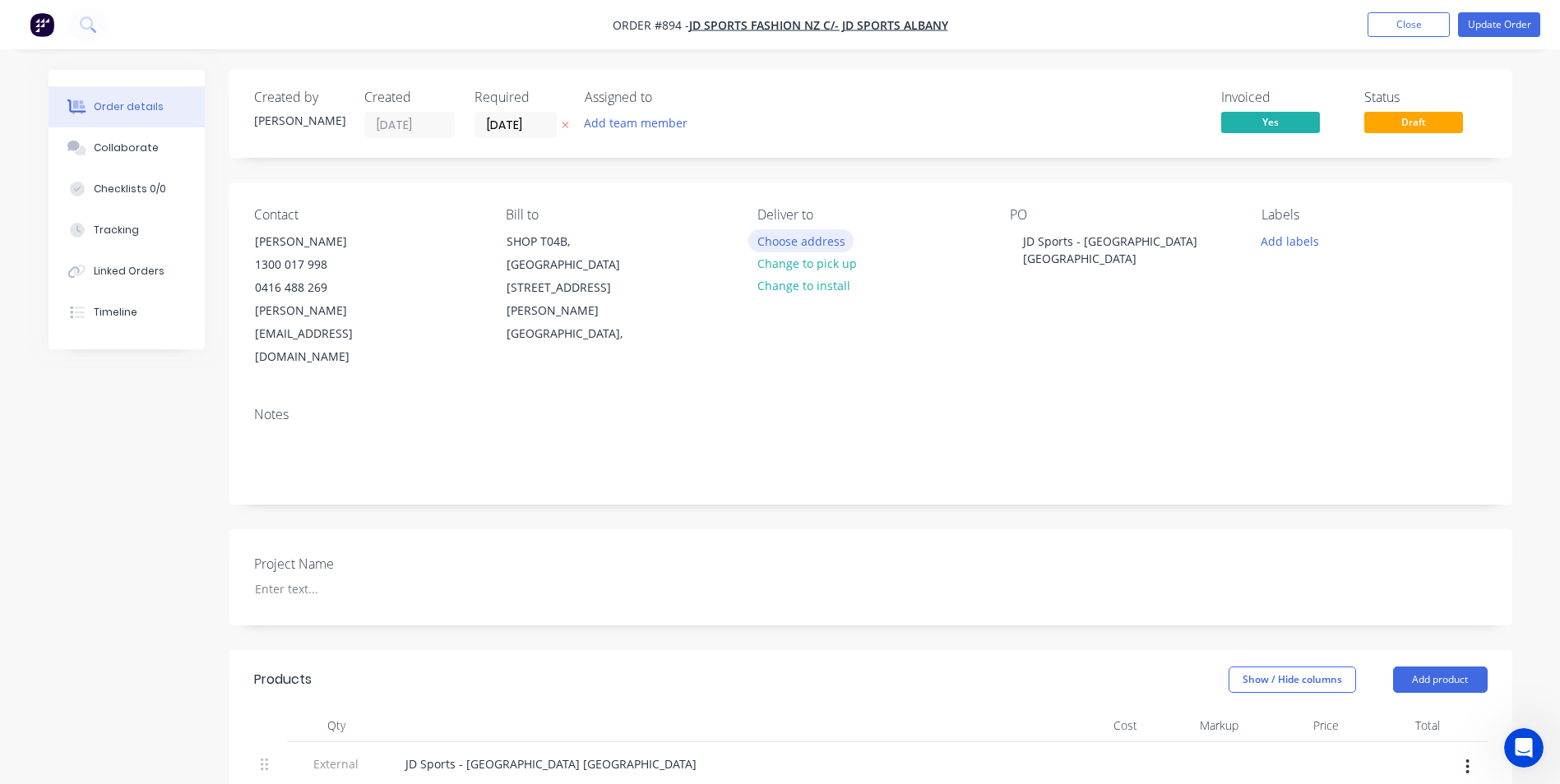
click at [812, 243] on button "Choose address" at bounding box center [800, 240] width 105 height 22
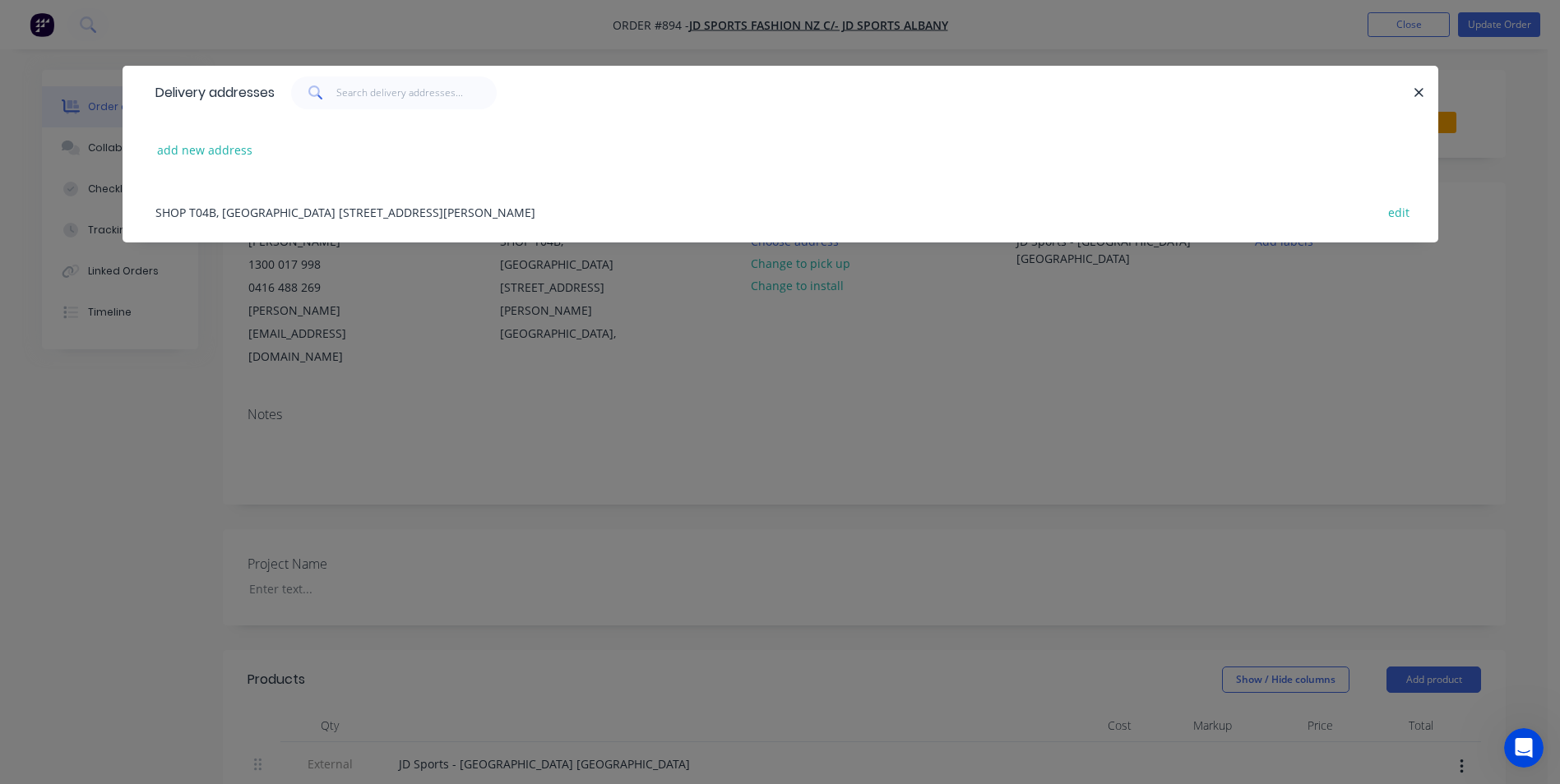
click at [226, 206] on div "SHOP T04B, ALBANY MEGA CENTRE 140 DON MCKINNON DRIVE, Albany , Australia edit" at bounding box center [780, 211] width 1266 height 62
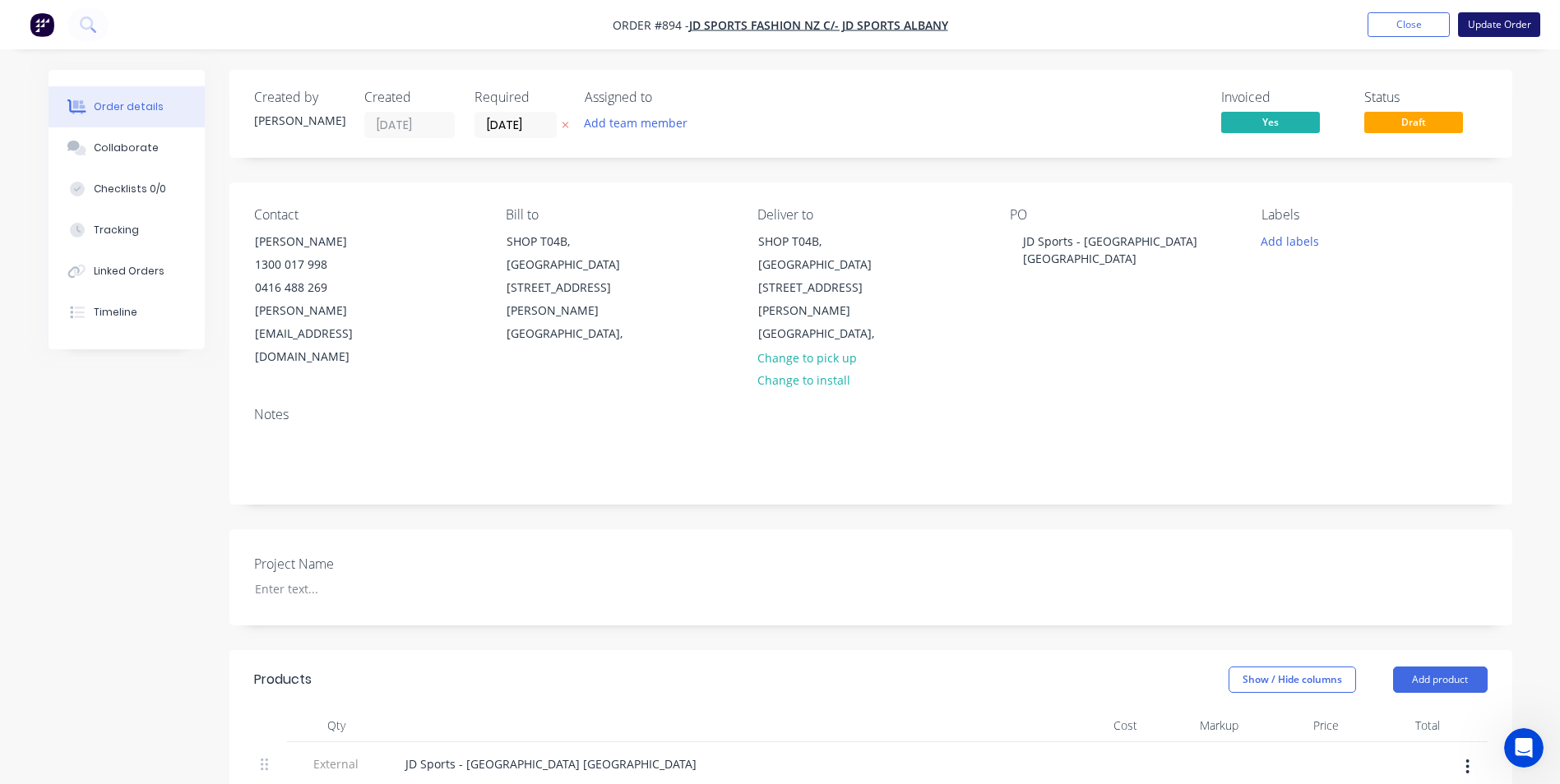
click at [1474, 27] on button "Update Order" at bounding box center [1498, 25] width 82 height 25
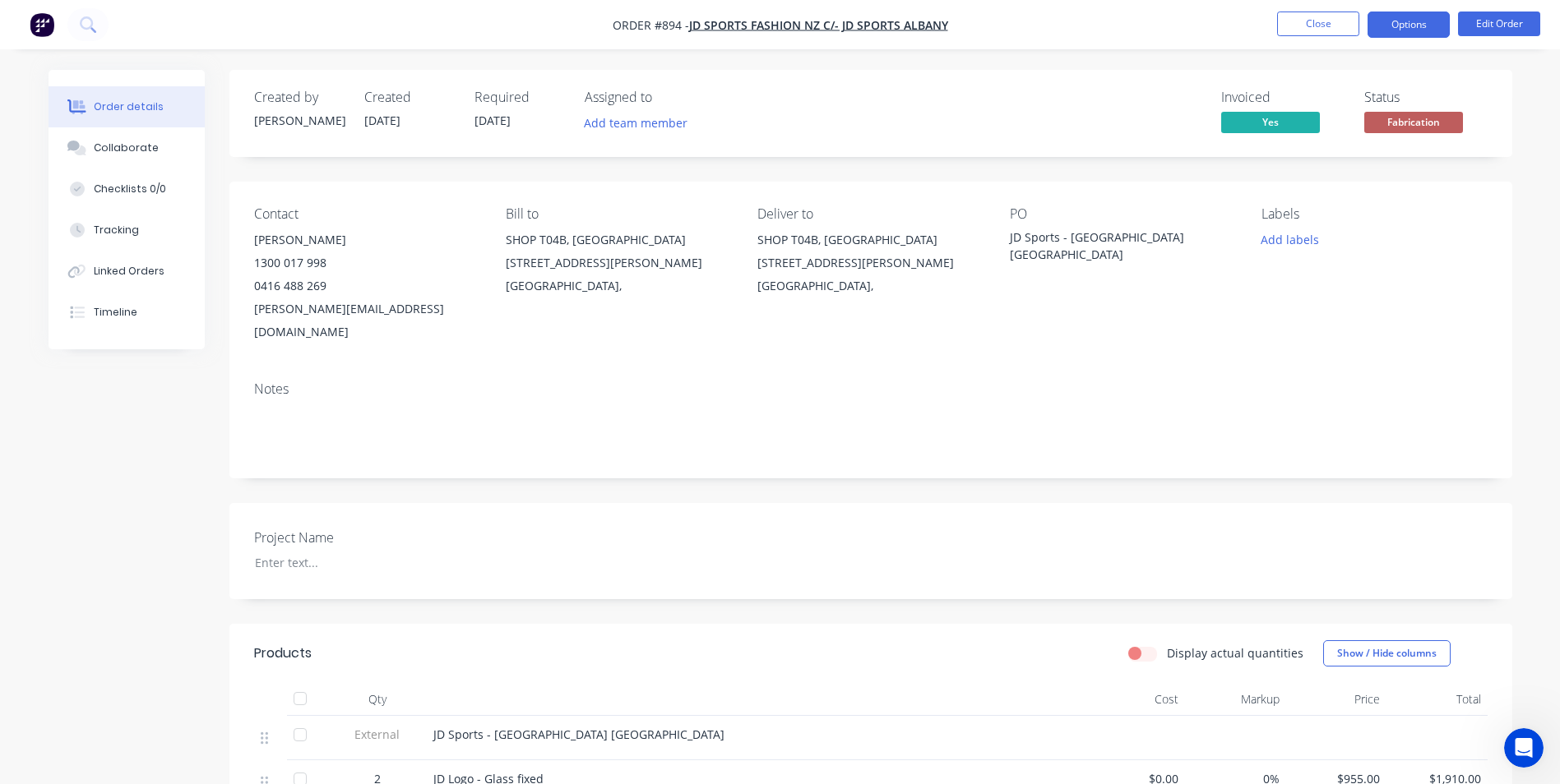
click at [1412, 27] on button "Options" at bounding box center [1408, 25] width 82 height 27
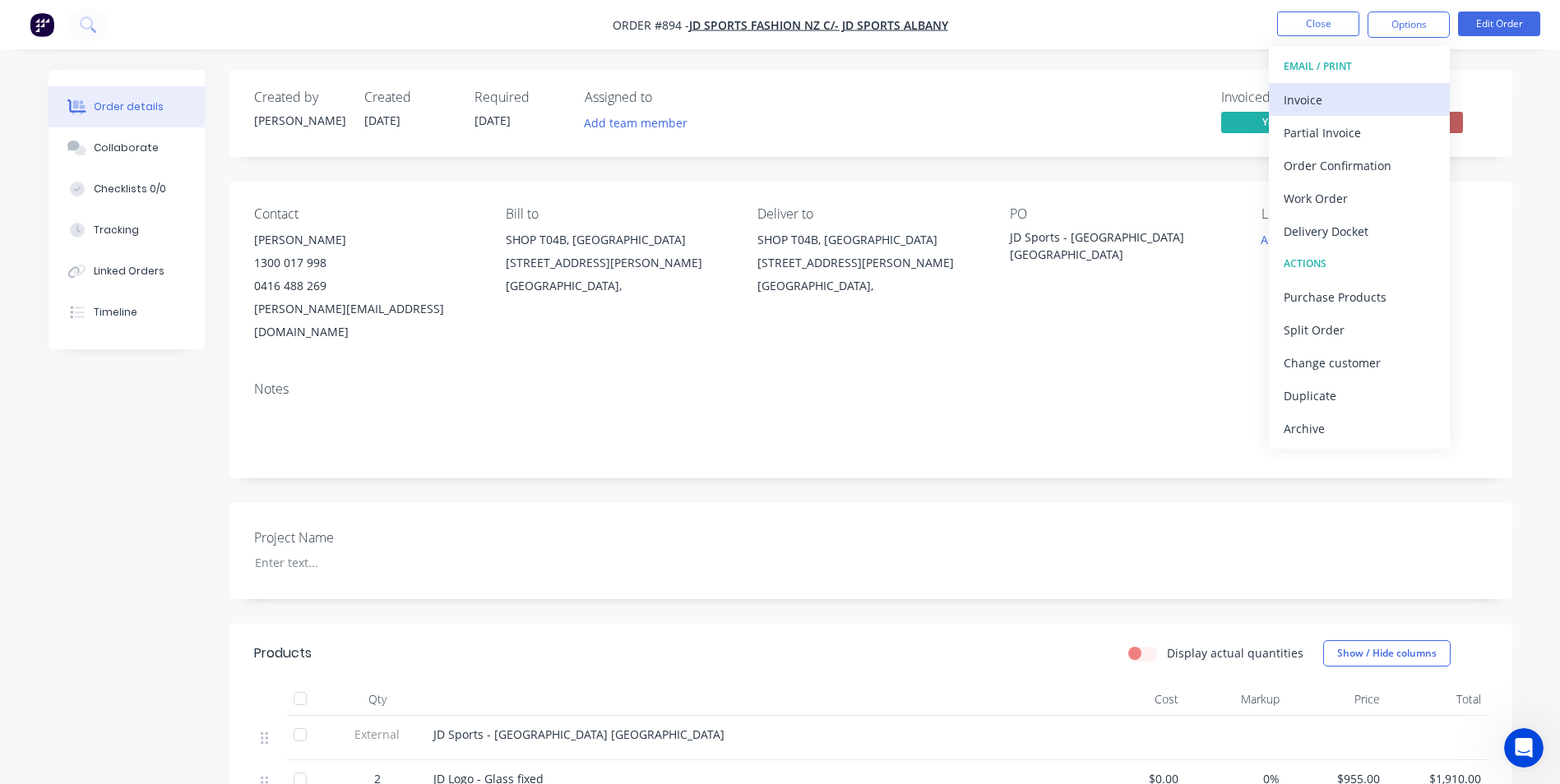
click at [1363, 104] on div "Invoice" at bounding box center [1359, 99] width 151 height 24
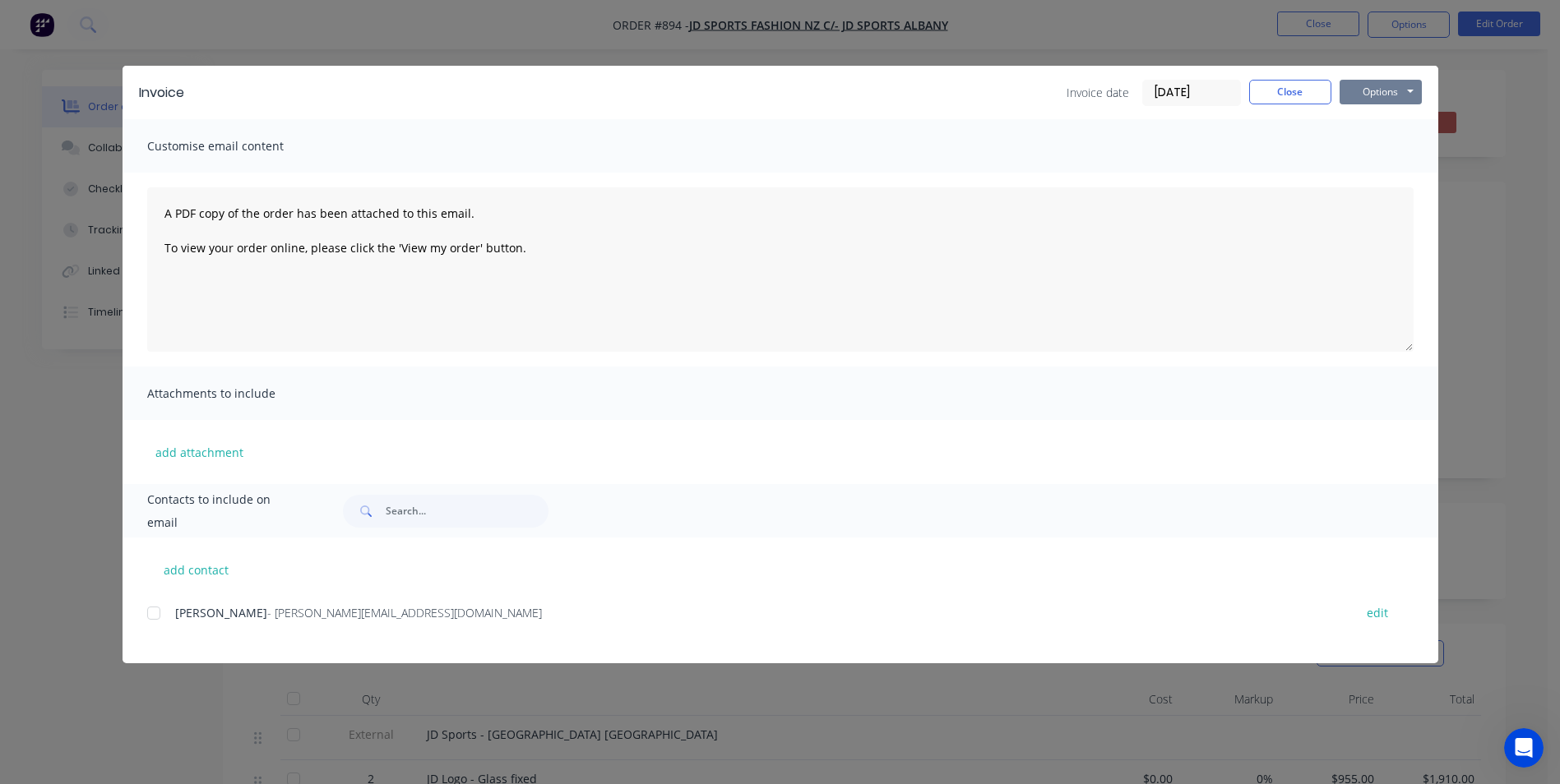
click at [1376, 88] on button "Options" at bounding box center [1380, 92] width 82 height 25
click at [1417, 125] on button "Preview" at bounding box center [1392, 121] width 105 height 27
click at [1311, 87] on button "Close" at bounding box center [1290, 92] width 82 height 25
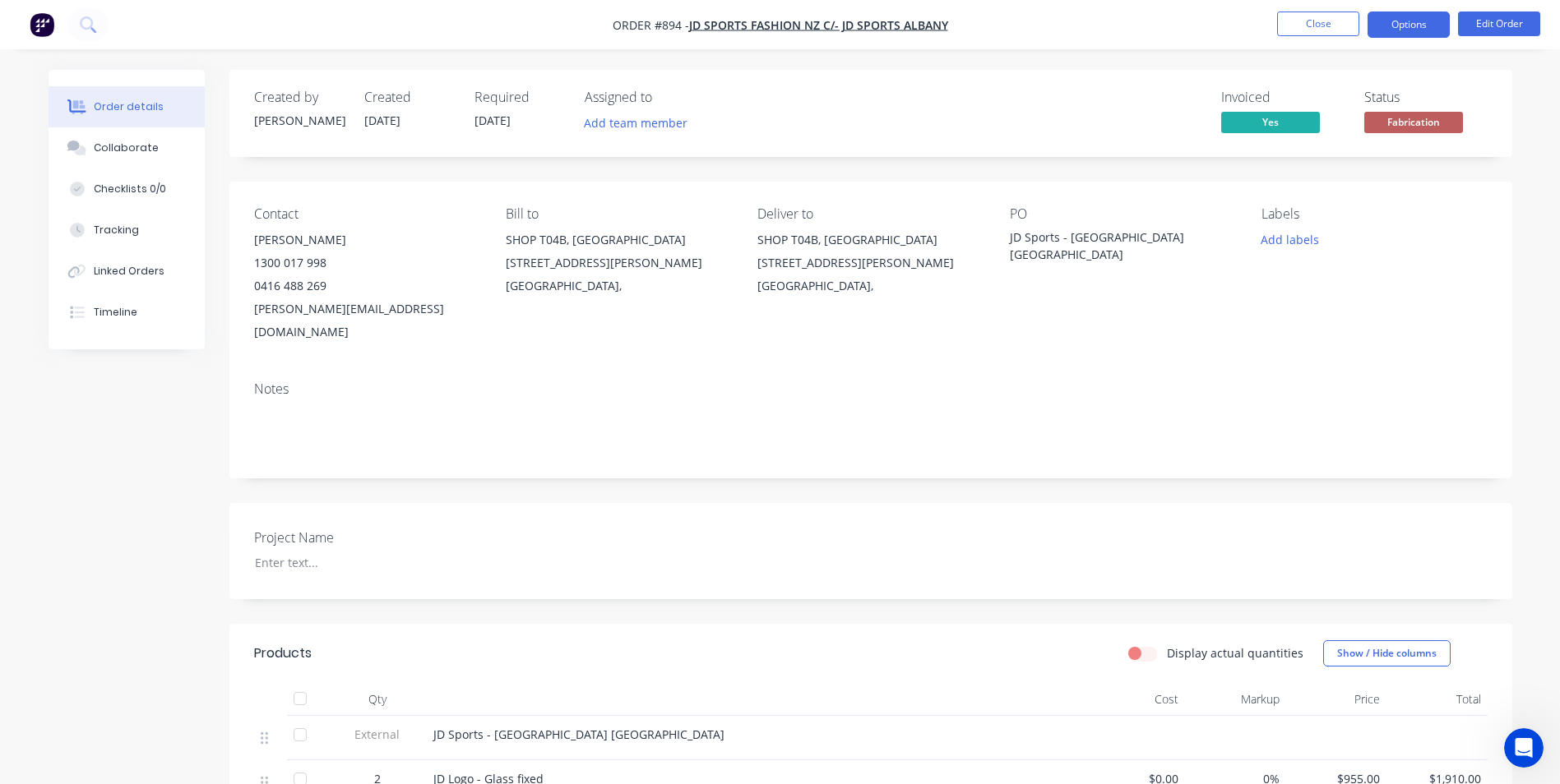
click at [1415, 17] on button "Options" at bounding box center [1408, 25] width 82 height 27
drag, startPoint x: 679, startPoint y: 24, endPoint x: 654, endPoint y: 19, distance: 25.5
click at [654, 19] on span "Order #894 -" at bounding box center [651, 26] width 76 height 16
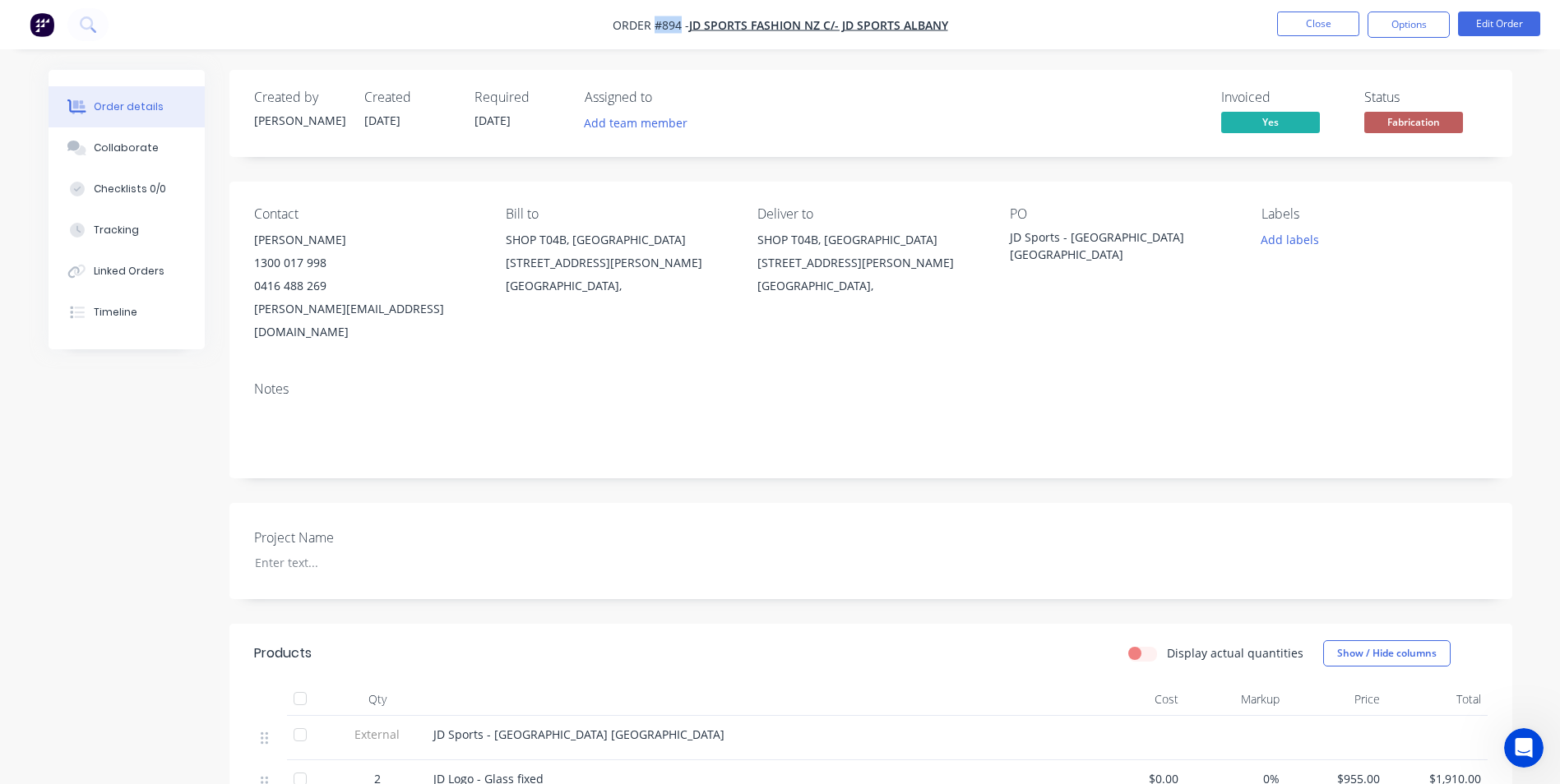
copy span "#894"
drag, startPoint x: 1129, startPoint y: 242, endPoint x: 996, endPoint y: 242, distance: 133.0
click at [996, 242] on div "Contact Niki Mclatchie 1300 017 998 0416 488 269 niki@totalmediasolutions.com.a…" at bounding box center [870, 274] width 1283 height 187
copy div "JD Sports - [GEOGRAPHIC_DATA] [GEOGRAPHIC_DATA]"
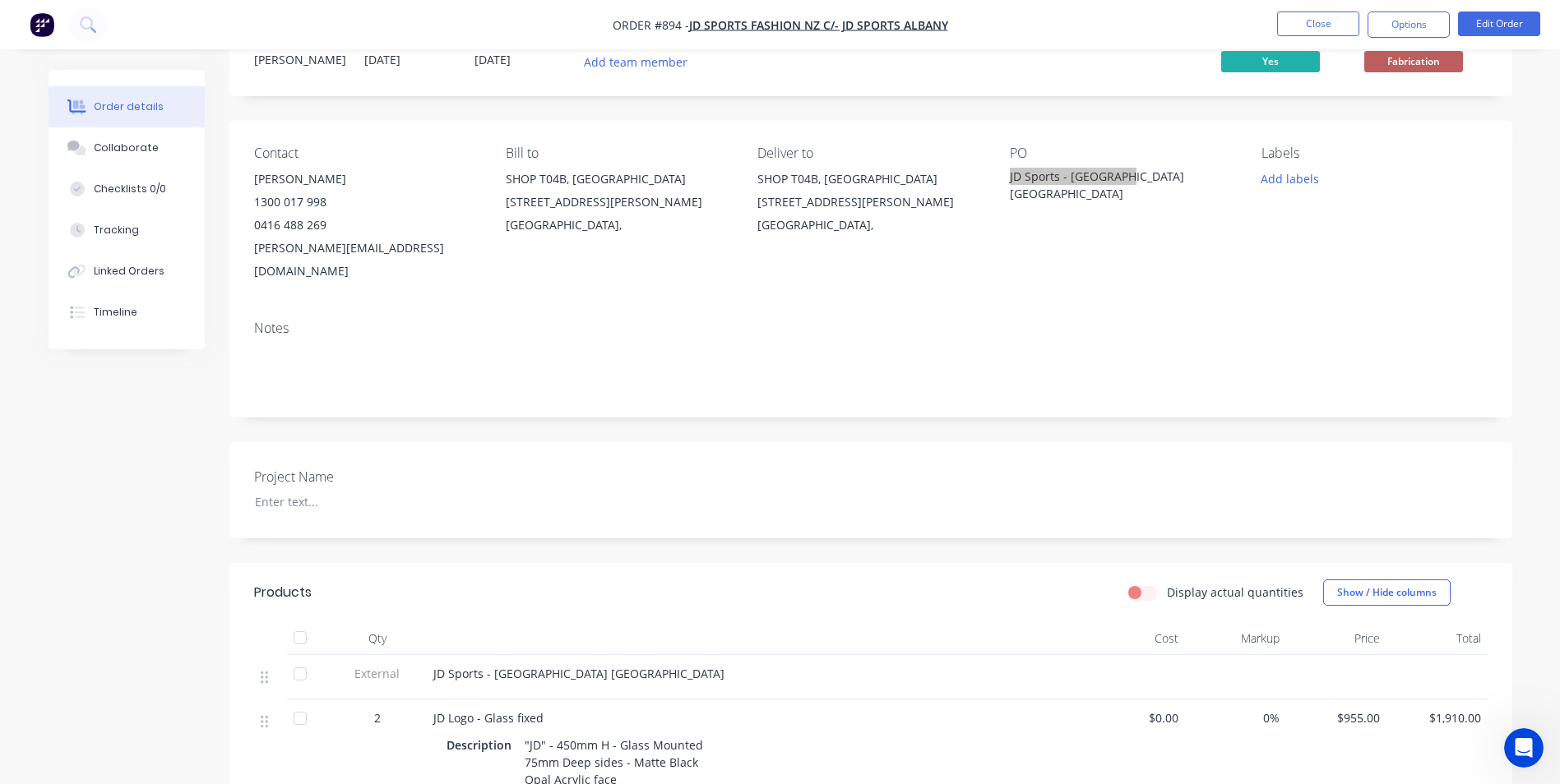
scroll to position [247, 0]
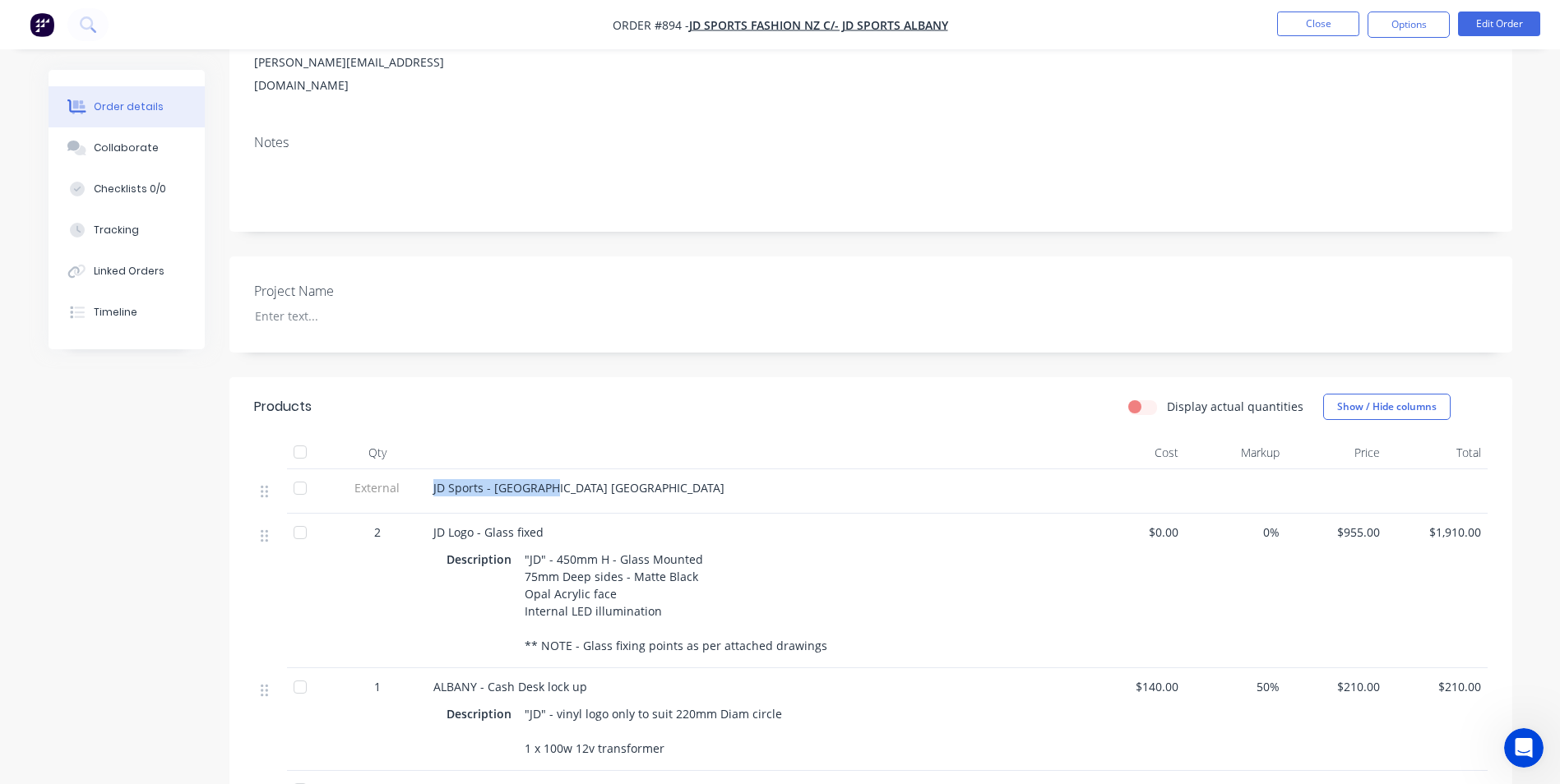
drag, startPoint x: 549, startPoint y: 465, endPoint x: 424, endPoint y: 465, distance: 125.0
click at [424, 469] on div "External JD Sports - Albany NZ" at bounding box center [870, 491] width 1233 height 44
copy div "JD Sports - [GEOGRAPHIC_DATA] [GEOGRAPHIC_DATA]"
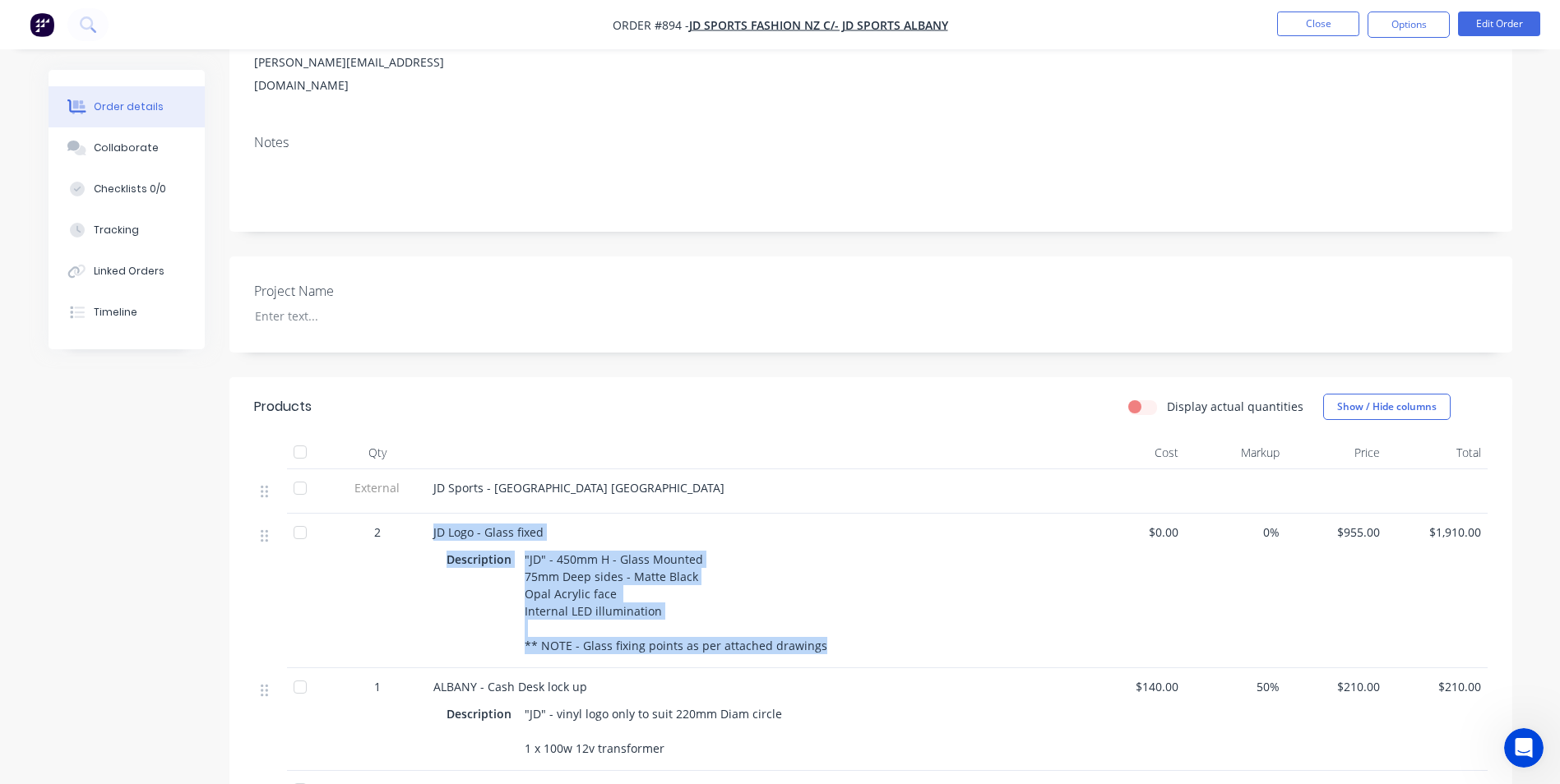
drag, startPoint x: 432, startPoint y: 507, endPoint x: 815, endPoint y: 652, distance: 409.5
click at [836, 636] on div "JD Logo - Glass fixed Description "JD" - 450mm H - Glass Mounted 75mm Deep side…" at bounding box center [755, 590] width 658 height 155
copy div "JD Logo - Glass fixed Description "JD" - 450mm H - Glass Mounted 75mm Deep side…"
drag, startPoint x: 431, startPoint y: 663, endPoint x: 663, endPoint y: 732, distance: 242.0
click at [663, 732] on div "ALBANY - Cash Desk lock up Description "JD" - vinyl logo only to suit 220mm Dia…" at bounding box center [755, 719] width 658 height 103
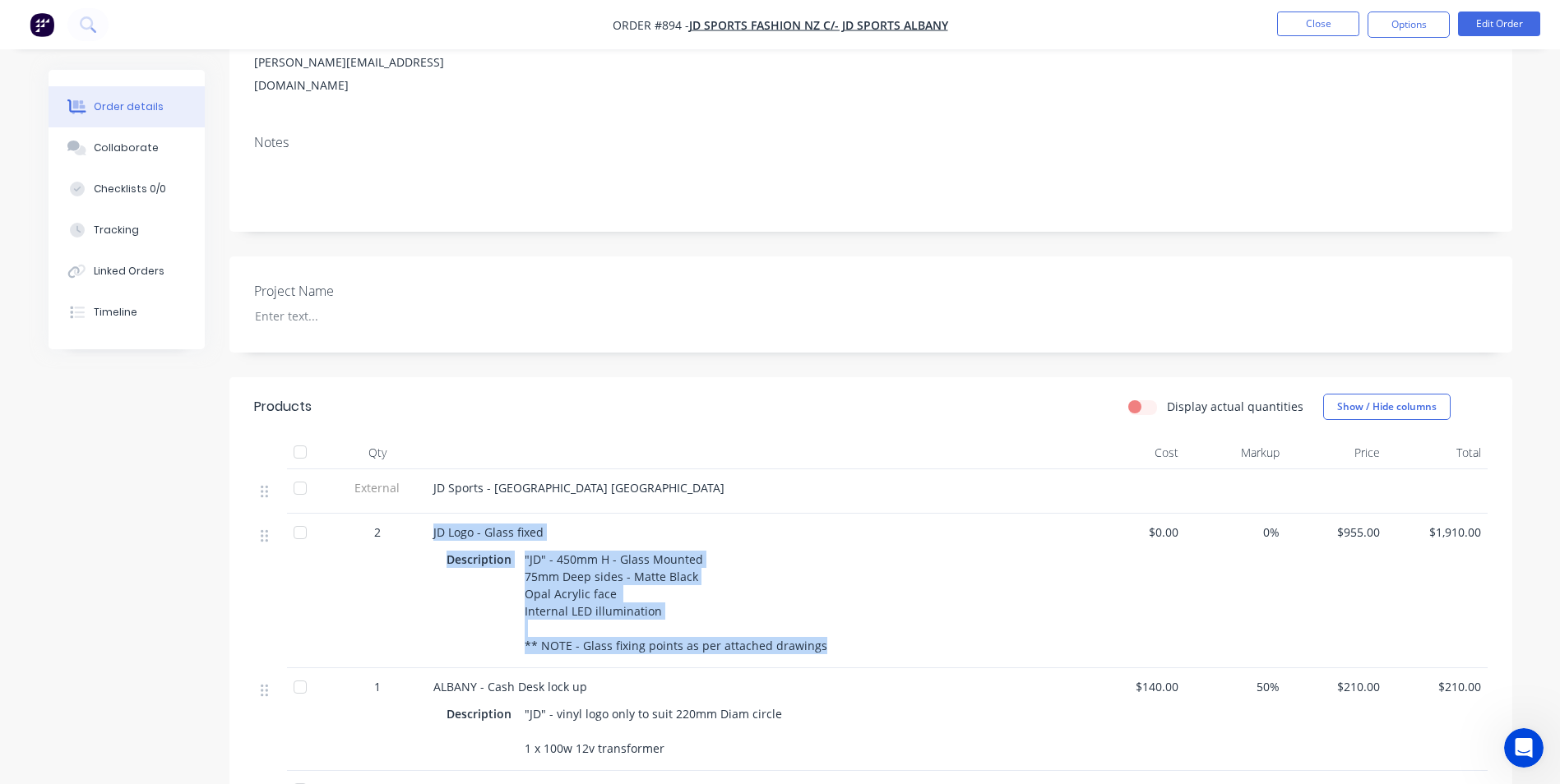
copy div "ALBANY - Cash Desk lock up Description "JD" - vinyl logo only to suit 220mm Dia…"
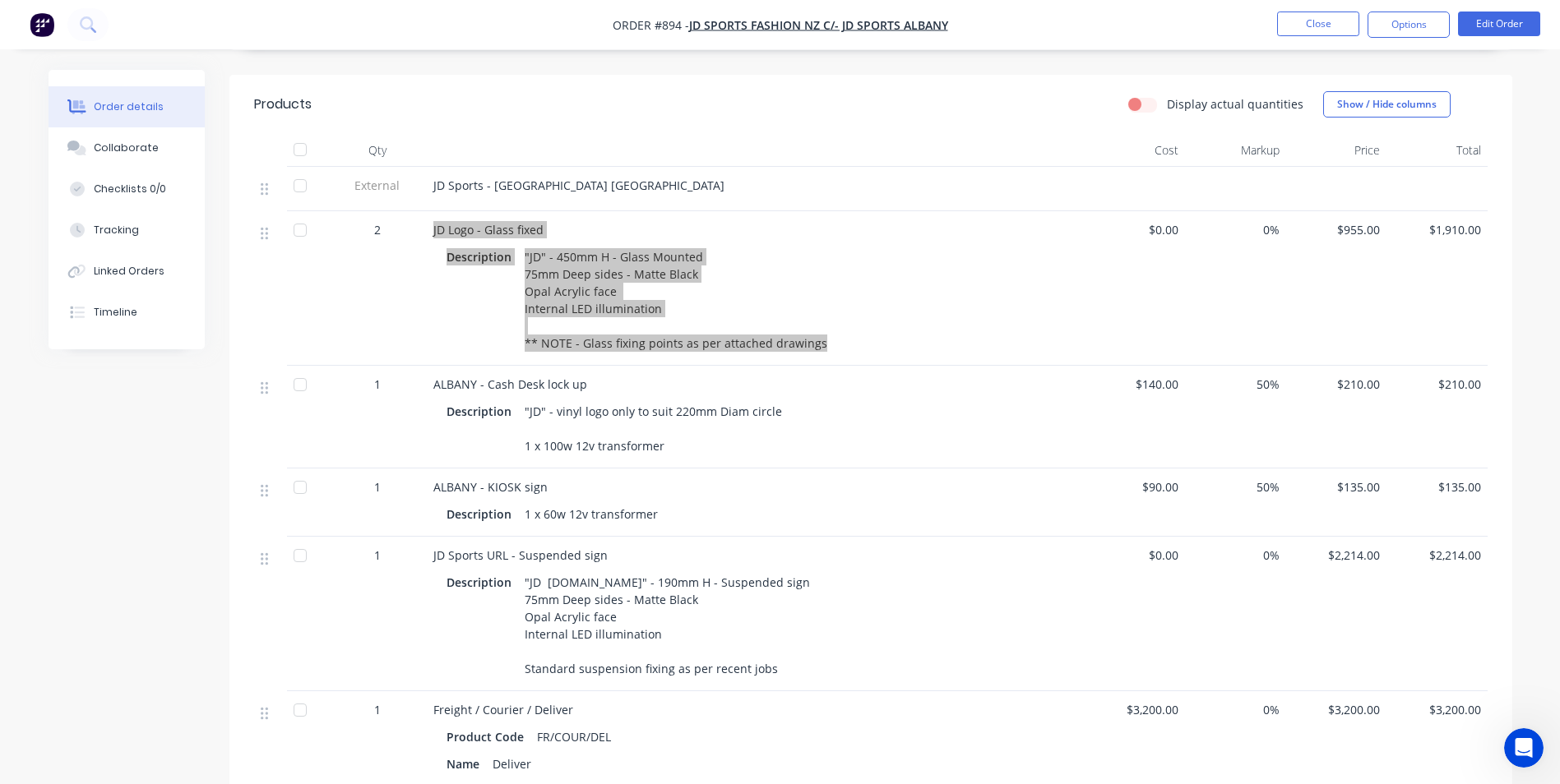
scroll to position [575, 0]
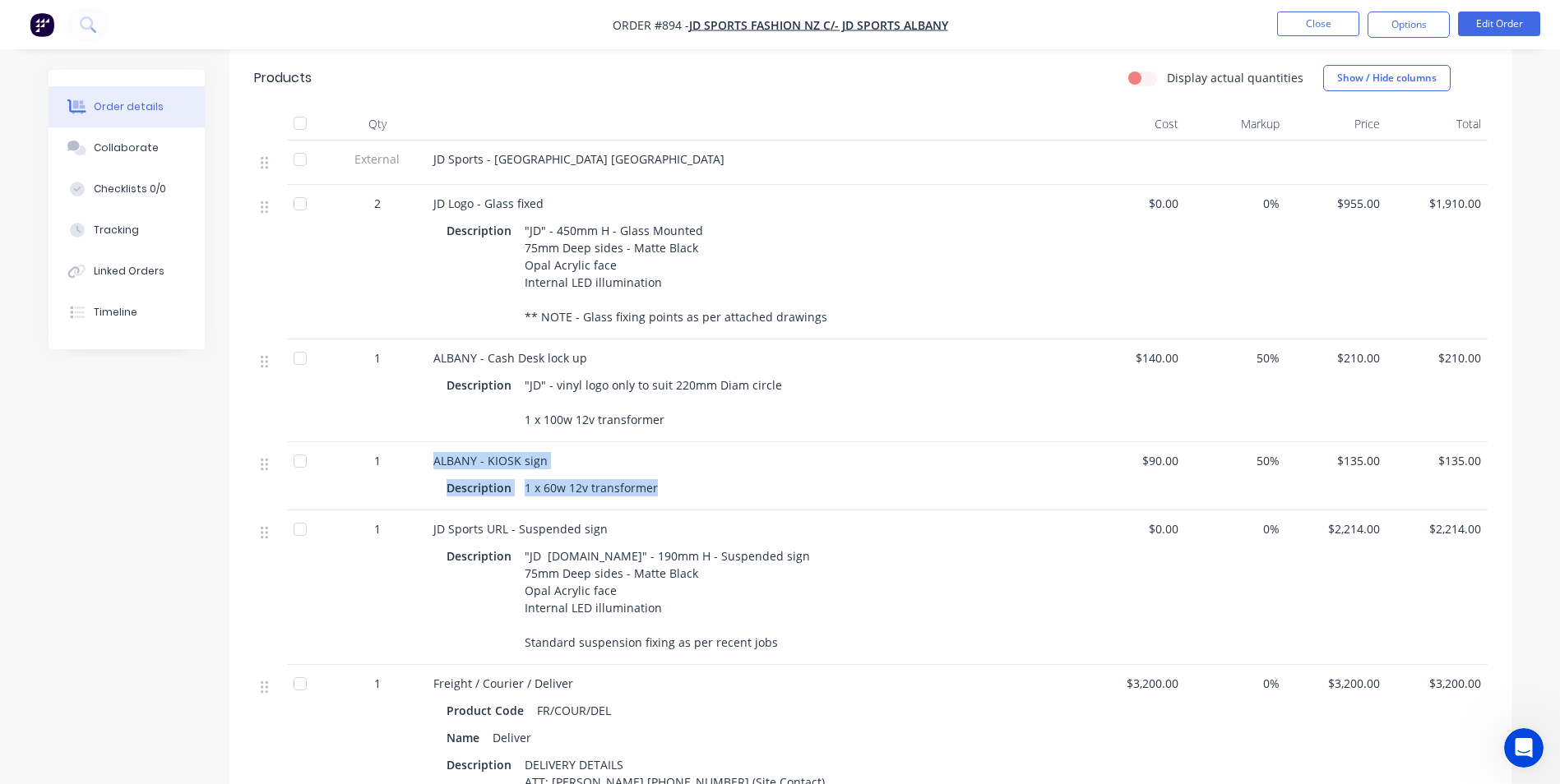
drag, startPoint x: 434, startPoint y: 436, endPoint x: 656, endPoint y: 522, distance: 238.1
click at [656, 468] on div "ALBANY - KIOSK sign Description 1 x 60w 12v transformer" at bounding box center [755, 476] width 658 height 68
copy div "ALBANY - KIOSK sign Description 1 x 60w 12v transformer"
click at [434, 521] on span "JD Sports URL - Suspended sign" at bounding box center [520, 529] width 174 height 16
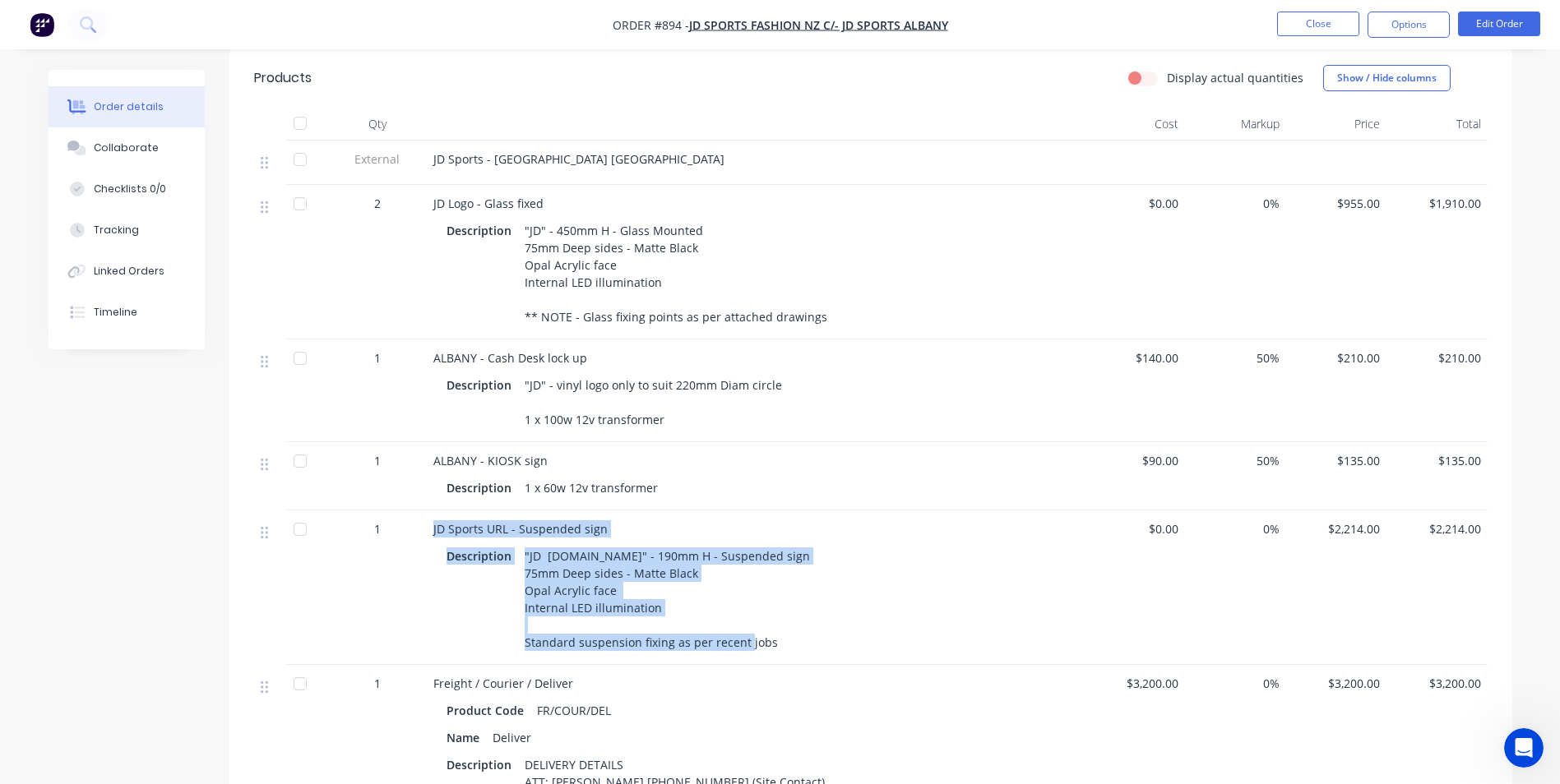
drag, startPoint x: 429, startPoint y: 503, endPoint x: 767, endPoint y: 625, distance: 359.3
click at [767, 625] on div "JD Sports URL - Suspended sign Description "JD SPORTS.NZ" - 190mm H - Suspended…" at bounding box center [755, 588] width 658 height 155
copy div "JD Sports URL - Suspended sign Description "JD SPORTS.NZ" - 190mm H - Suspended…"
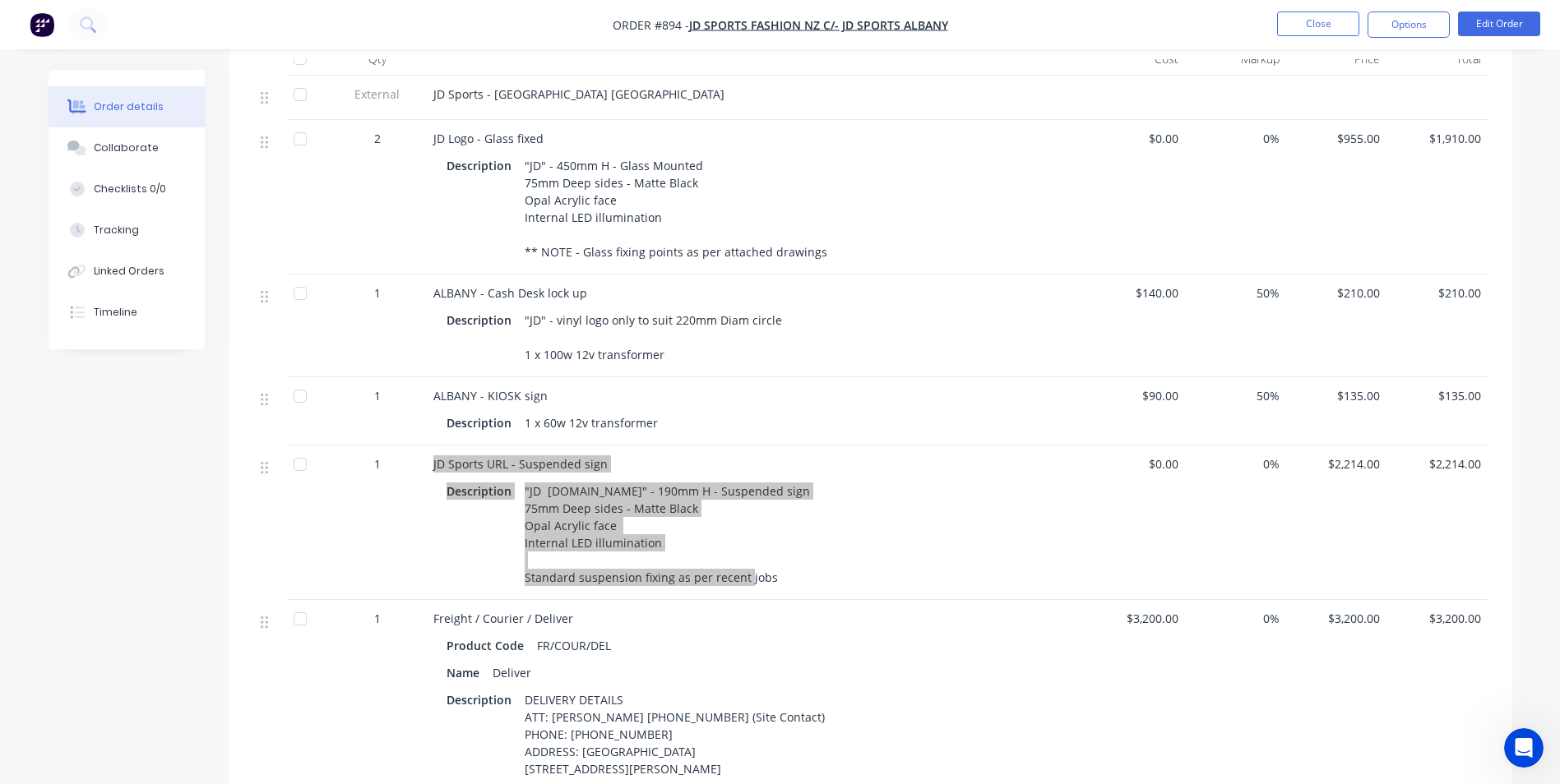
scroll to position [740, 0]
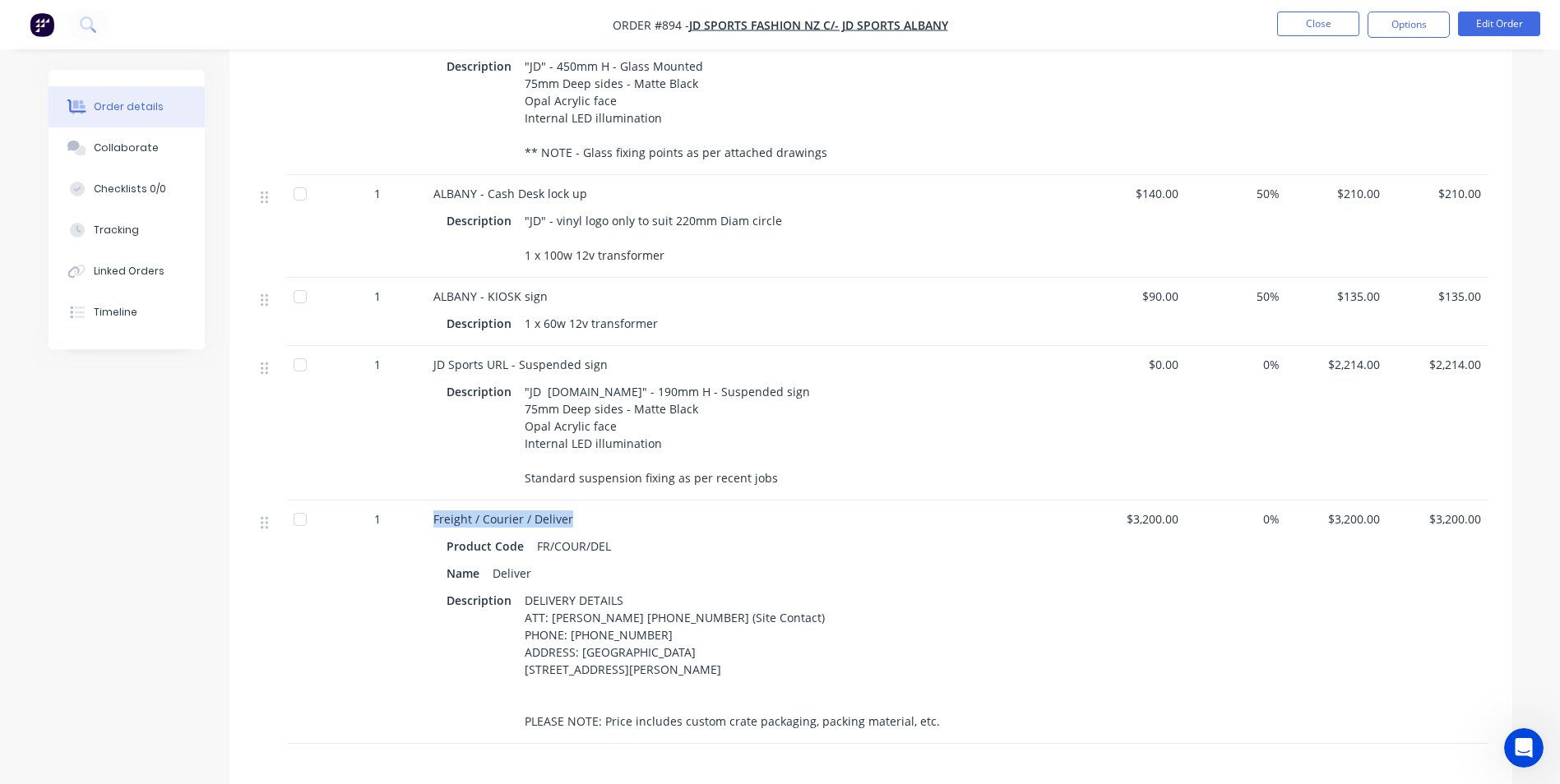
drag, startPoint x: 433, startPoint y: 496, endPoint x: 568, endPoint y: 492, distance: 135.1
click at [568, 511] on span "Freight / Courier / Deliver" at bounding box center [503, 519] width 140 height 16
copy span "Freight / Courier / Deliver"
drag, startPoint x: 525, startPoint y: 577, endPoint x: 973, endPoint y: 737, distance: 475.7
click at [973, 737] on div "Freight / Courier / Deliver Product Code FR/COUR/DEL Name Deliver Description D…" at bounding box center [755, 622] width 658 height 243
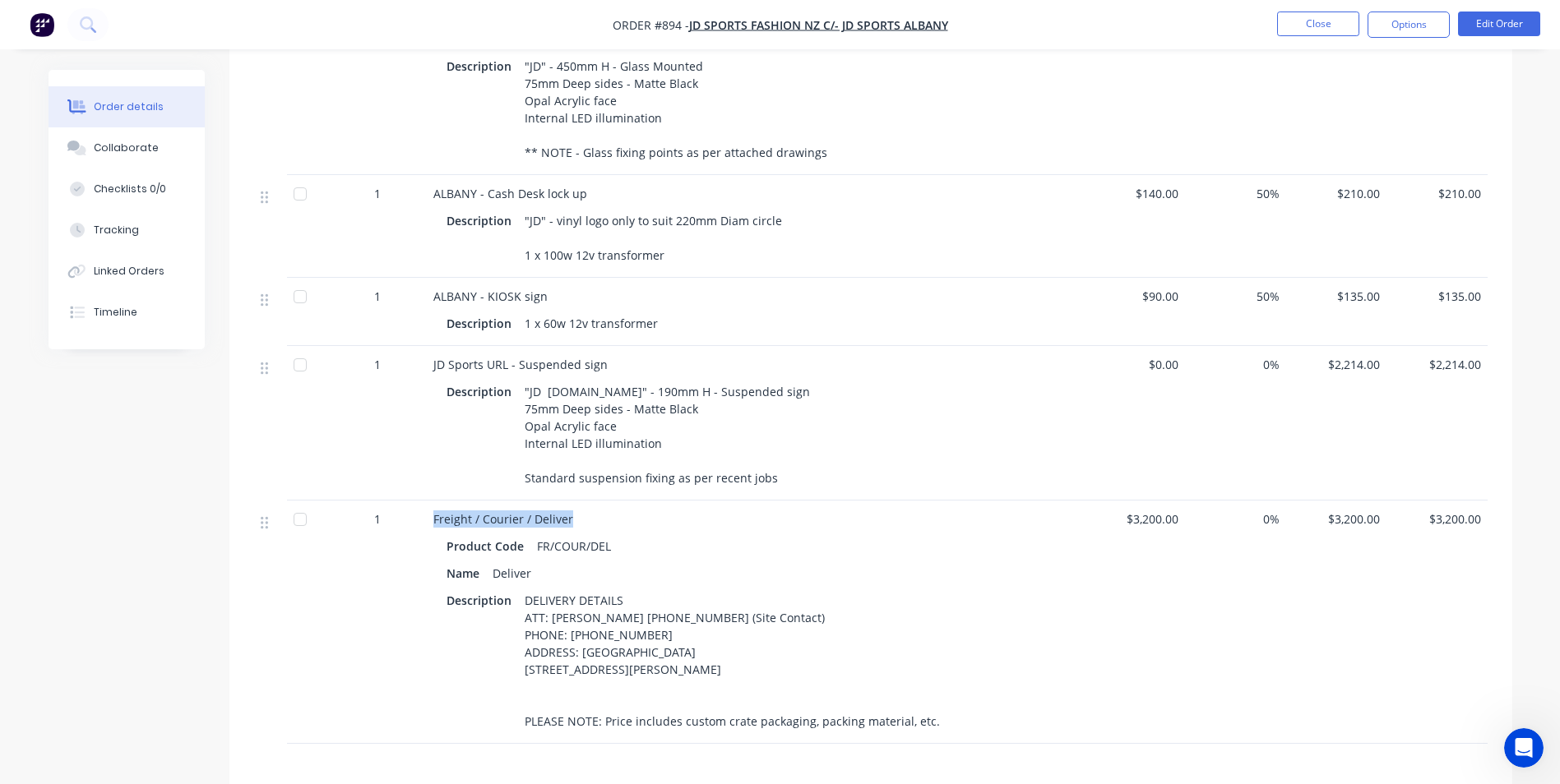
copy div "DELIVERY DETAILS ATT: James Molan 0449 544974 (Site Contact) PHONE: 0449 544974…"
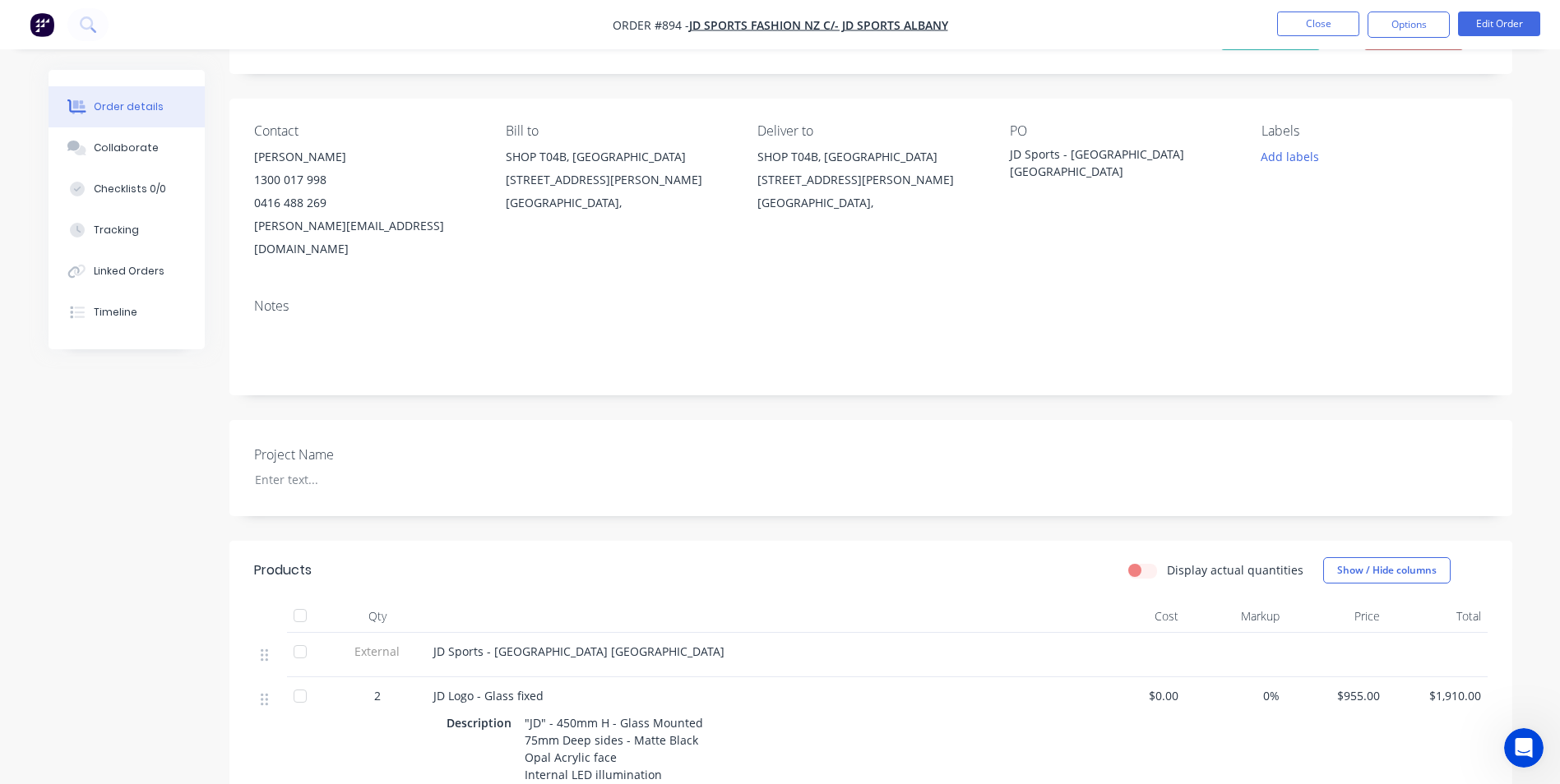
scroll to position [82, 0]
click at [1438, 22] on button "Options" at bounding box center [1408, 25] width 82 height 27
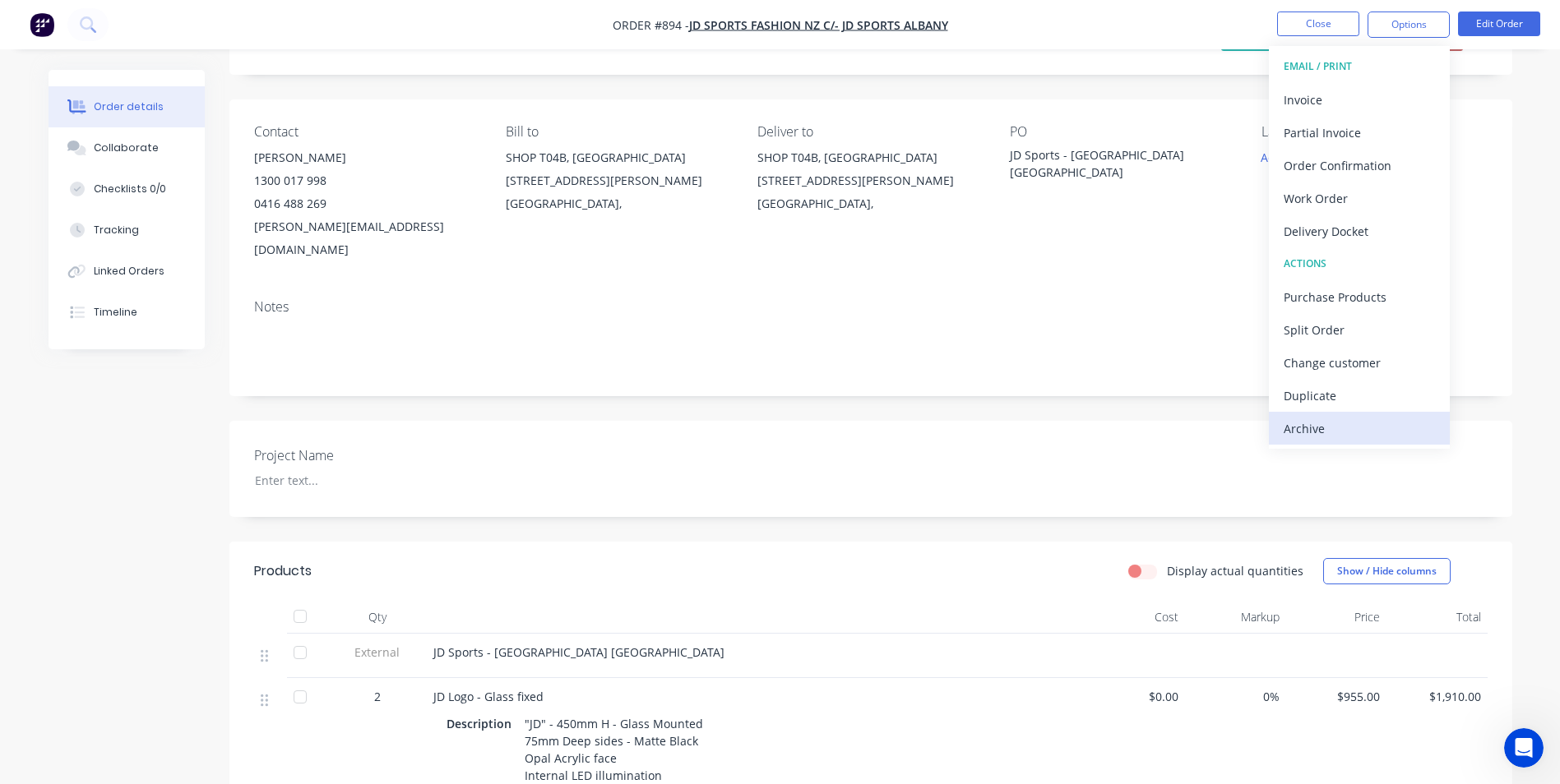
click at [1358, 427] on div "Archive" at bounding box center [1359, 428] width 151 height 24
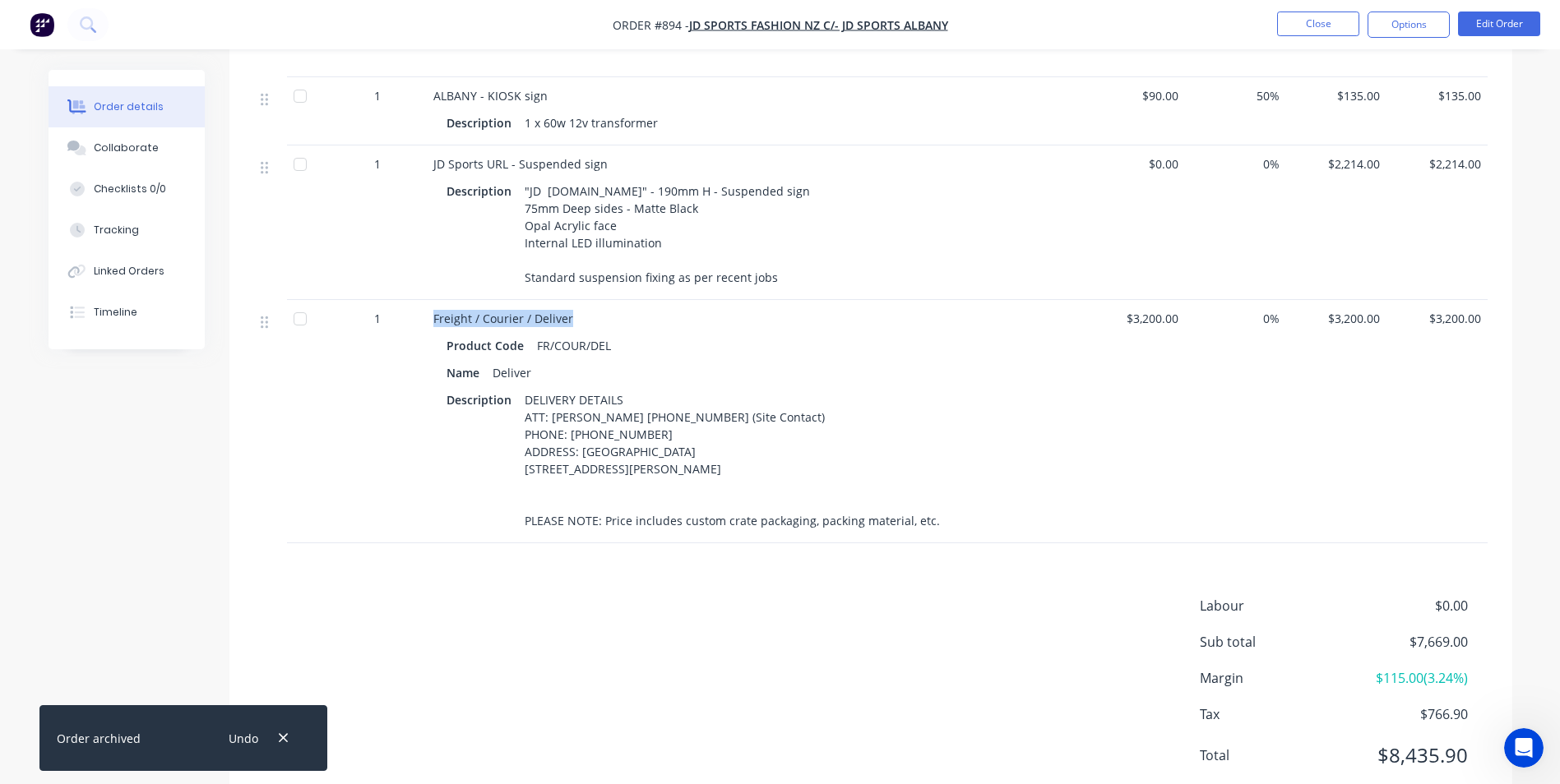
scroll to position [986, 0]
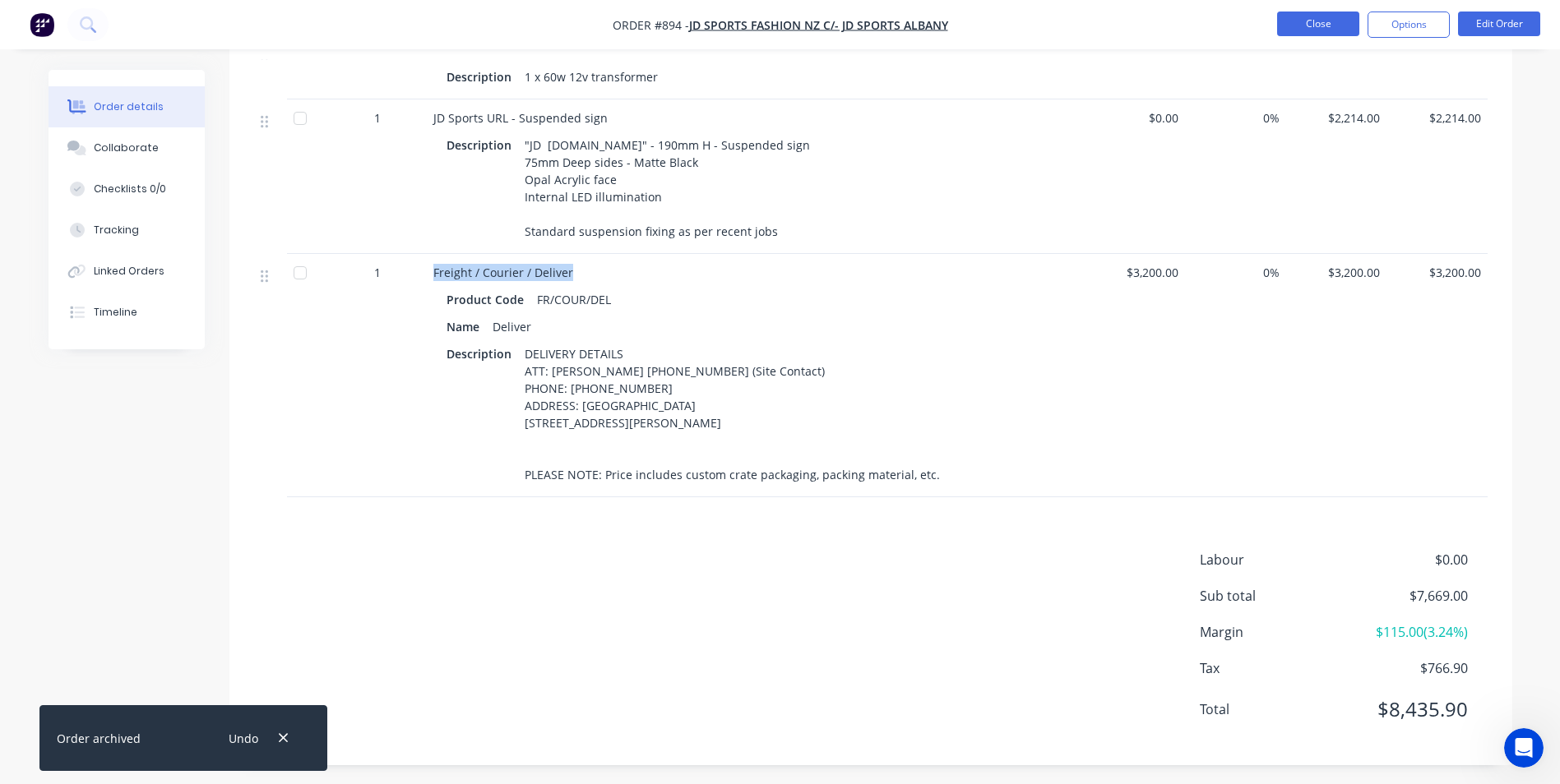
click at [1317, 27] on button "Close" at bounding box center [1317, 24] width 82 height 25
